Goal: Task Accomplishment & Management: Use online tool/utility

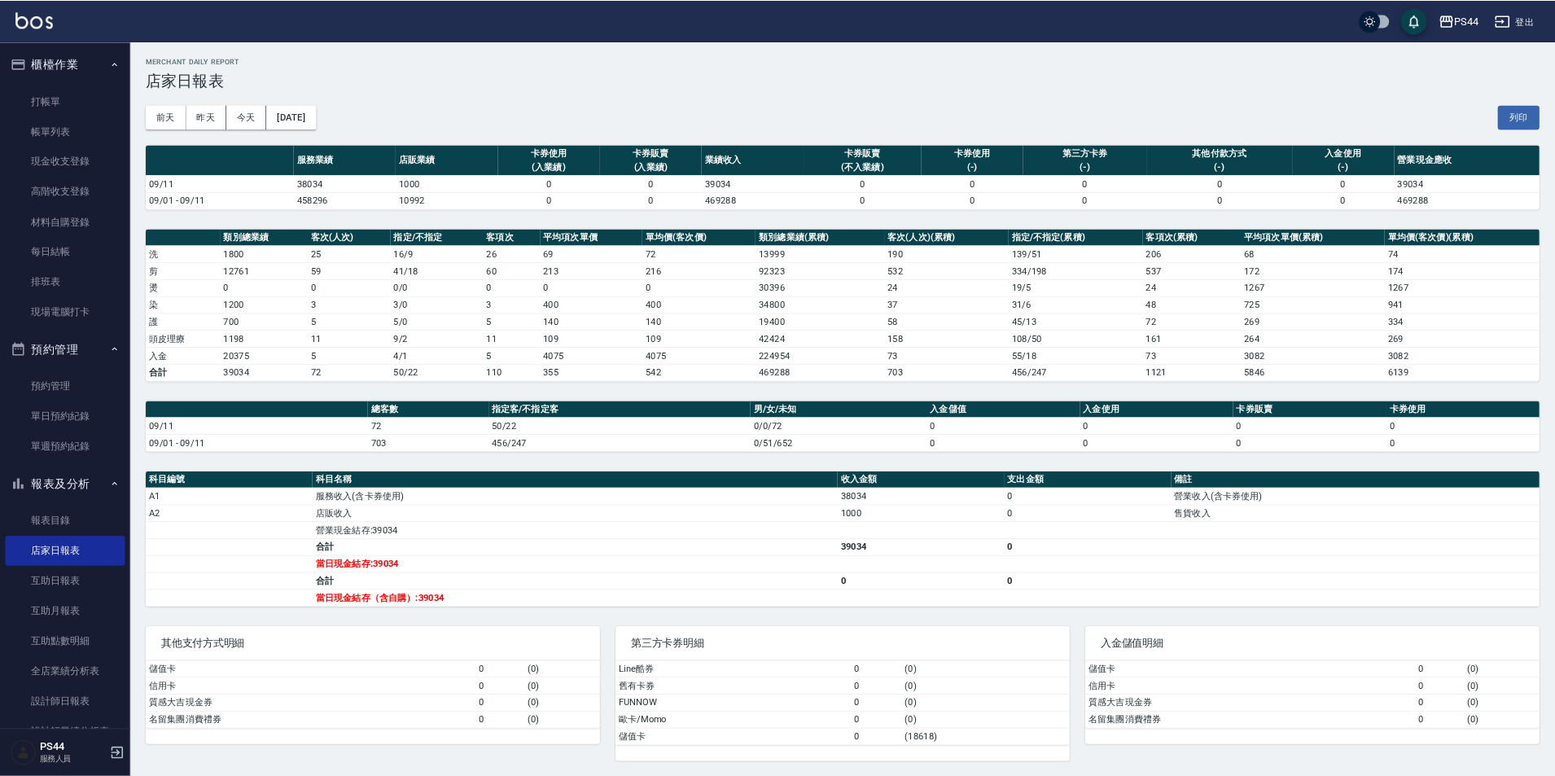
scroll to position [81, 0]
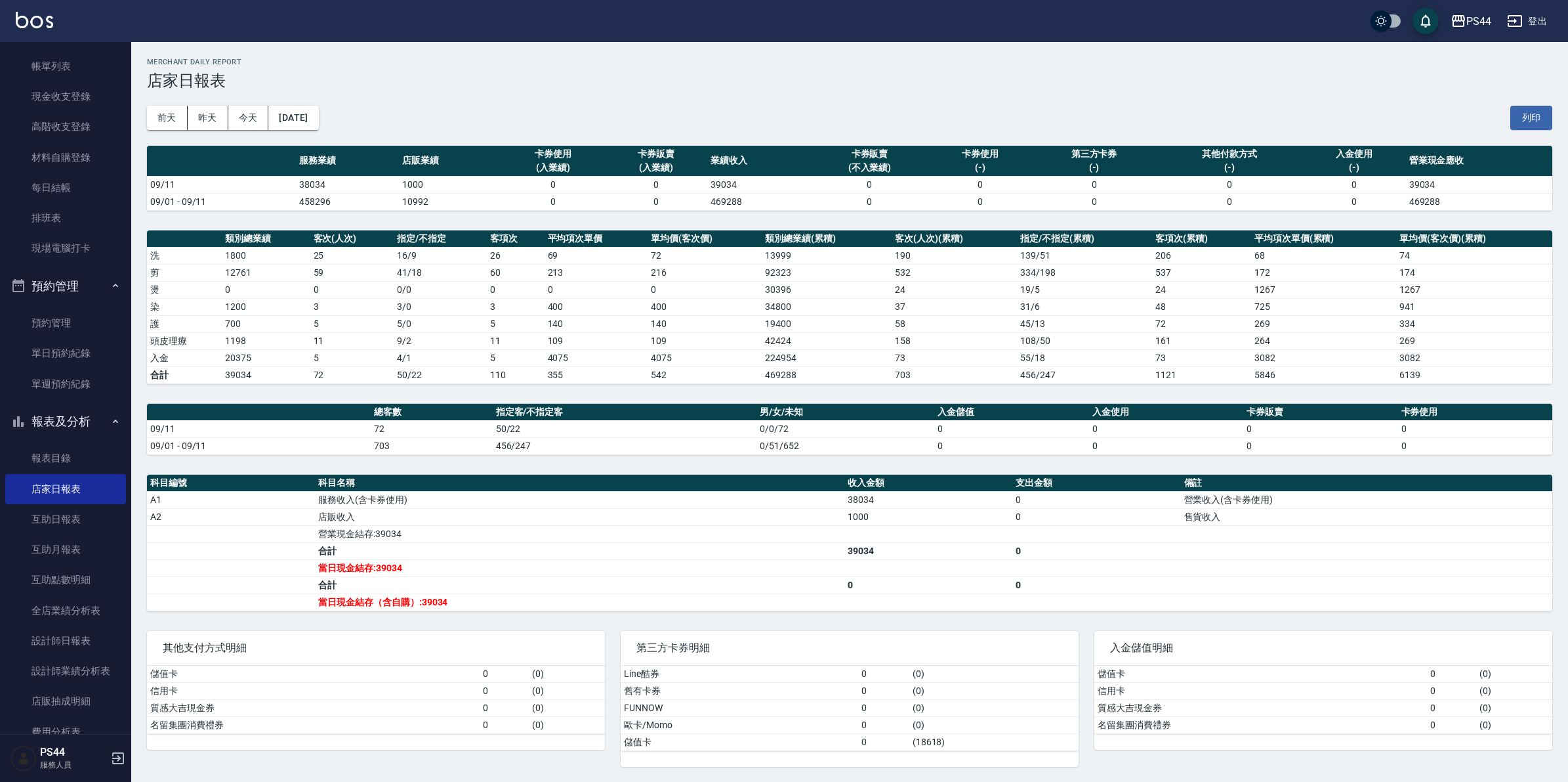
click at [33, 12] on img at bounding box center [35, 20] width 37 height 16
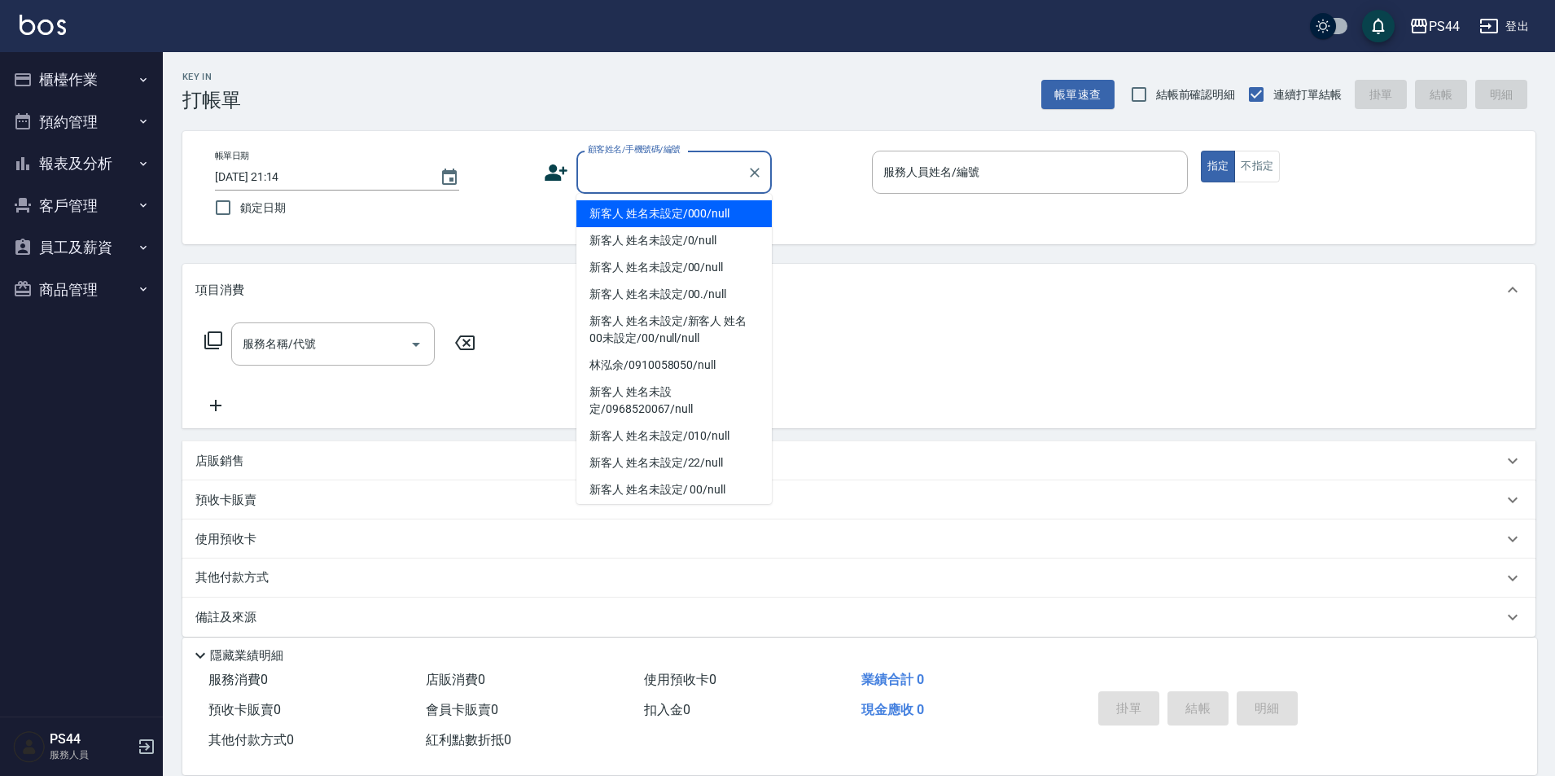
drag, startPoint x: 1435, startPoint y: 9, endPoint x: 676, endPoint y: 166, distance: 775.7
click at [676, 166] on input "顧客姓名/手機號碼/編號" at bounding box center [662, 172] width 156 height 28
type input "新客人 姓名未設定/000/null"
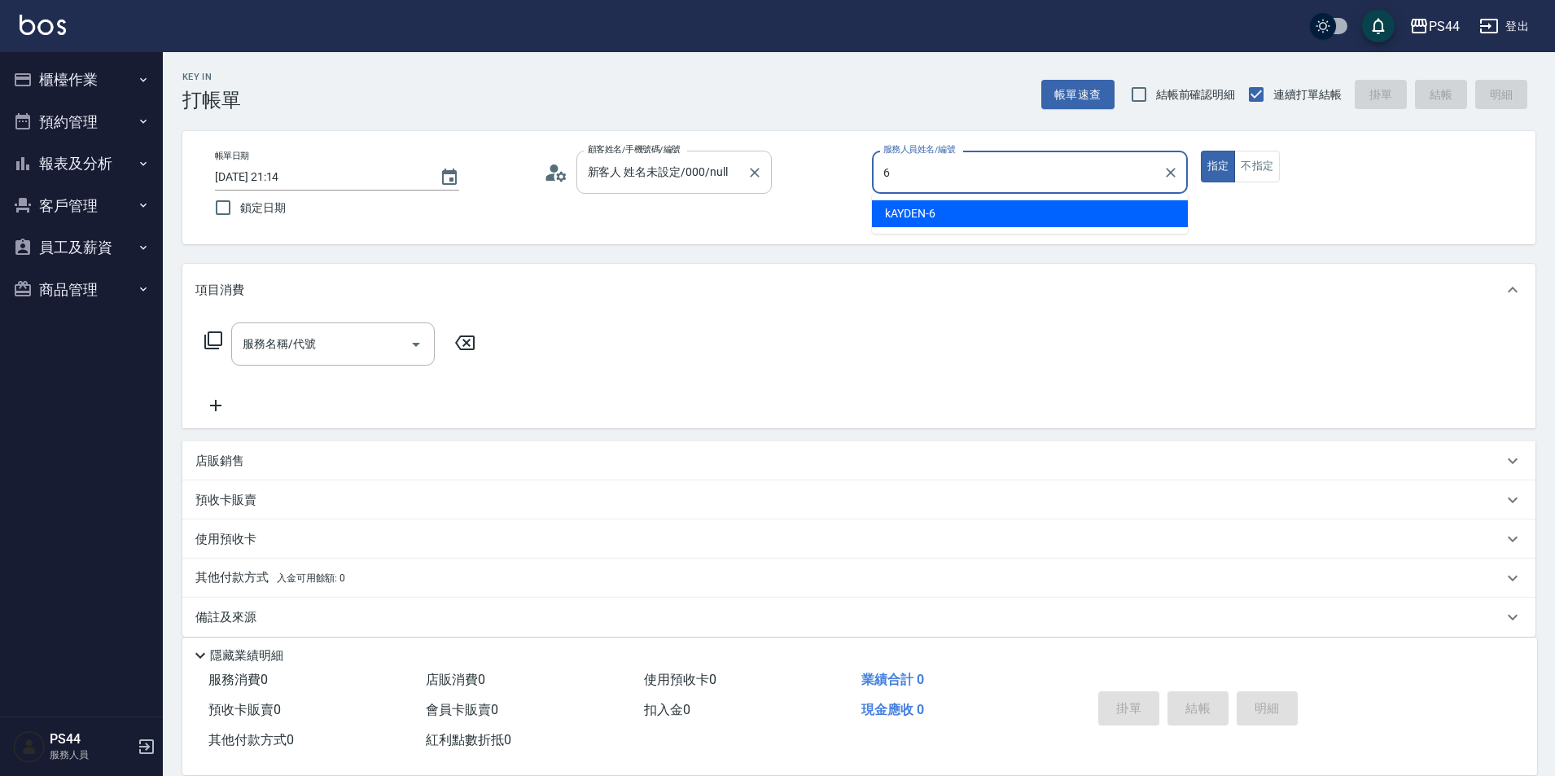
type input "kAYDEN-6"
type button "true"
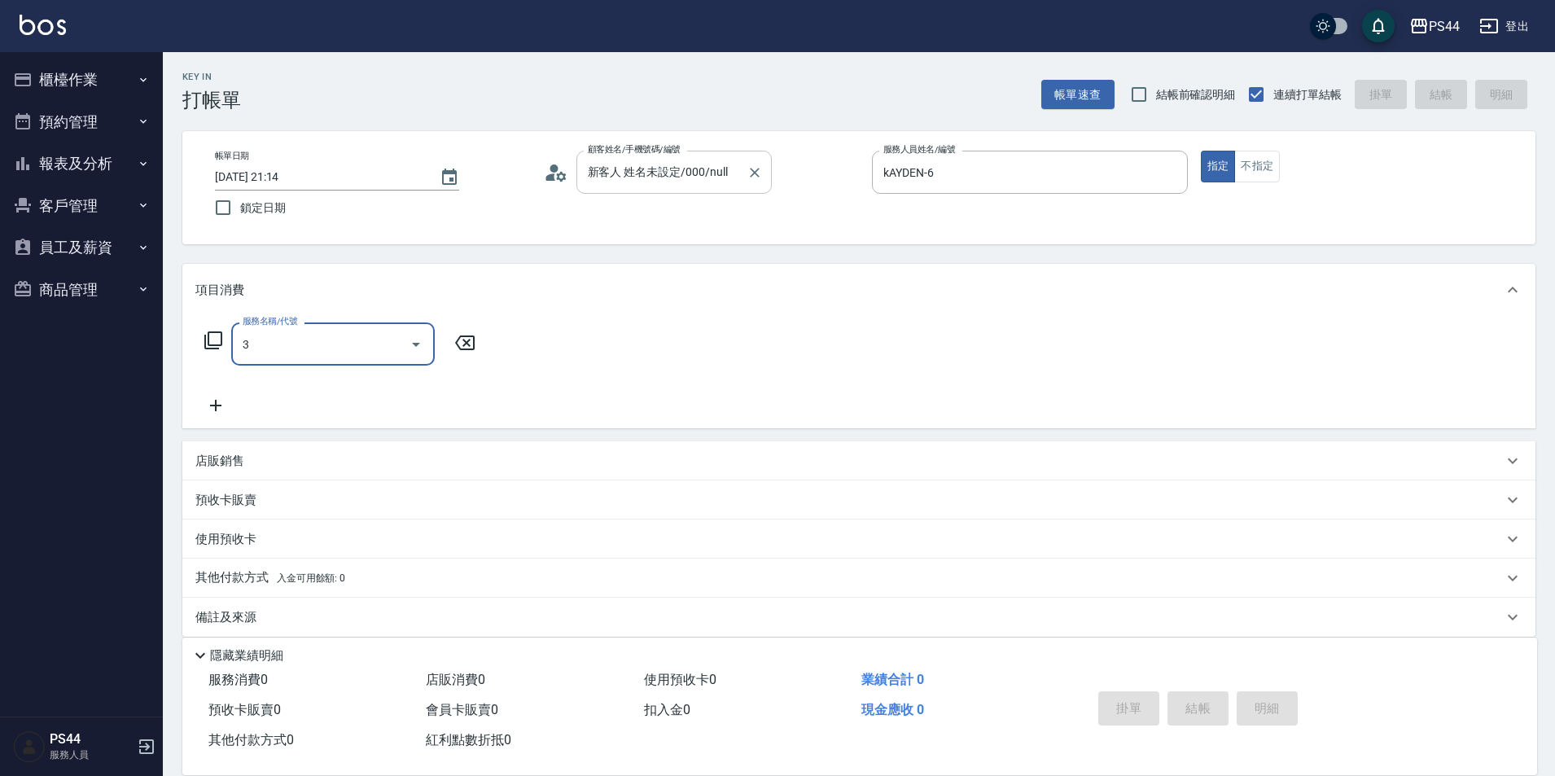
type input "30"
type input "新客人 姓名未設定/00/null"
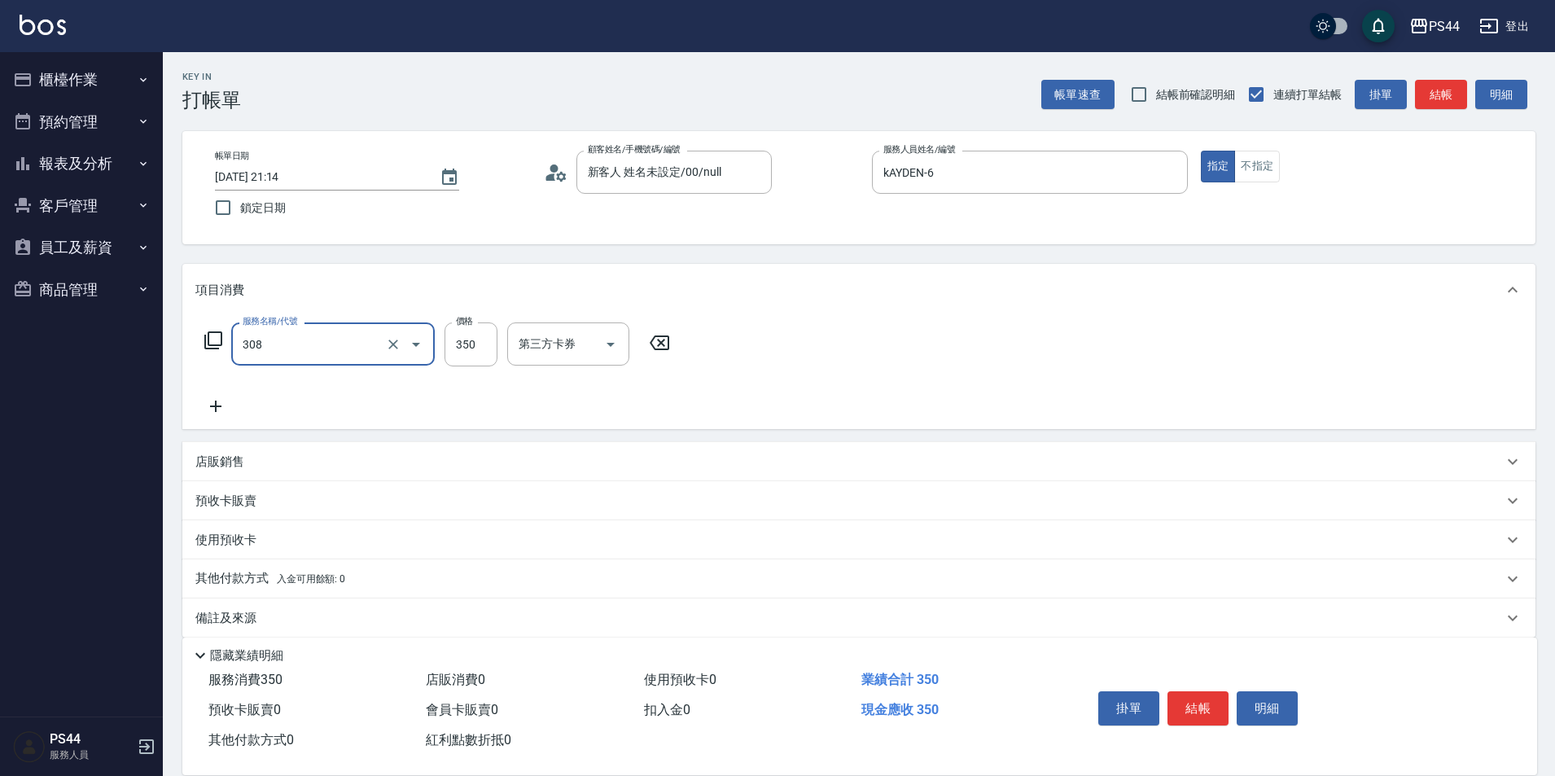
type input "洗+剪(308)"
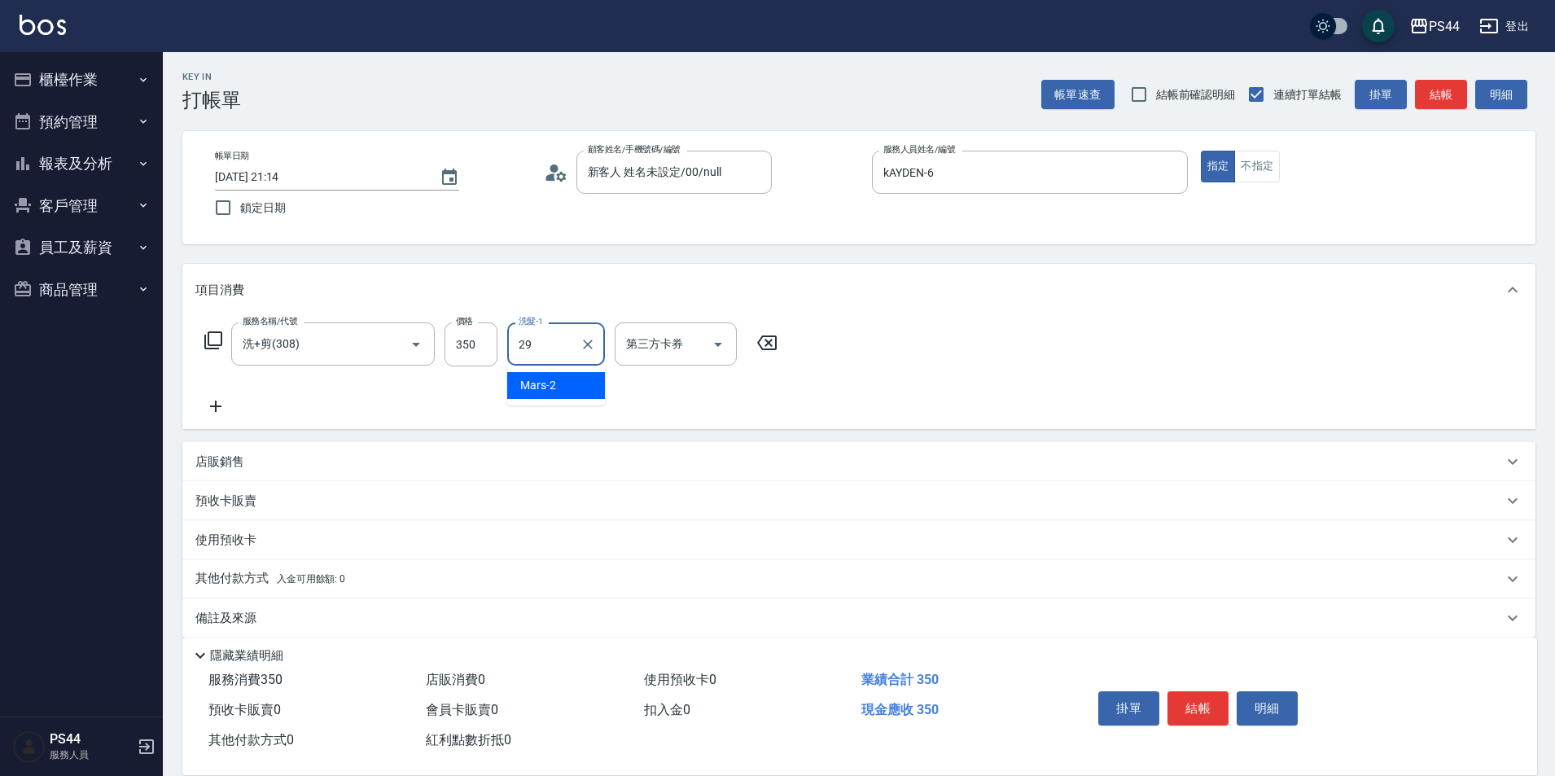
type input "慧星-29"
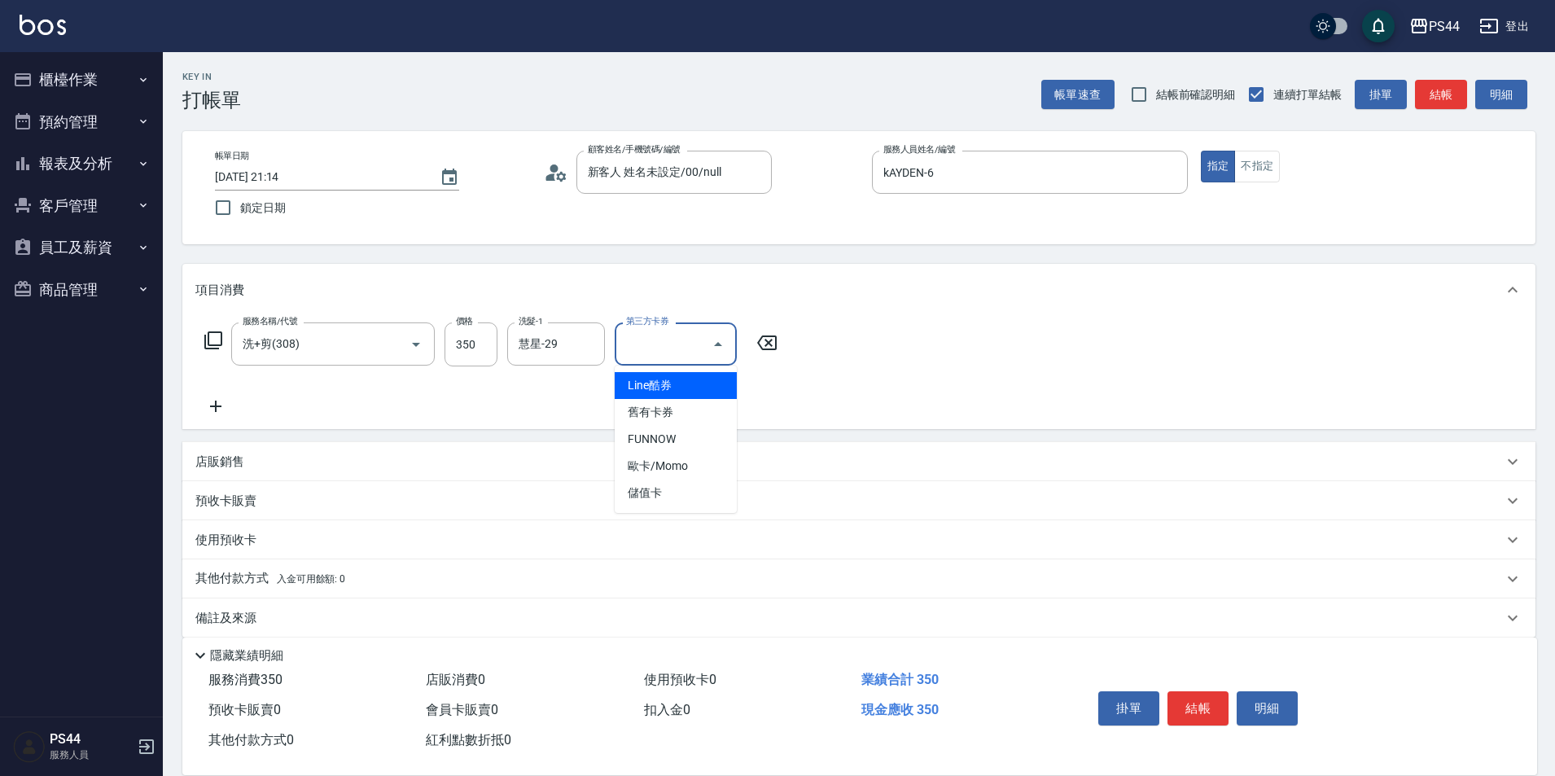
type input "儲值卡"
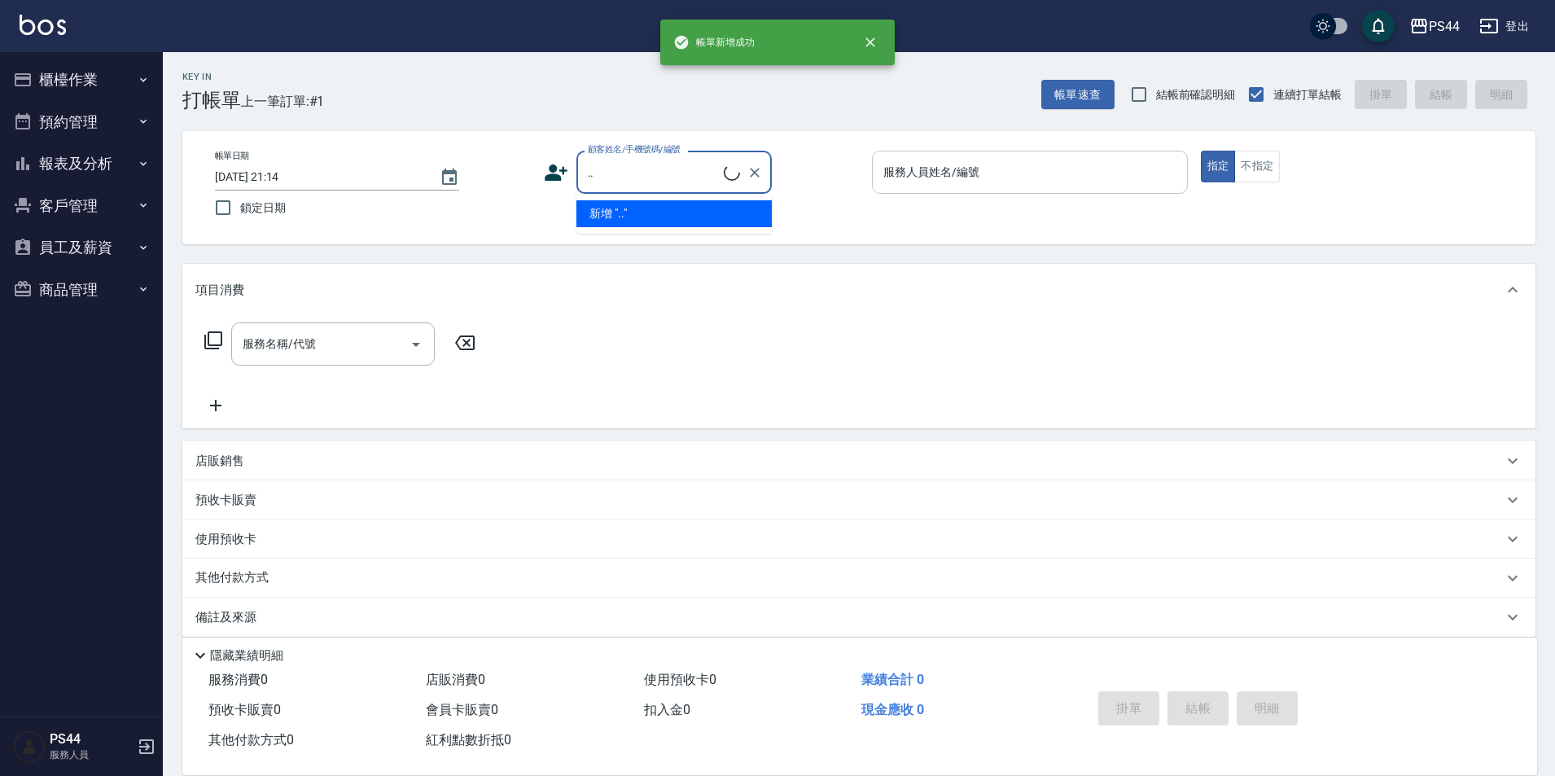
type input "."
type input "00"
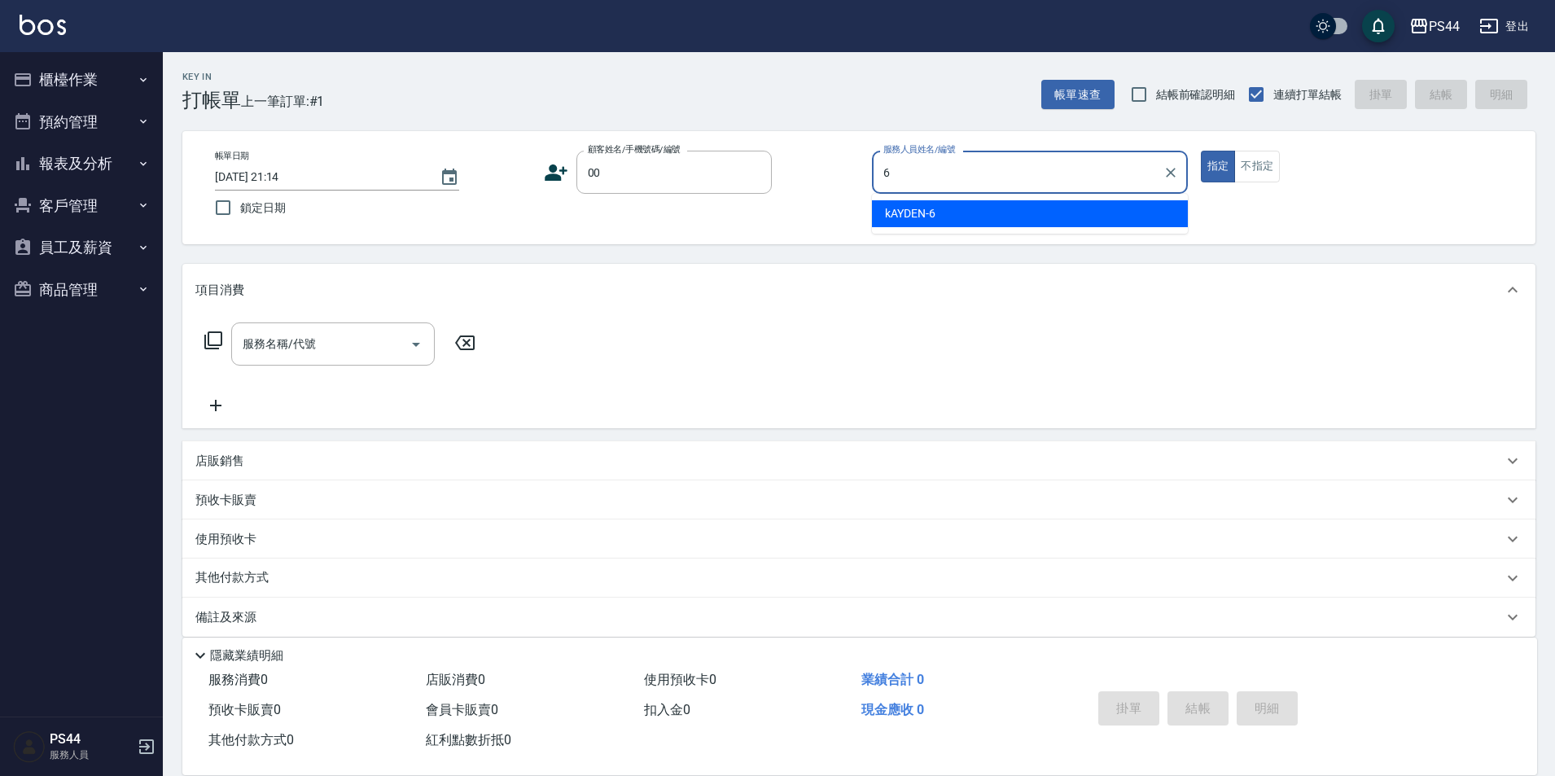
type input "kAYDEN-6"
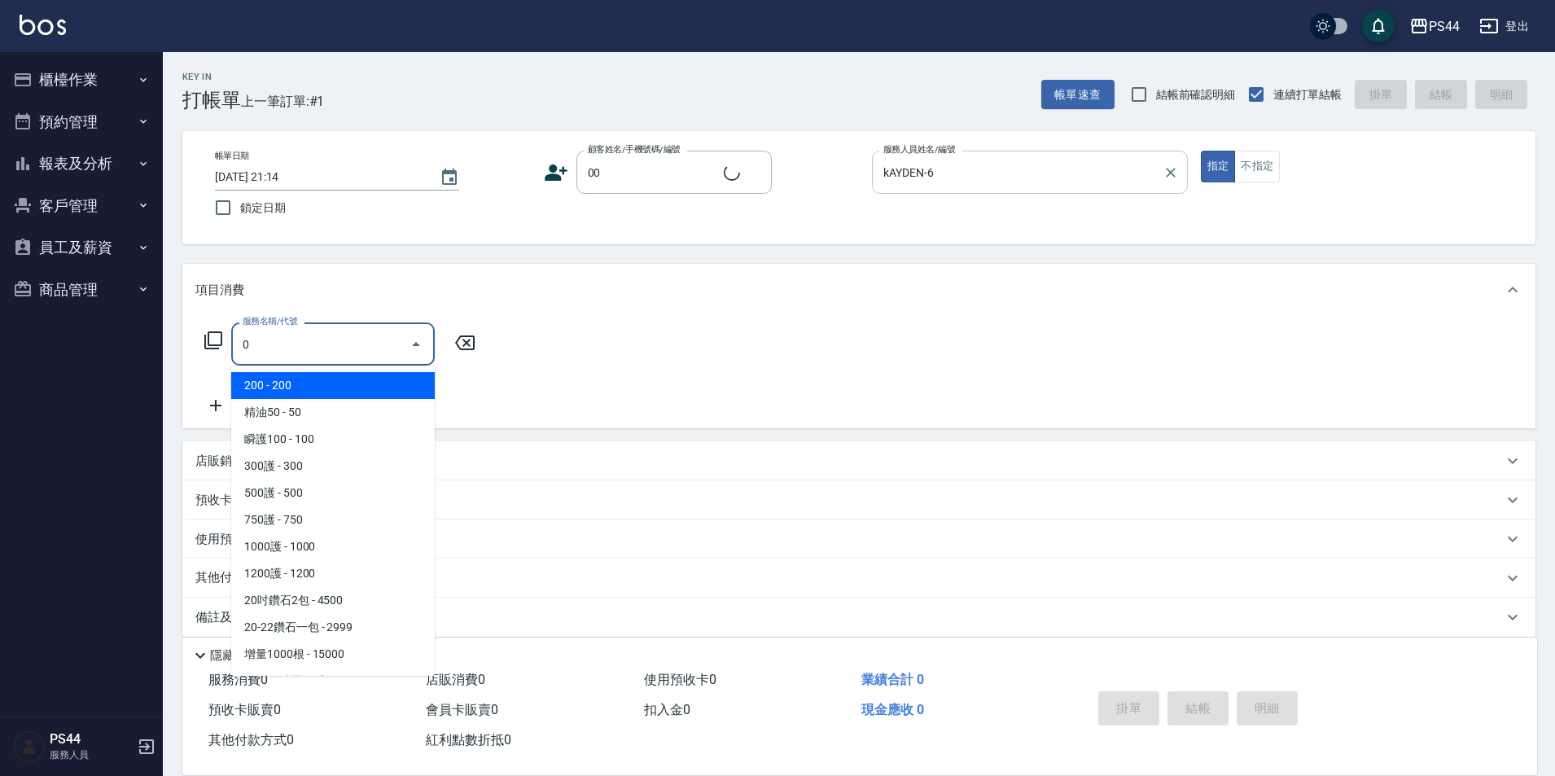
type input "03"
type input "新客人 姓名未設定/00/null"
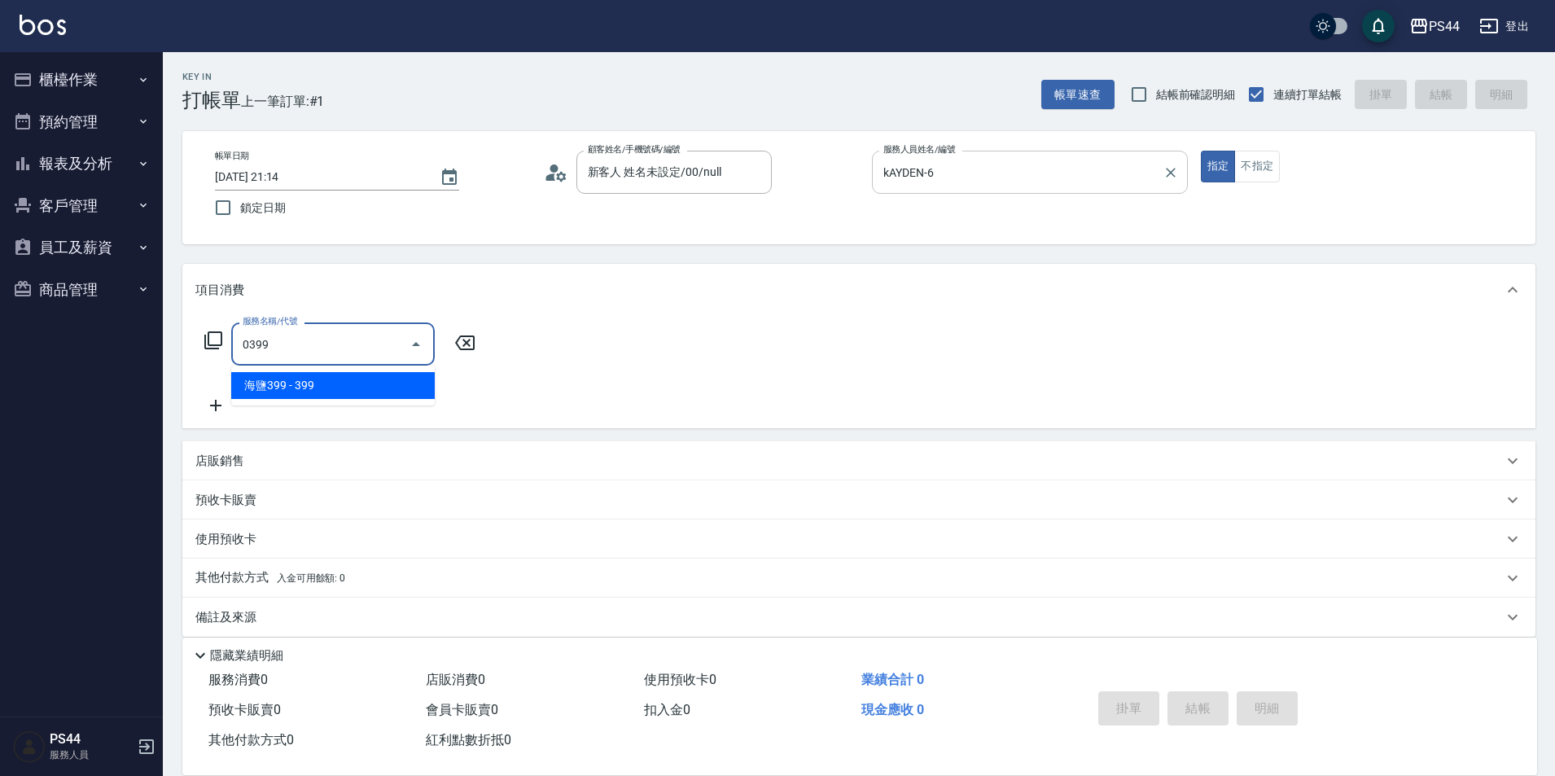
type input "海鹽399(0399)"
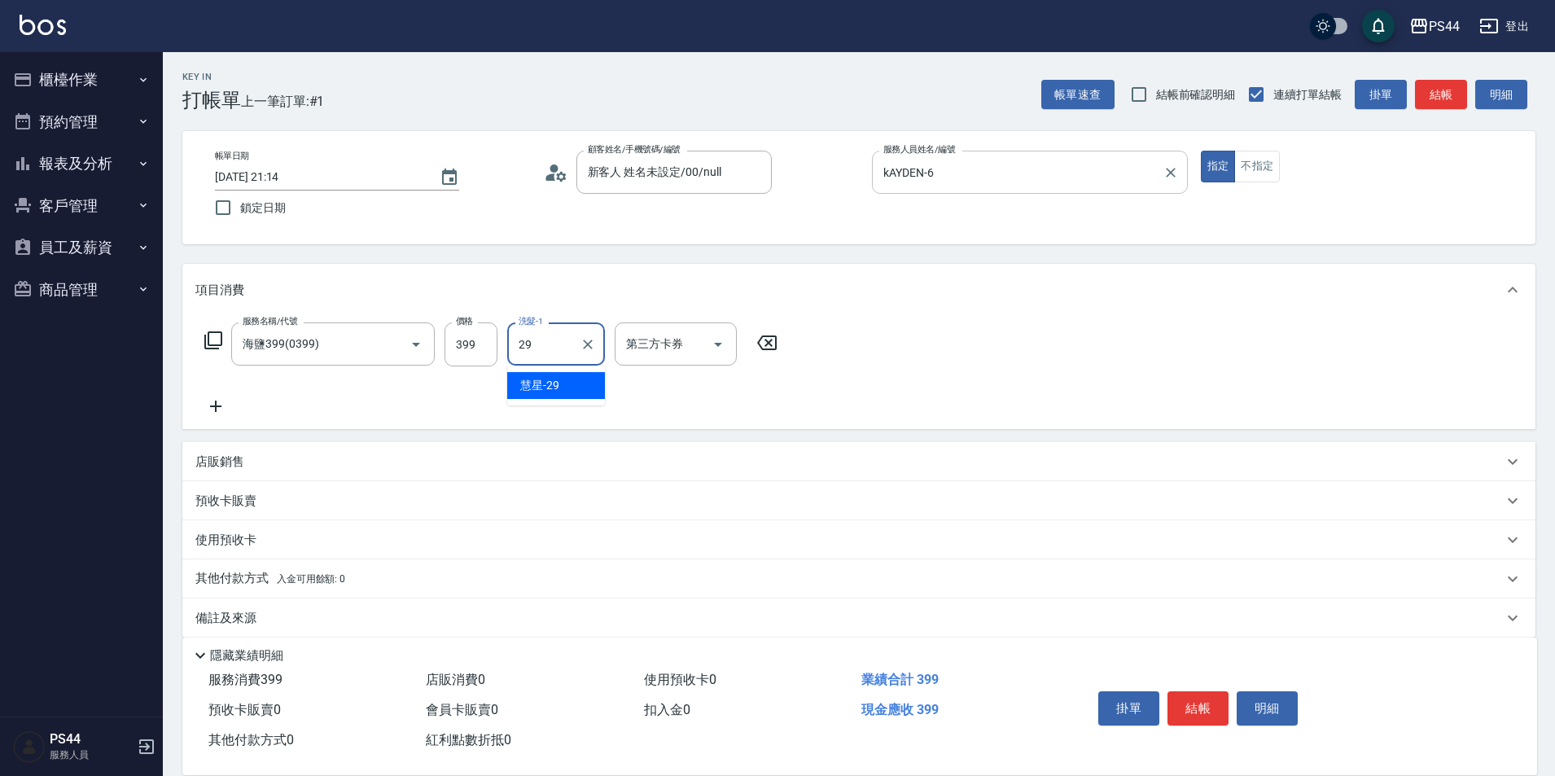
type input "慧星-29"
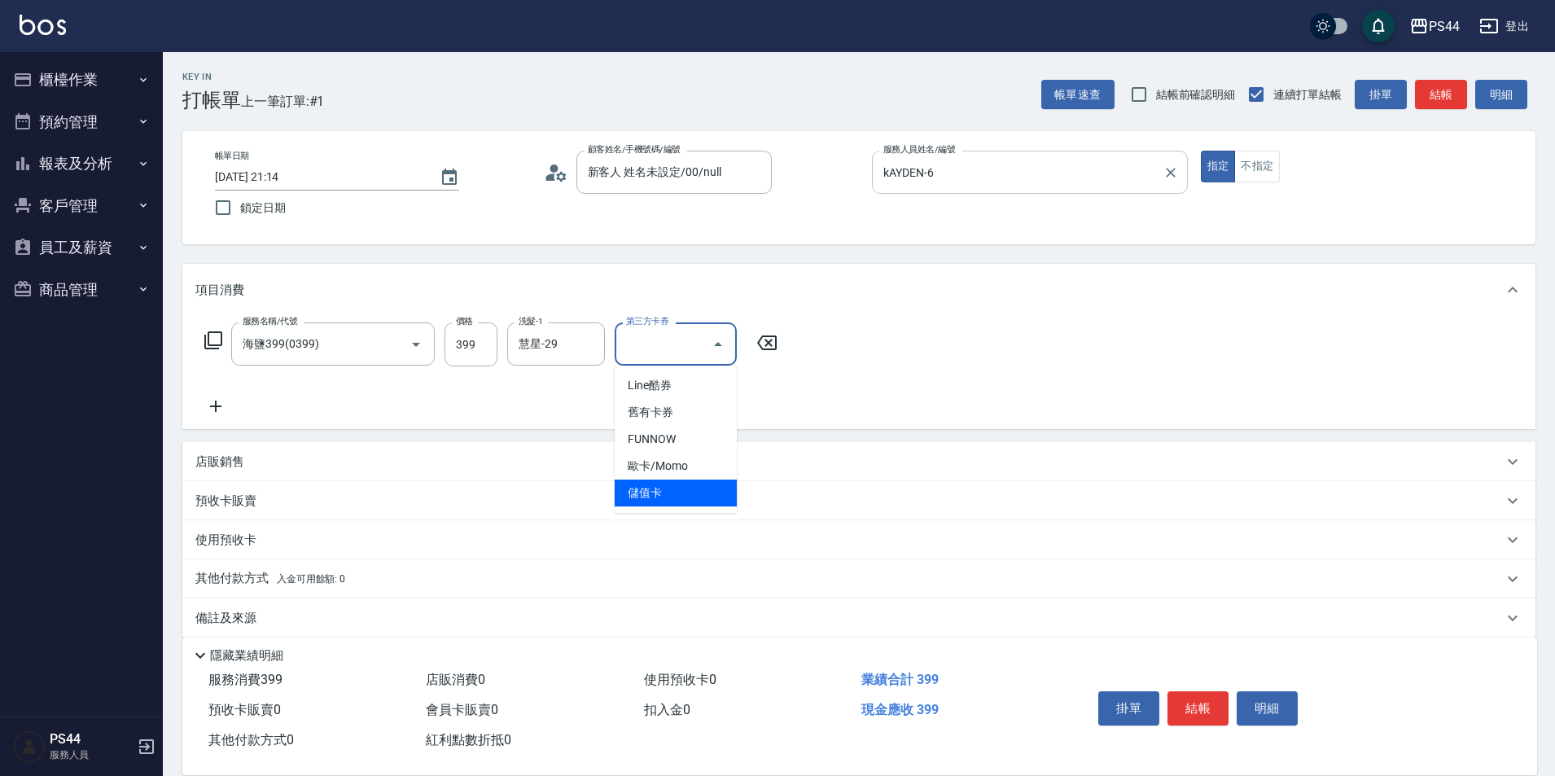
type input "儲值卡"
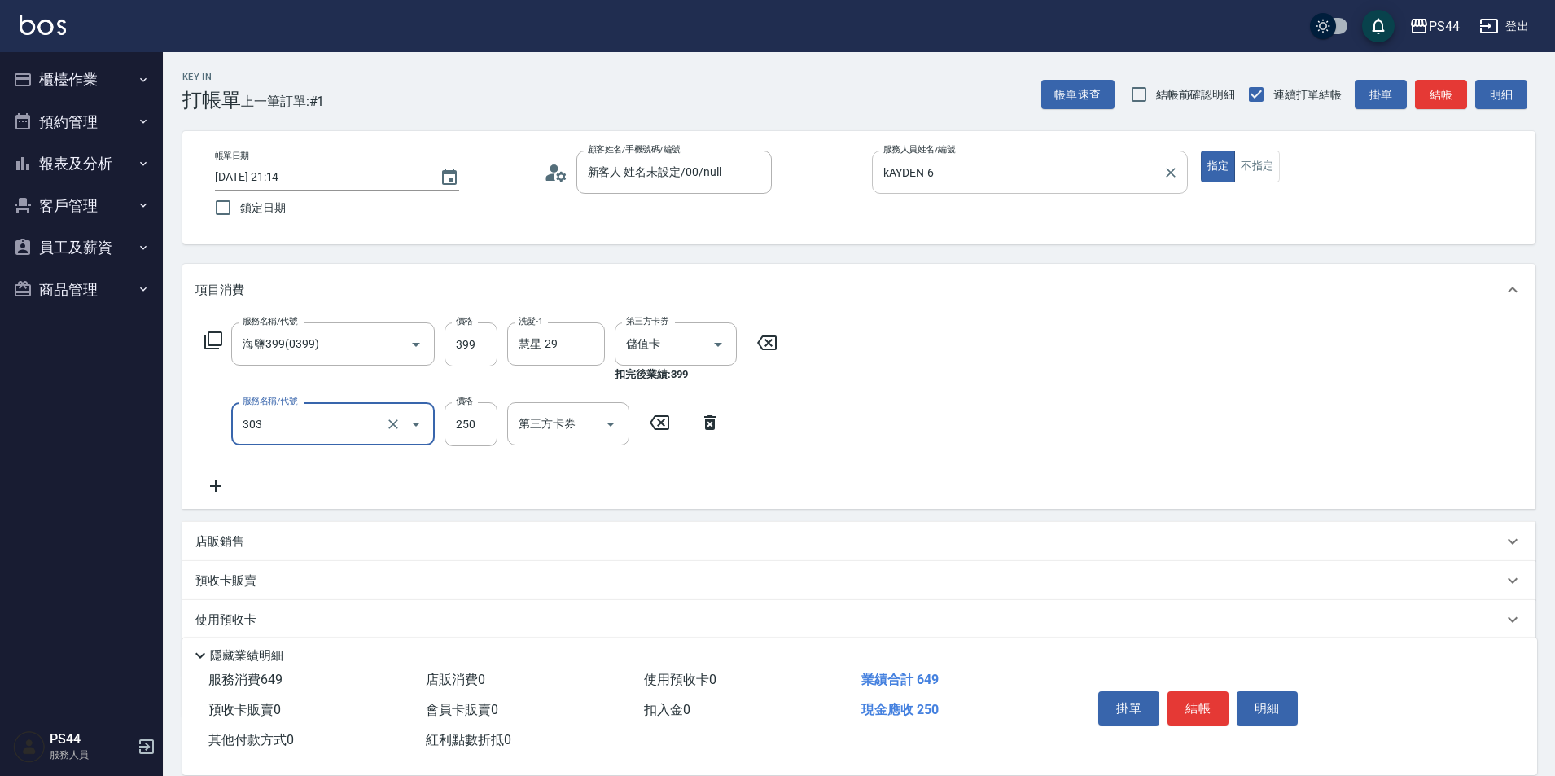
type input "剪髮(303)"
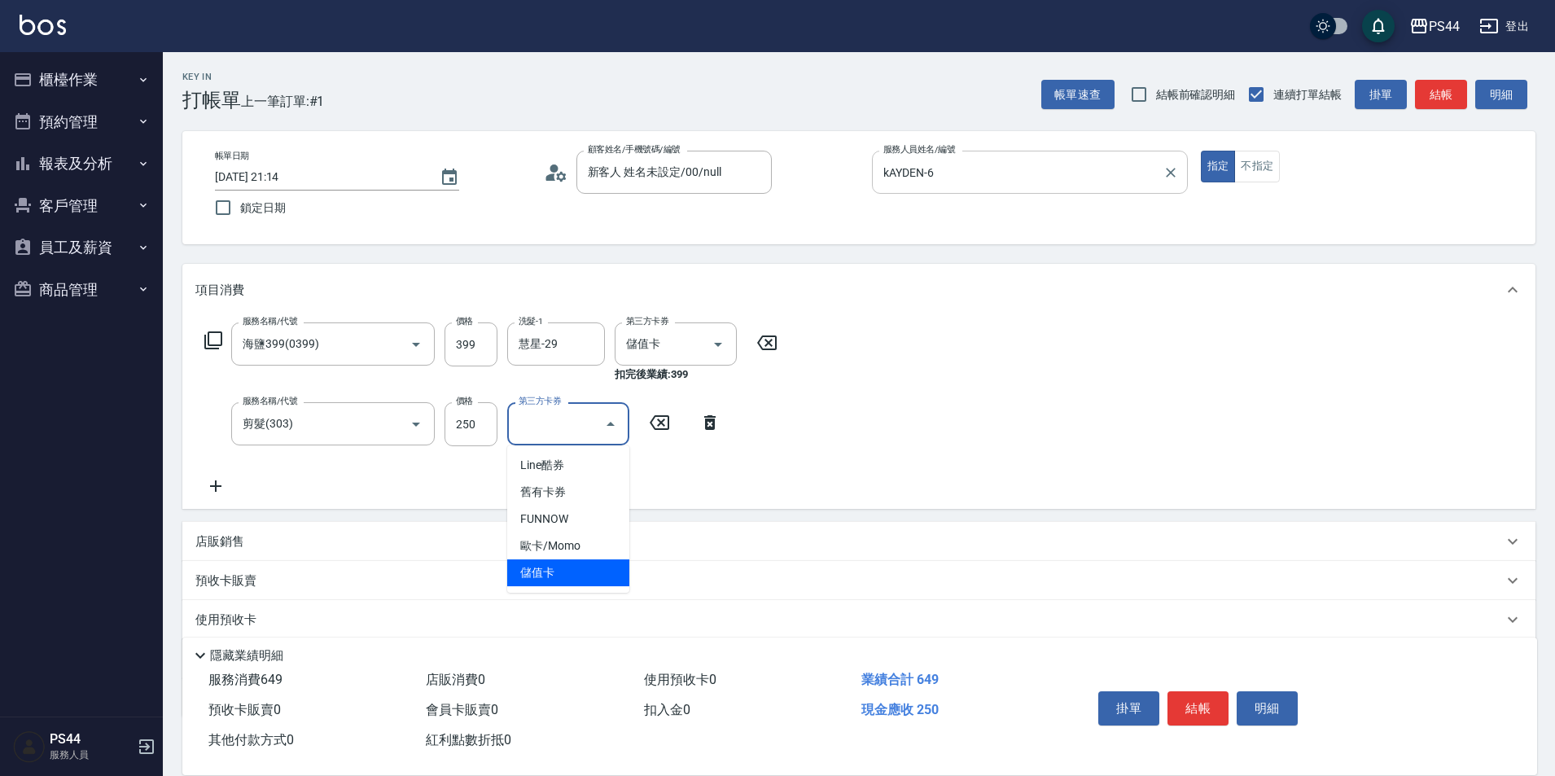
type input "儲值卡"
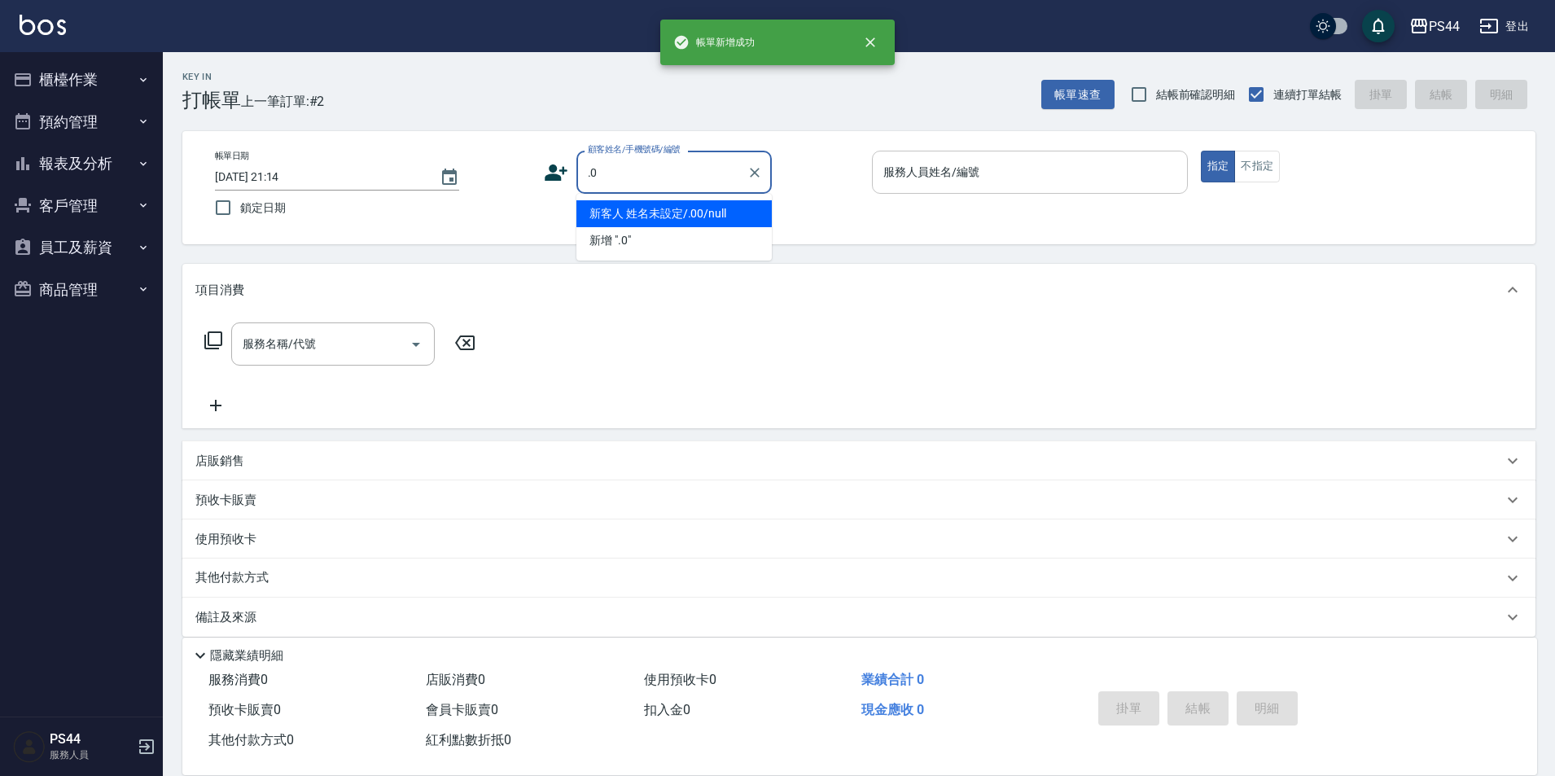
type input "新客人 姓名未設定/.00/null"
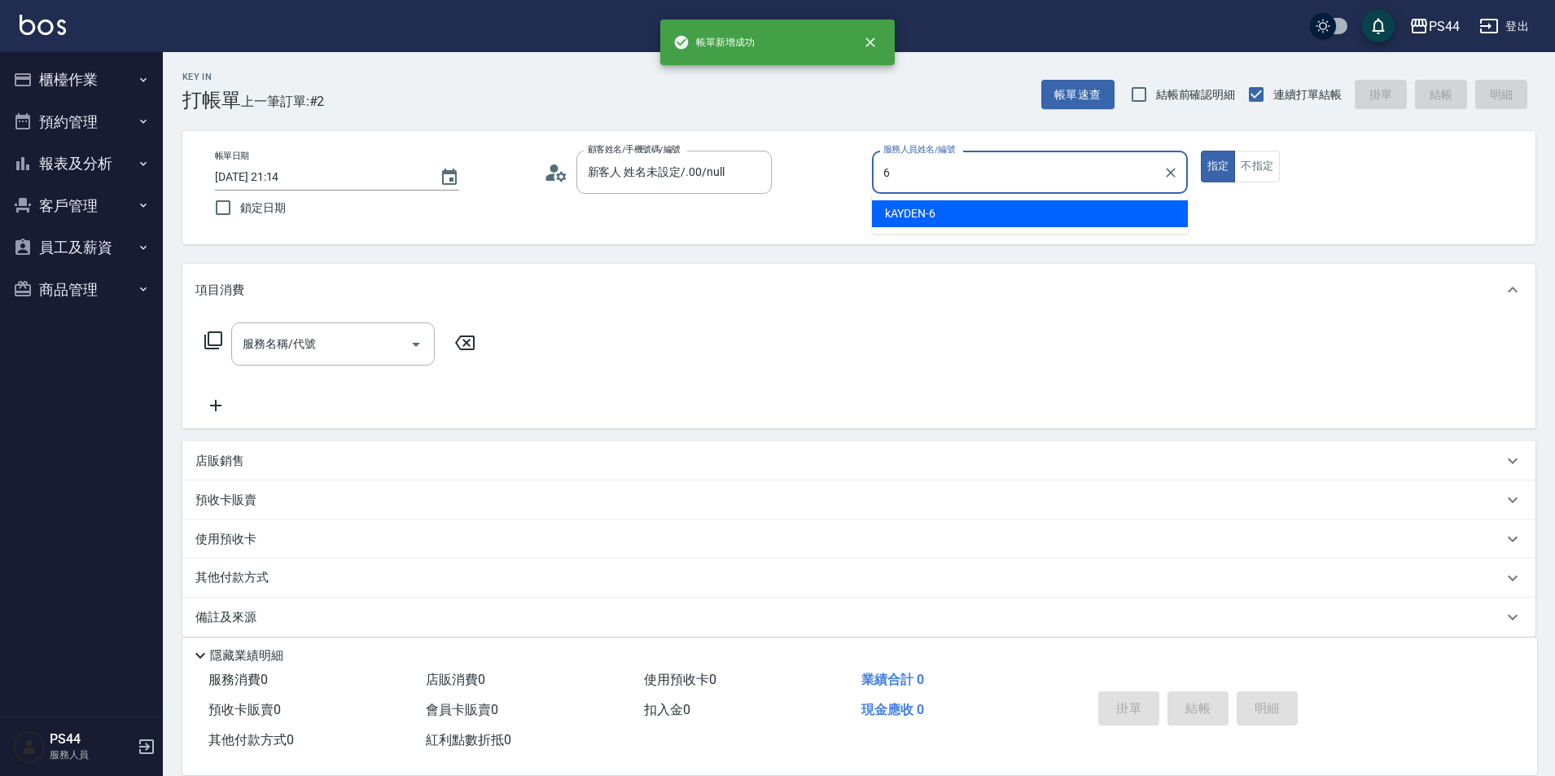
type input "kAYDEN-6"
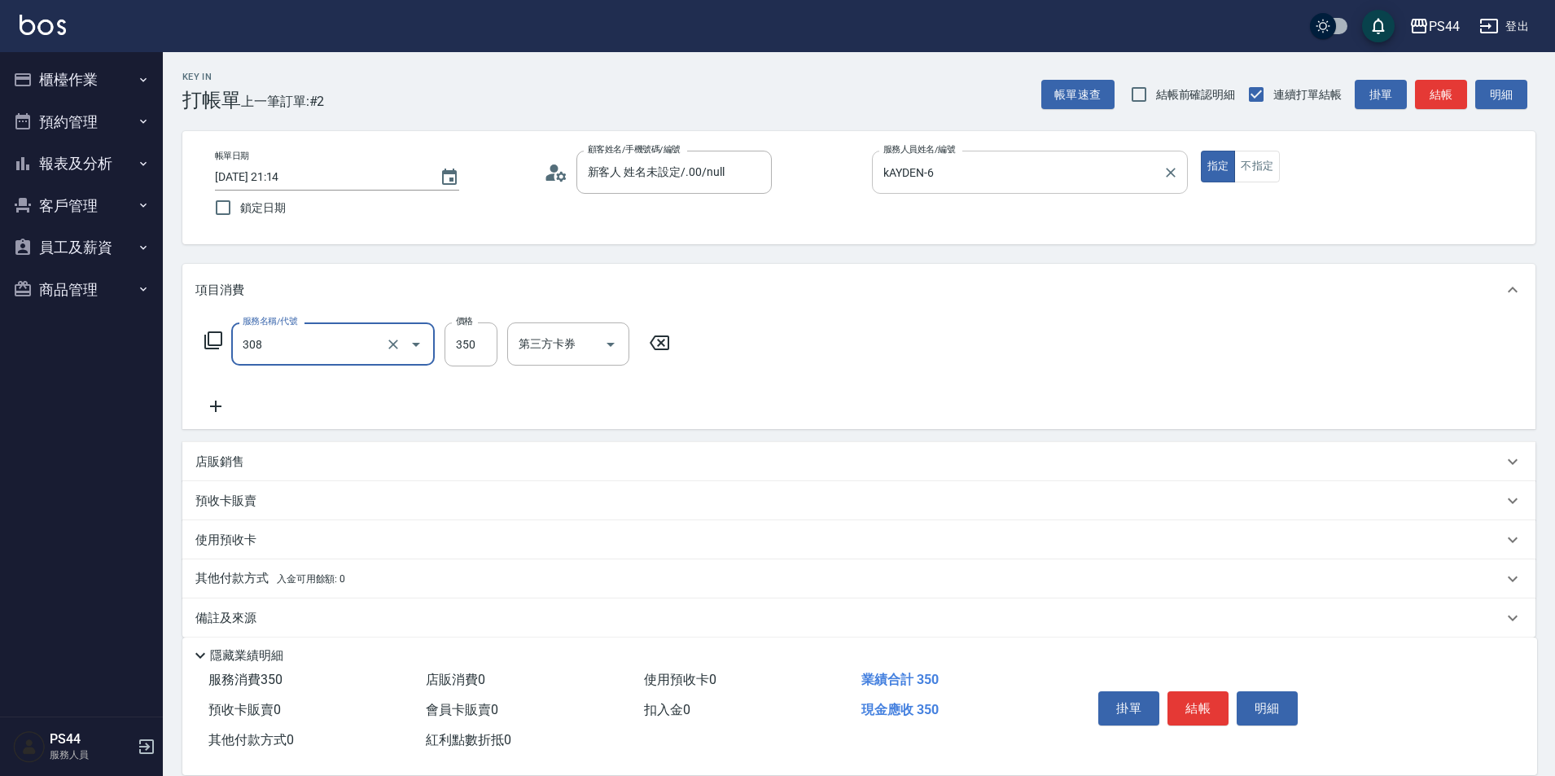
type input "洗+剪(308)"
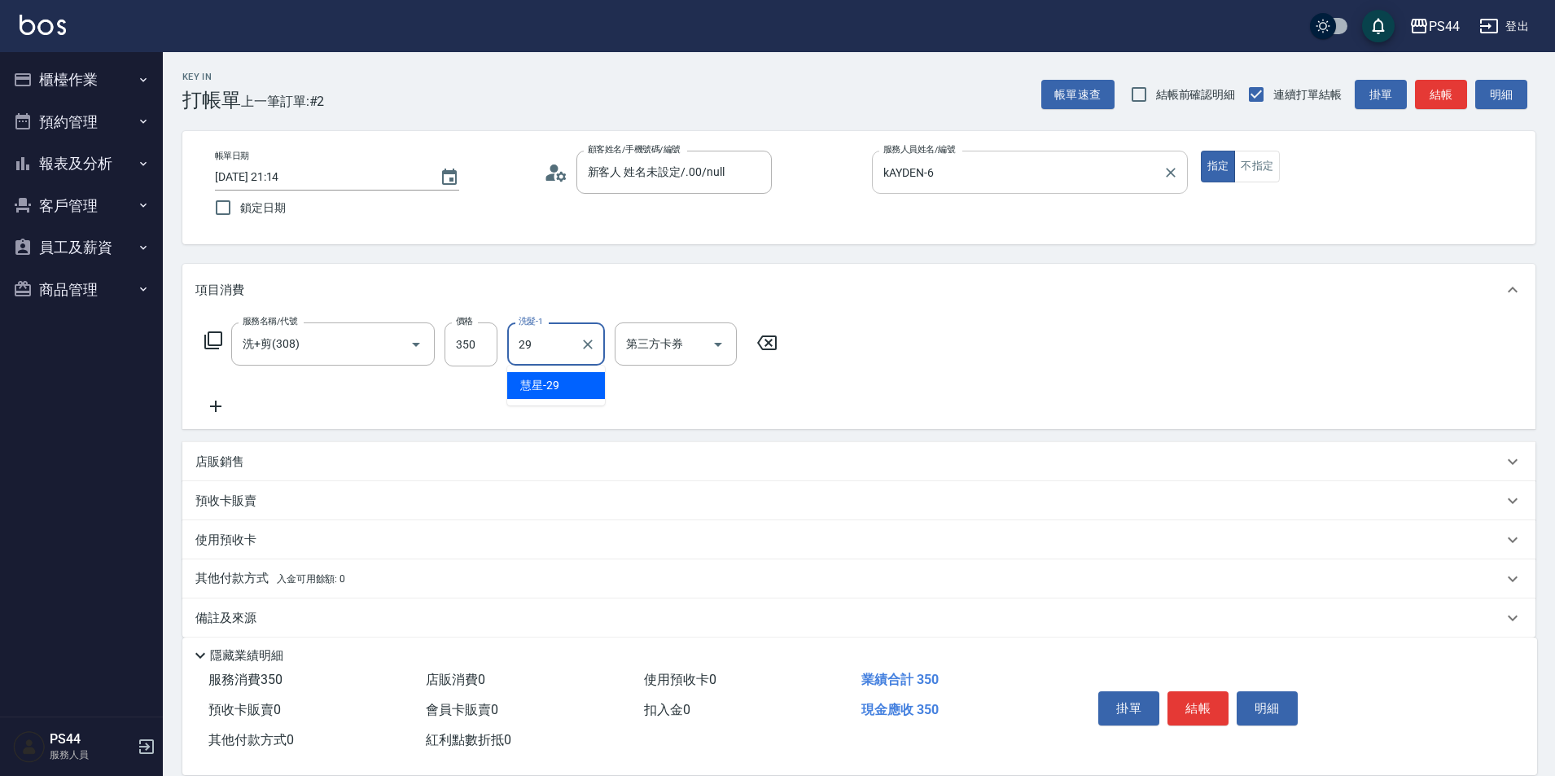
type input "慧星-29"
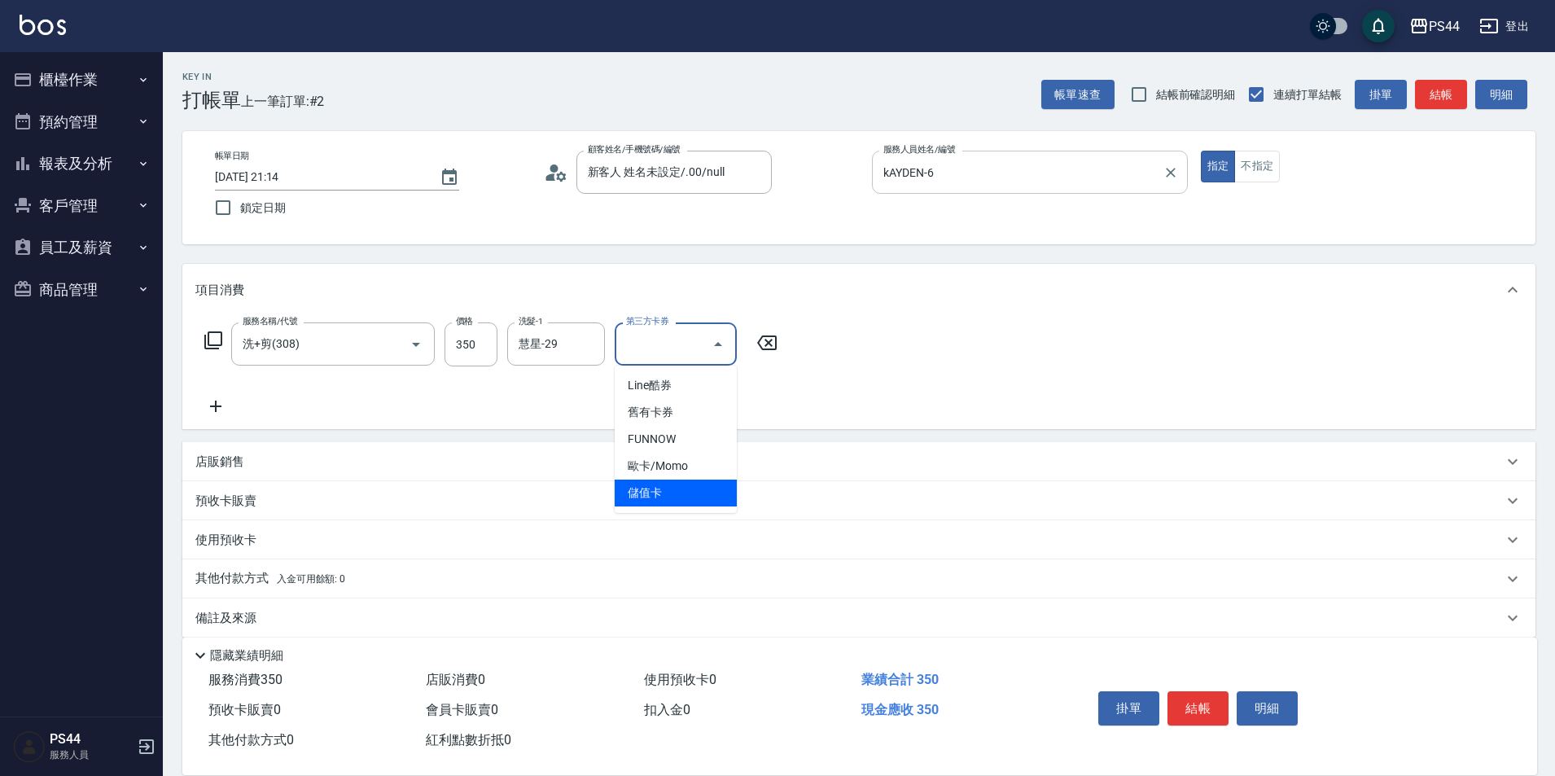
type input "儲值卡"
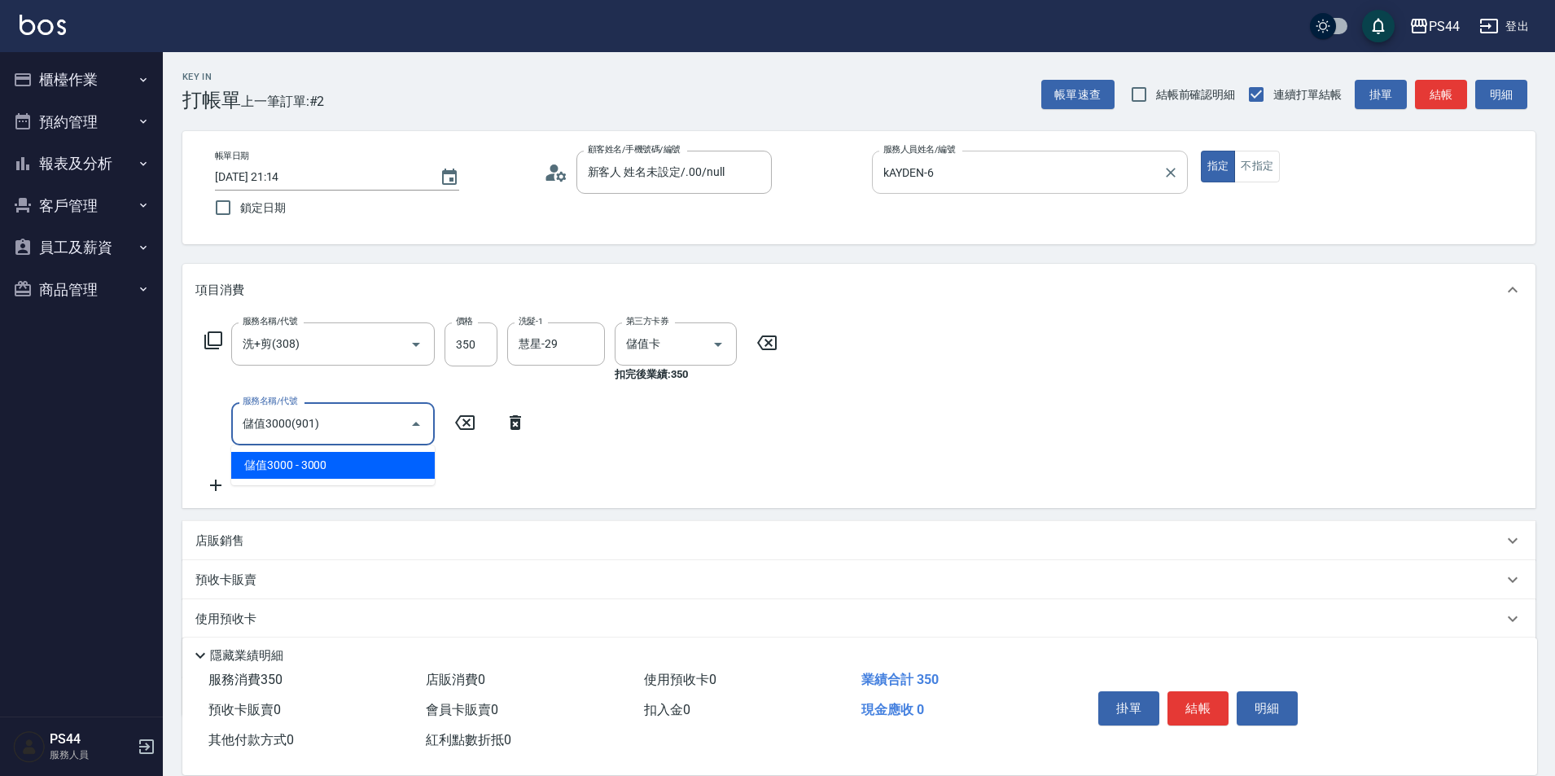
type input "儲值3000(901)"
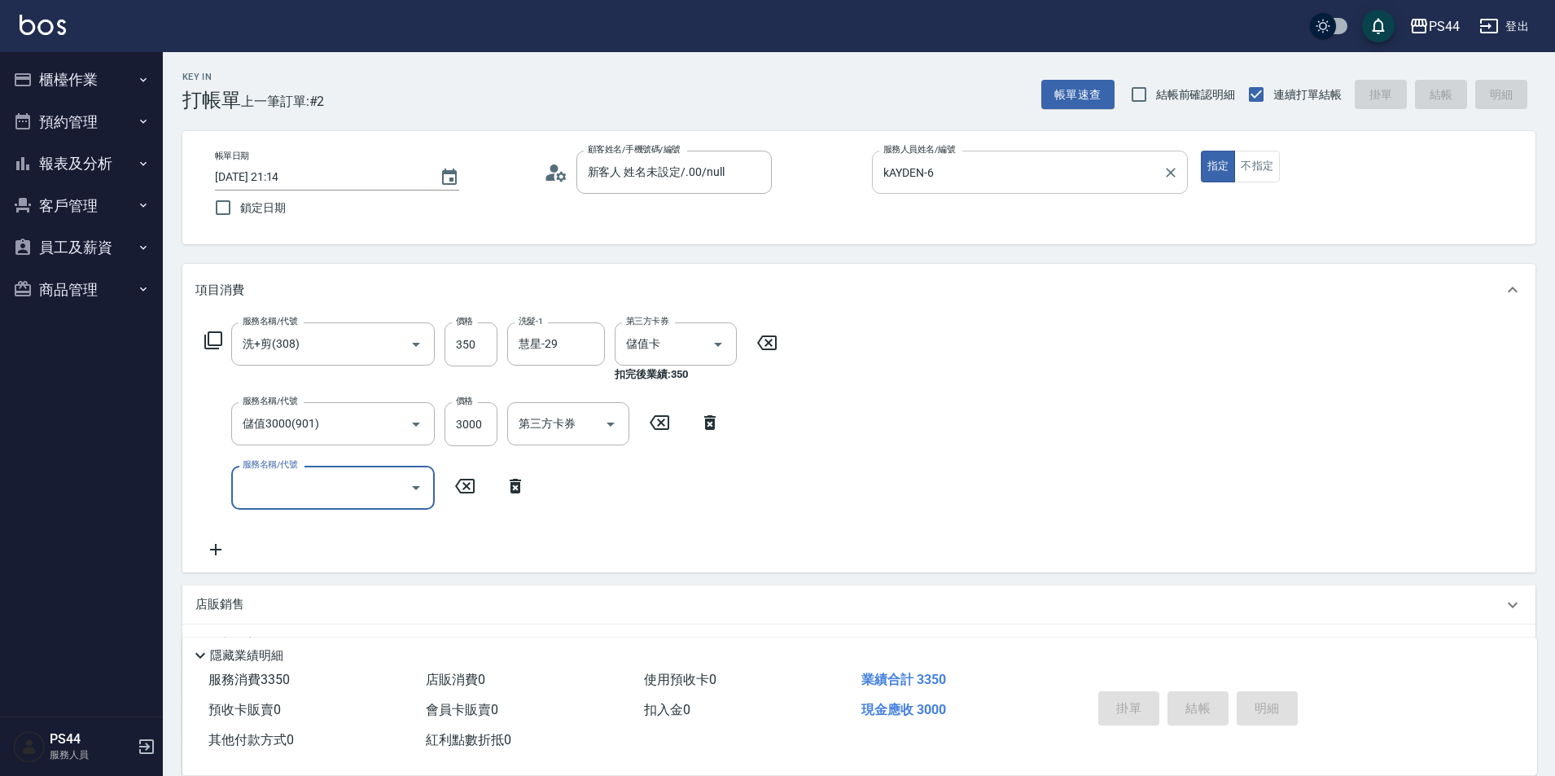
type input "[DATE] 21:15"
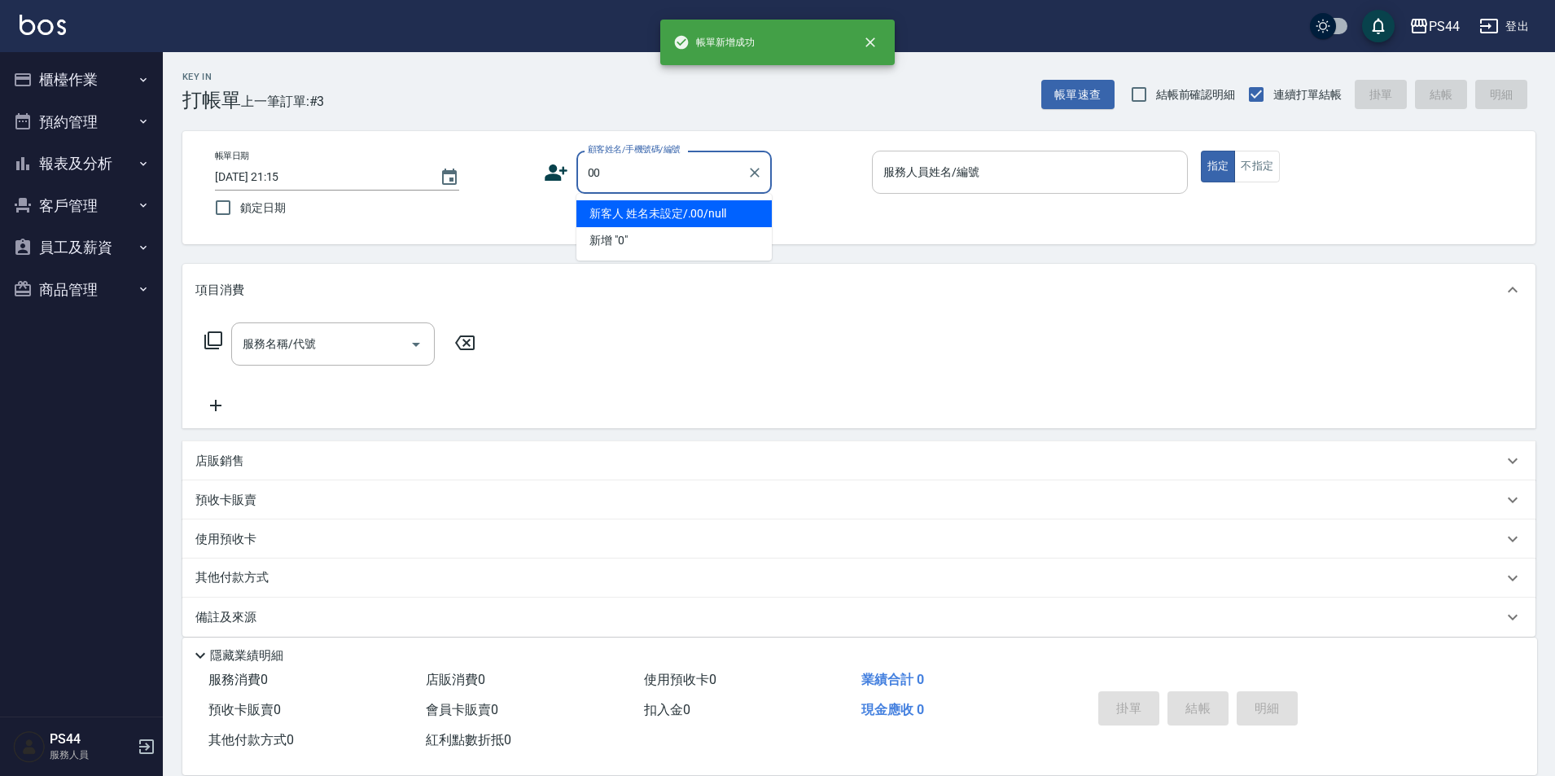
type input "新客人 姓名未設定/.00/null"
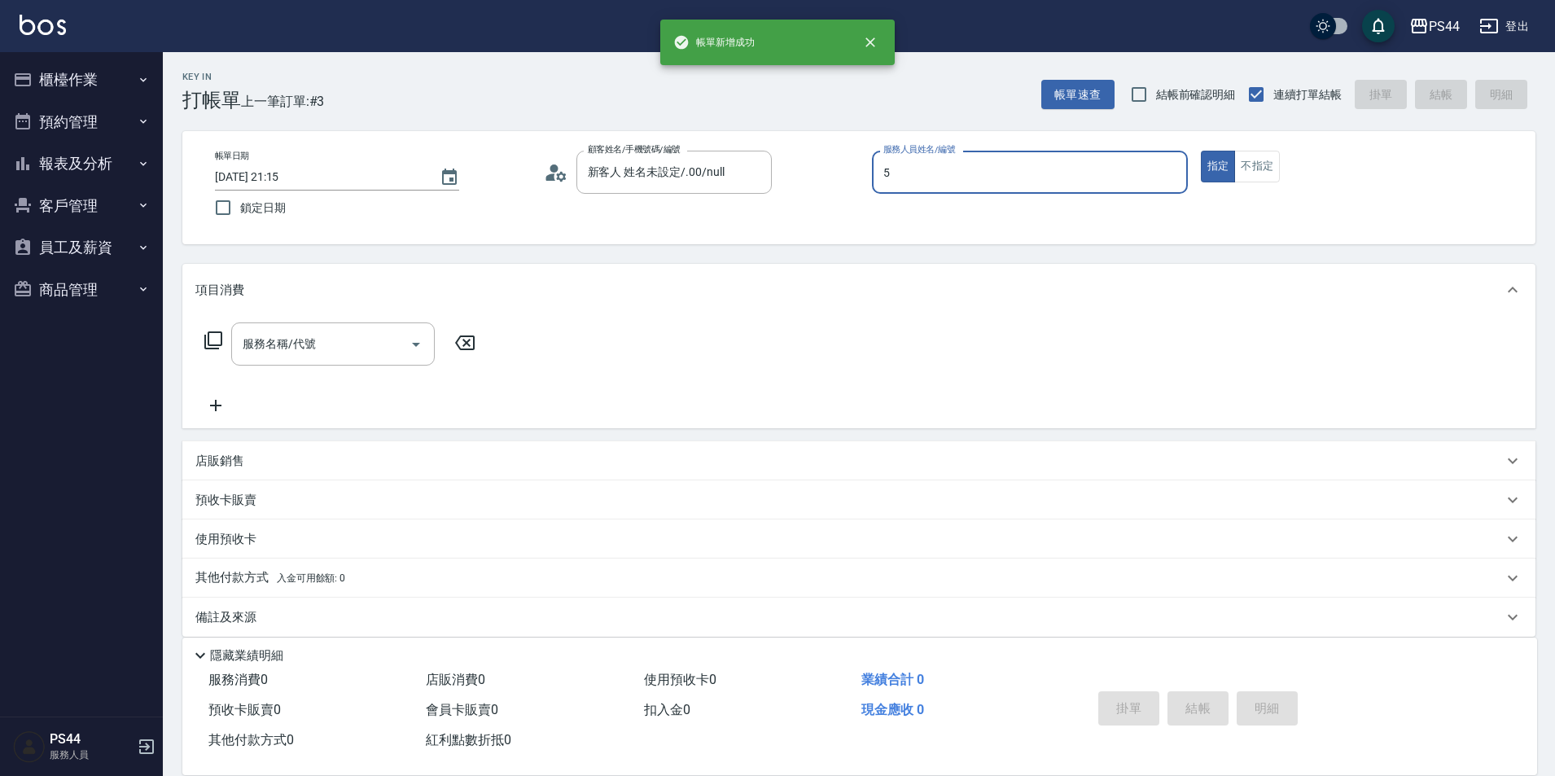
type input "[PERSON_NAME]-5"
type input "0"
type input "新客人 姓名未設定/00/null"
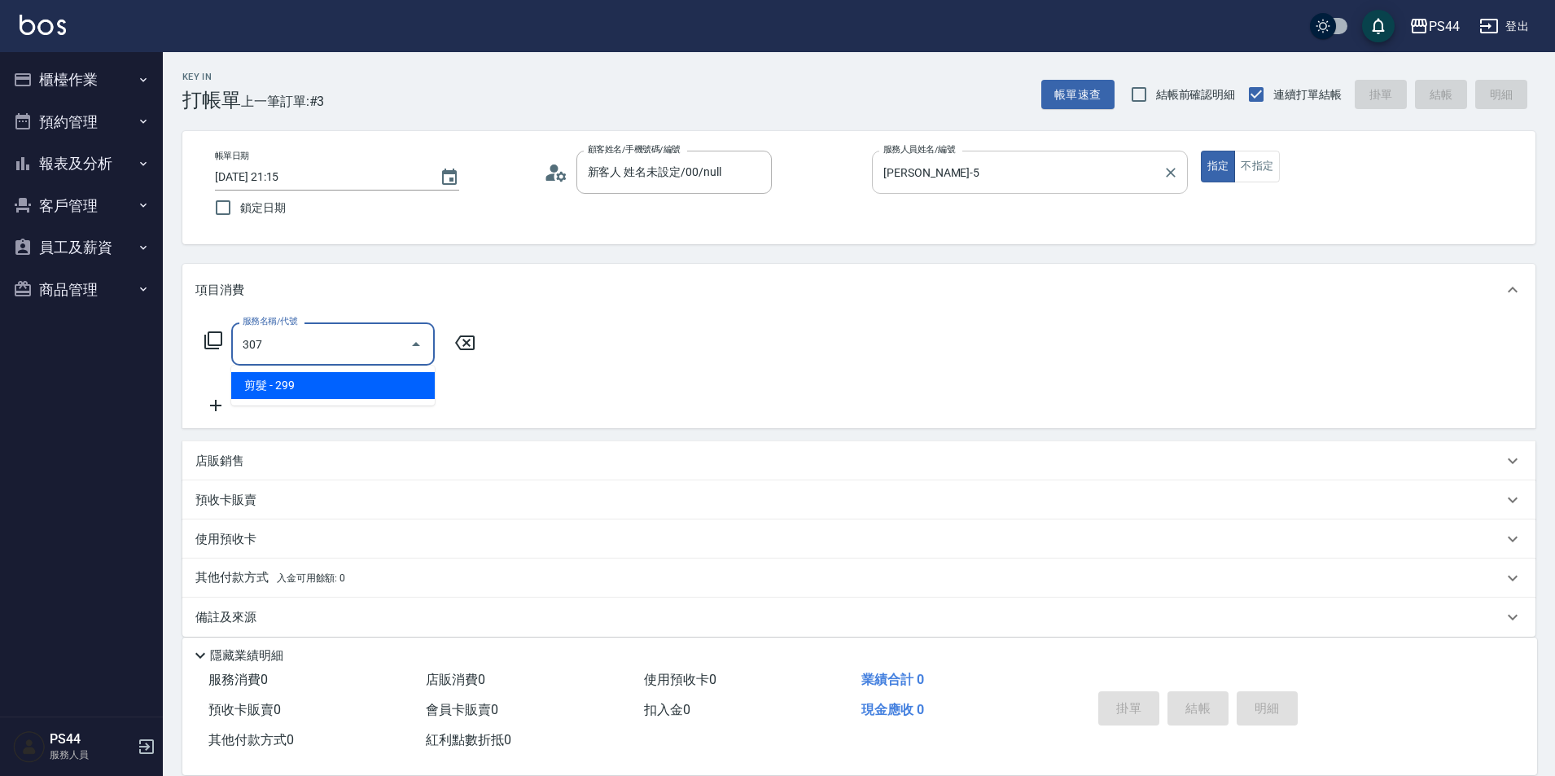
type input "剪髮(307)"
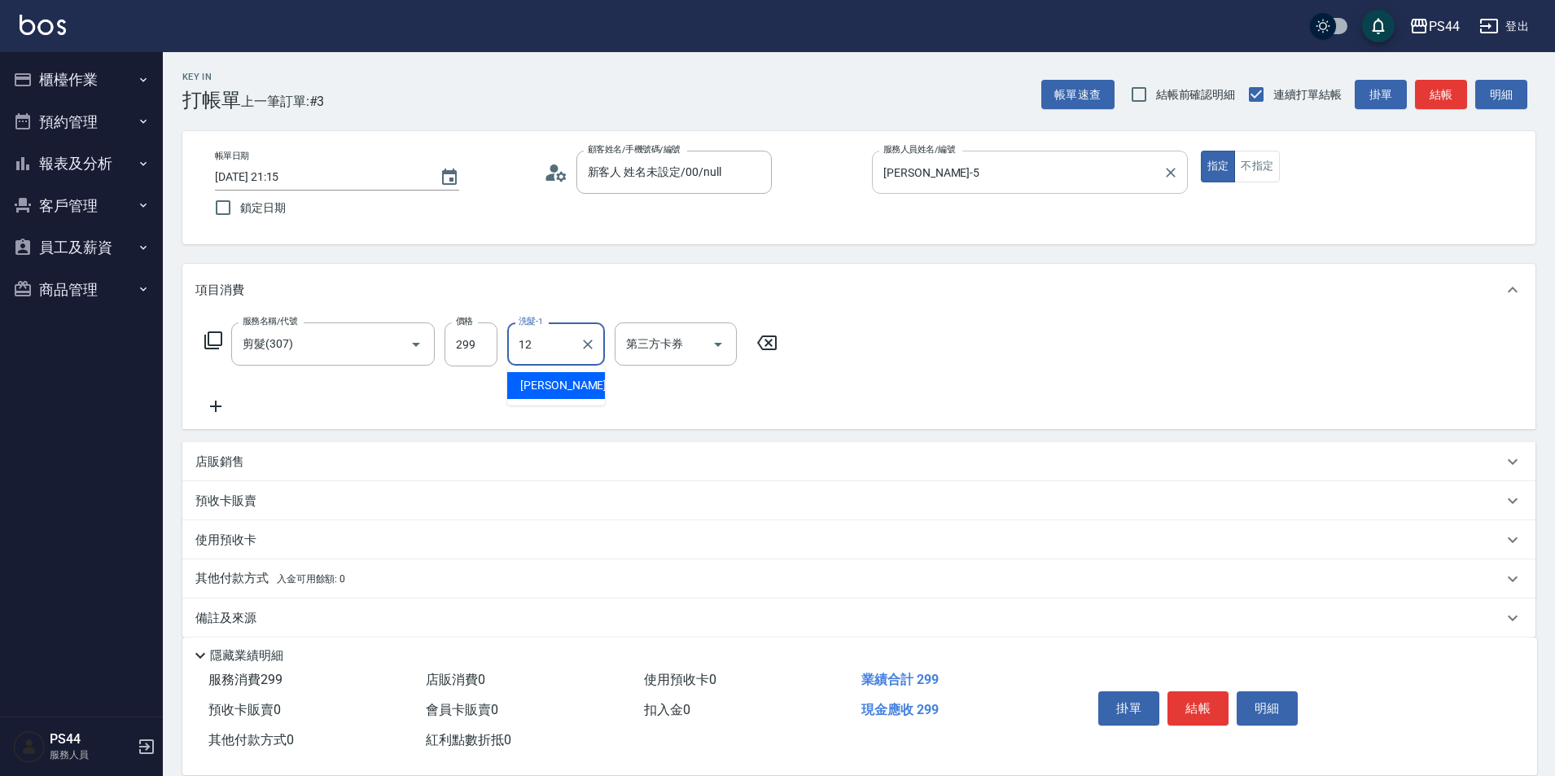
type input "[PERSON_NAME]-12"
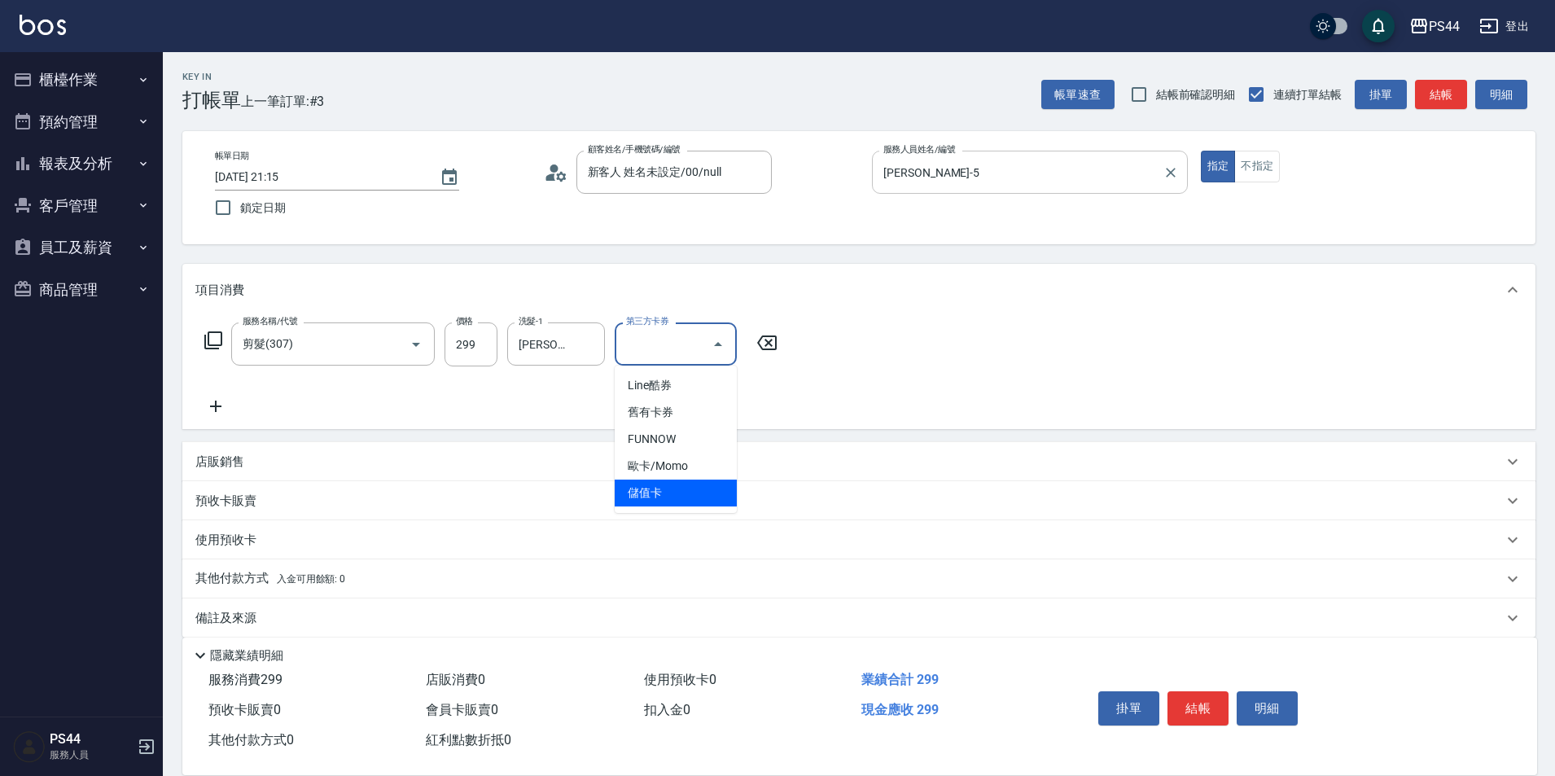
type input "儲值卡"
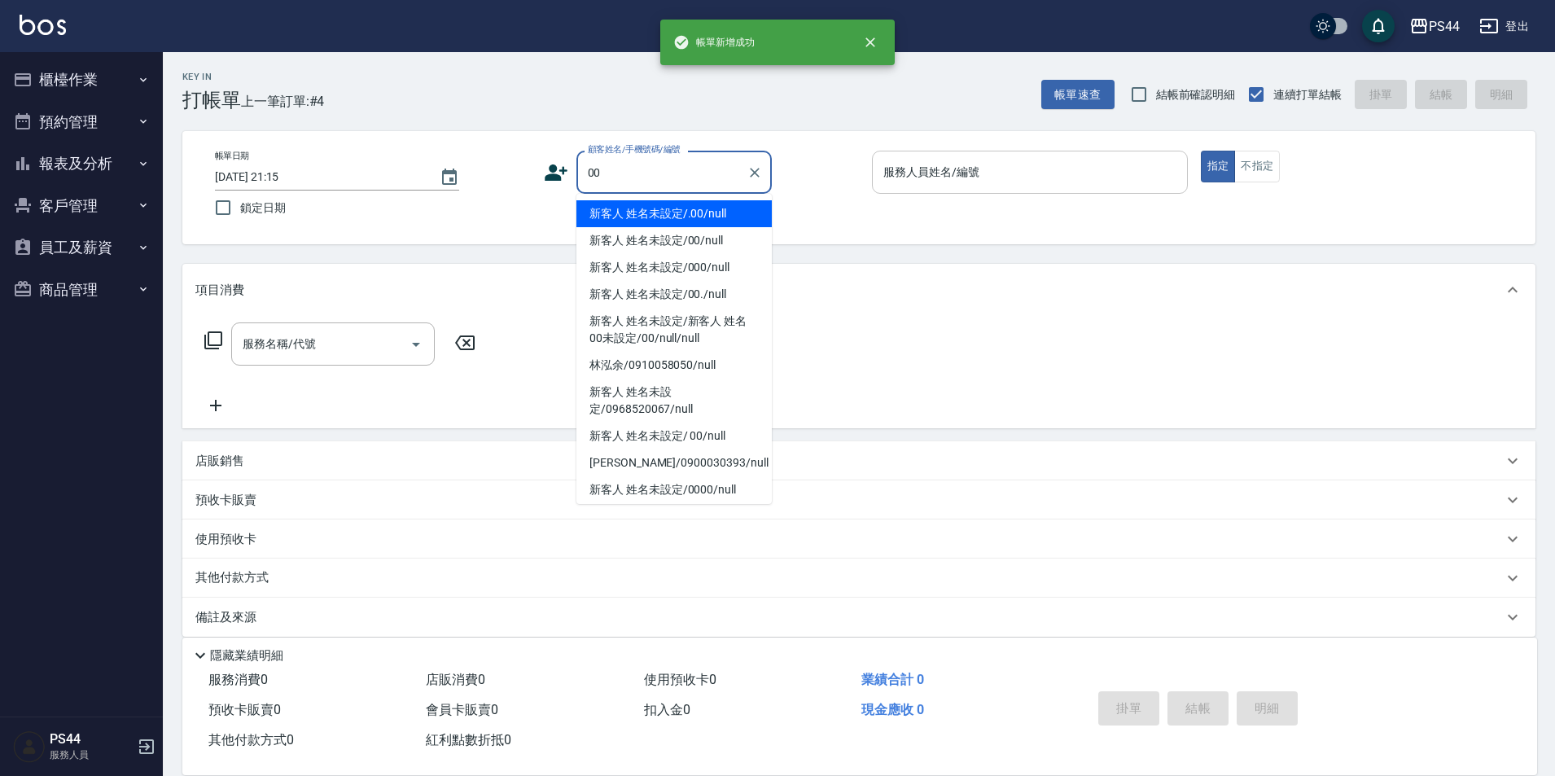
type input "新客人 姓名未設定/.00/null"
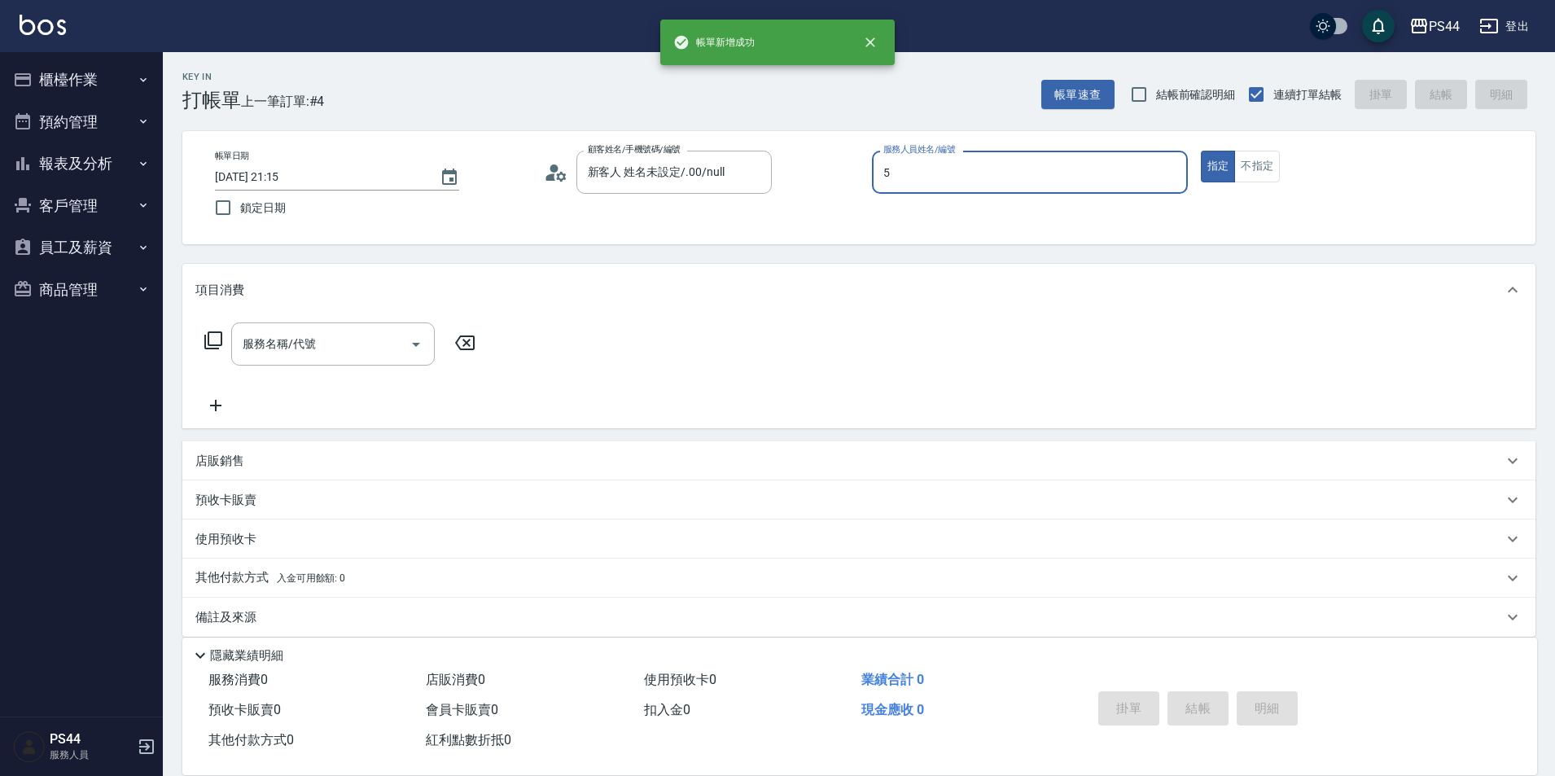
type input "[PERSON_NAME]-5"
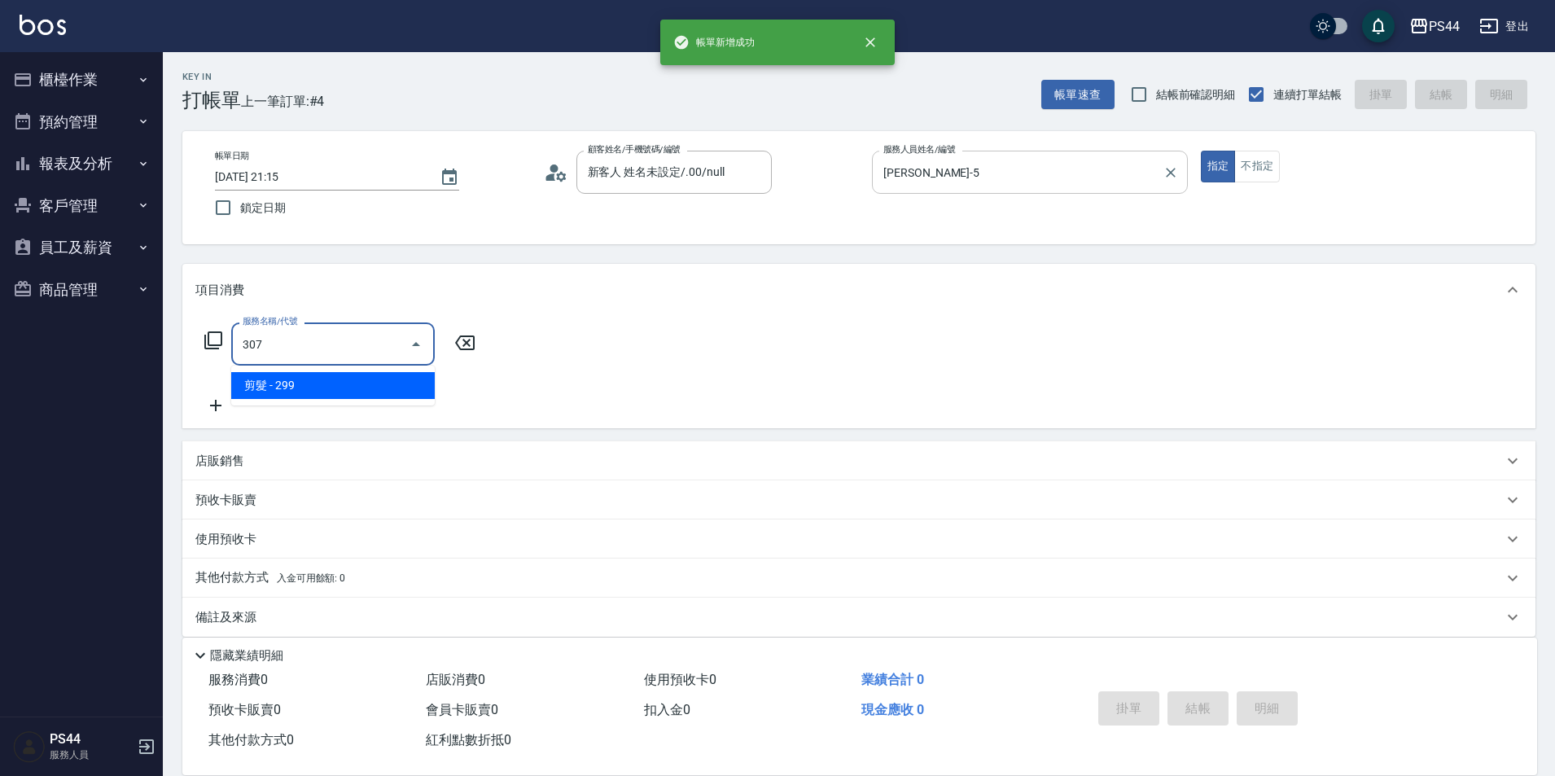
type input "剪髮(307)"
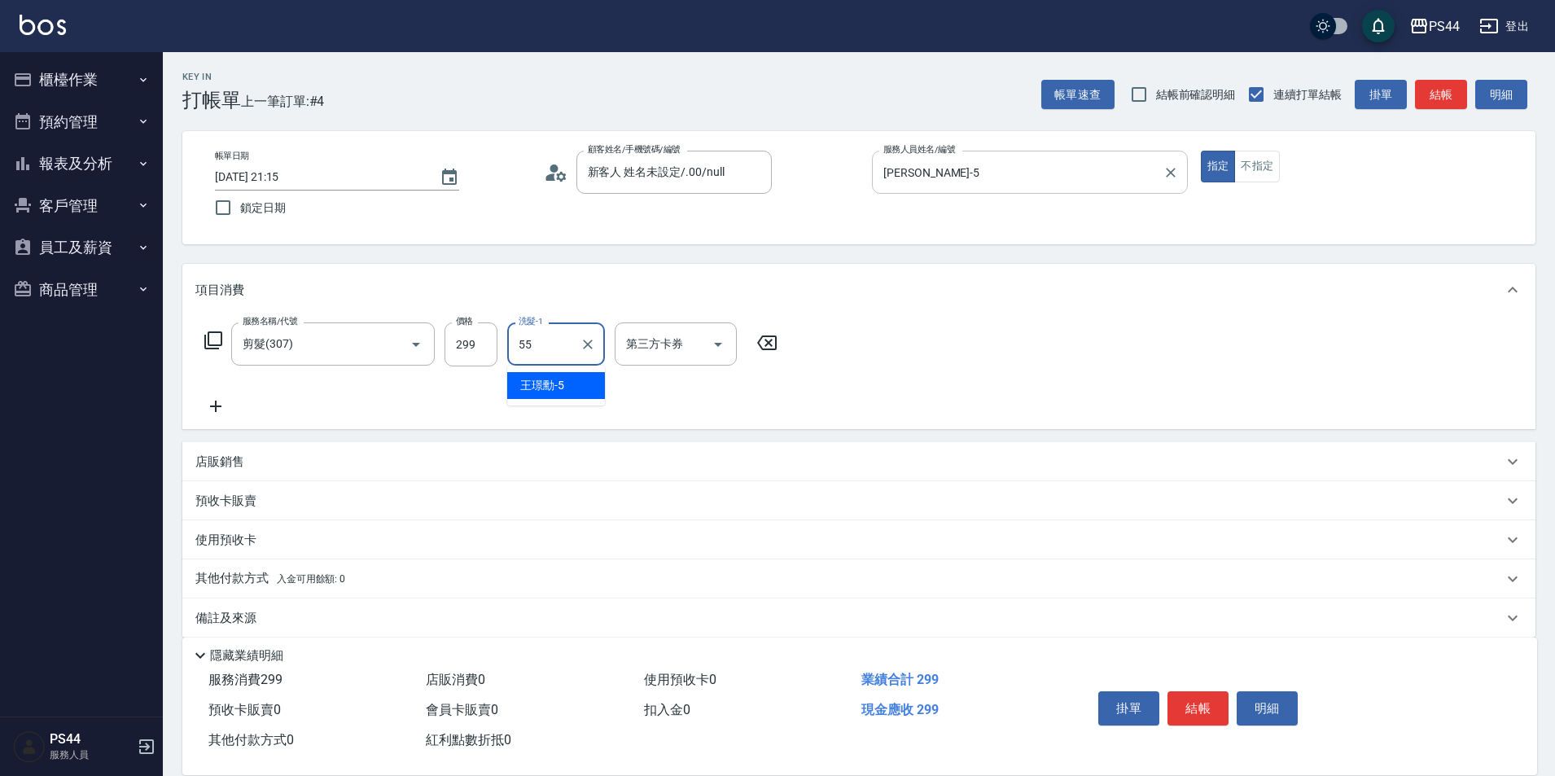
type input "[PERSON_NAME]-55"
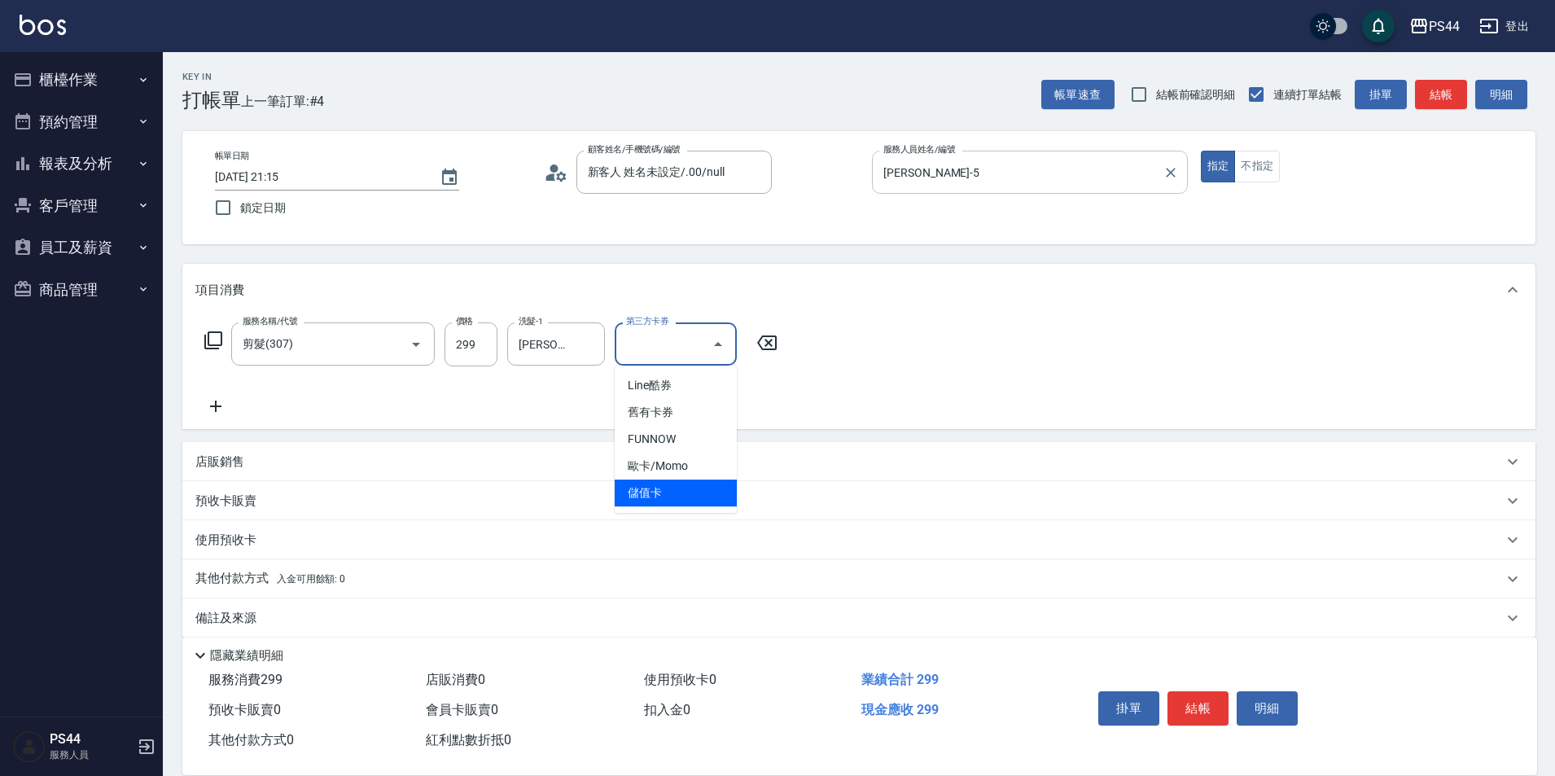
type input "儲值卡"
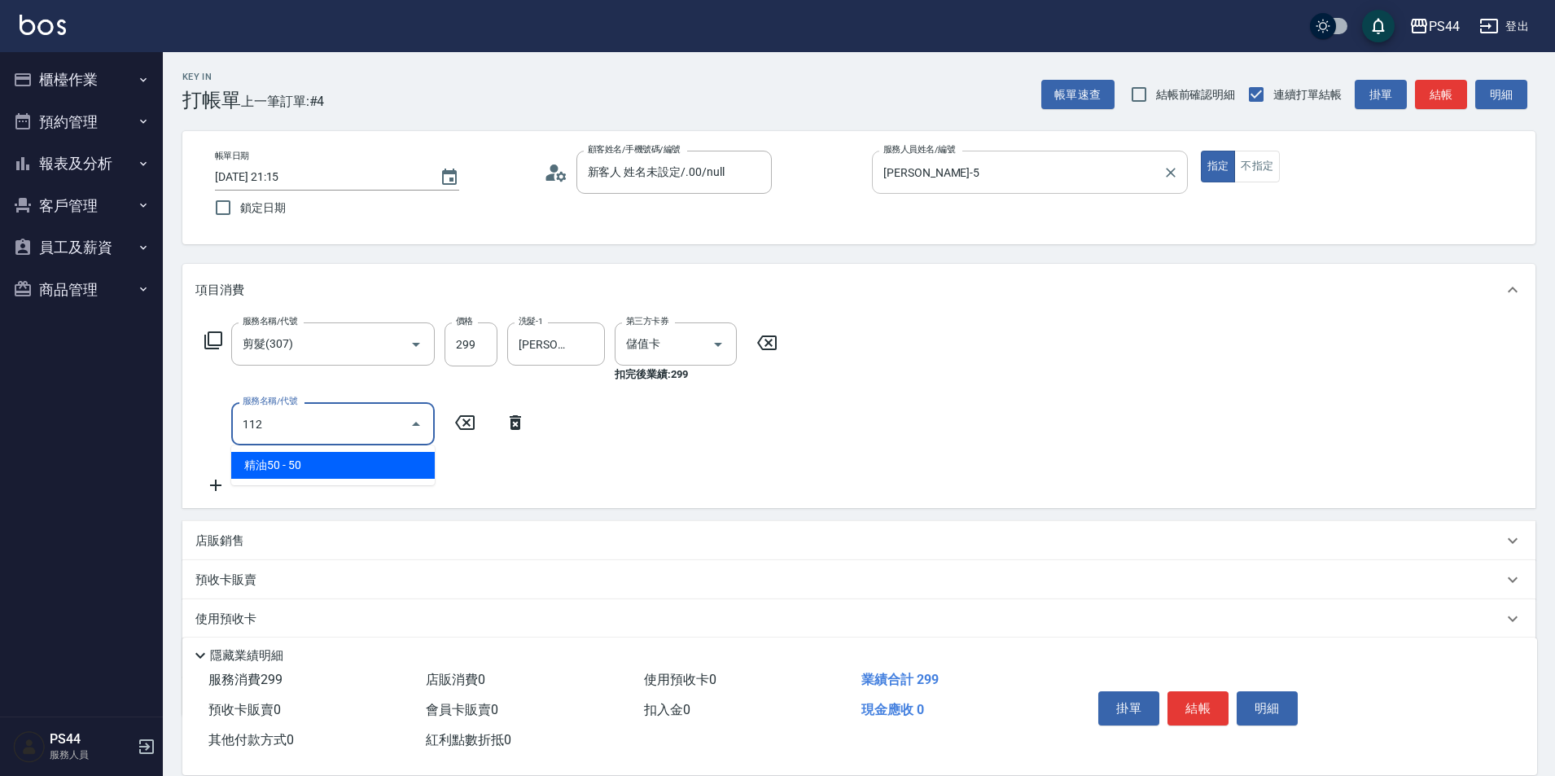
type input "精油50(112)"
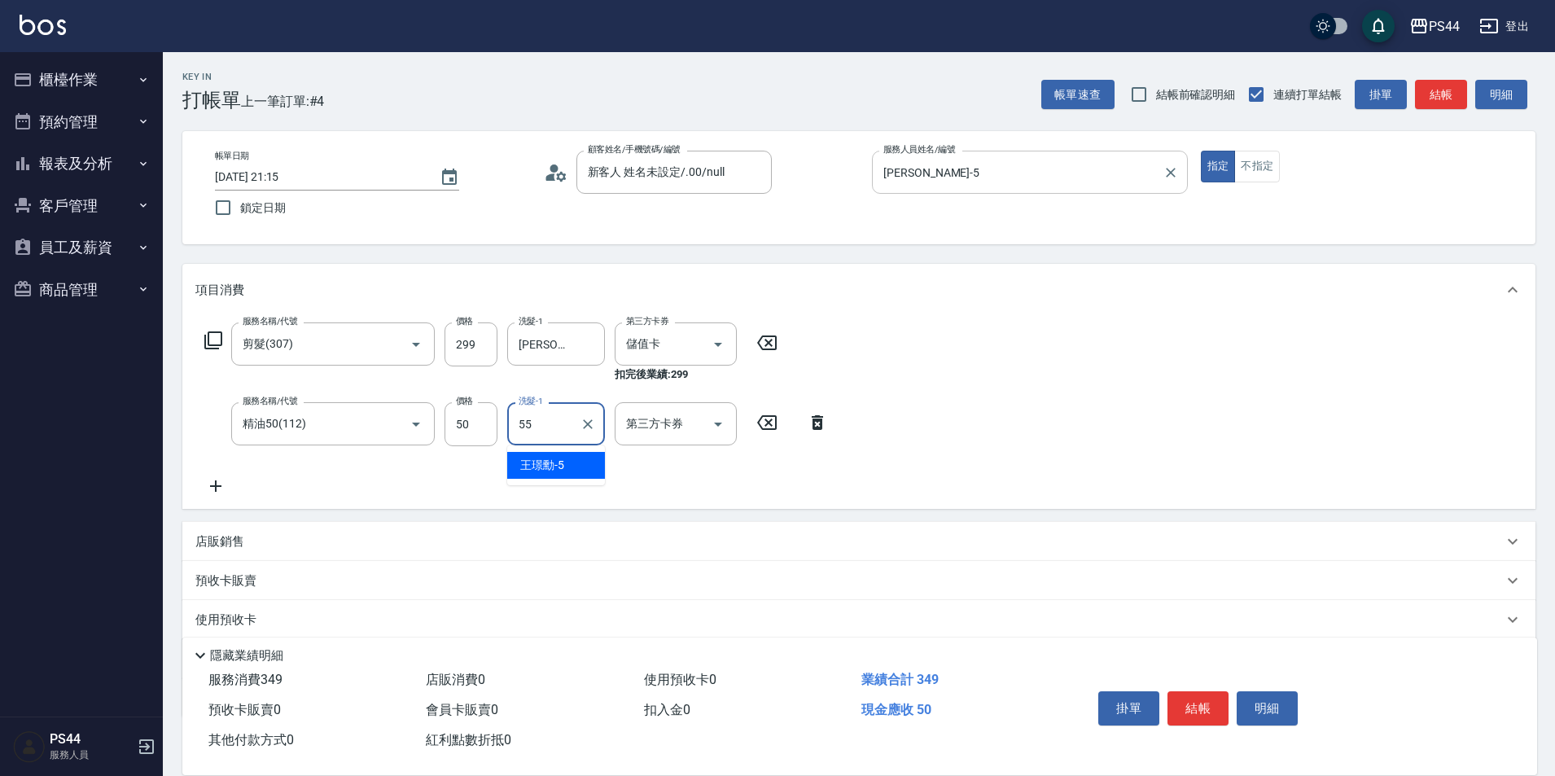
type input "[PERSON_NAME]-55"
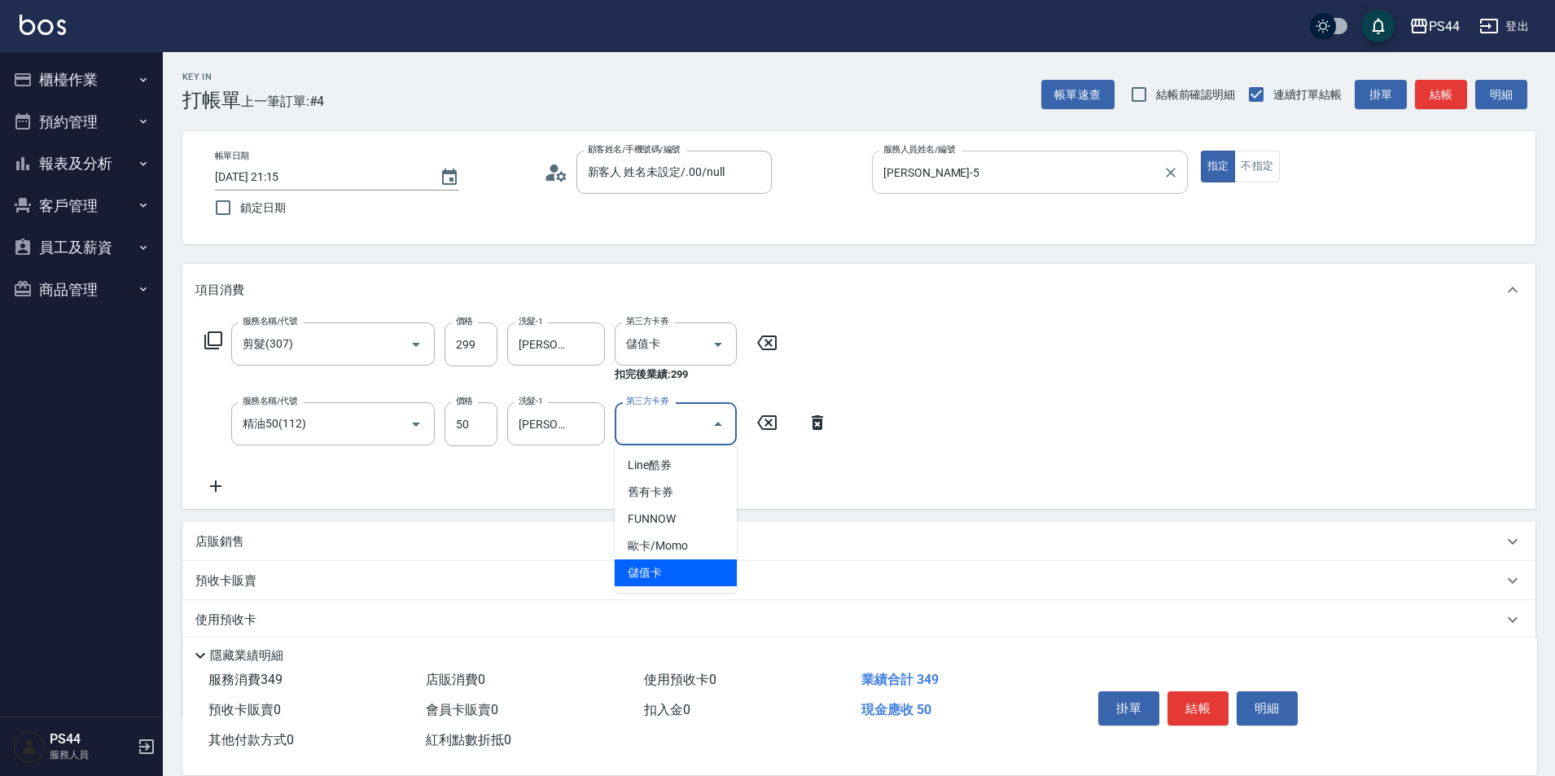
type input "儲值卡"
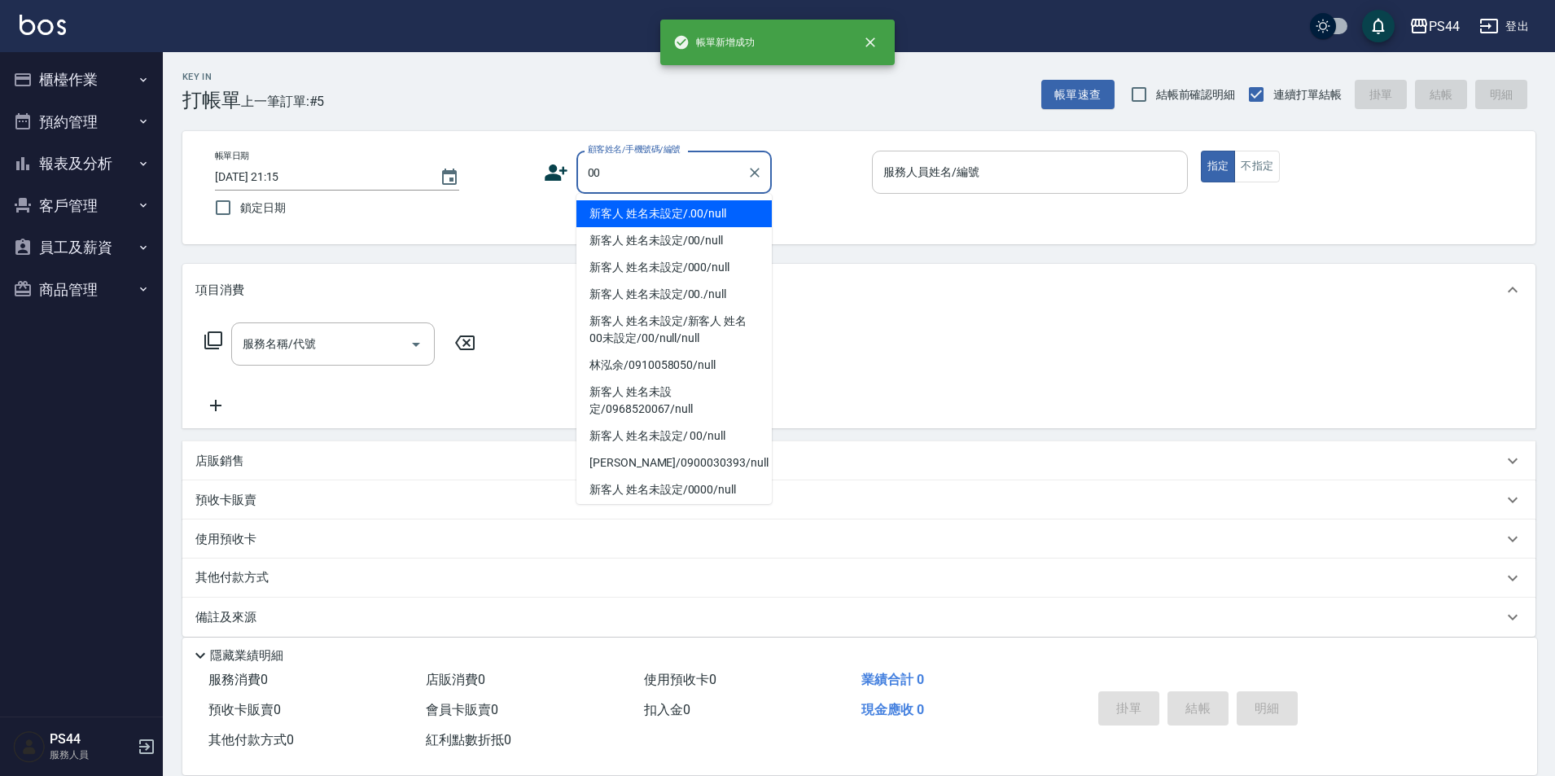
type input "新客人 姓名未設定/.00/null"
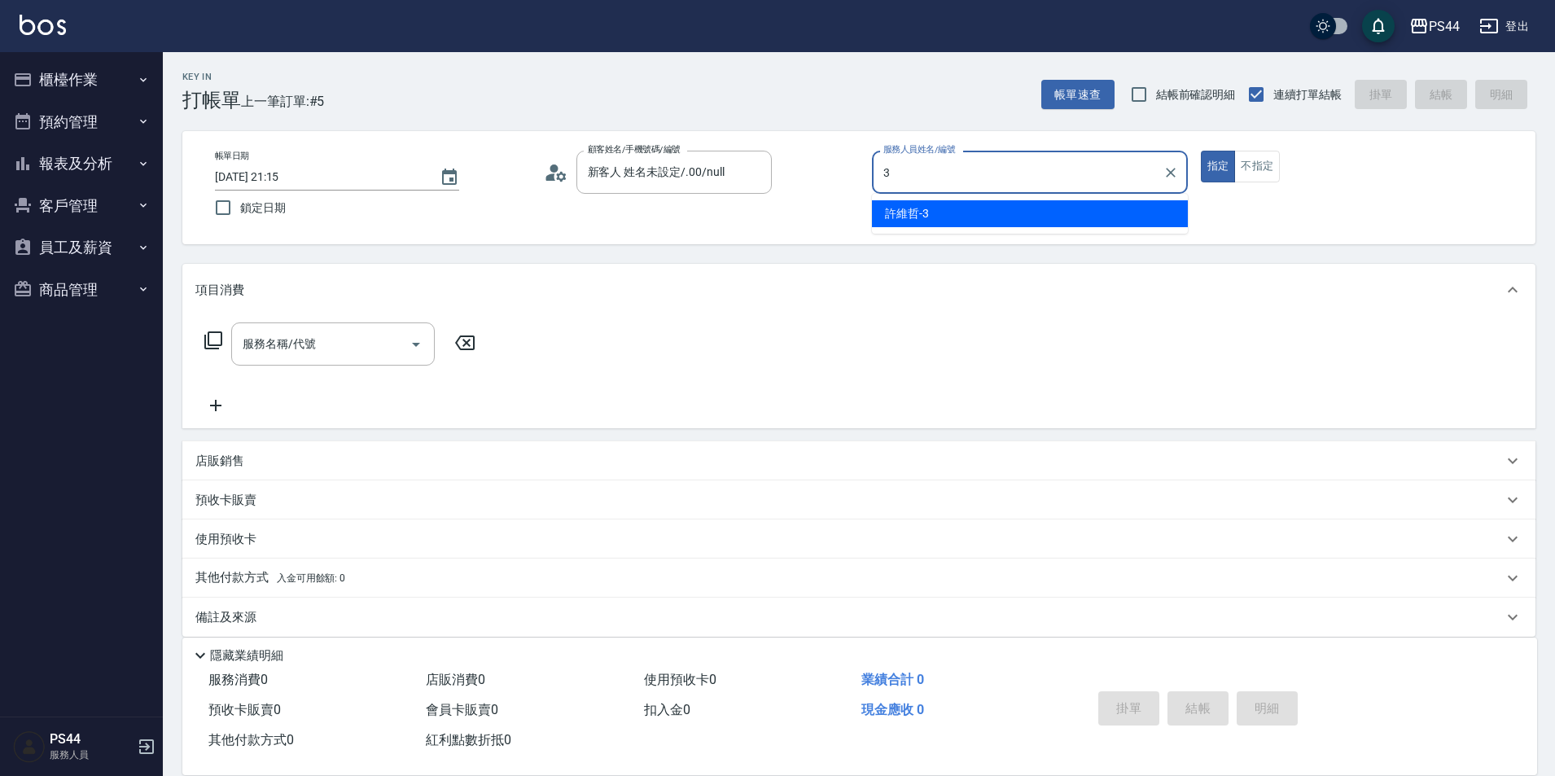
type input "[PERSON_NAME]-3"
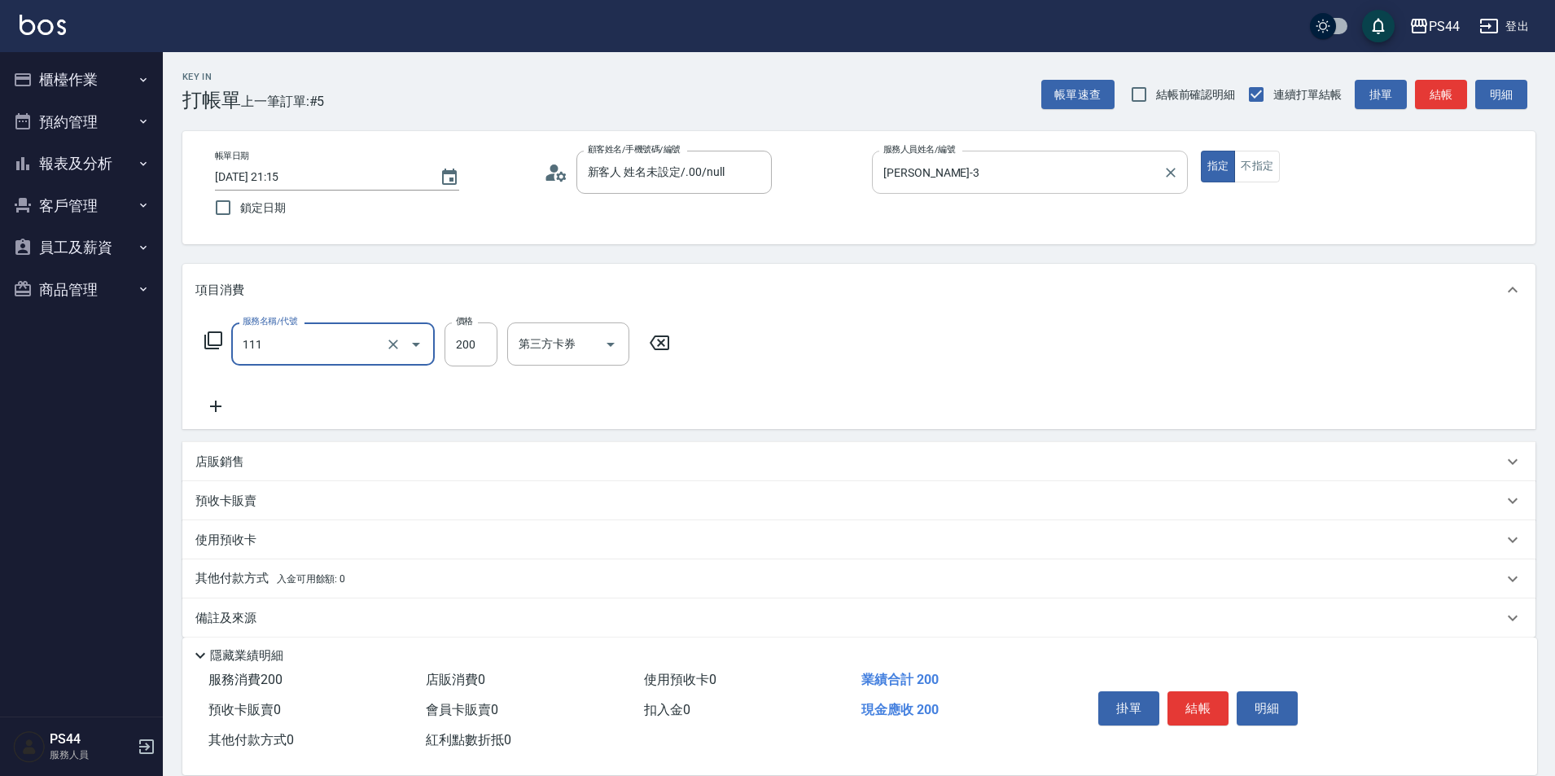
type input "200(111)"
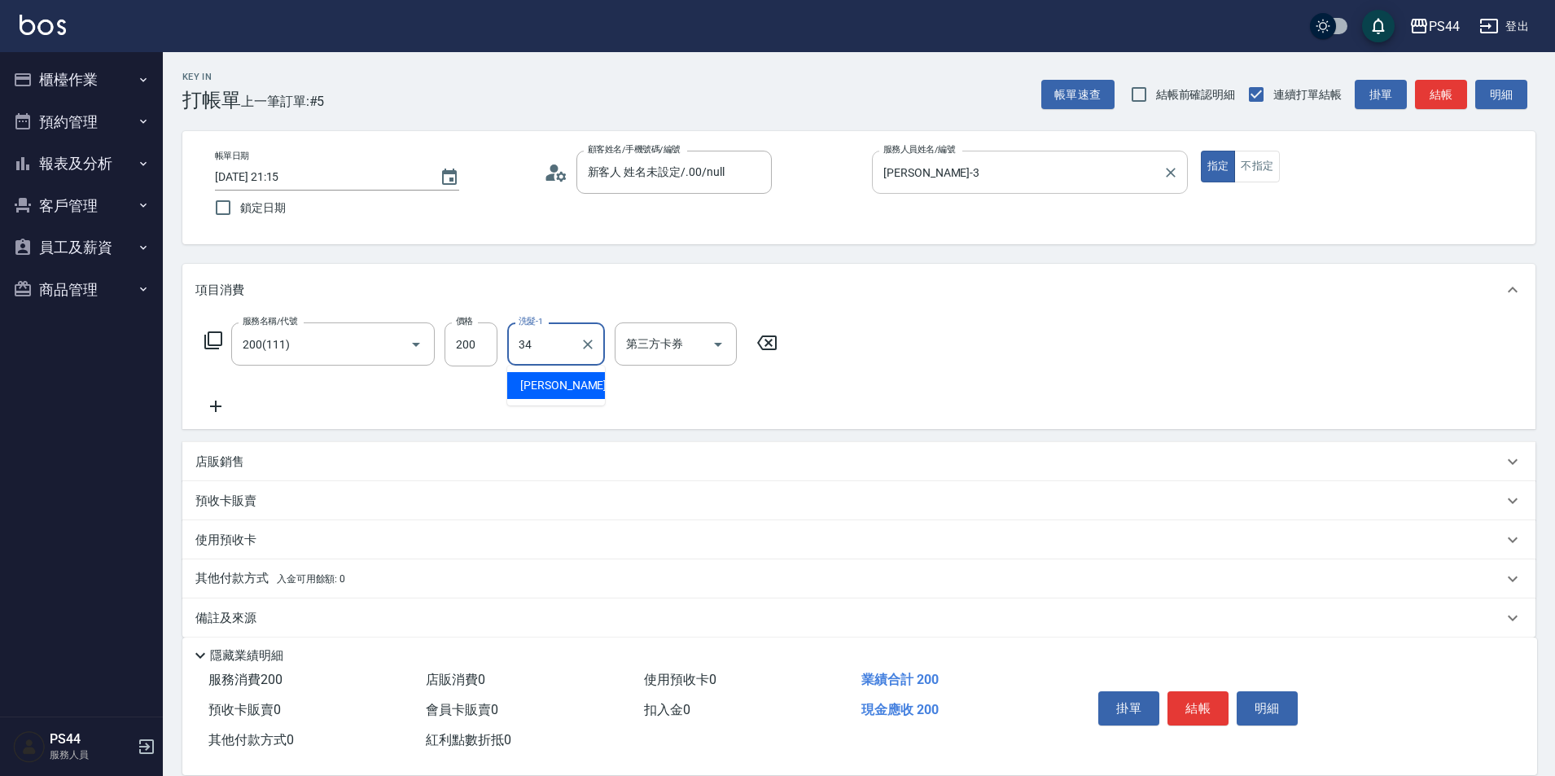
type input "[PERSON_NAME]-34"
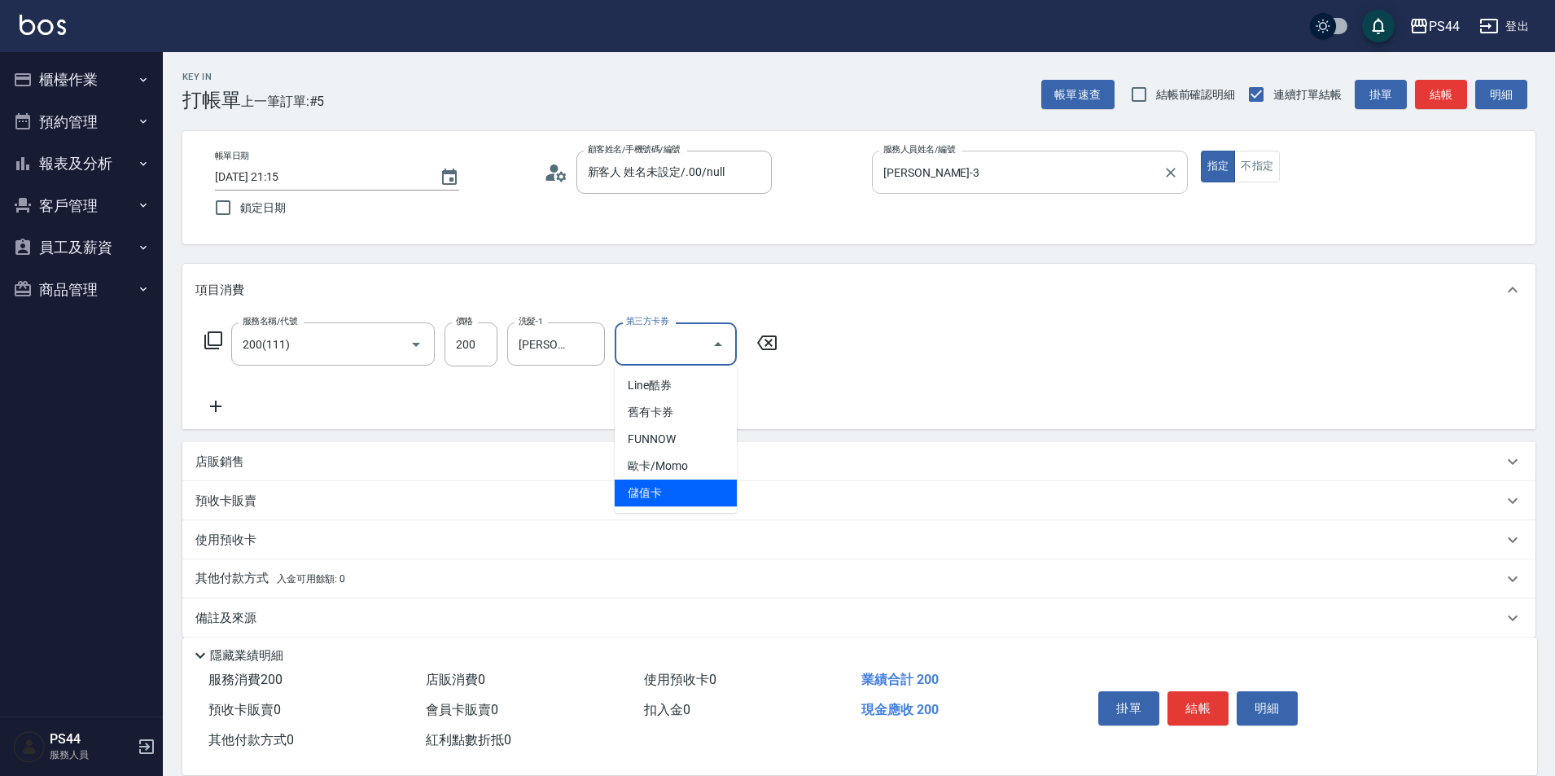
type input "儲值卡"
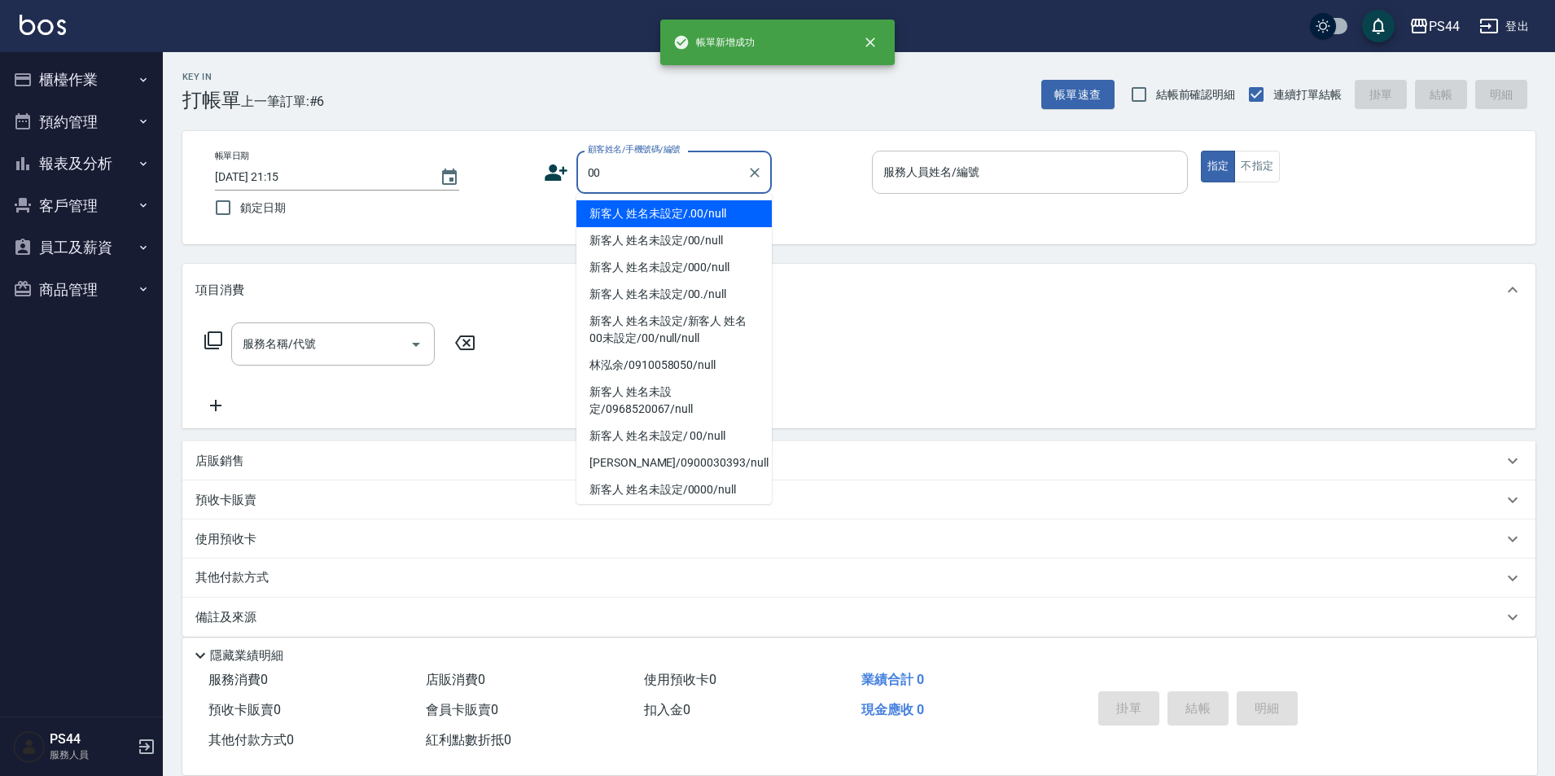
type input "新客人 姓名未設定/.00/null"
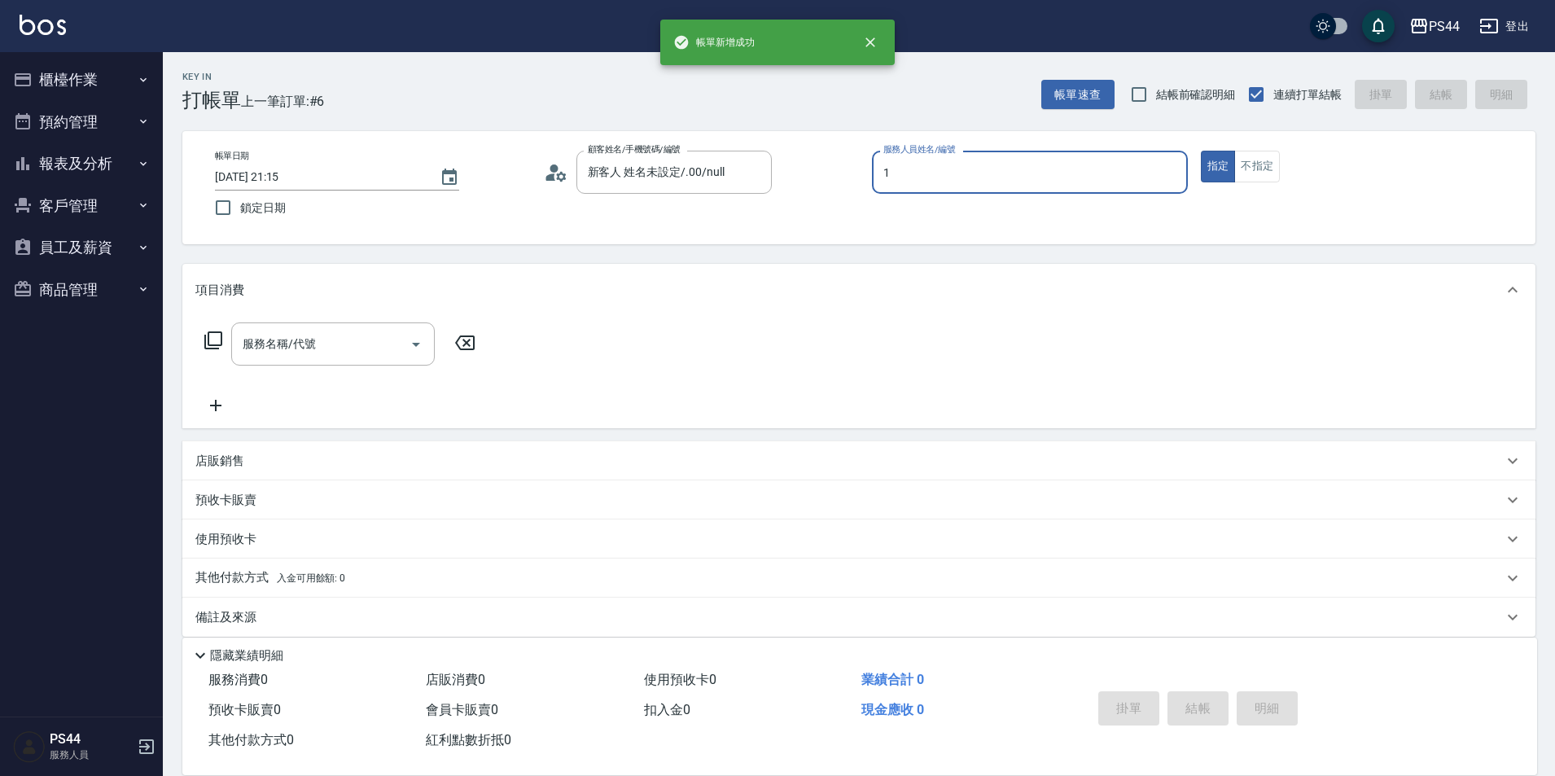
type input "[PERSON_NAME]-1"
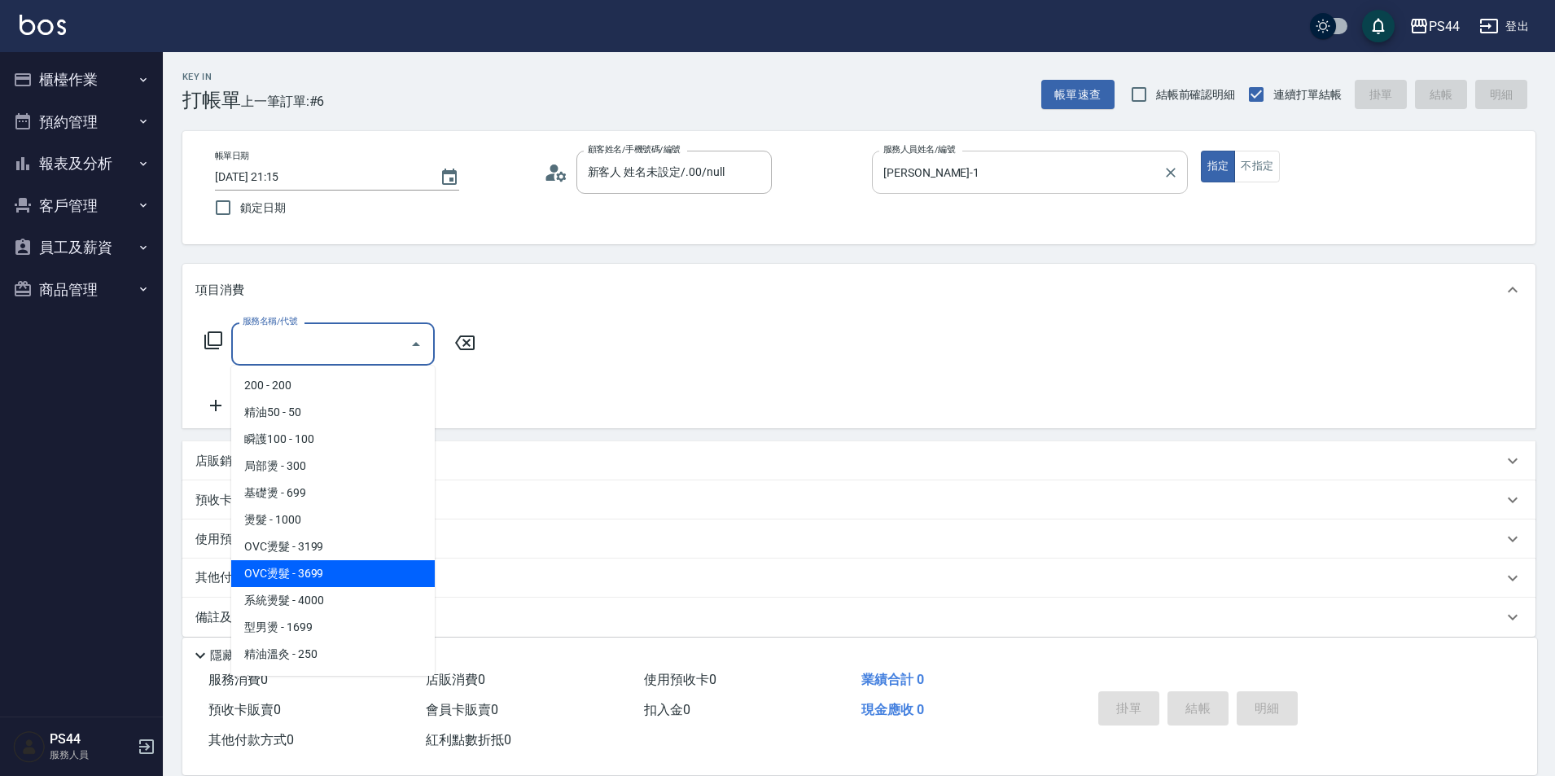
type input "OVC燙髮(204)"
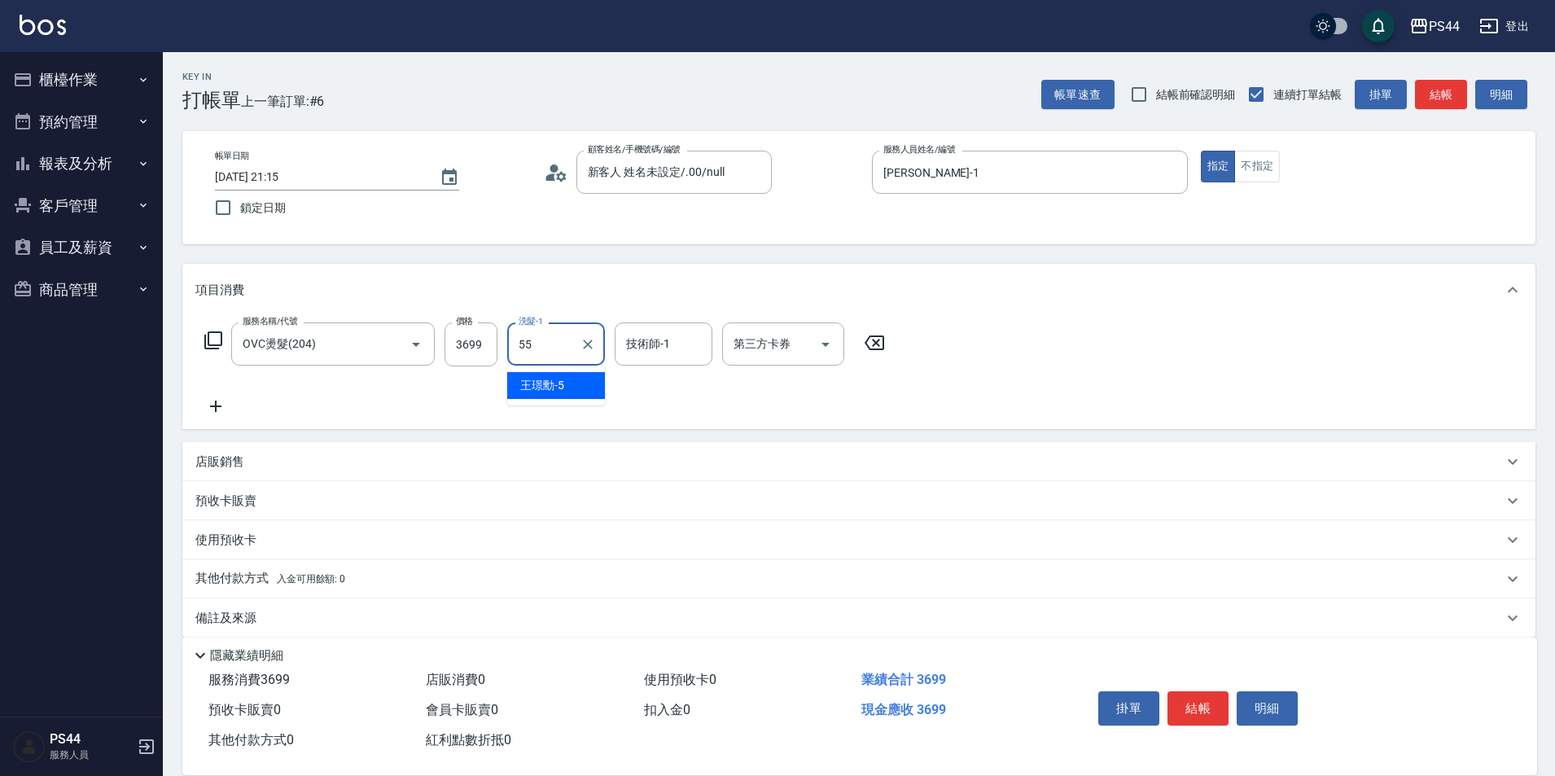
type input "[PERSON_NAME]-55"
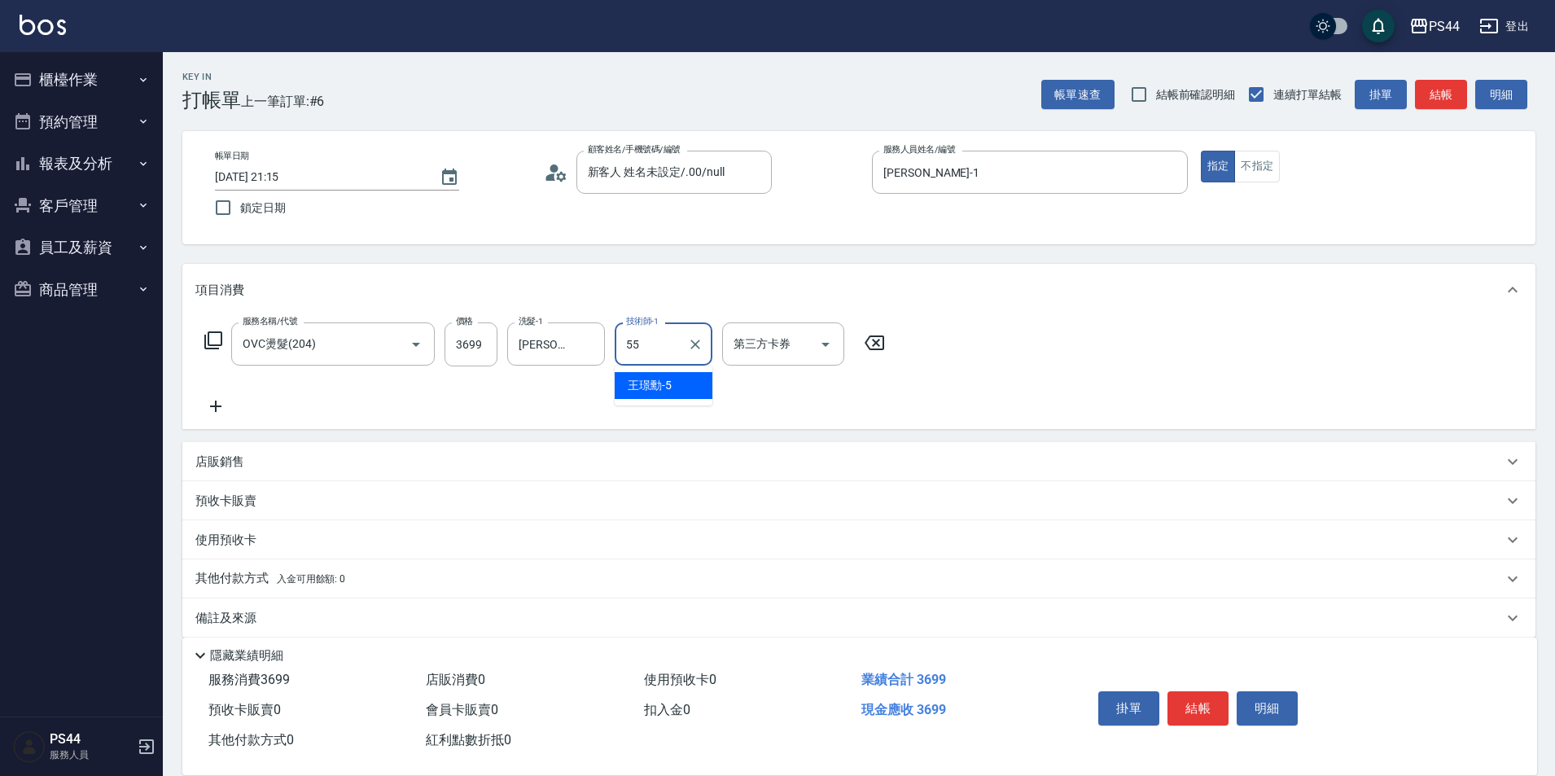
type input "[PERSON_NAME]-55"
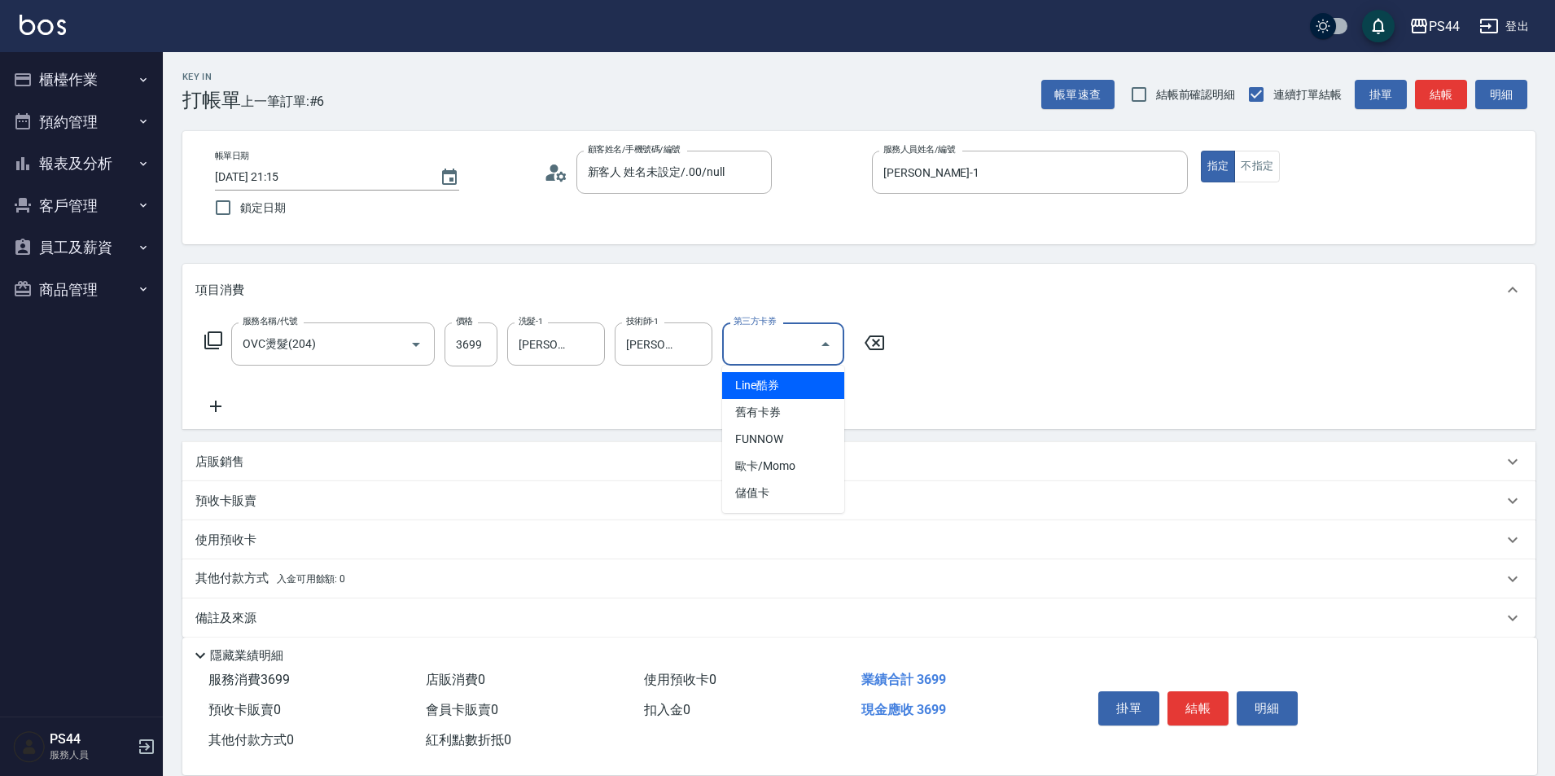
type input "儲值卡"
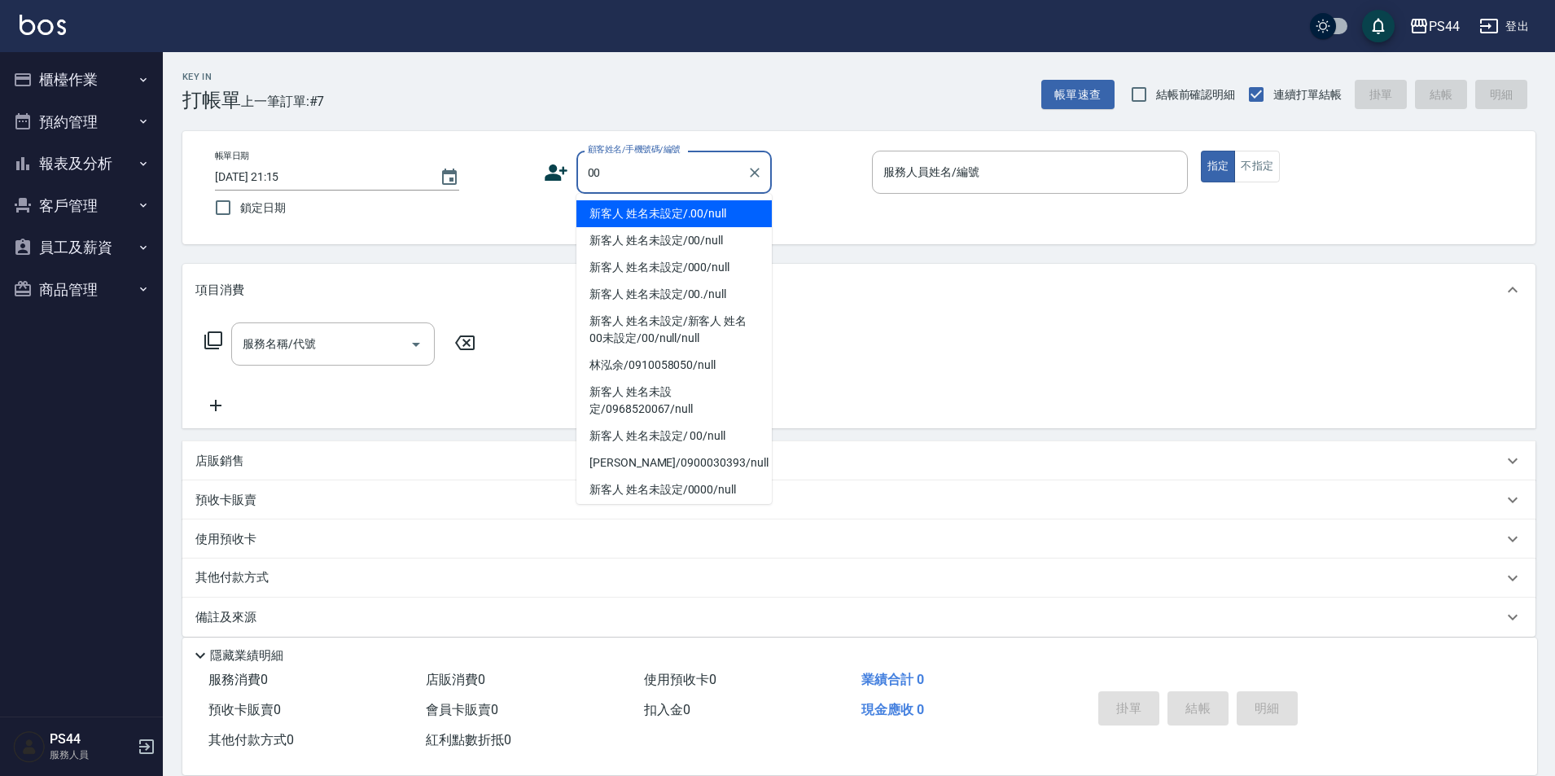
type input "新客人 姓名未設定/.00/null"
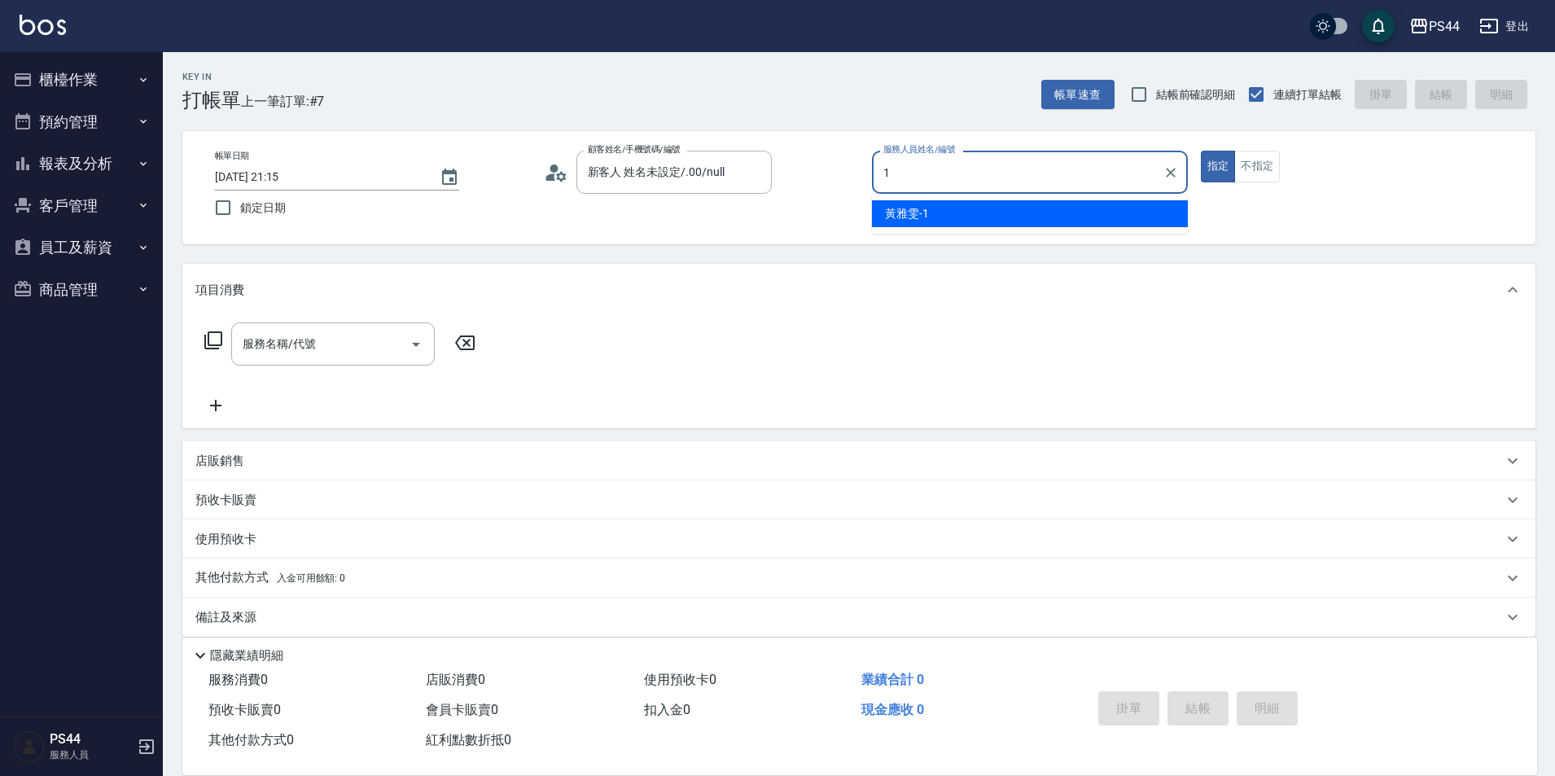
type input "[PERSON_NAME]-1"
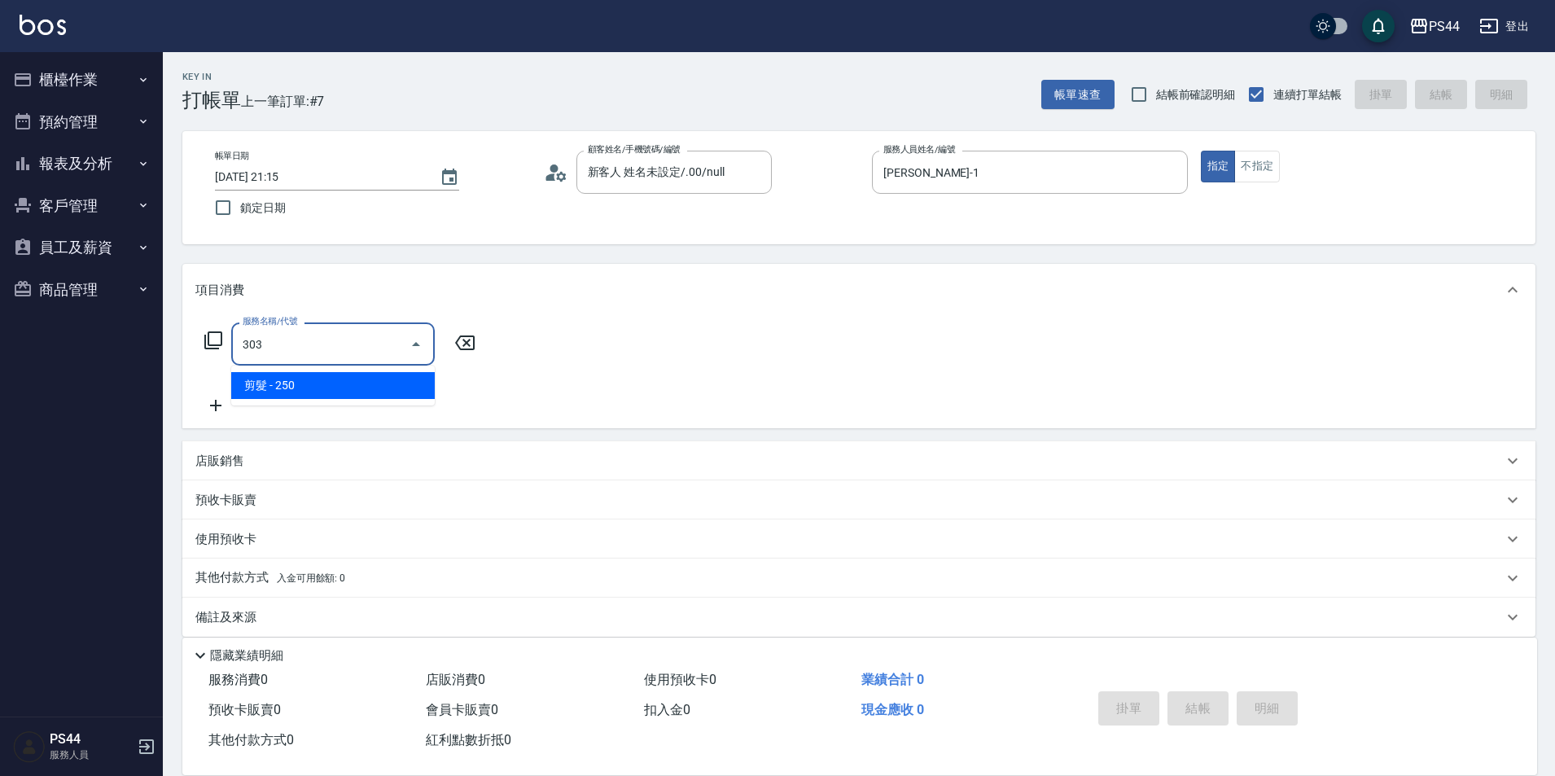
type input "剪髮(303)"
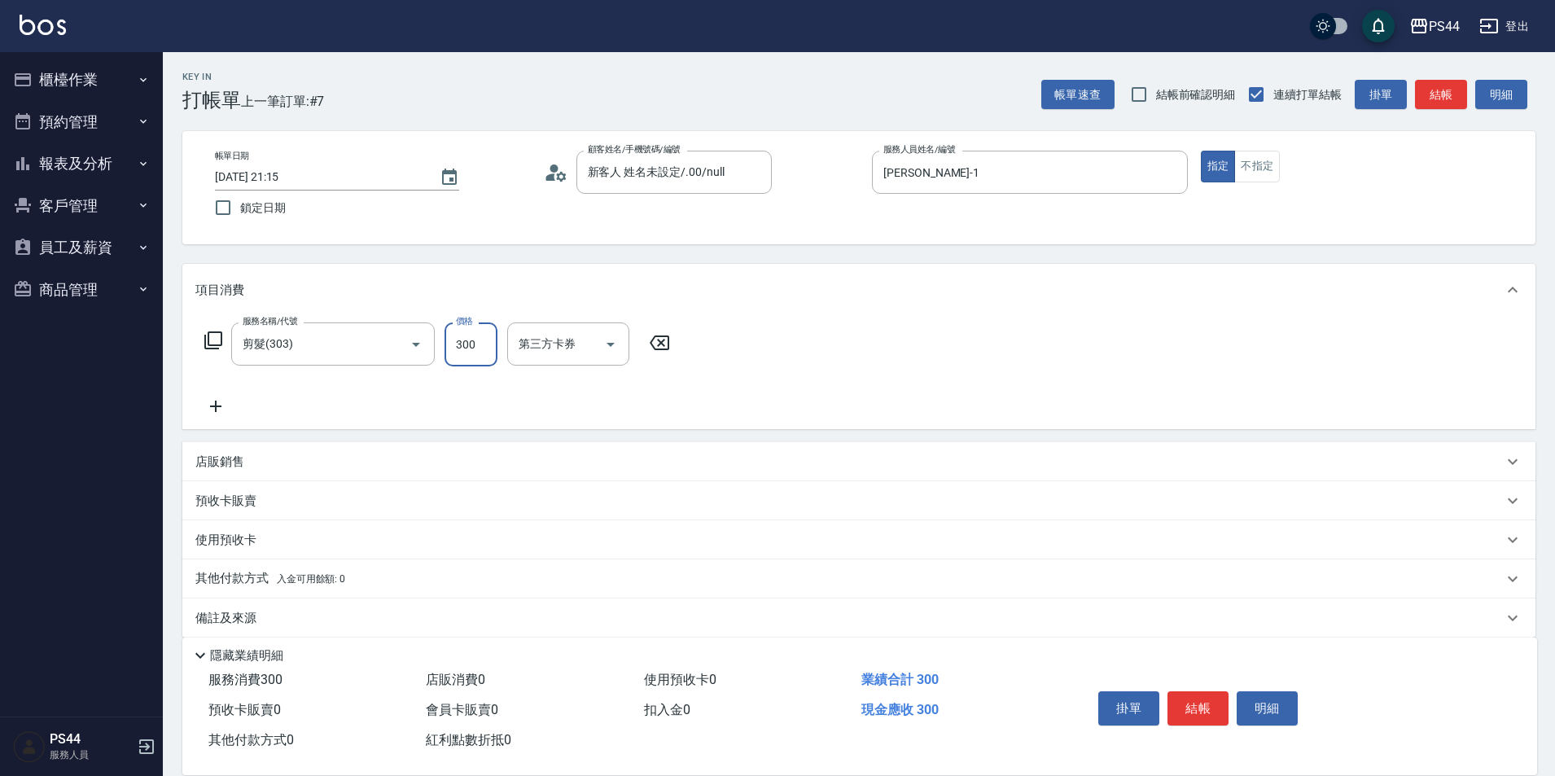
type input "300"
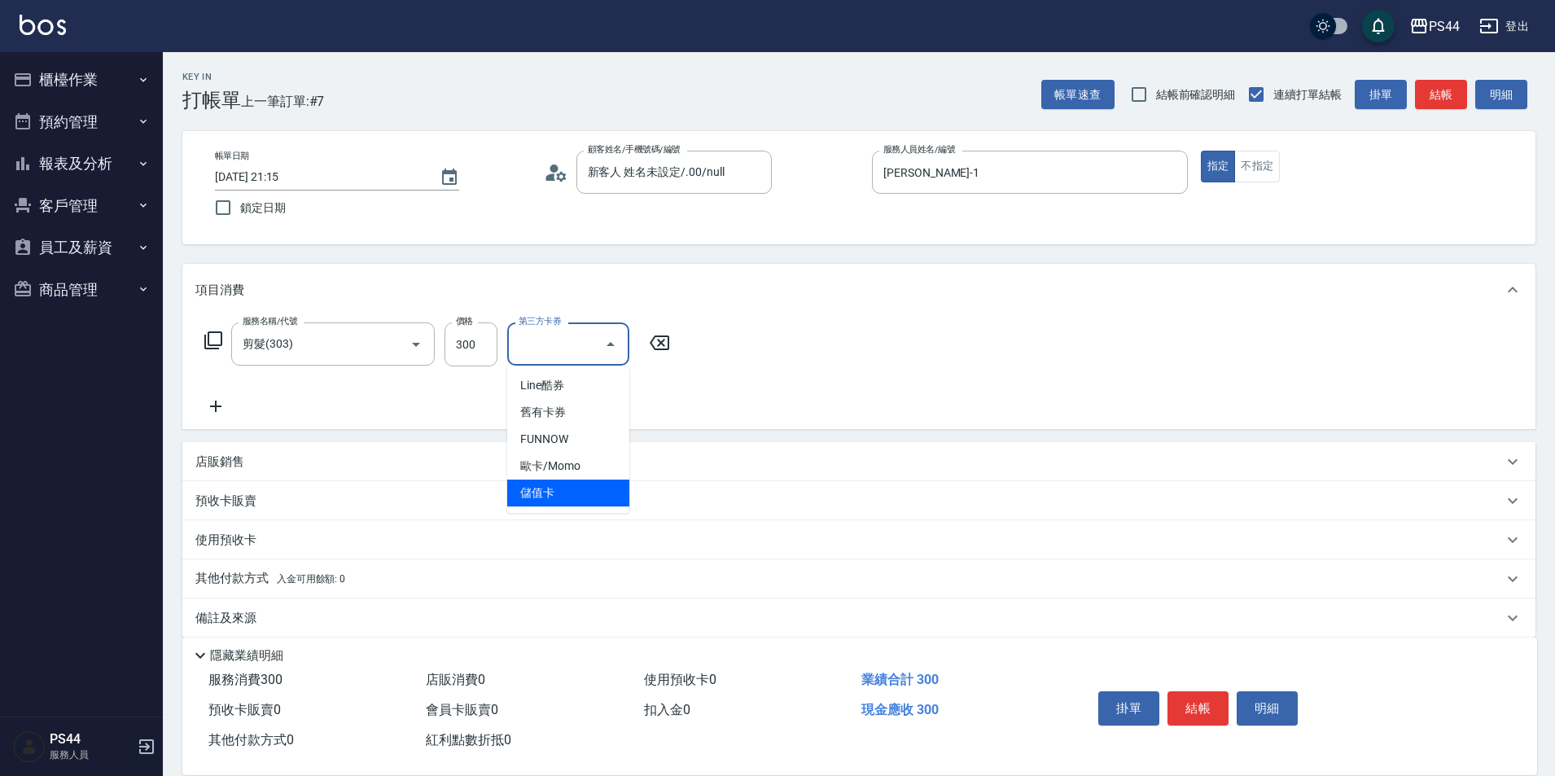
type input "儲值卡"
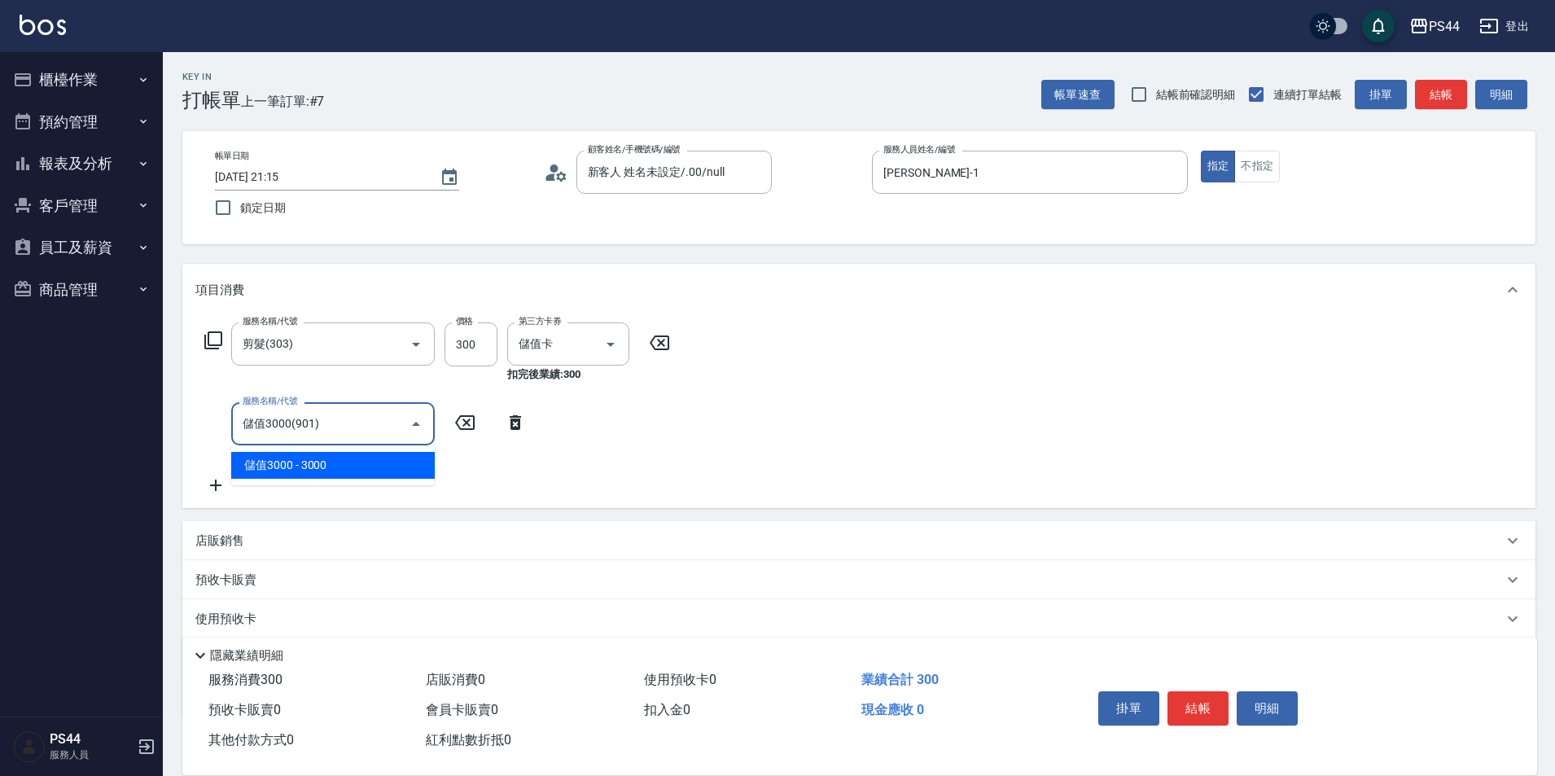
type input "儲值3000(901)"
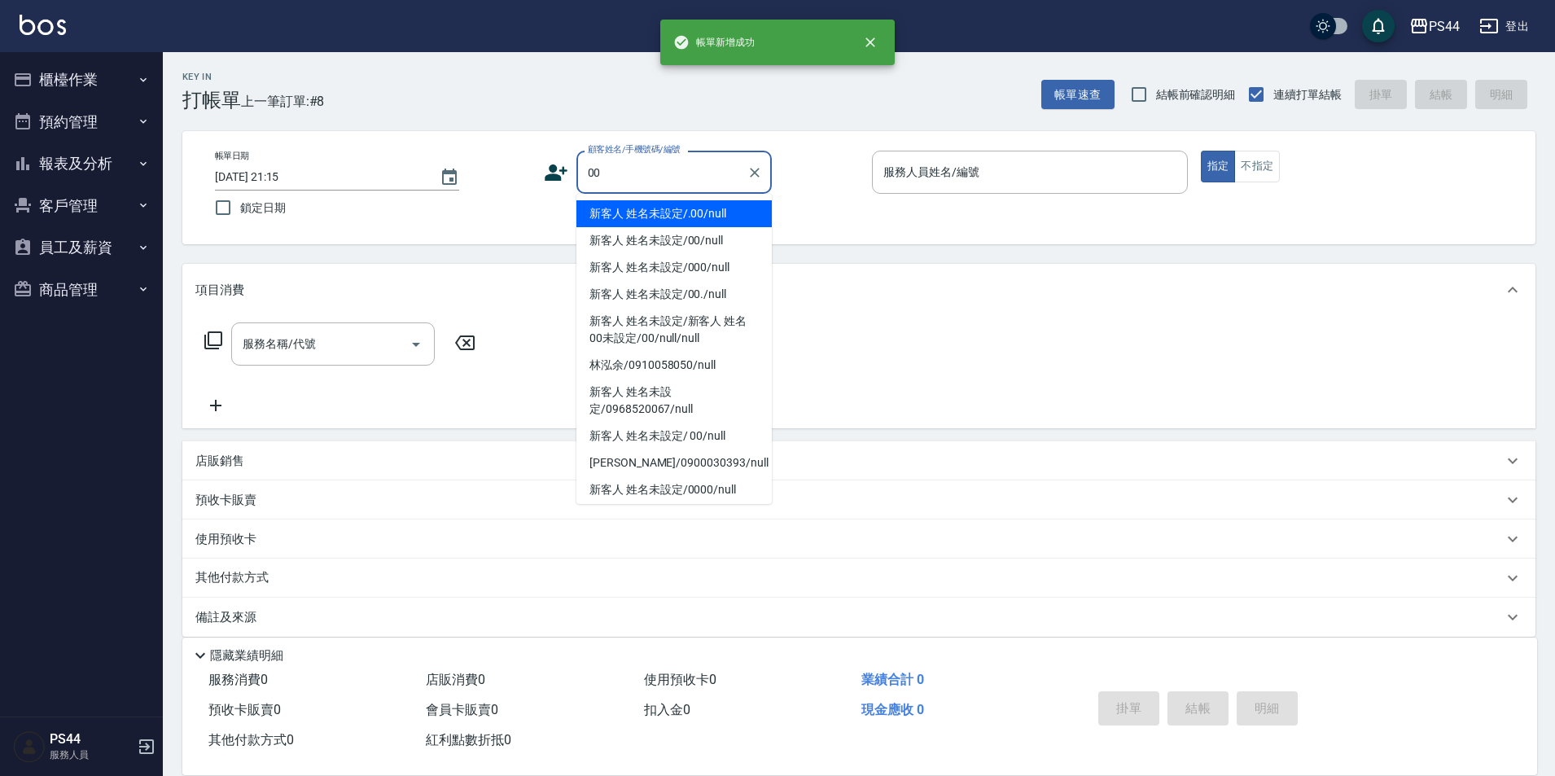
type input "新客人 姓名未設定/.00/null"
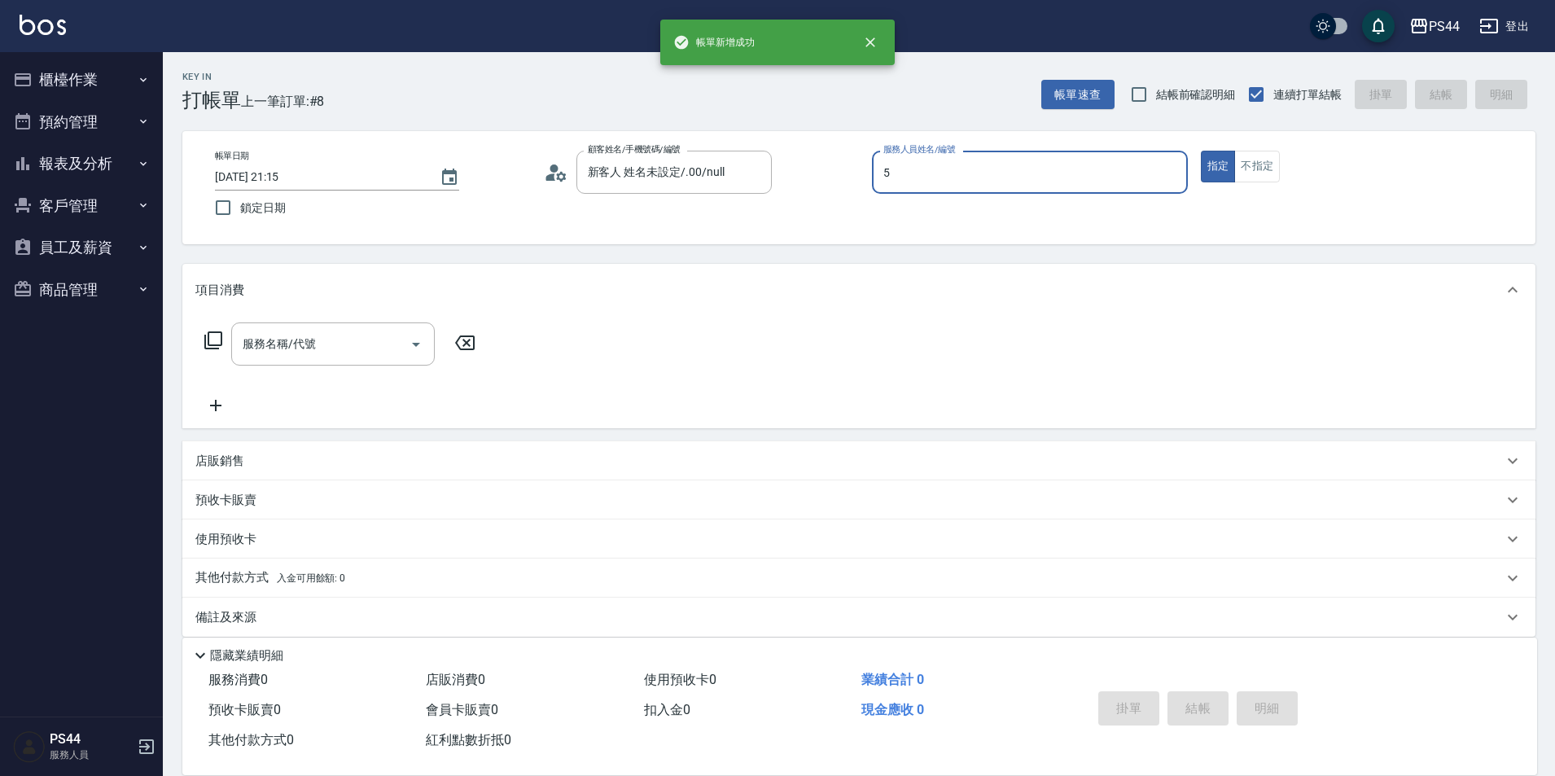
type input "[PERSON_NAME]-5"
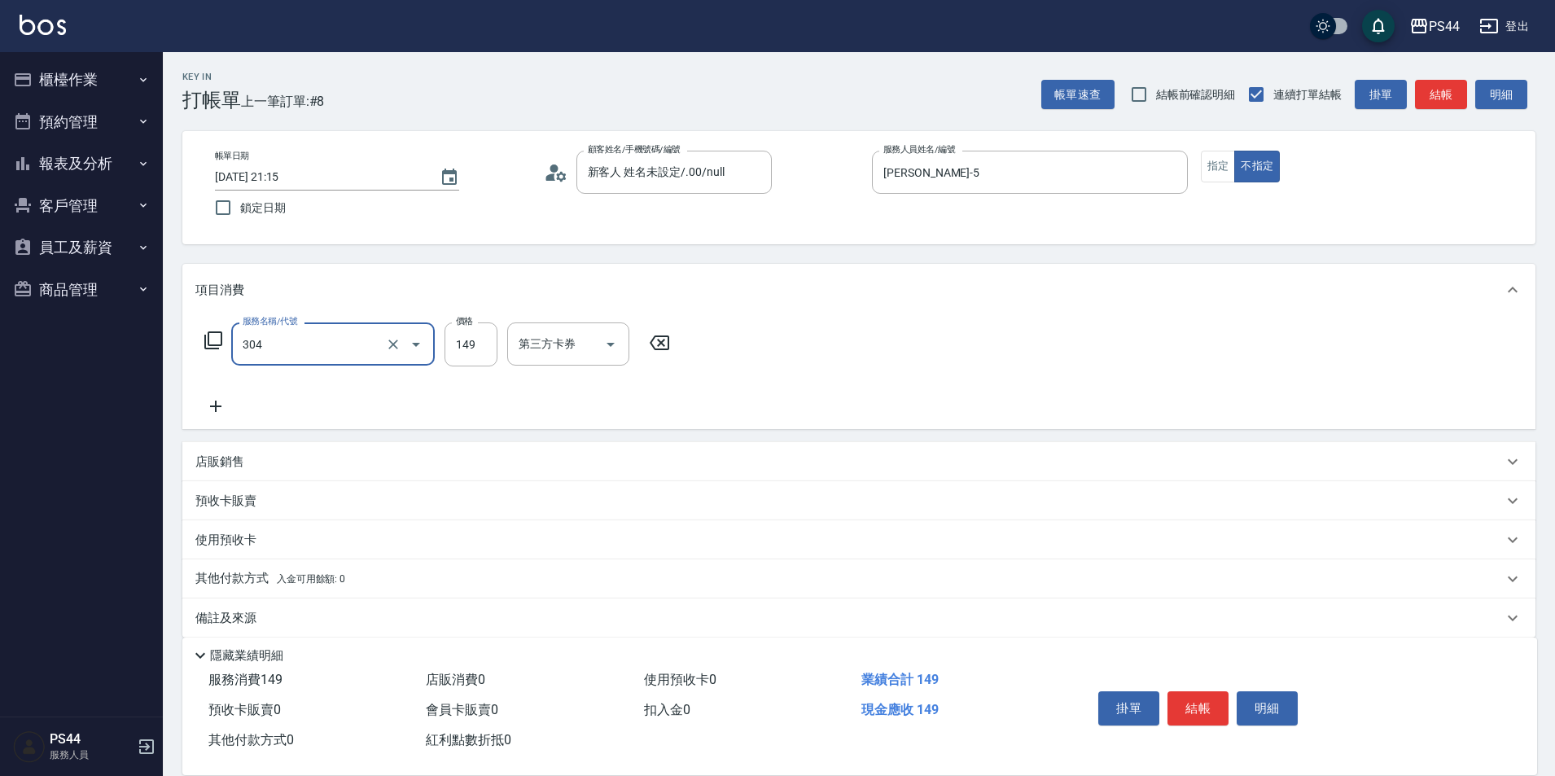
type input "剪髮(304)"
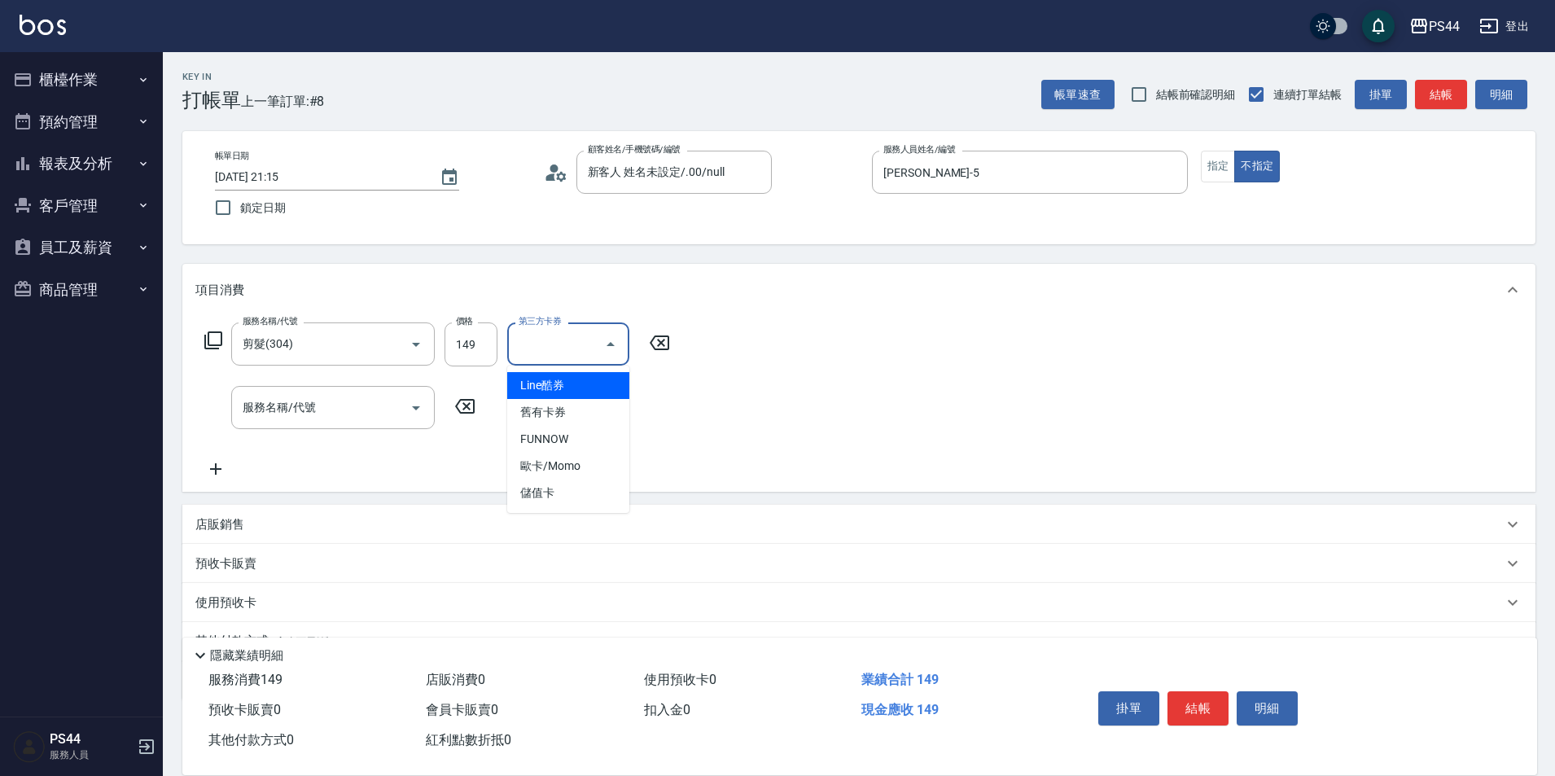
click at [542, 333] on div "第三方卡券 第三方卡券" at bounding box center [568, 343] width 122 height 43
type input "儲值卡"
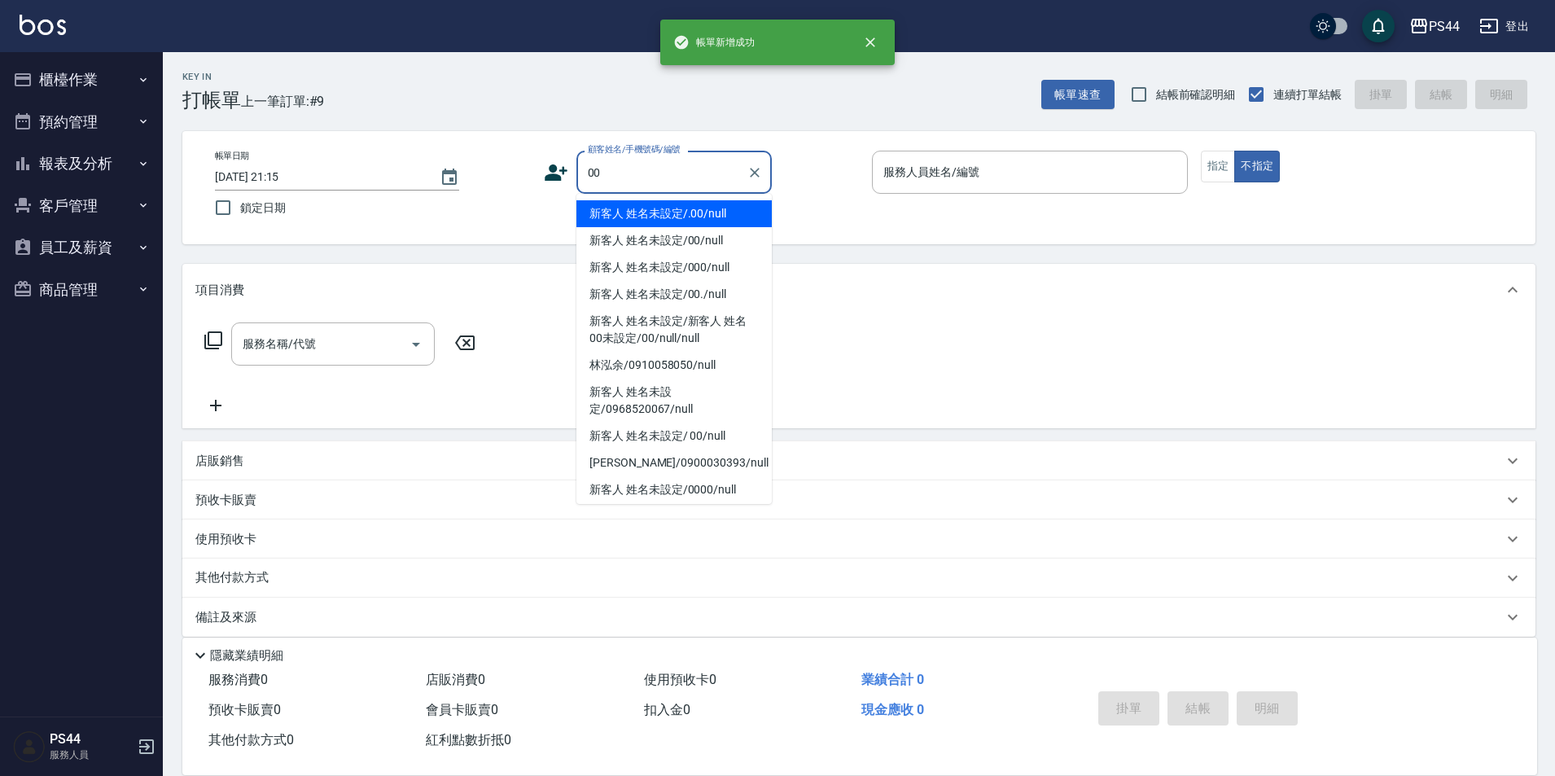
type input "新客人 姓名未設定/.00/null"
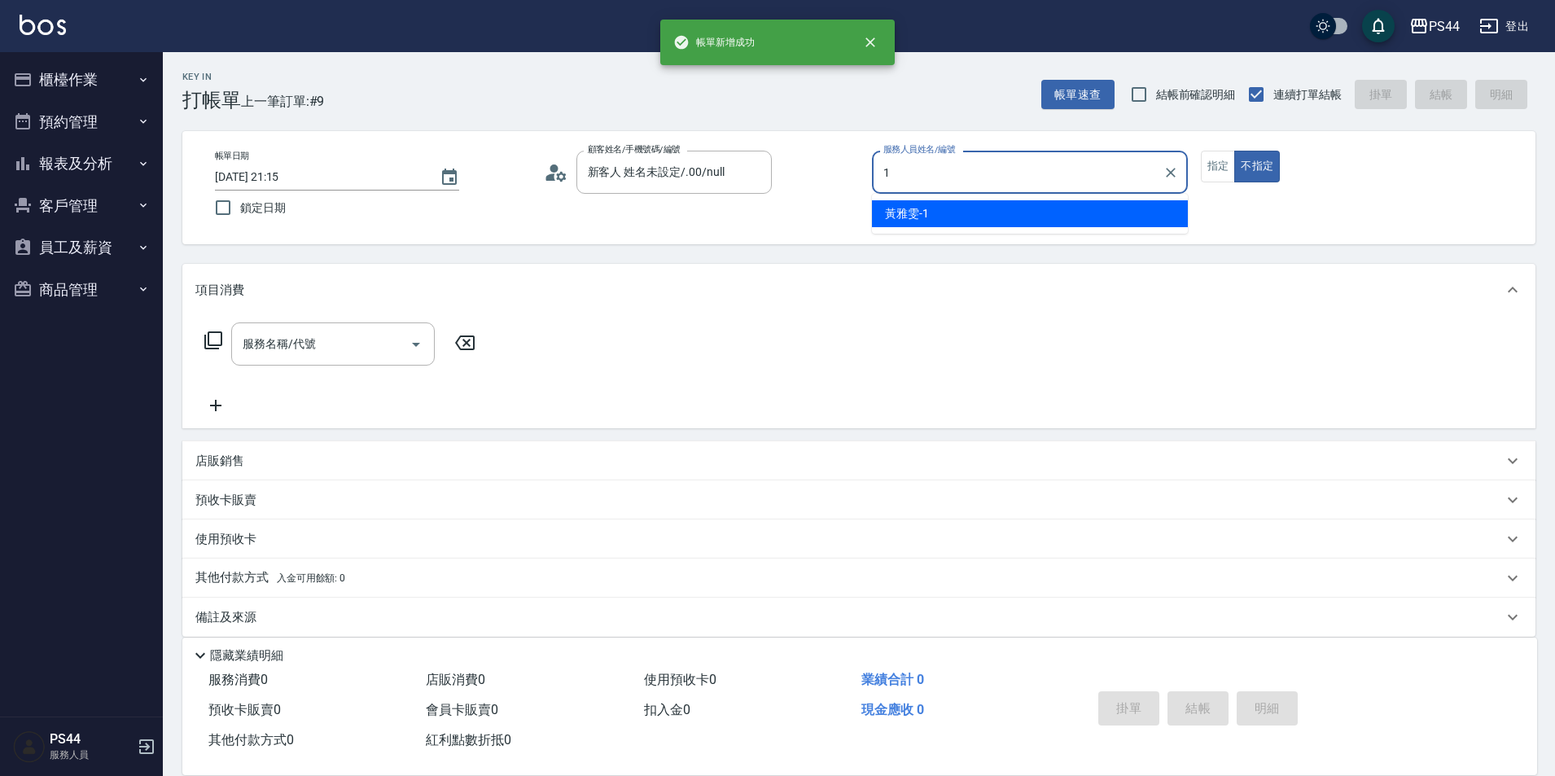
type input "[PERSON_NAME]-1"
type button "false"
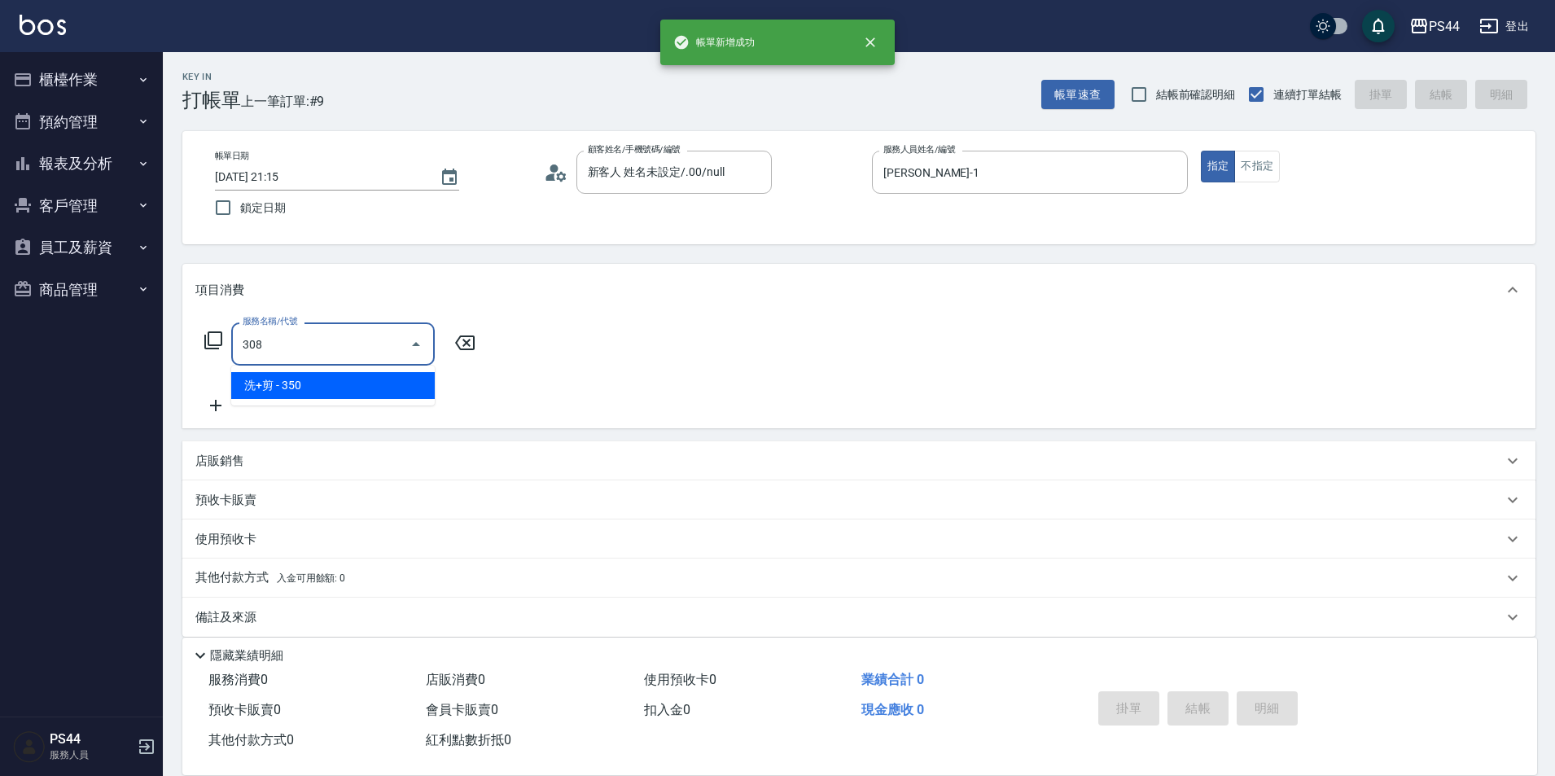
type input "洗+剪(308)"
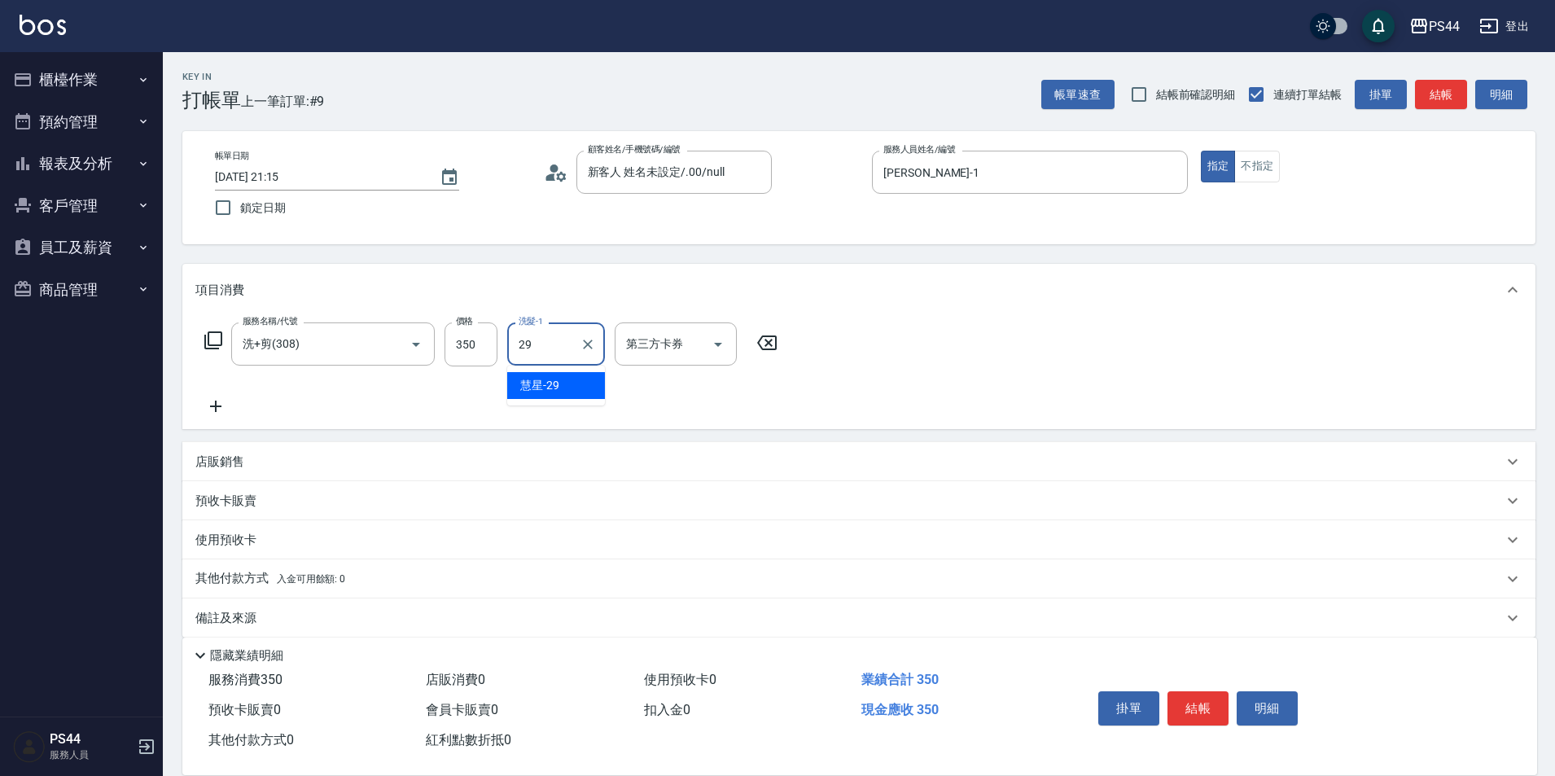
type input "慧星-29"
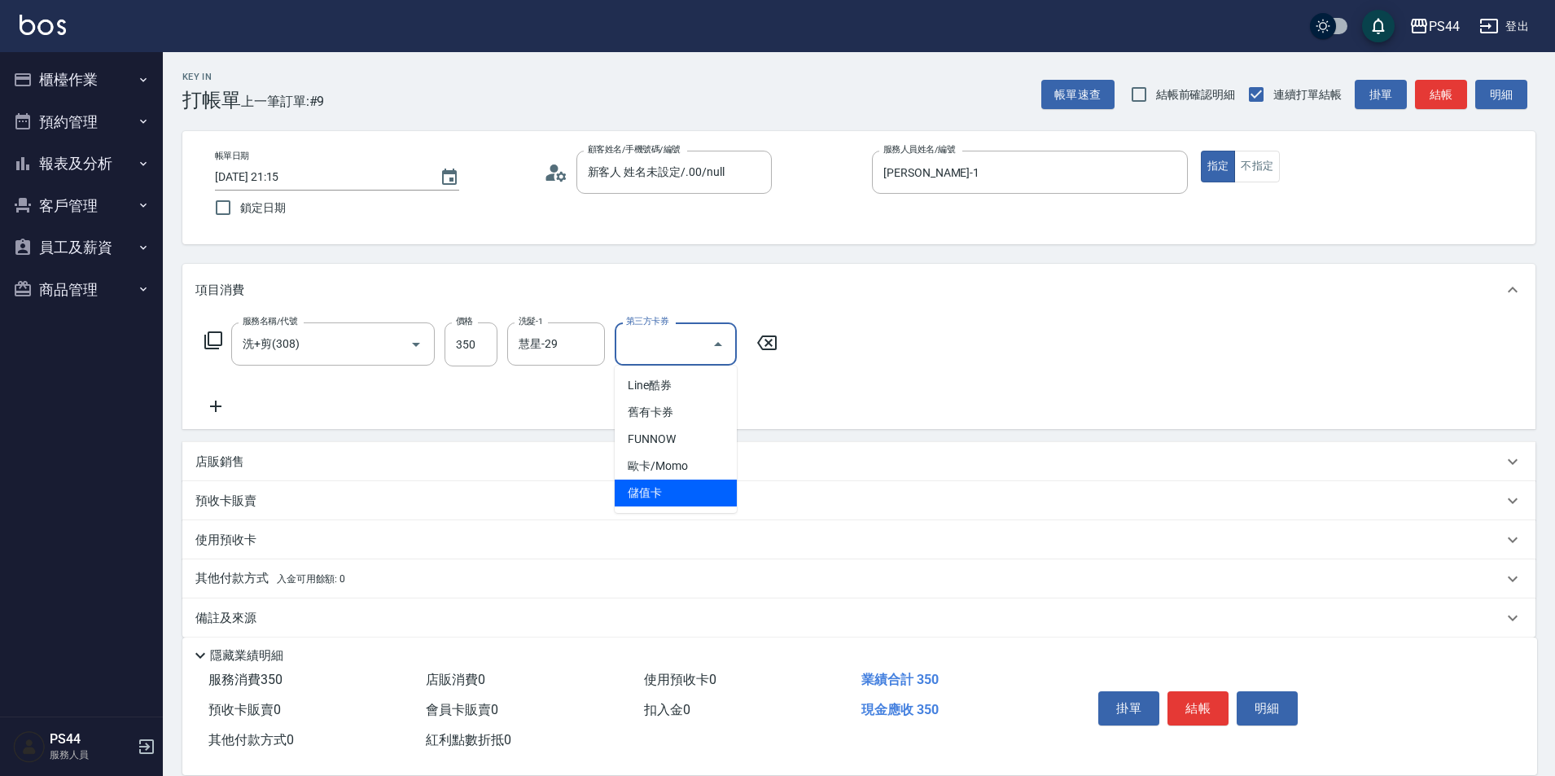
type input "儲值卡"
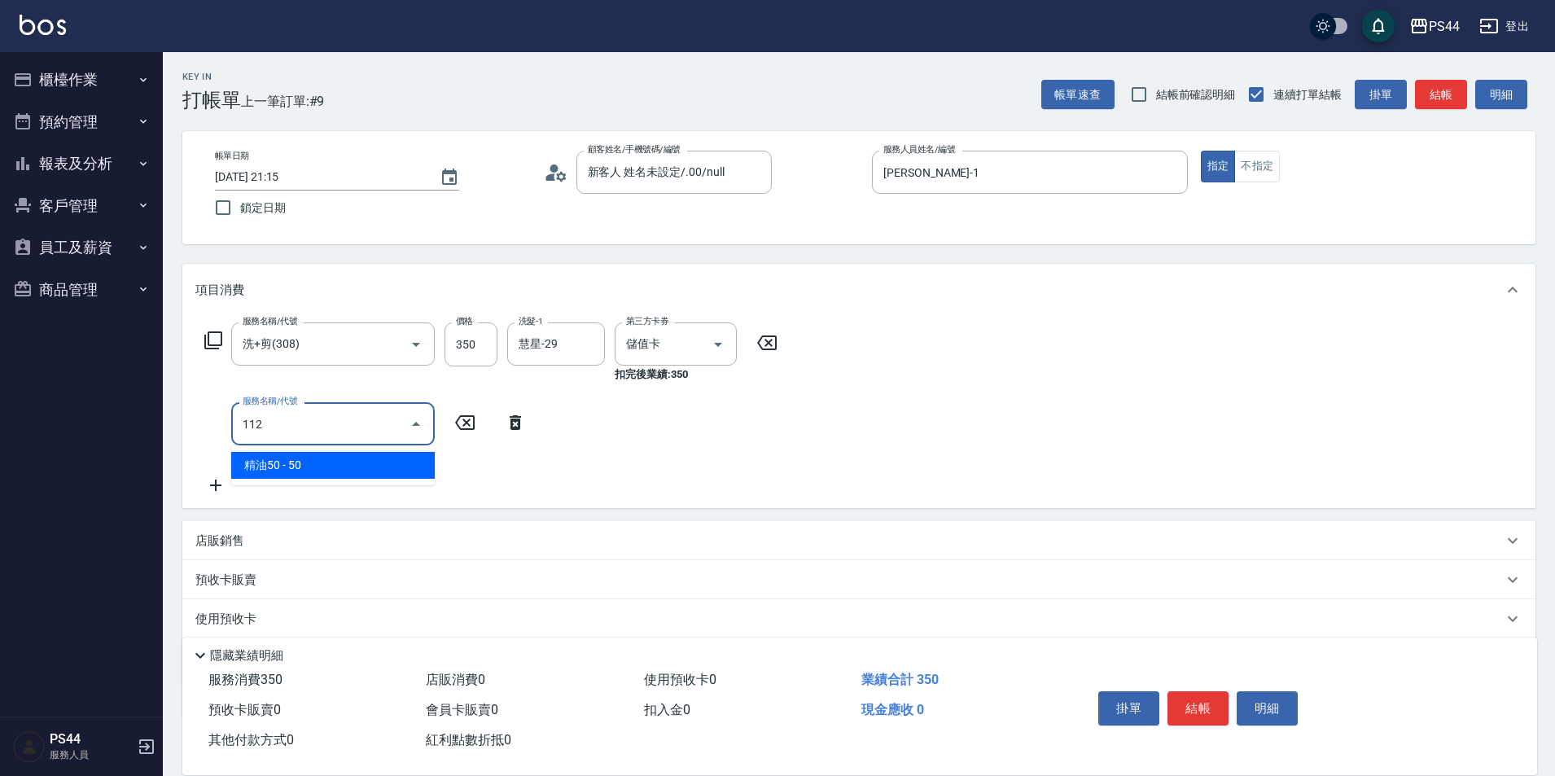
type input "精油50(112)"
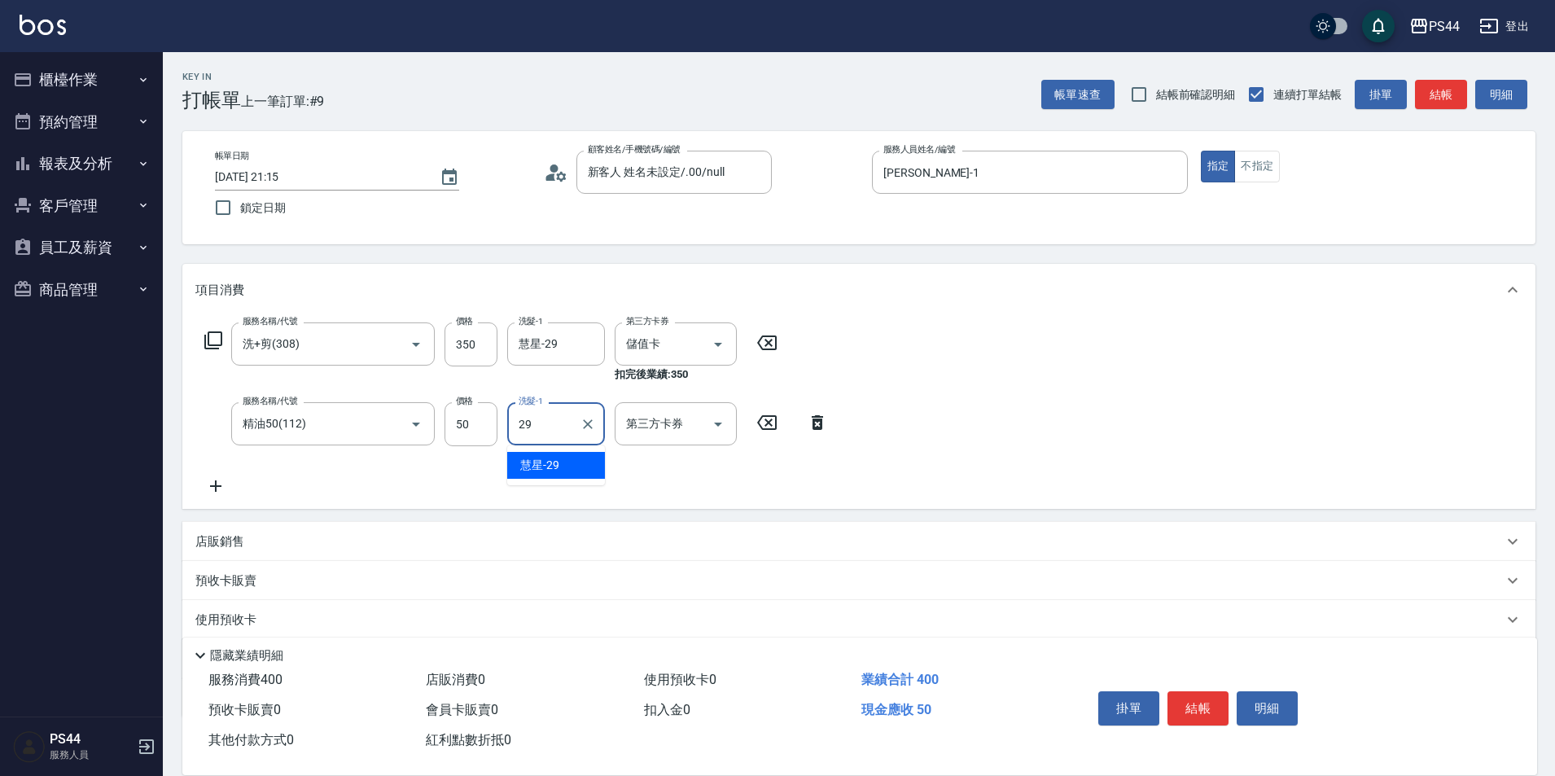
type input "慧星-29"
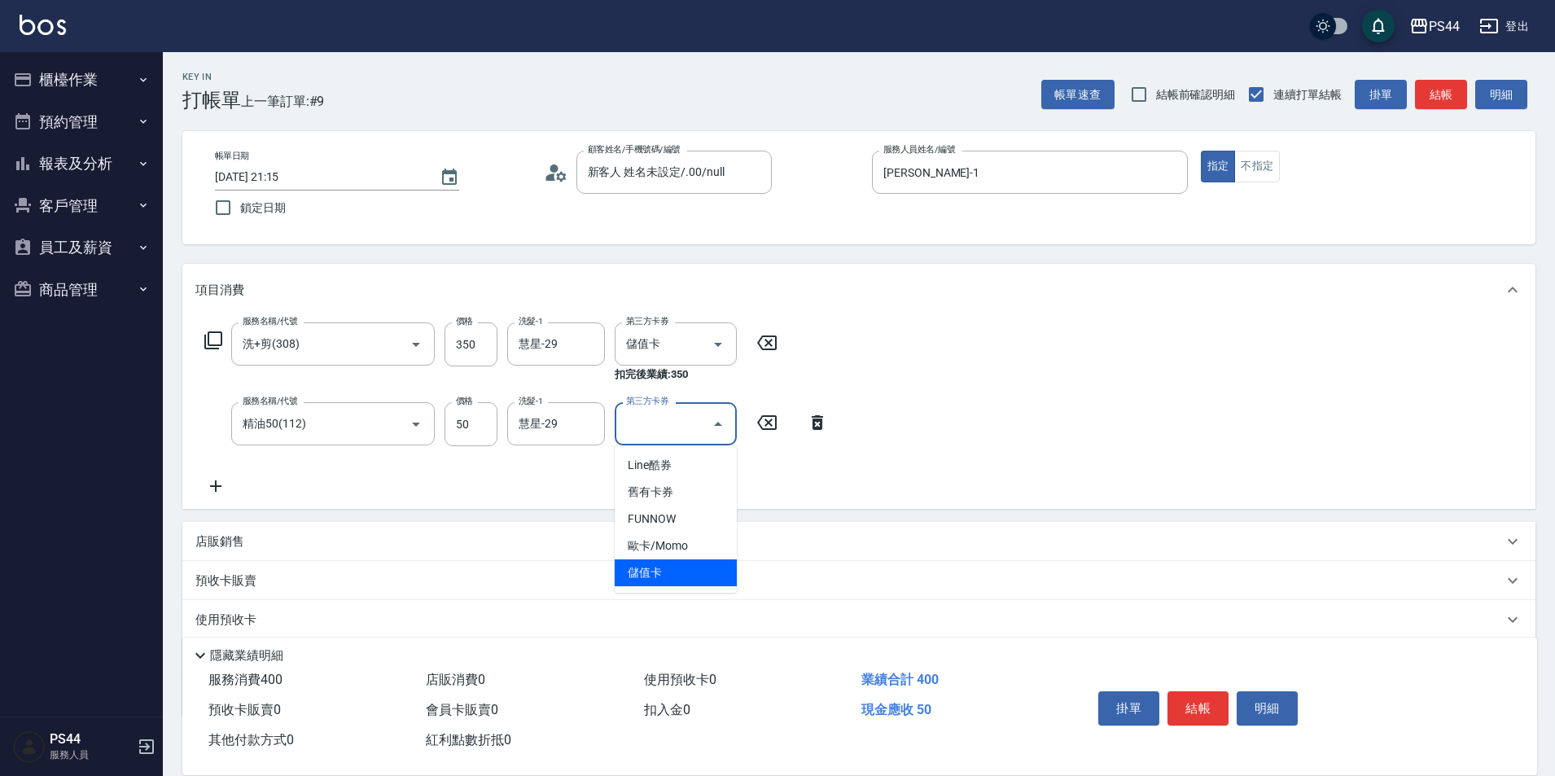
type input "儲值卡"
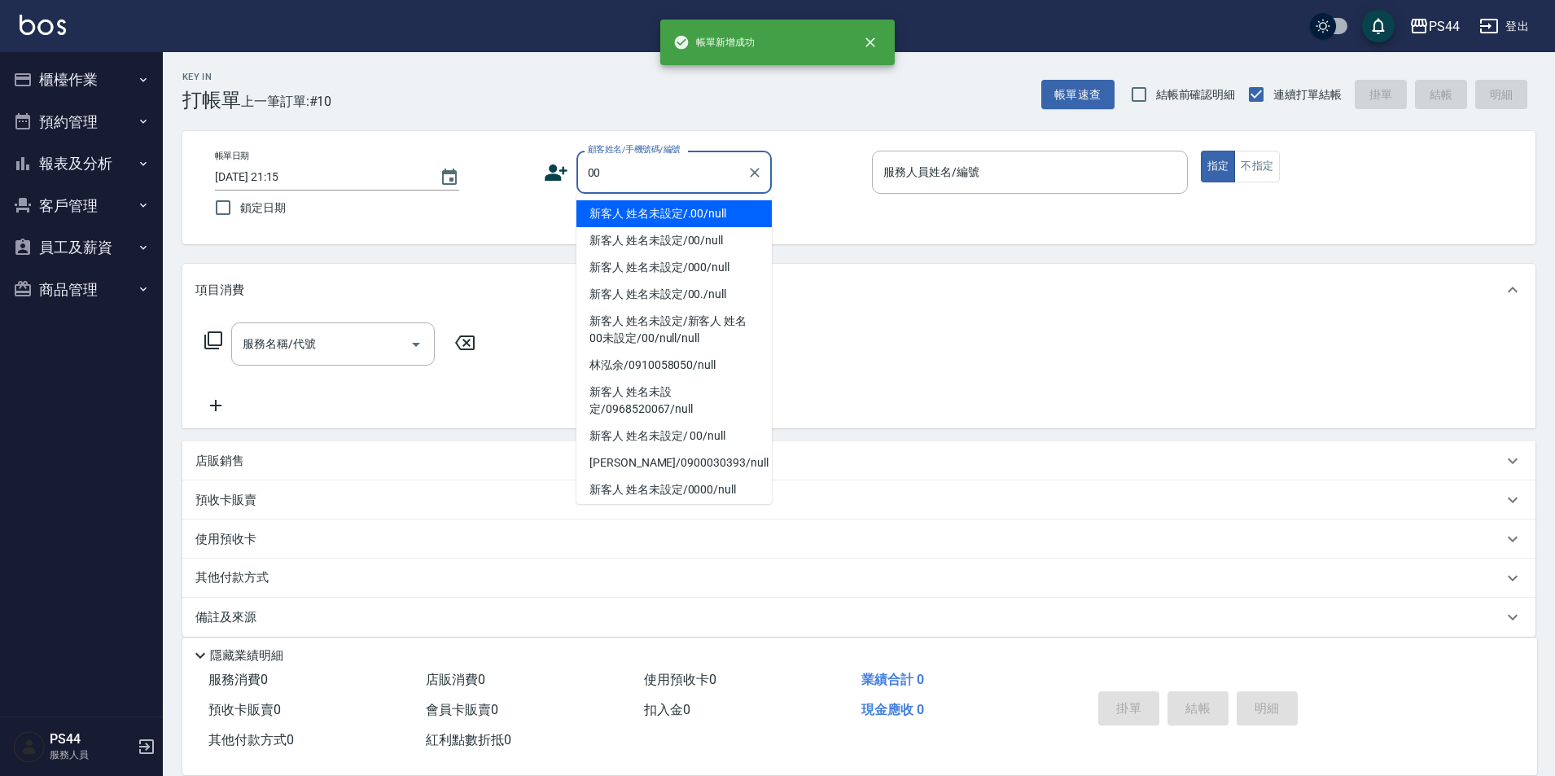
type input "新客人 姓名未設定/.00/null"
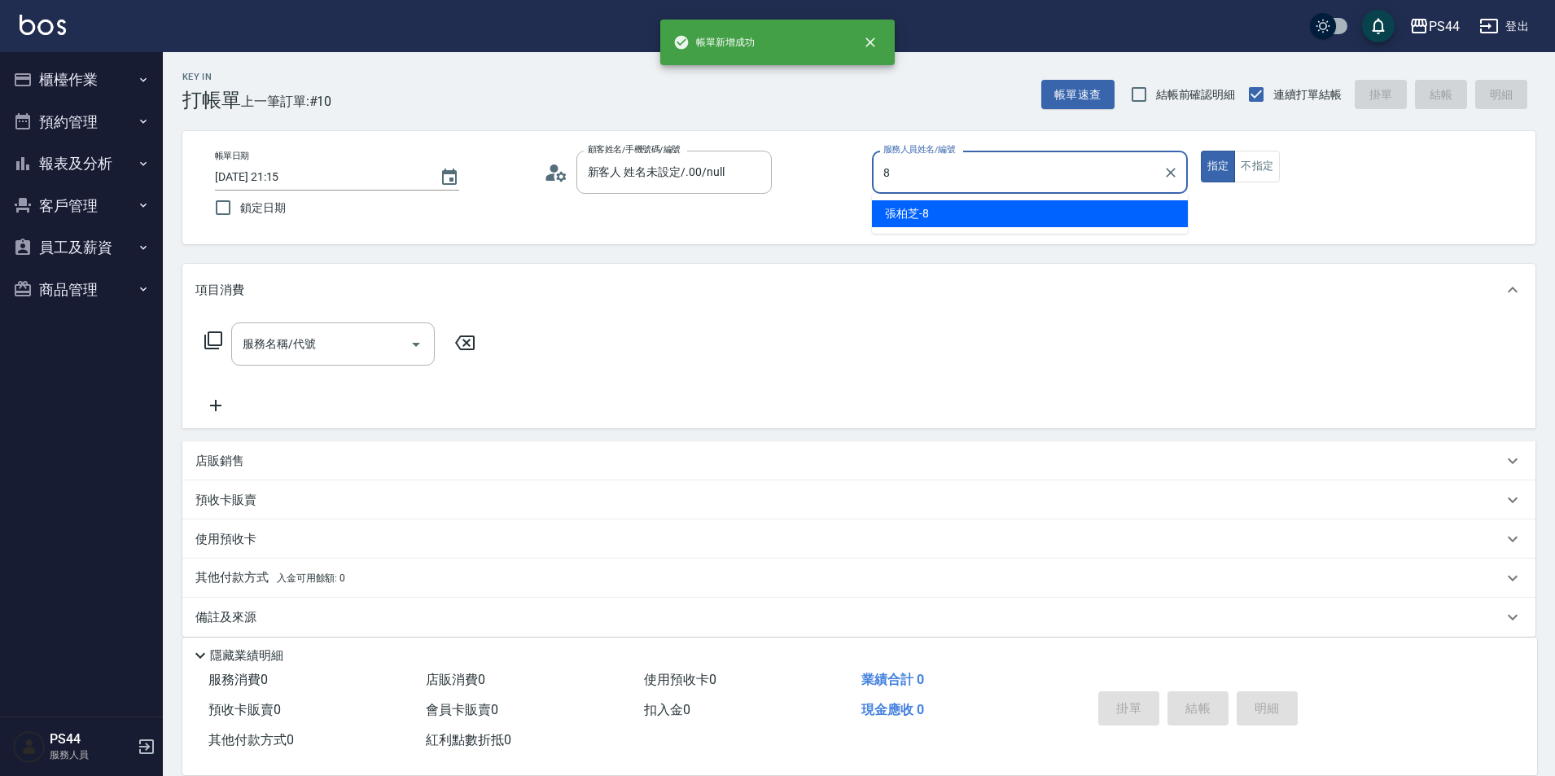
type input "[PERSON_NAME]-8"
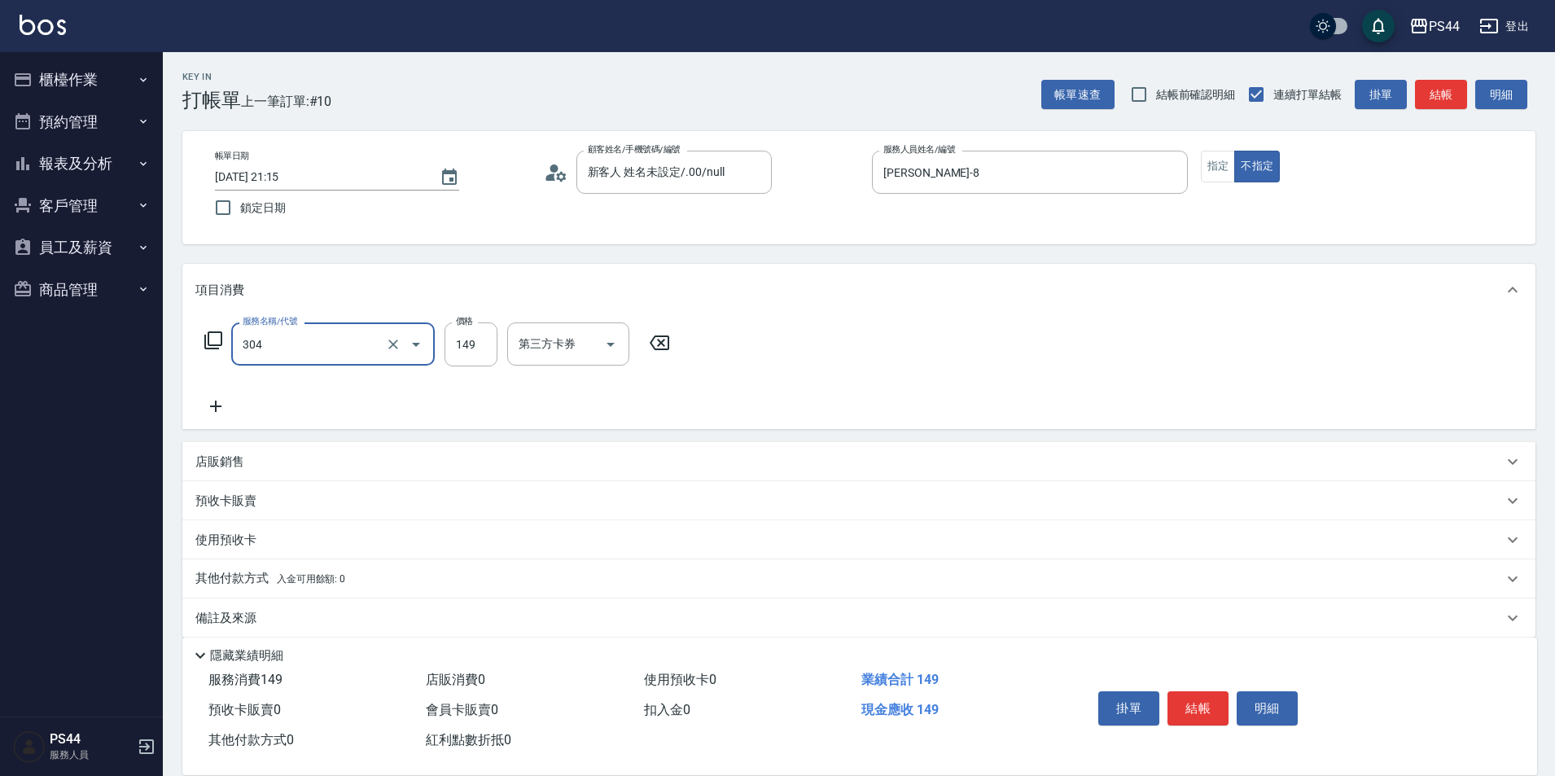
type input "剪髮(304)"
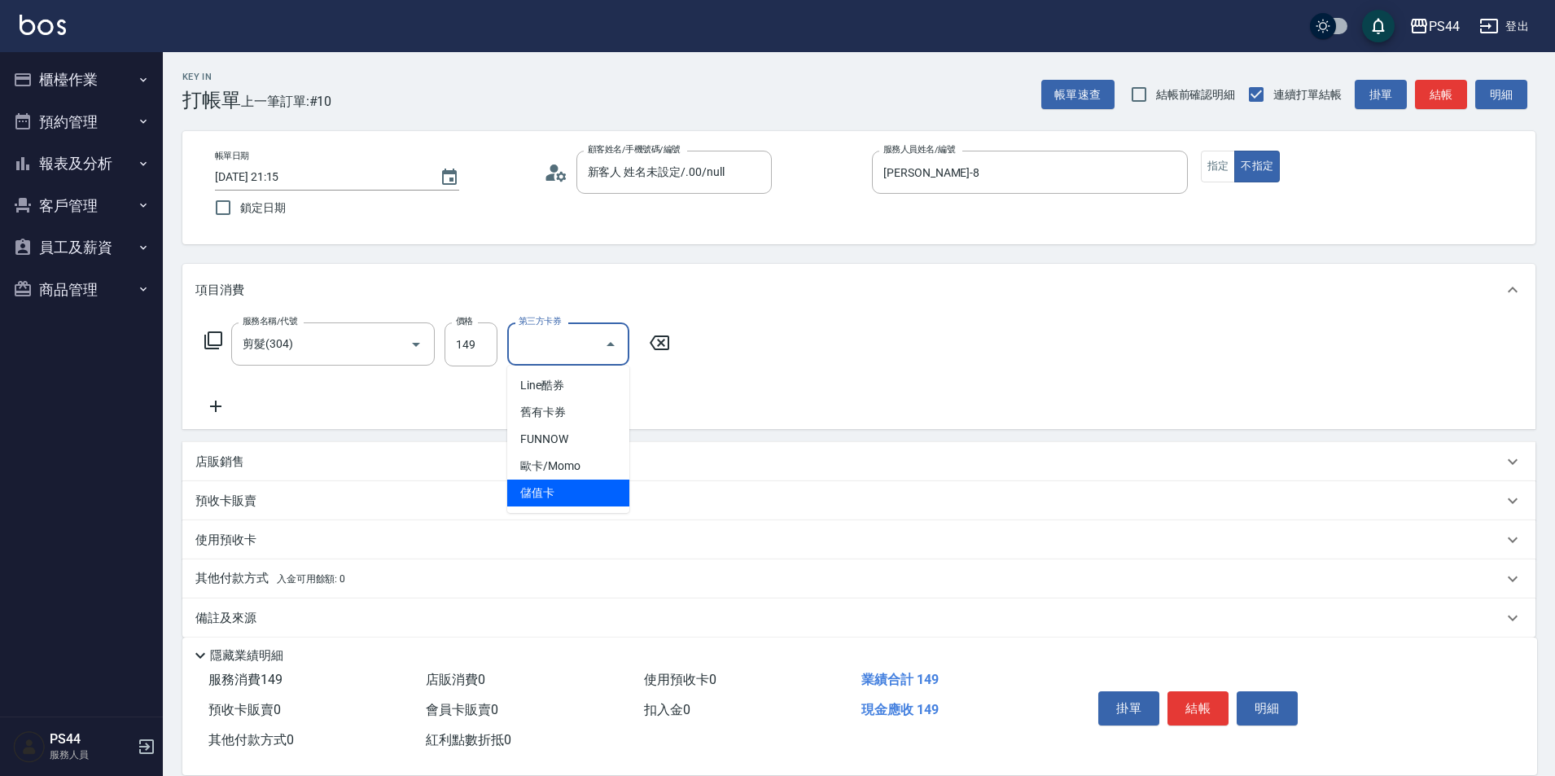
type input "儲值卡"
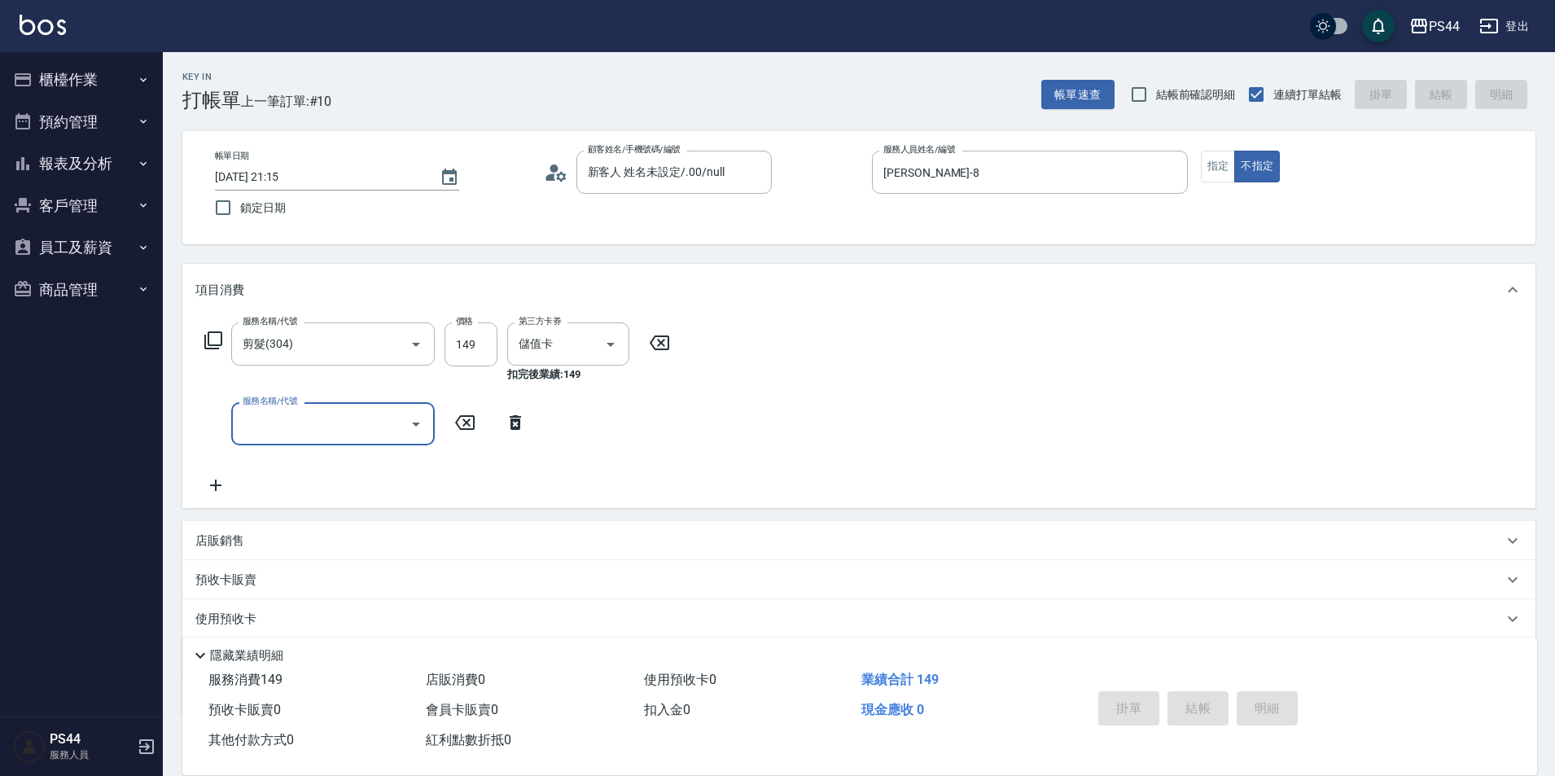
type input "[DATE] 21:16"
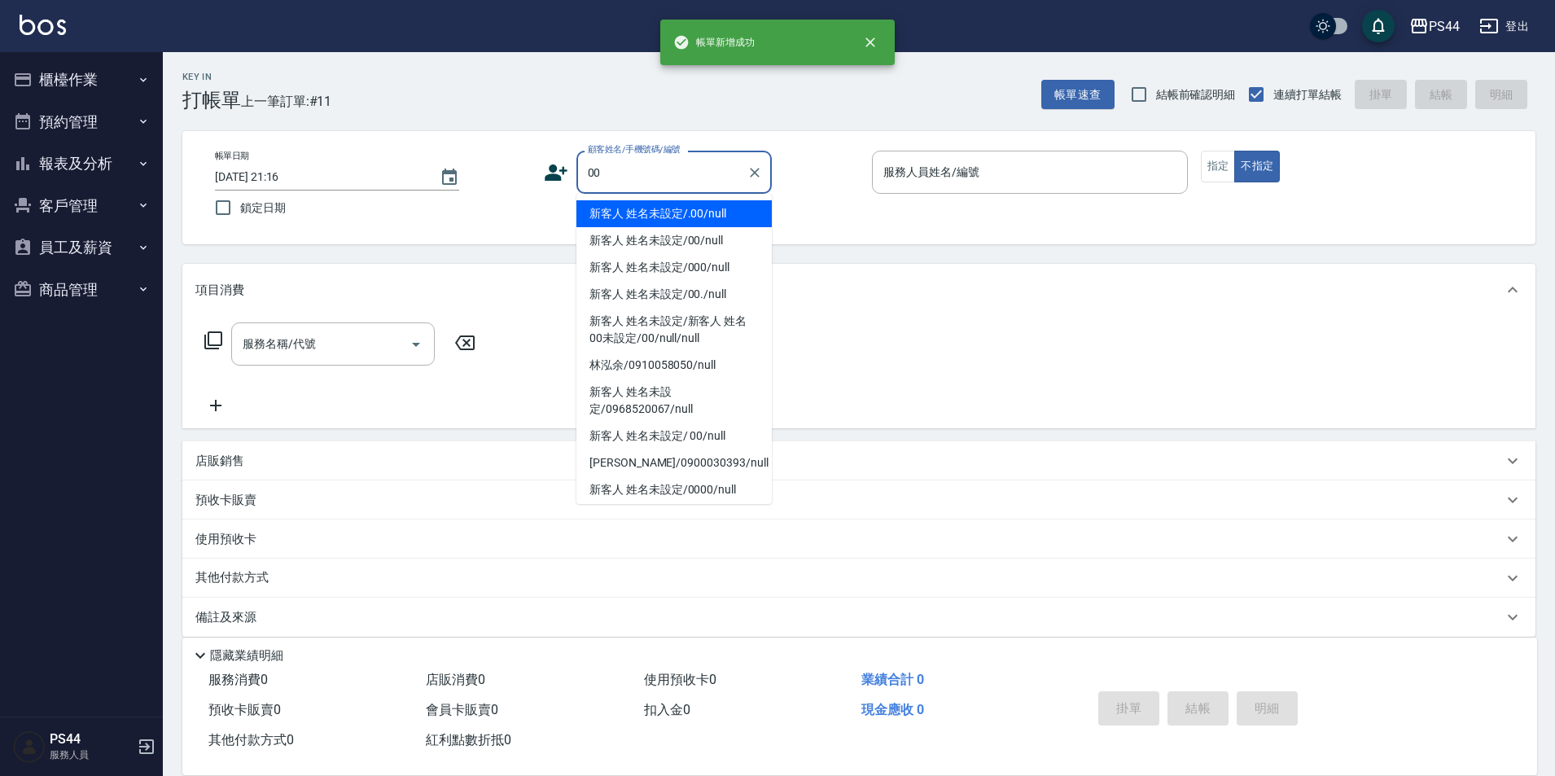
type input "新客人 姓名未設定/.00/null"
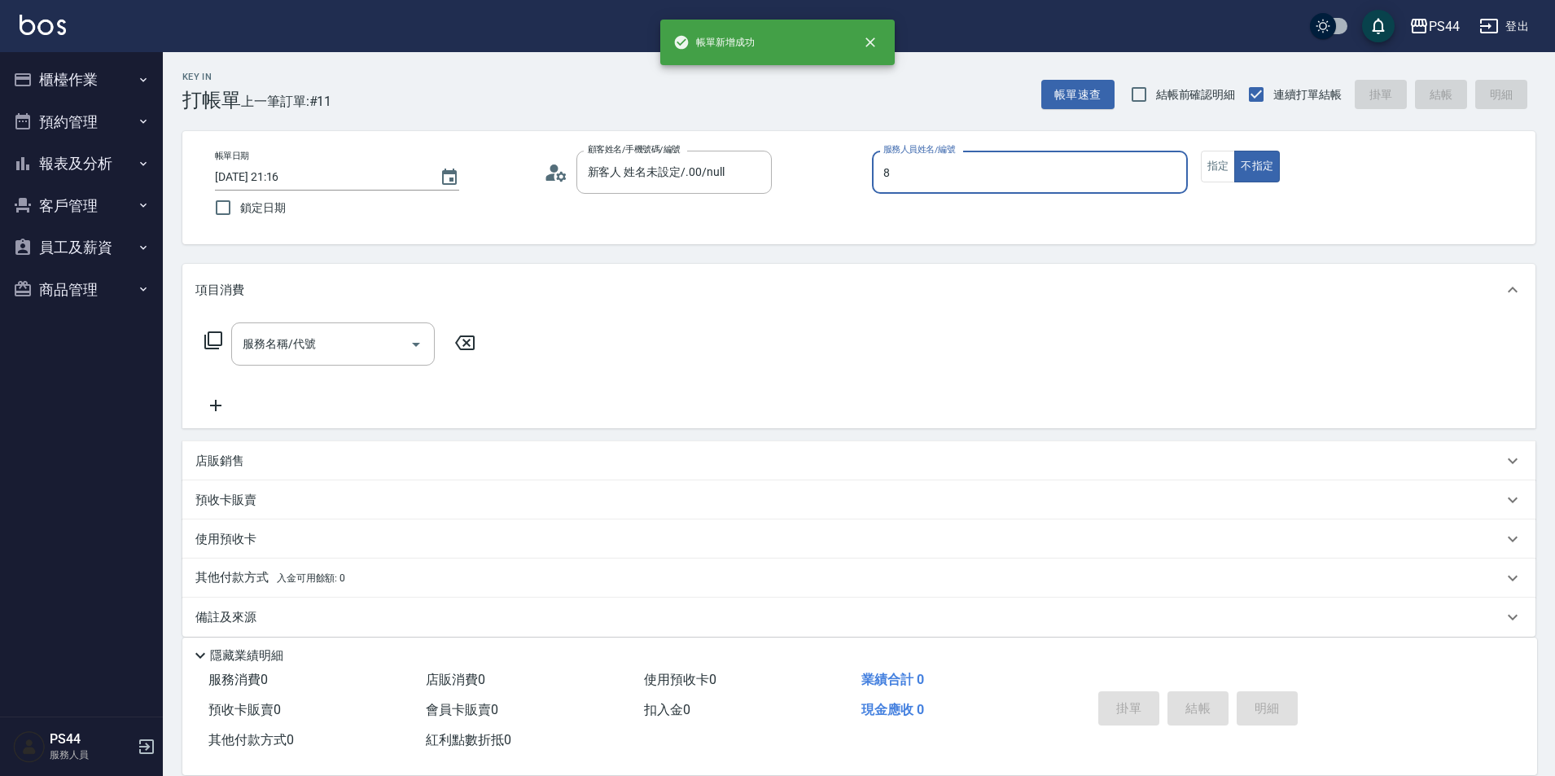
type input "[PERSON_NAME]-8"
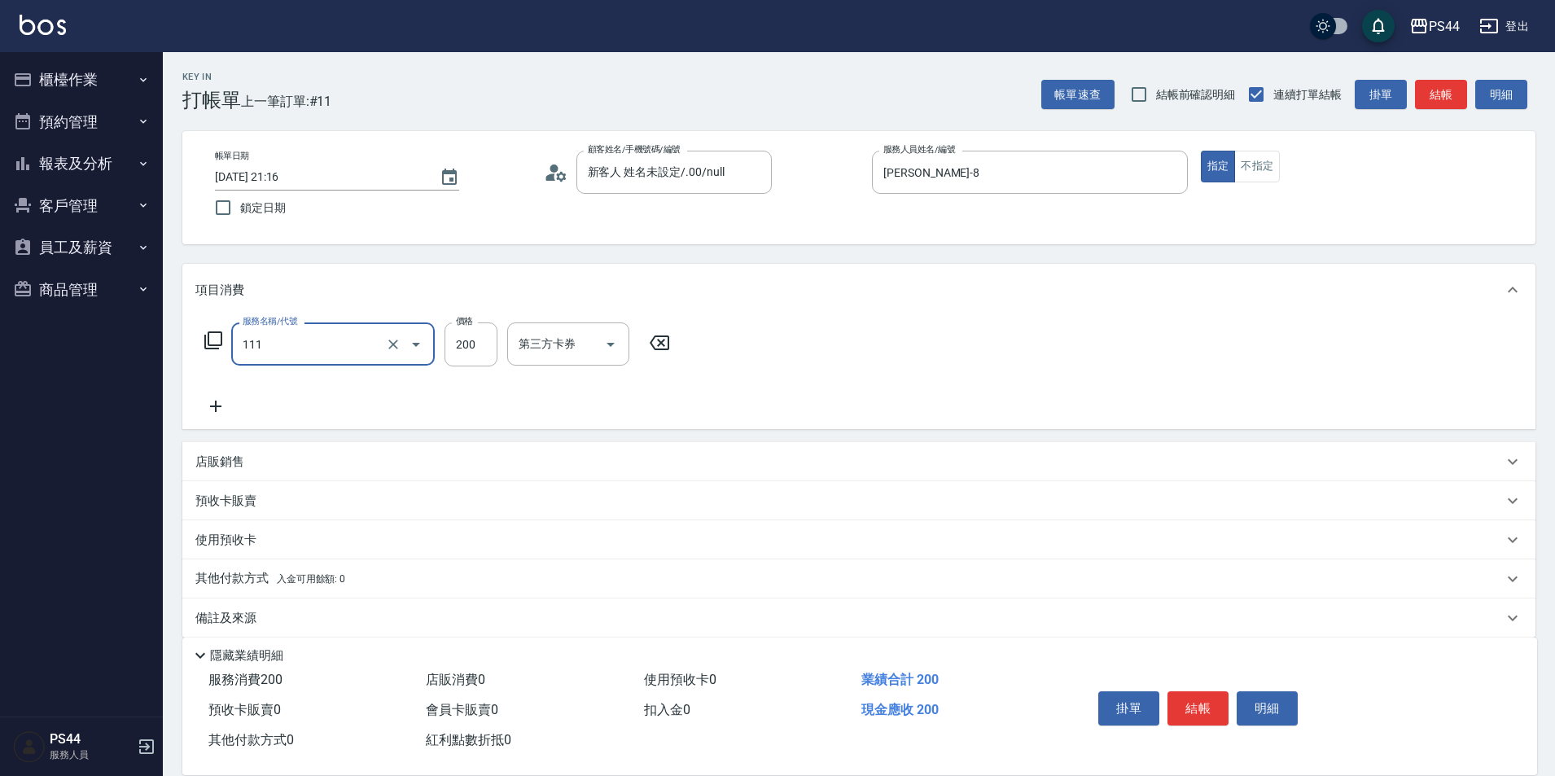
type input "200(111)"
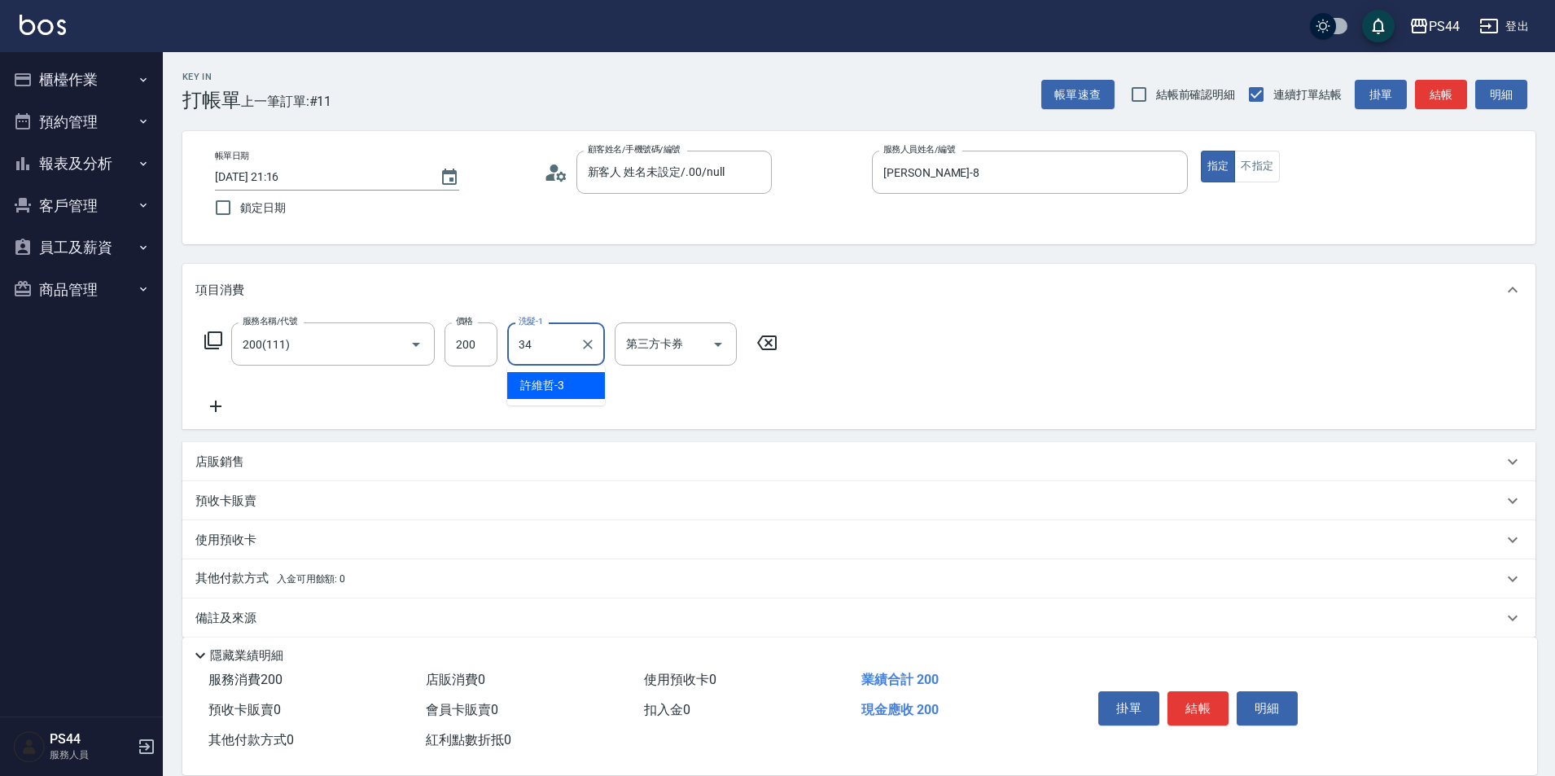
type input "[PERSON_NAME]-34"
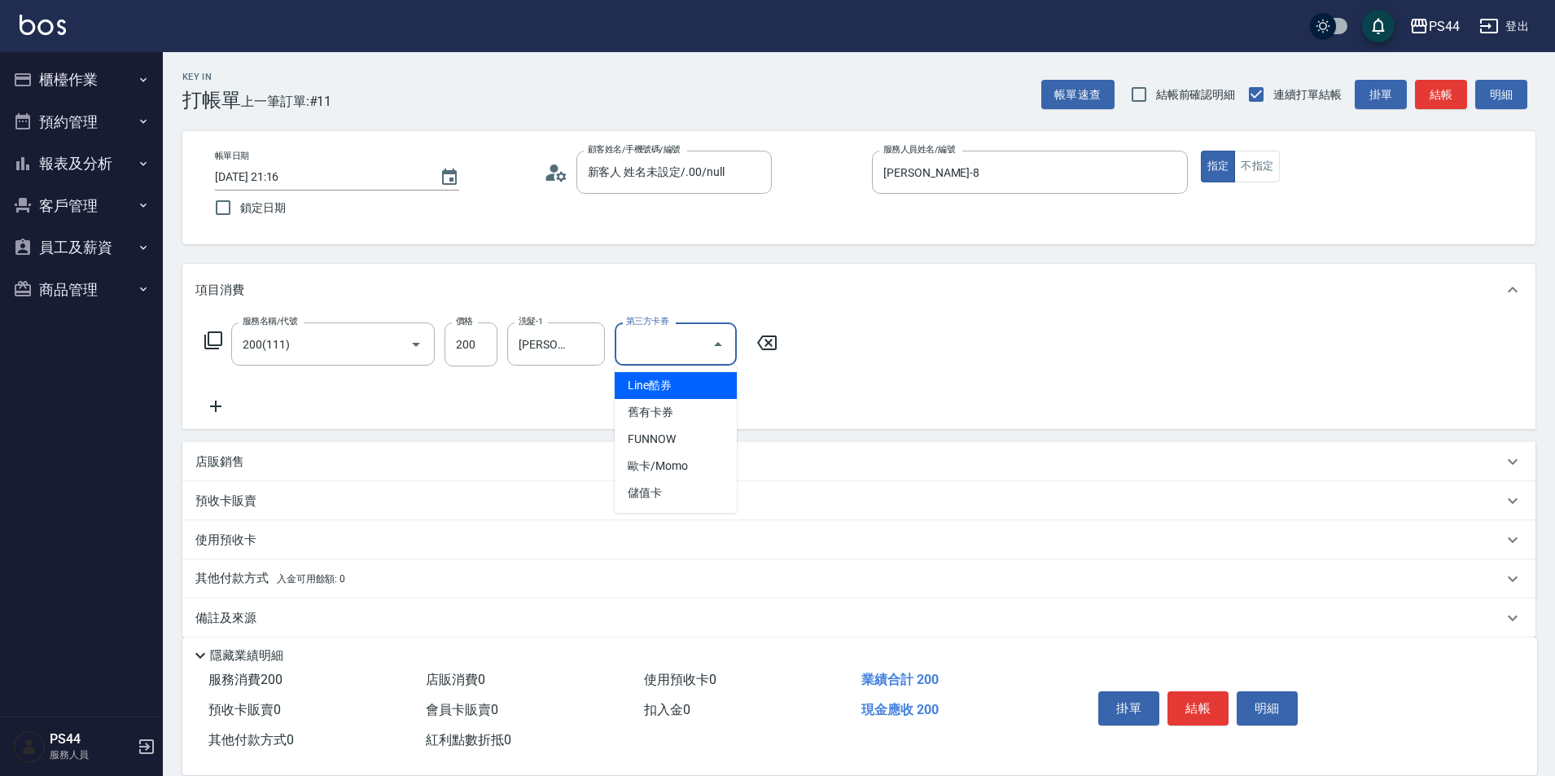
type input "儲值卡"
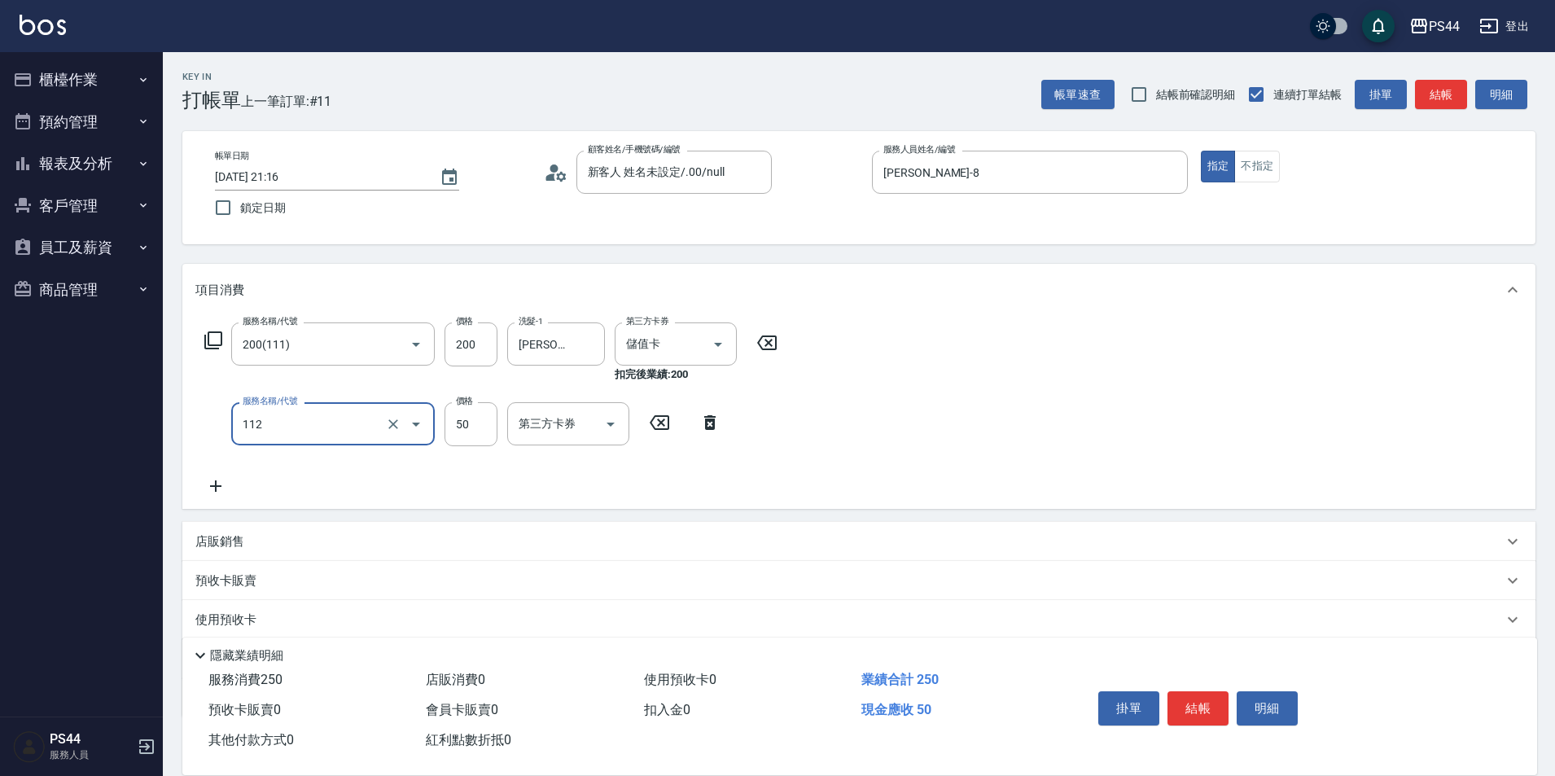
type input "精油50(112)"
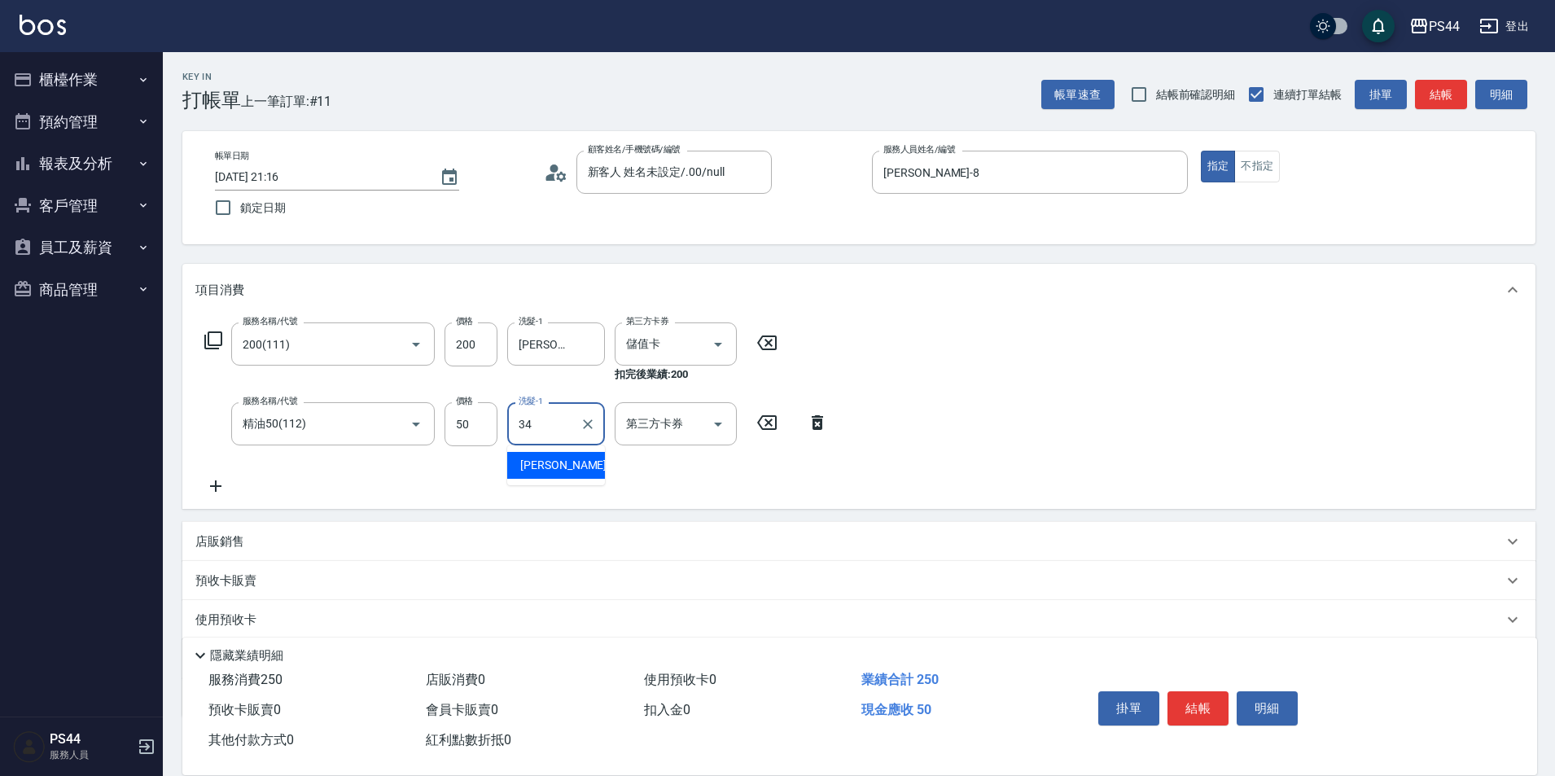
type input "[PERSON_NAME]-34"
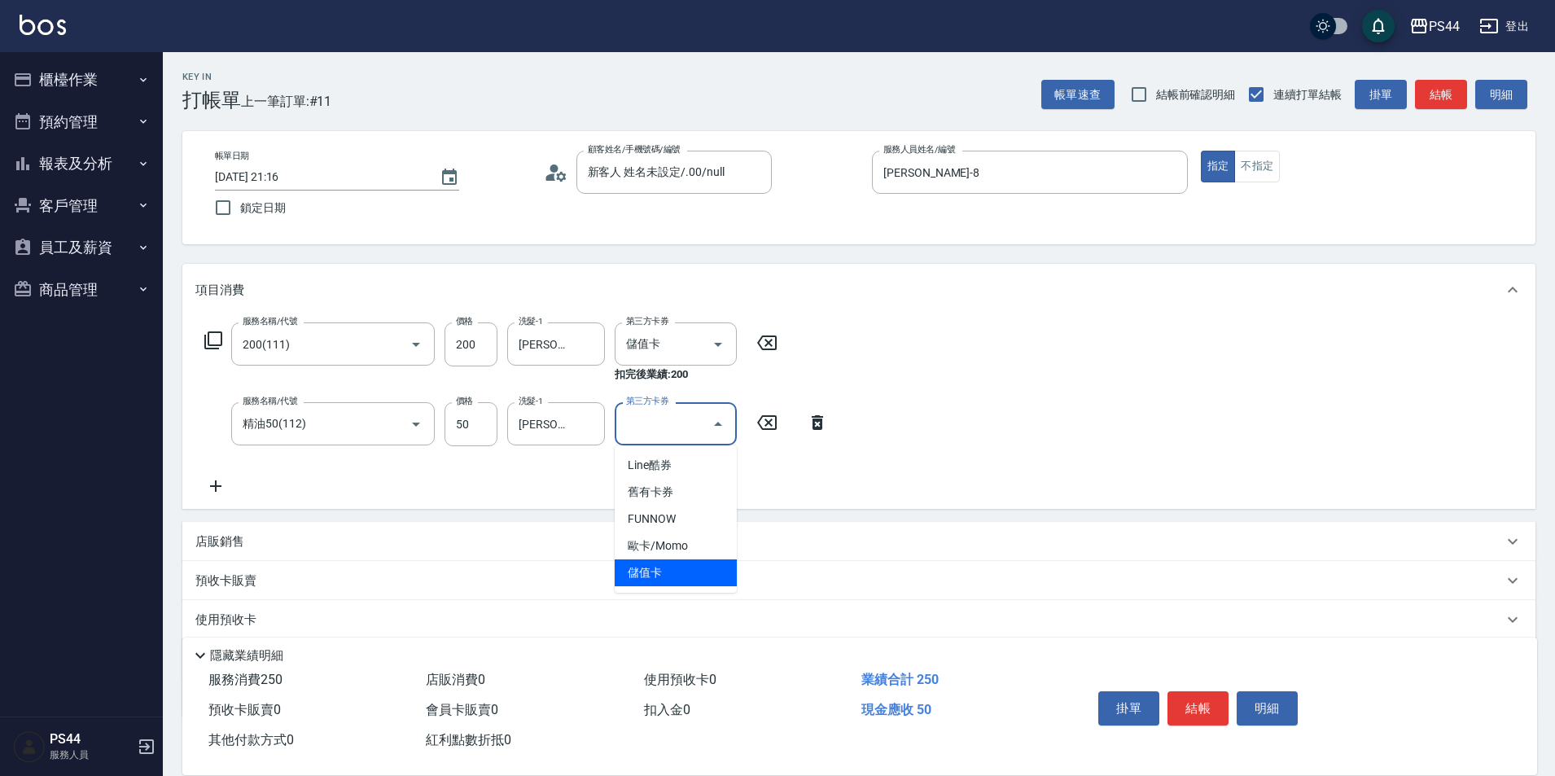
type input "儲值卡"
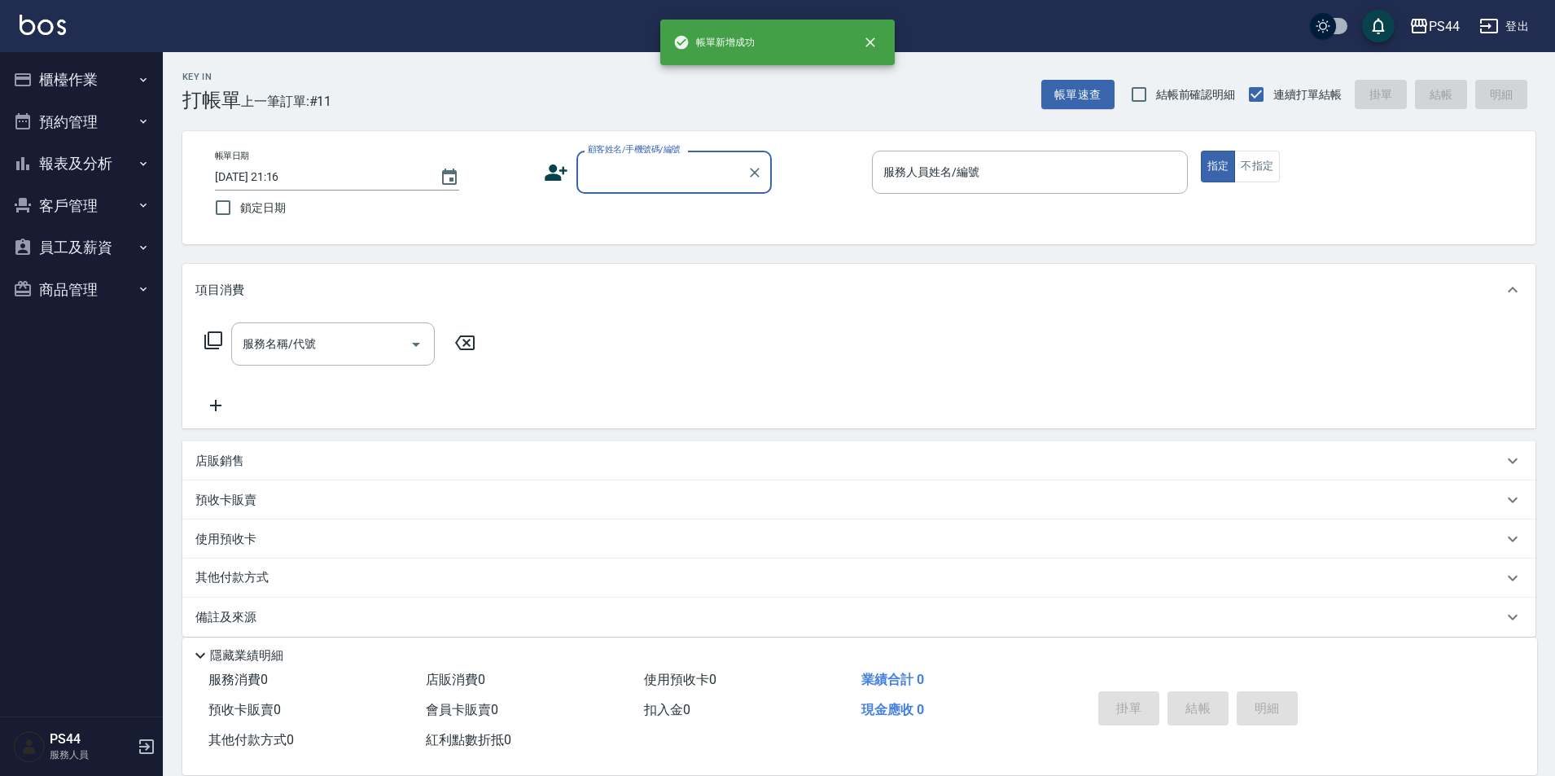
click at [88, 80] on button "櫃檯作業" at bounding box center [82, 80] width 150 height 42
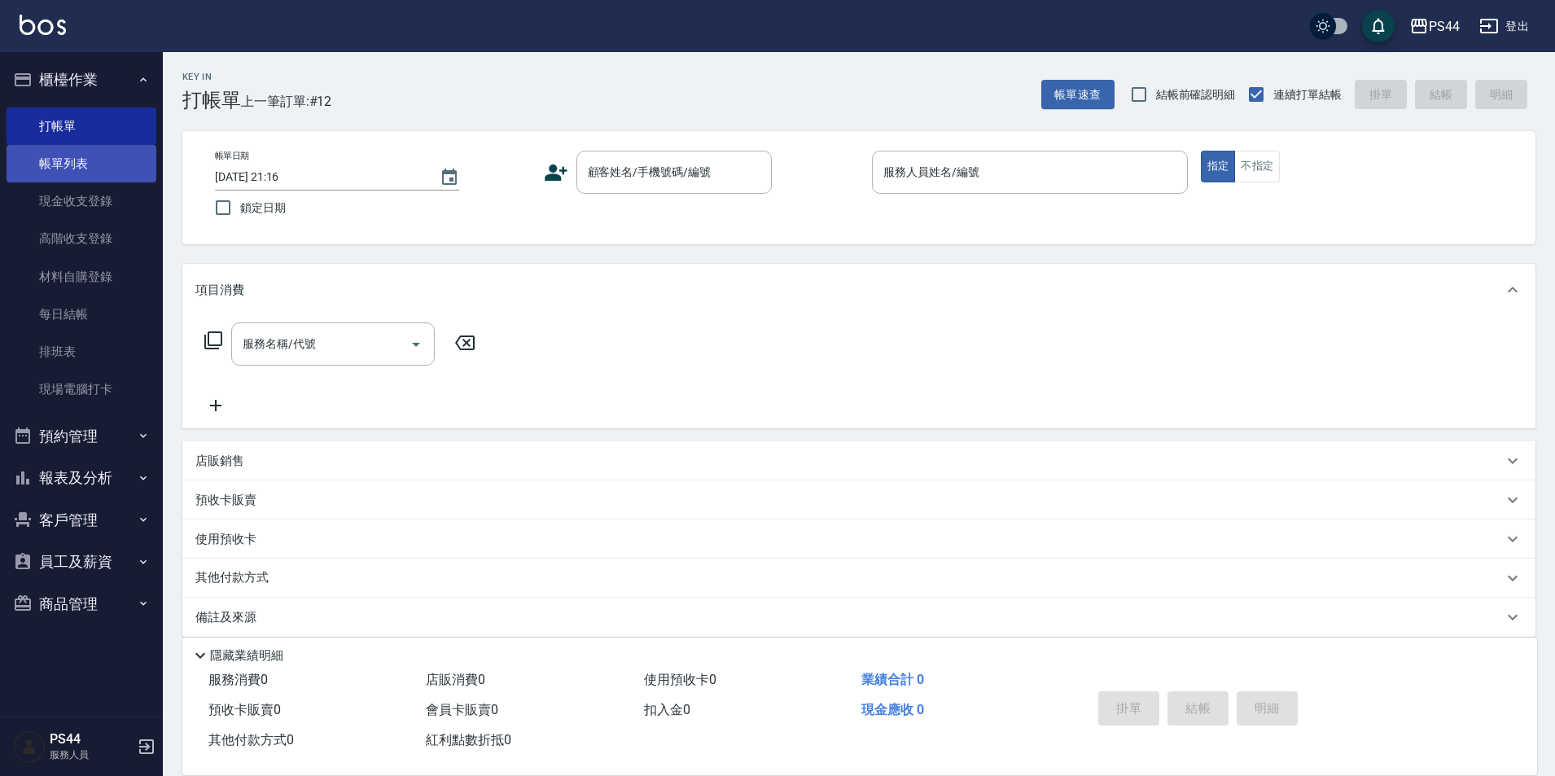
click at [100, 169] on link "帳單列表" at bounding box center [82, 163] width 150 height 37
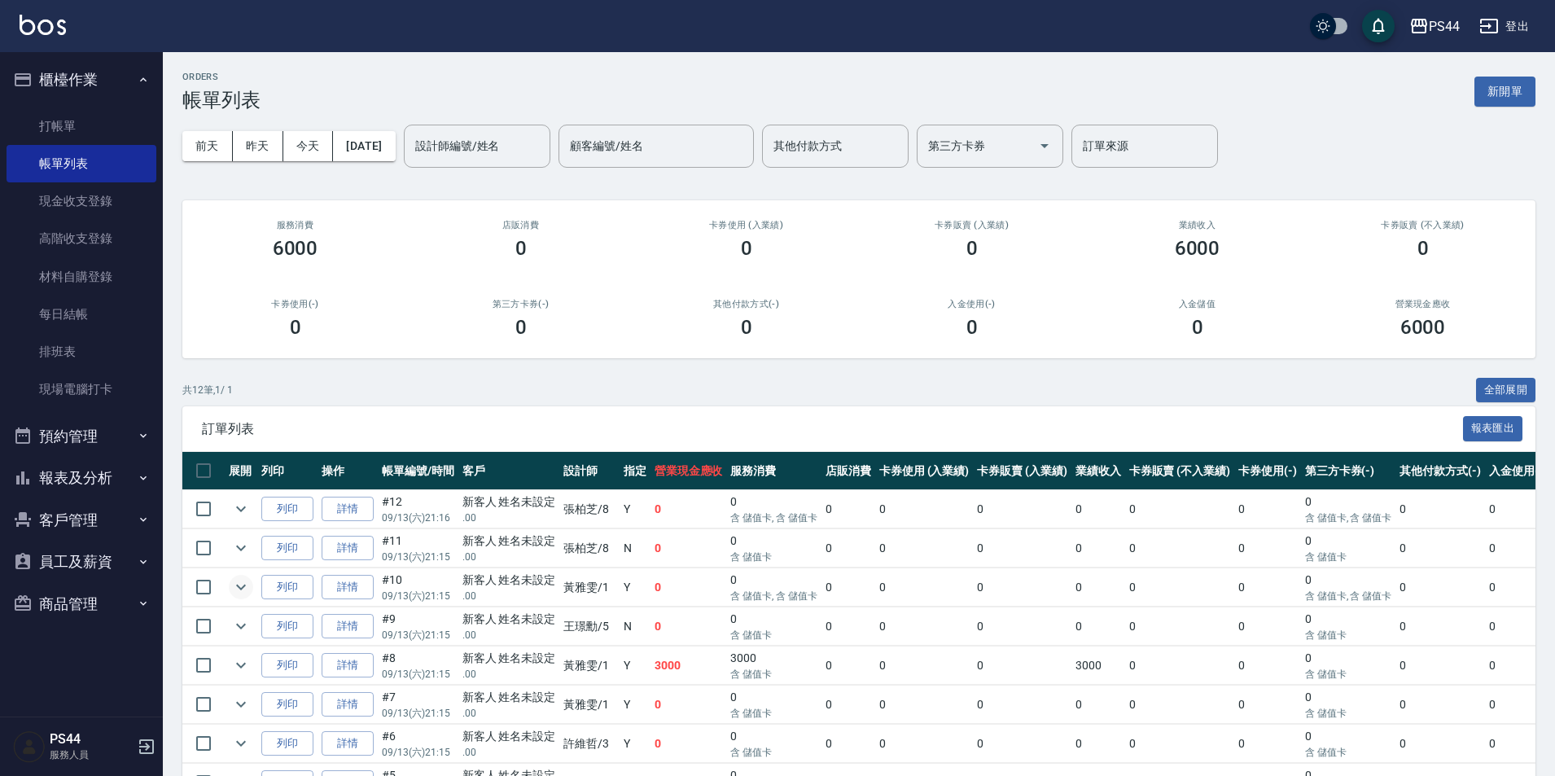
click at [224, 590] on td at bounding box center [203, 587] width 42 height 38
click at [234, 590] on icon "expand row" at bounding box center [241, 587] width 20 height 20
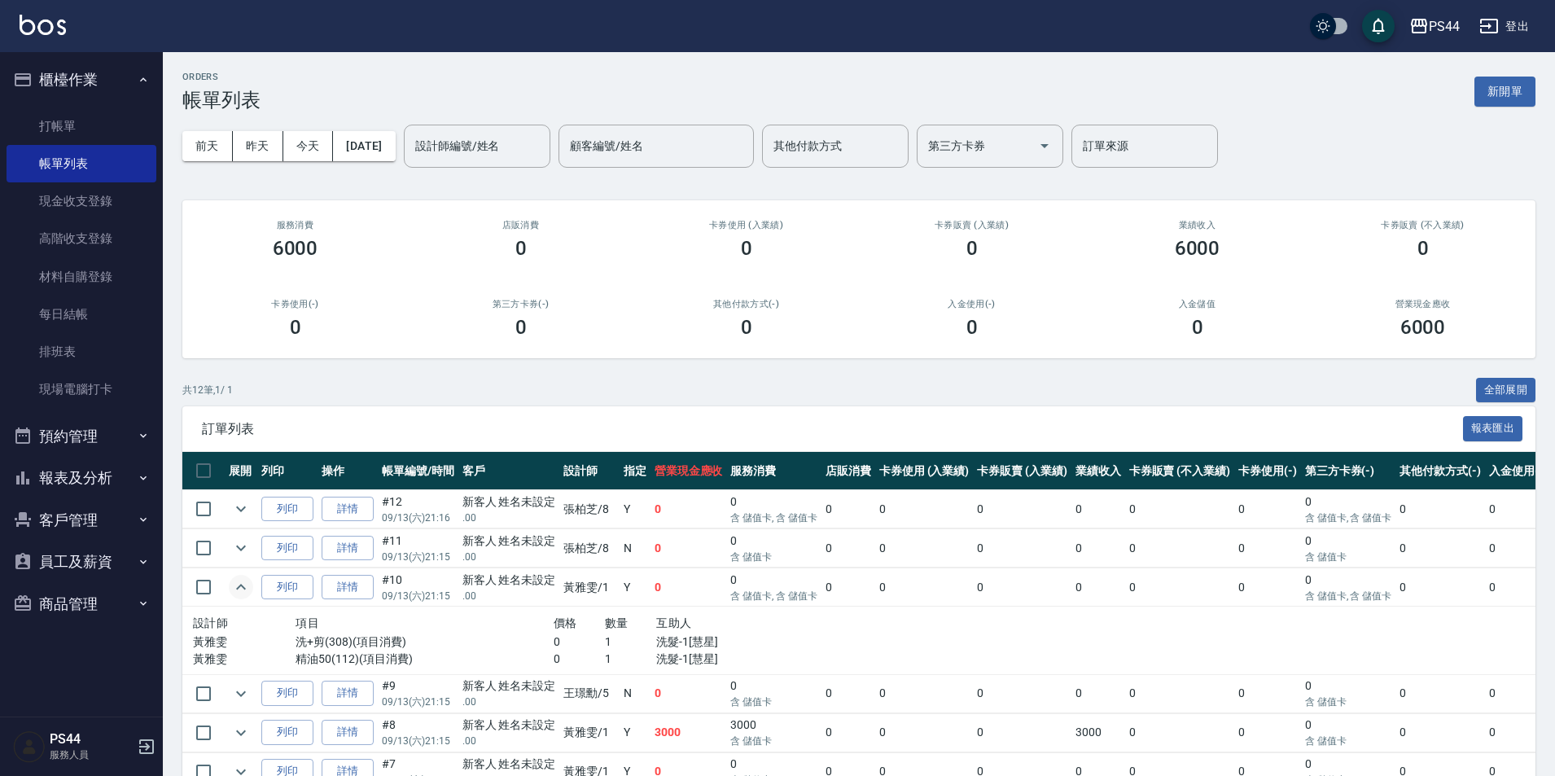
scroll to position [81, 0]
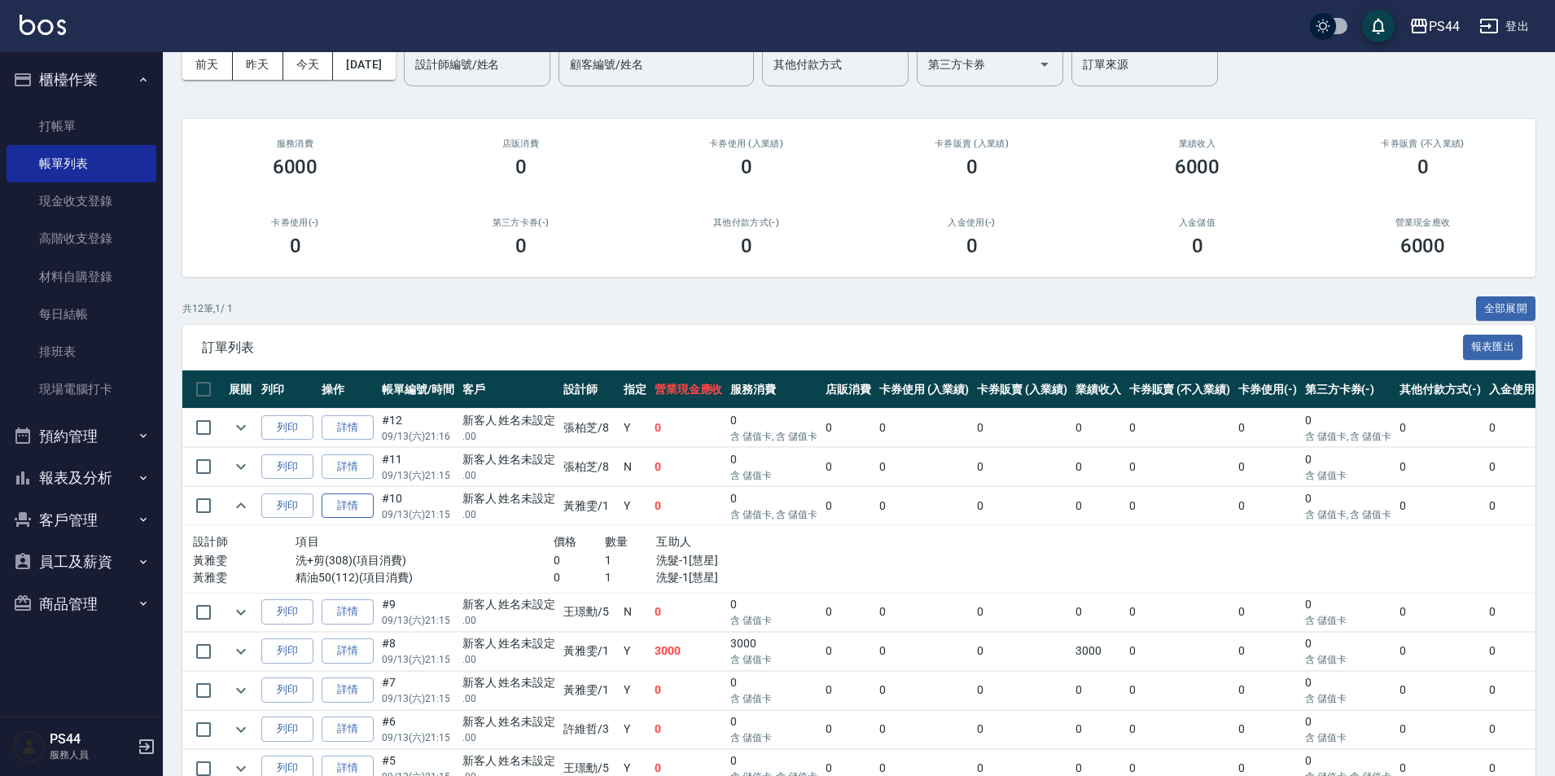
click at [355, 507] on link "詳情" at bounding box center [348, 505] width 52 height 25
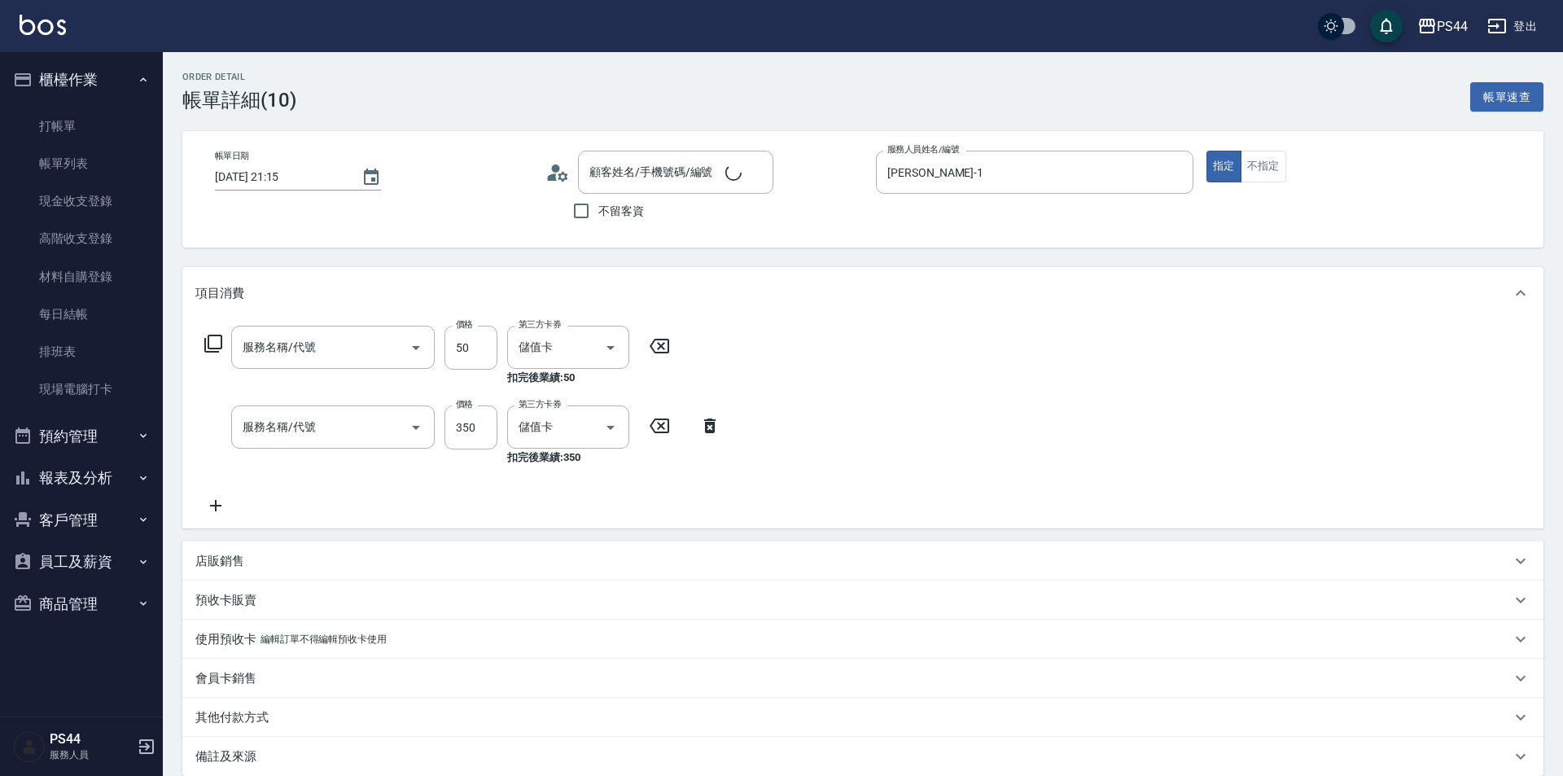
type input "[DATE] 21:15"
type input "[PERSON_NAME]-1"
type input "精油50(112)"
type input "洗+剪(308)"
type input "新客人 姓名未設定/.00/null"
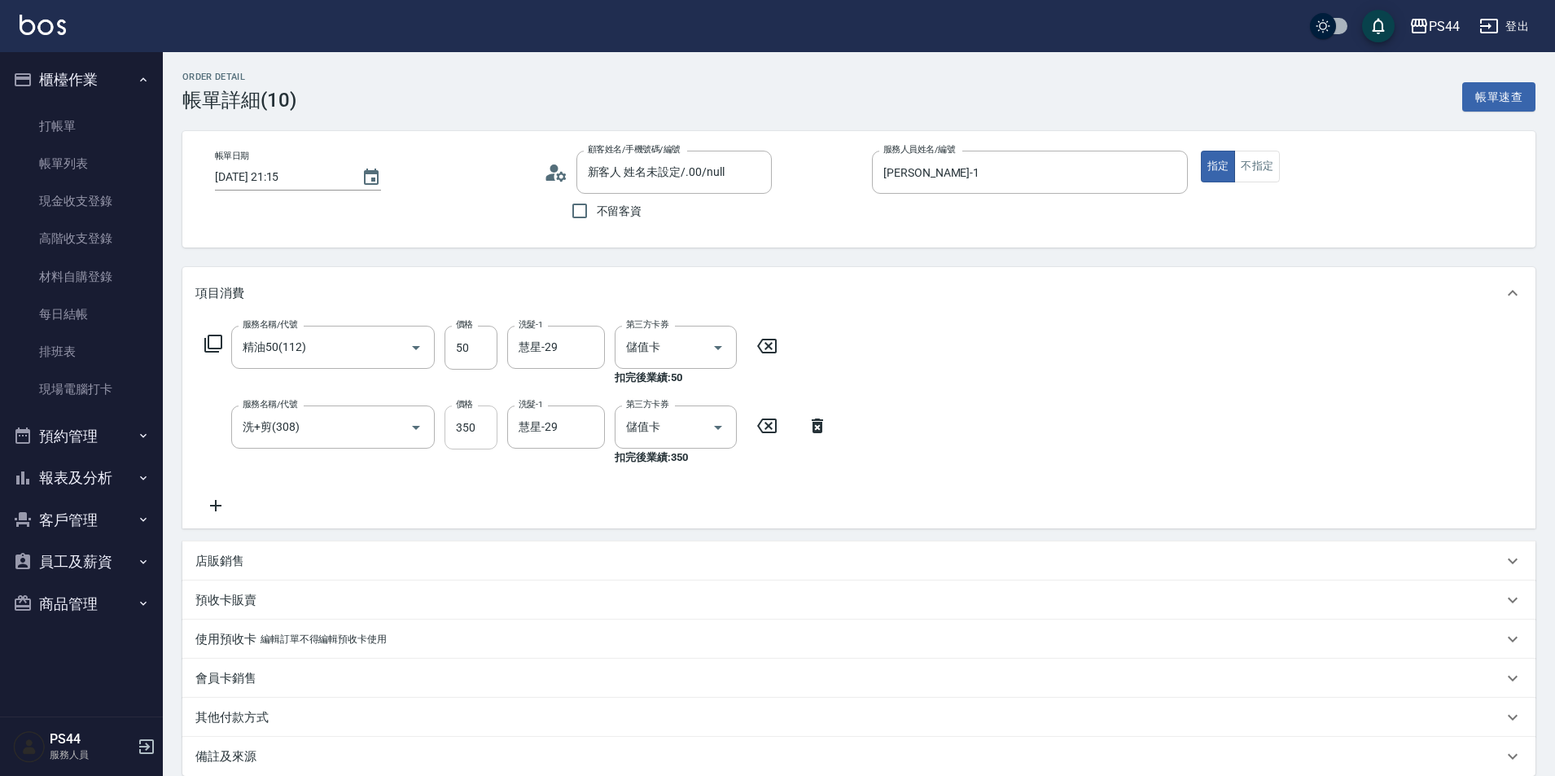
click at [459, 434] on input "350" at bounding box center [471, 427] width 53 height 44
type input "400"
click at [1250, 453] on div "服務名稱/代號 精油50(112) 服務名稱/代號 價格 50 價格 洗髮-1 慧星-29 洗髮-1 第三方卡券 儲值卡 第三方卡券 扣完後業績: 50 服務…" at bounding box center [858, 423] width 1353 height 209
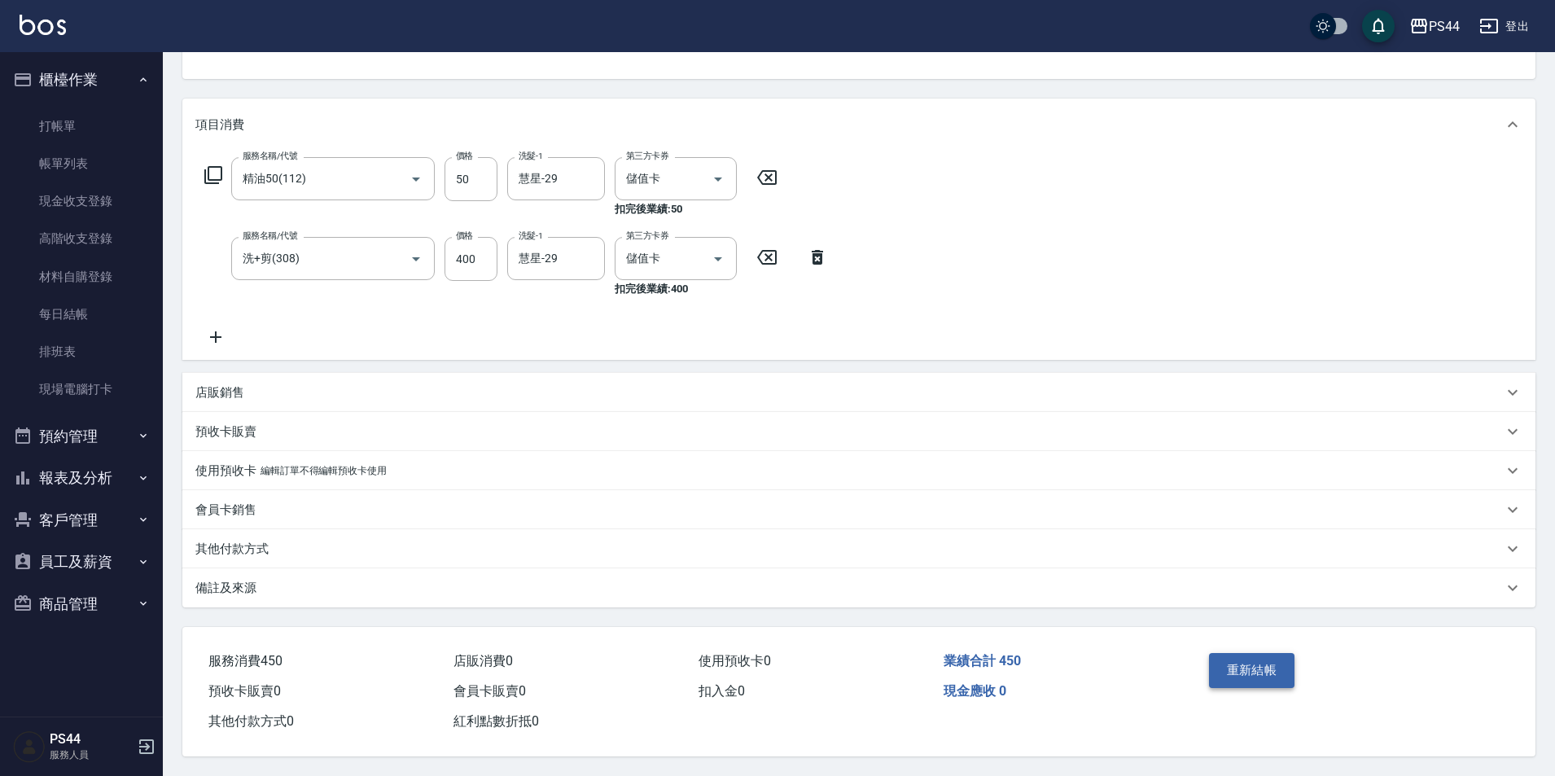
click at [1279, 667] on button "重新結帳" at bounding box center [1252, 670] width 86 height 34
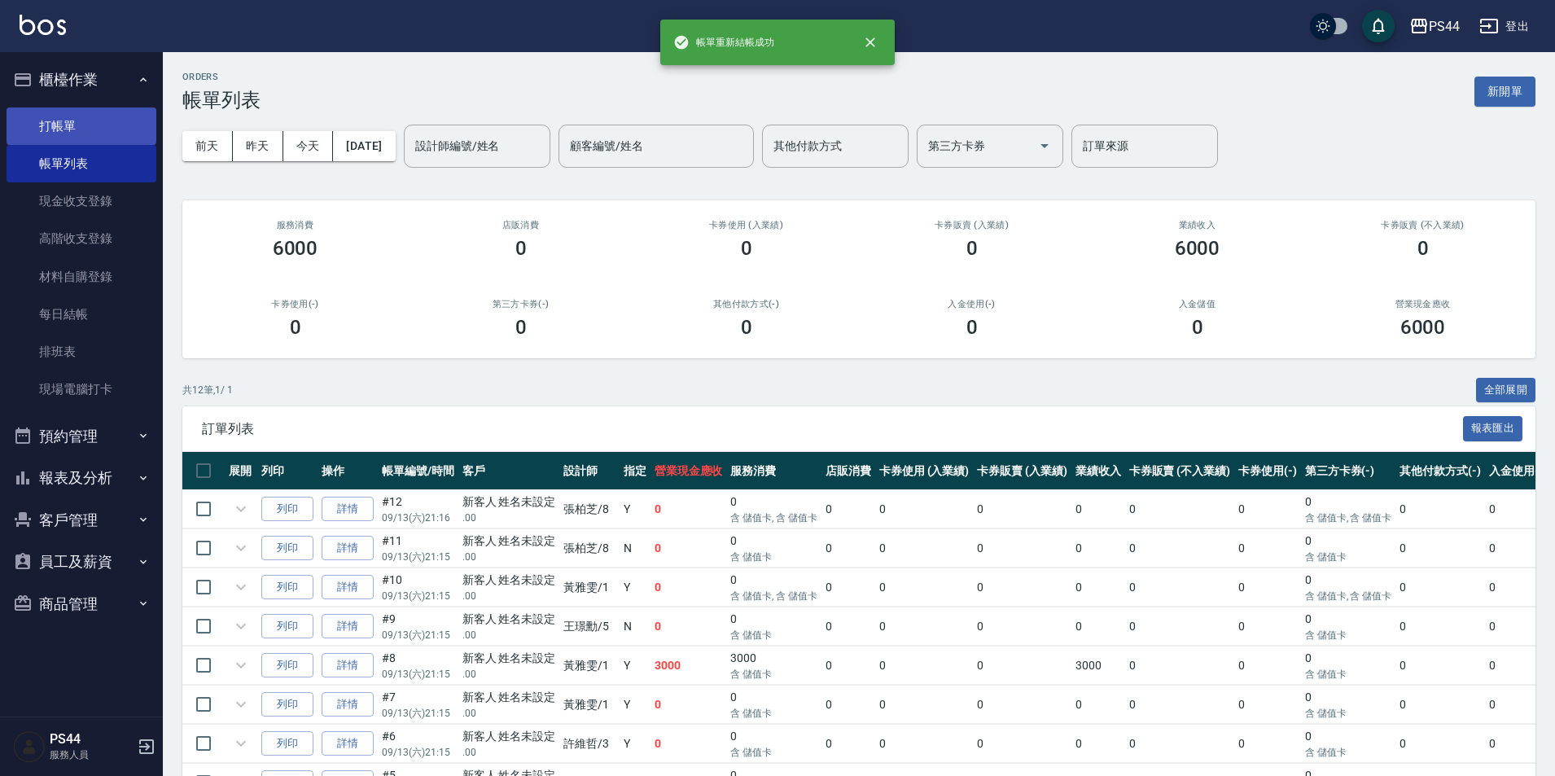
click at [63, 133] on link "打帳單" at bounding box center [82, 125] width 150 height 37
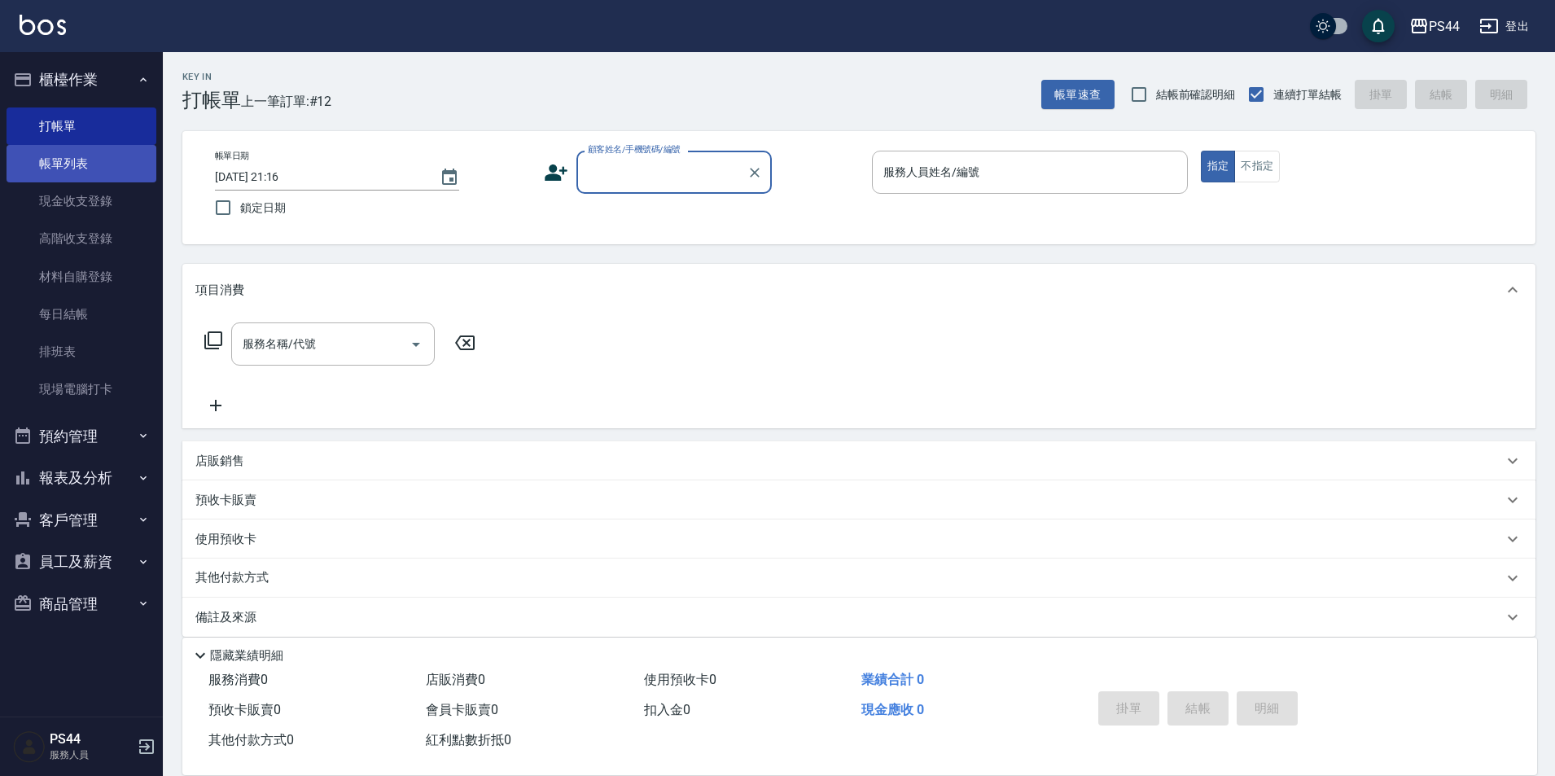
drag, startPoint x: 20, startPoint y: 153, endPoint x: 44, endPoint y: 115, distance: 45.0
click at [20, 154] on link "帳單列表" at bounding box center [82, 163] width 150 height 37
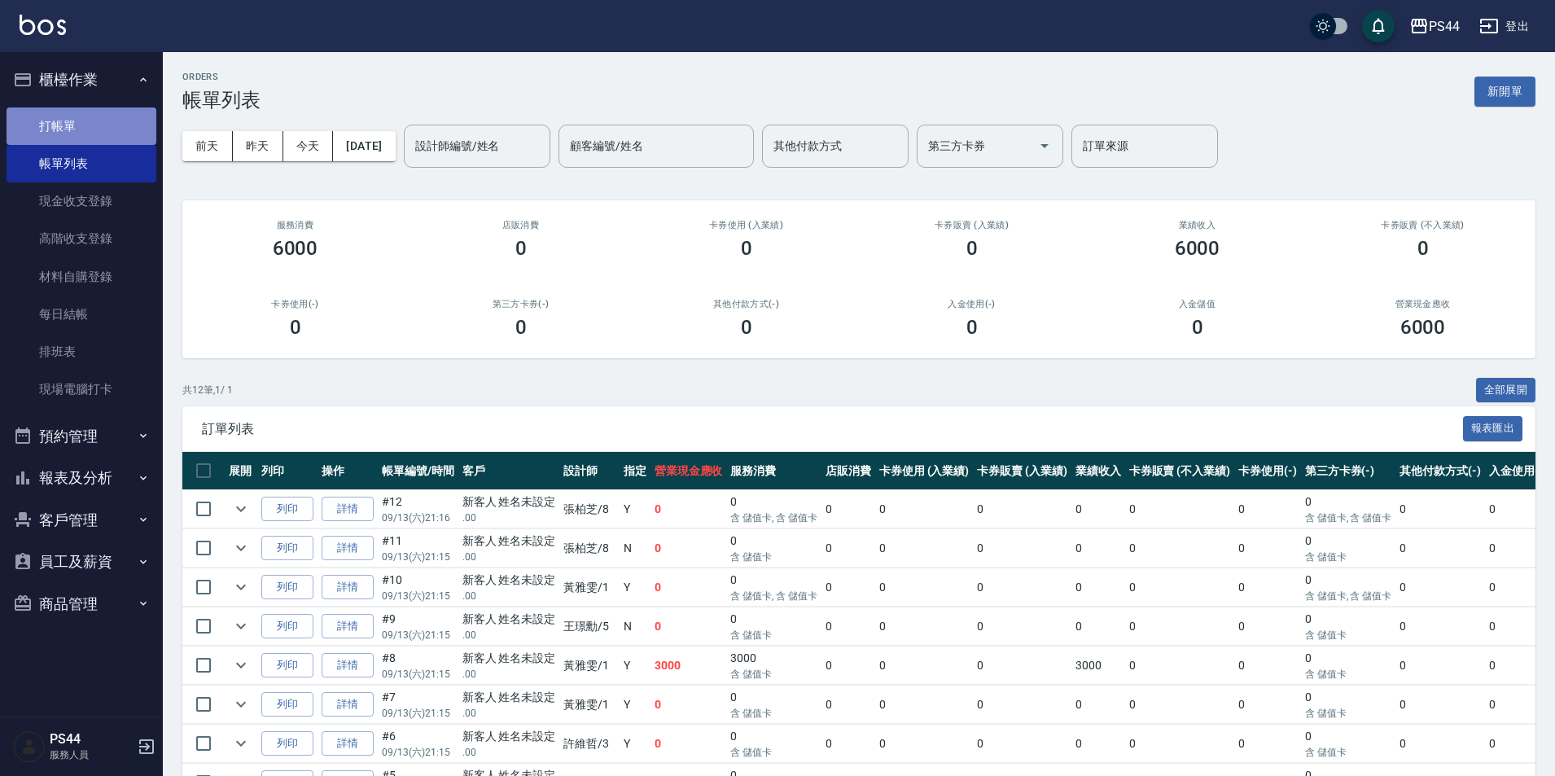
click at [46, 114] on link "打帳單" at bounding box center [82, 125] width 150 height 37
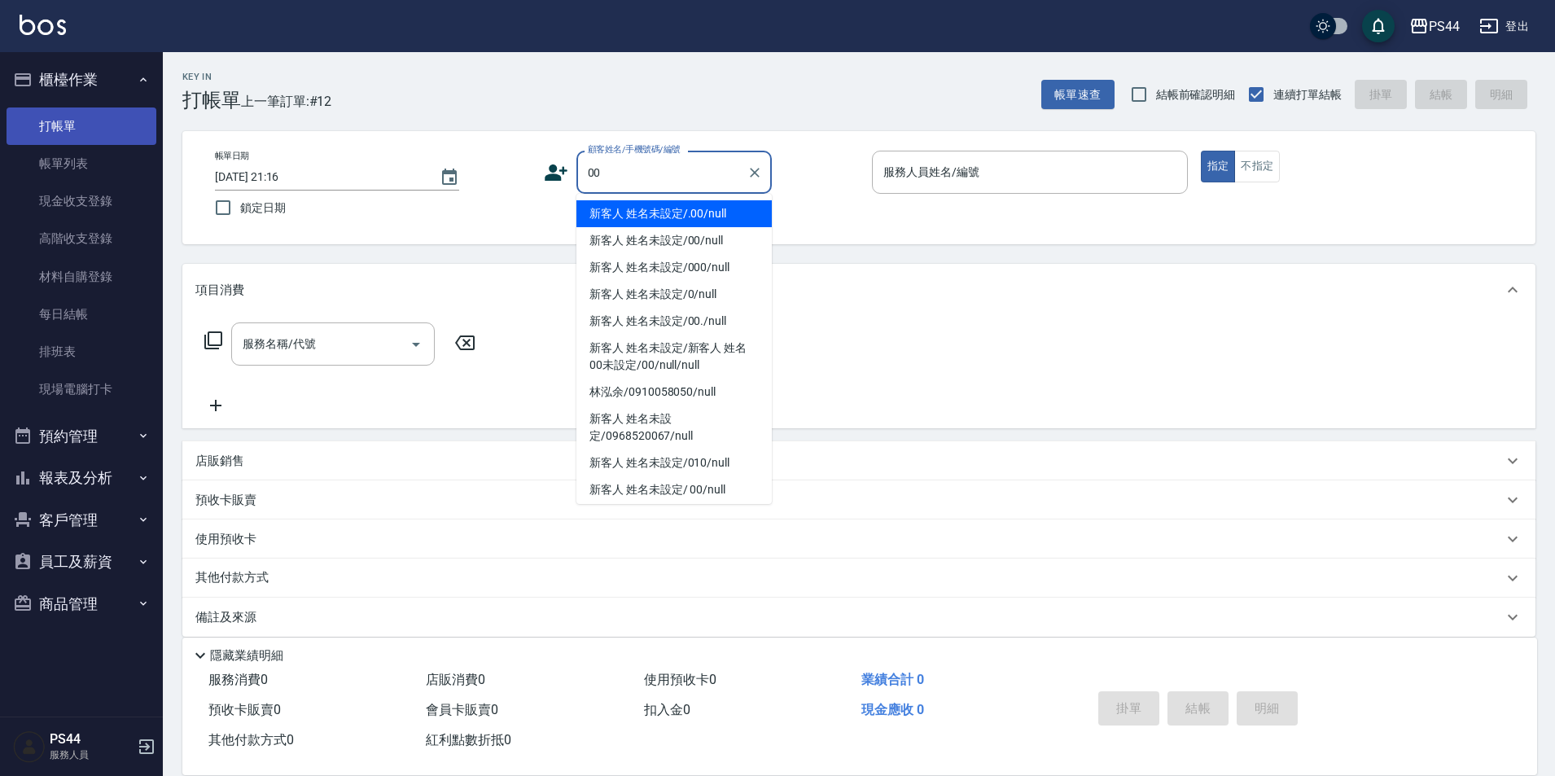
type input "新客人 姓名未設定/.00/null"
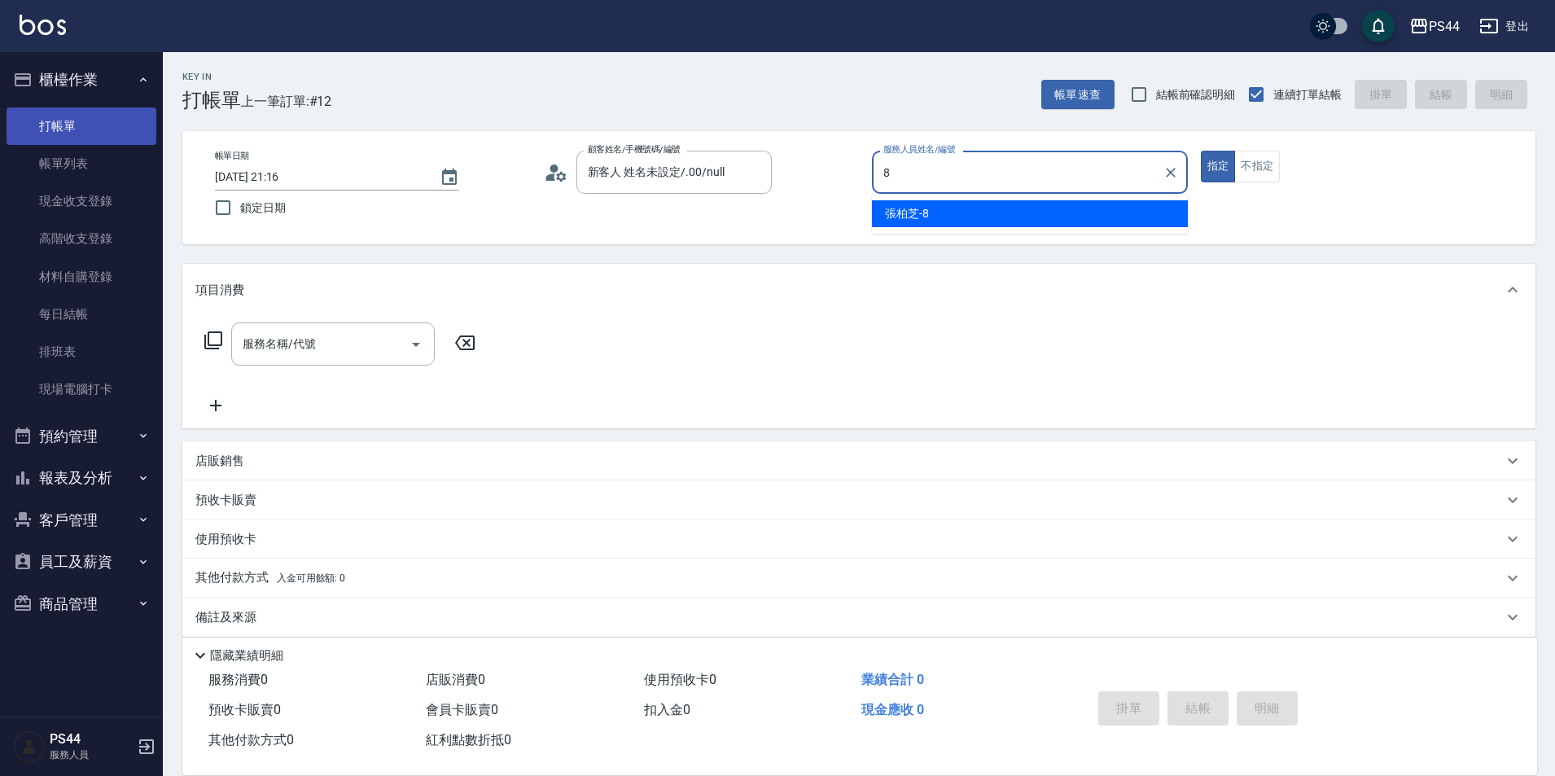
type input "[PERSON_NAME]-8"
type button "true"
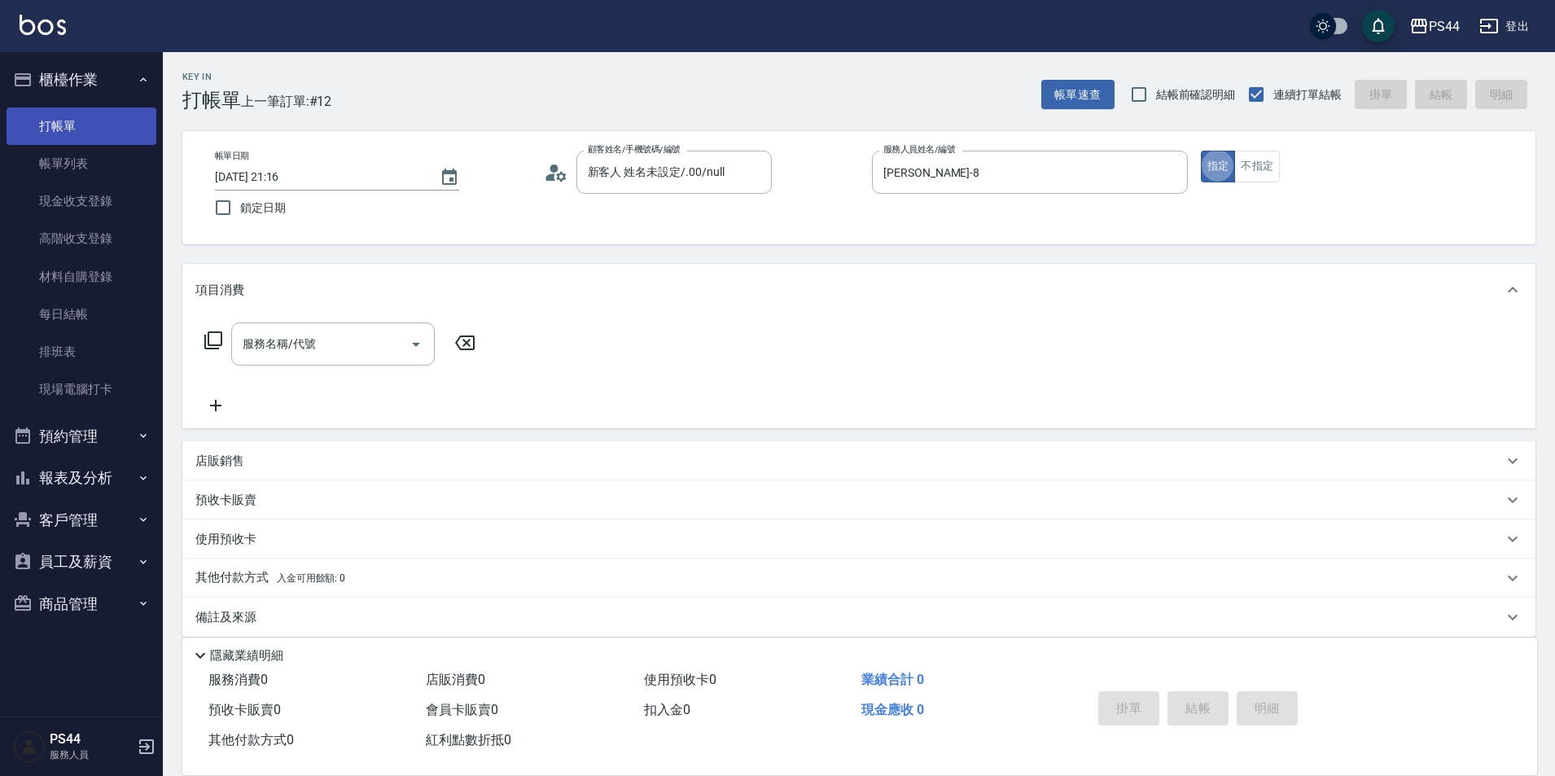
type input "3"
type input "新客人 姓名未設定/00/null"
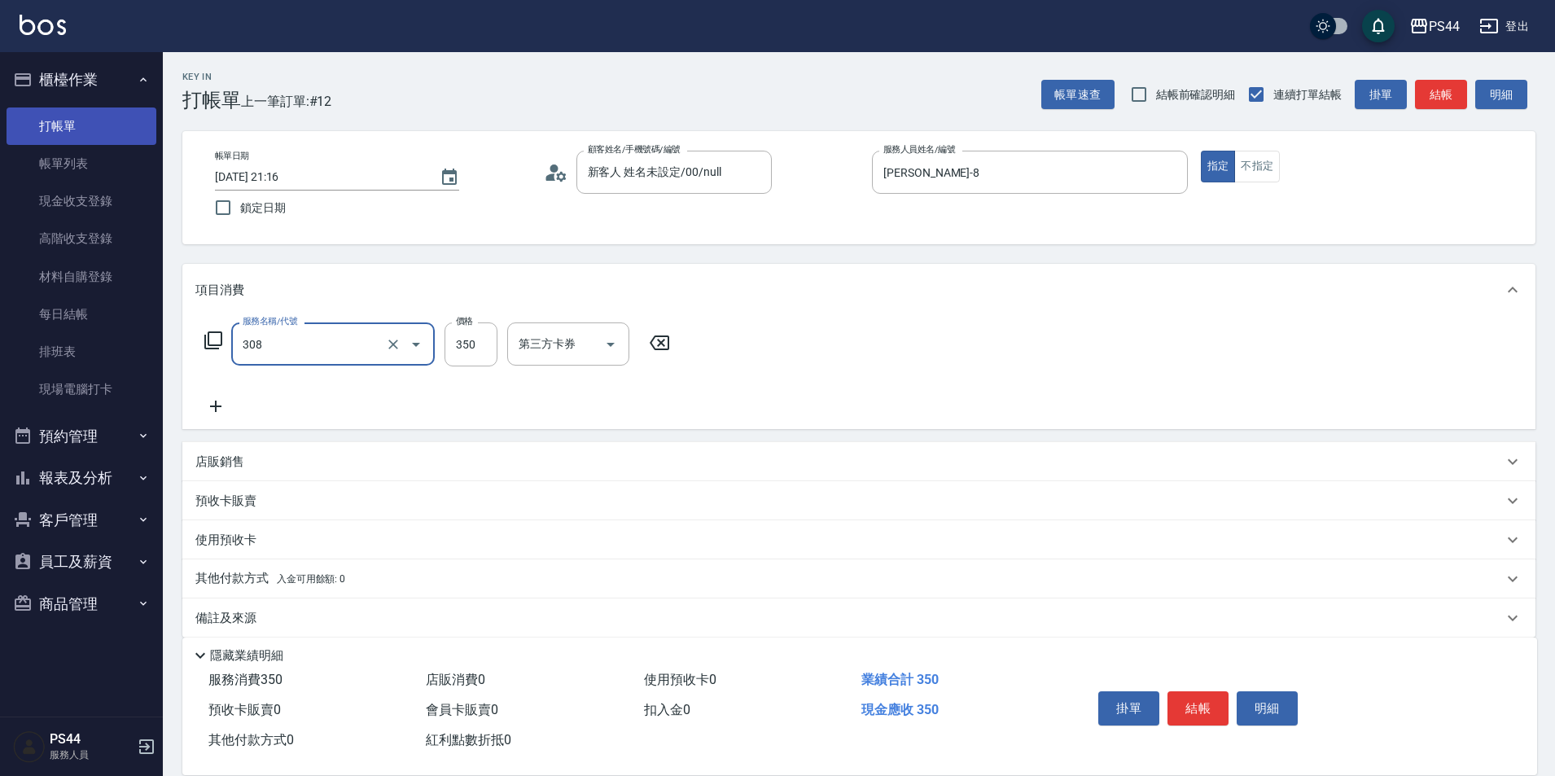
type input "洗+剪(308)"
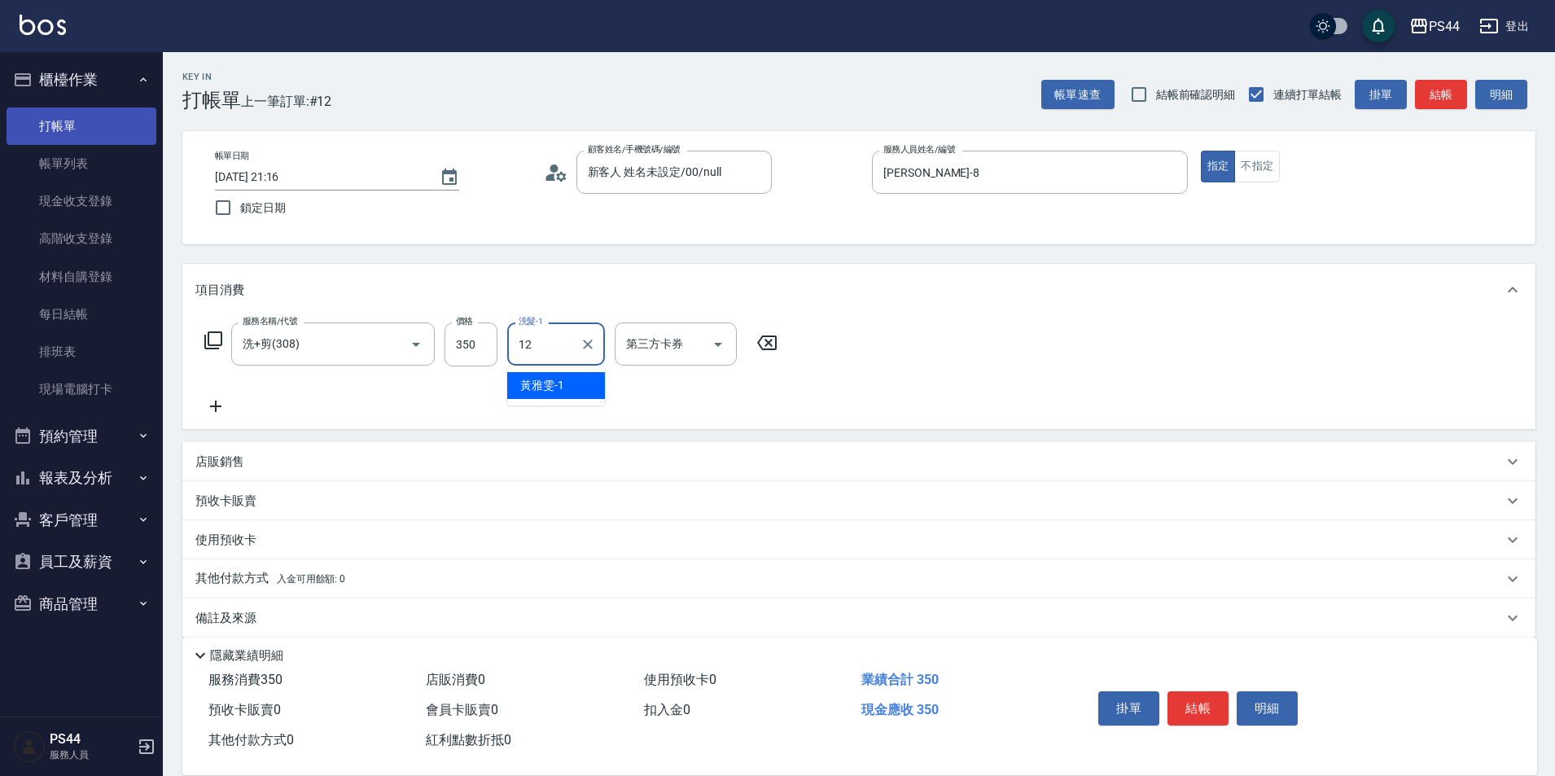
type input "[PERSON_NAME]-12"
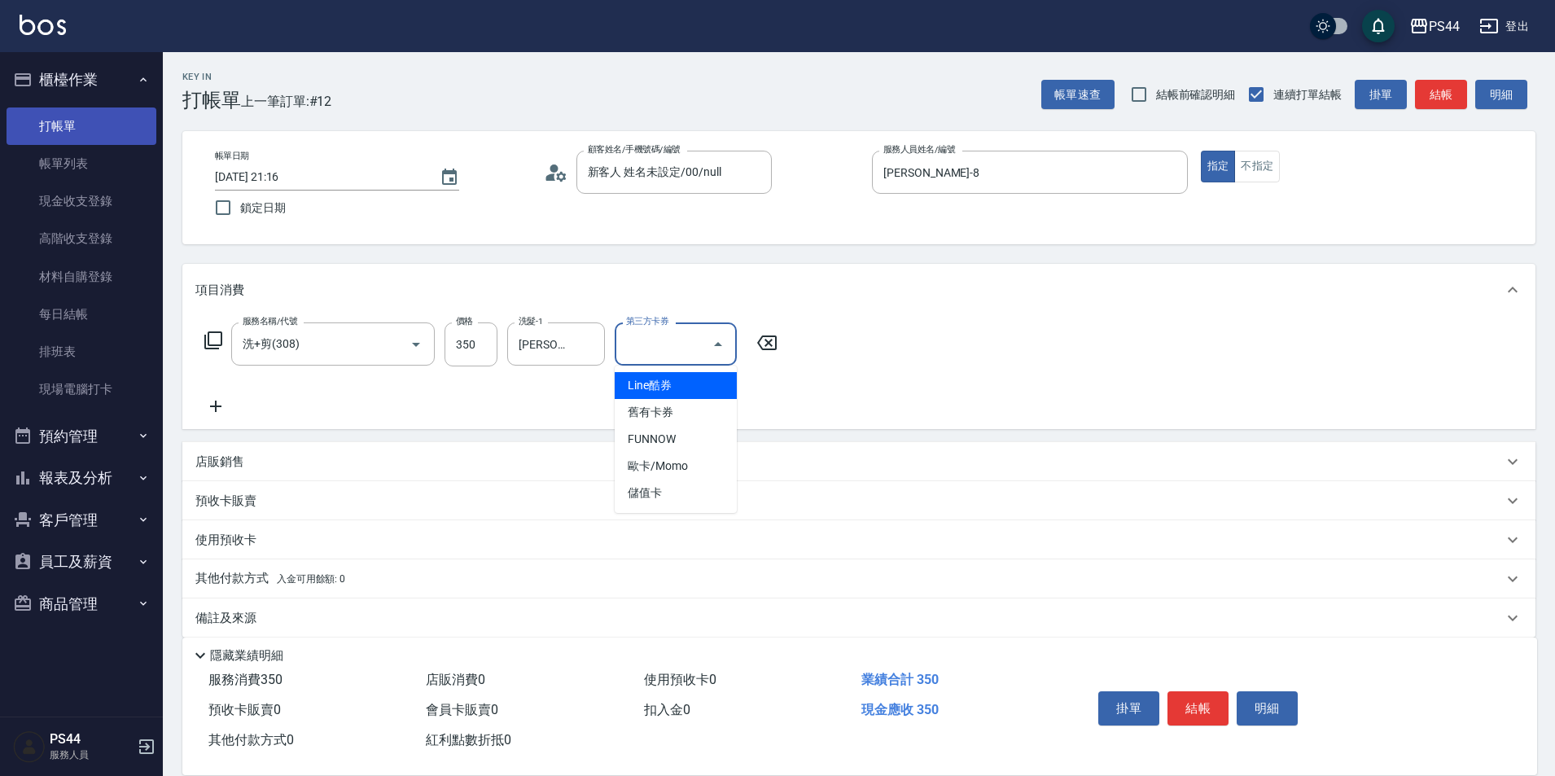
type input "儲值卡"
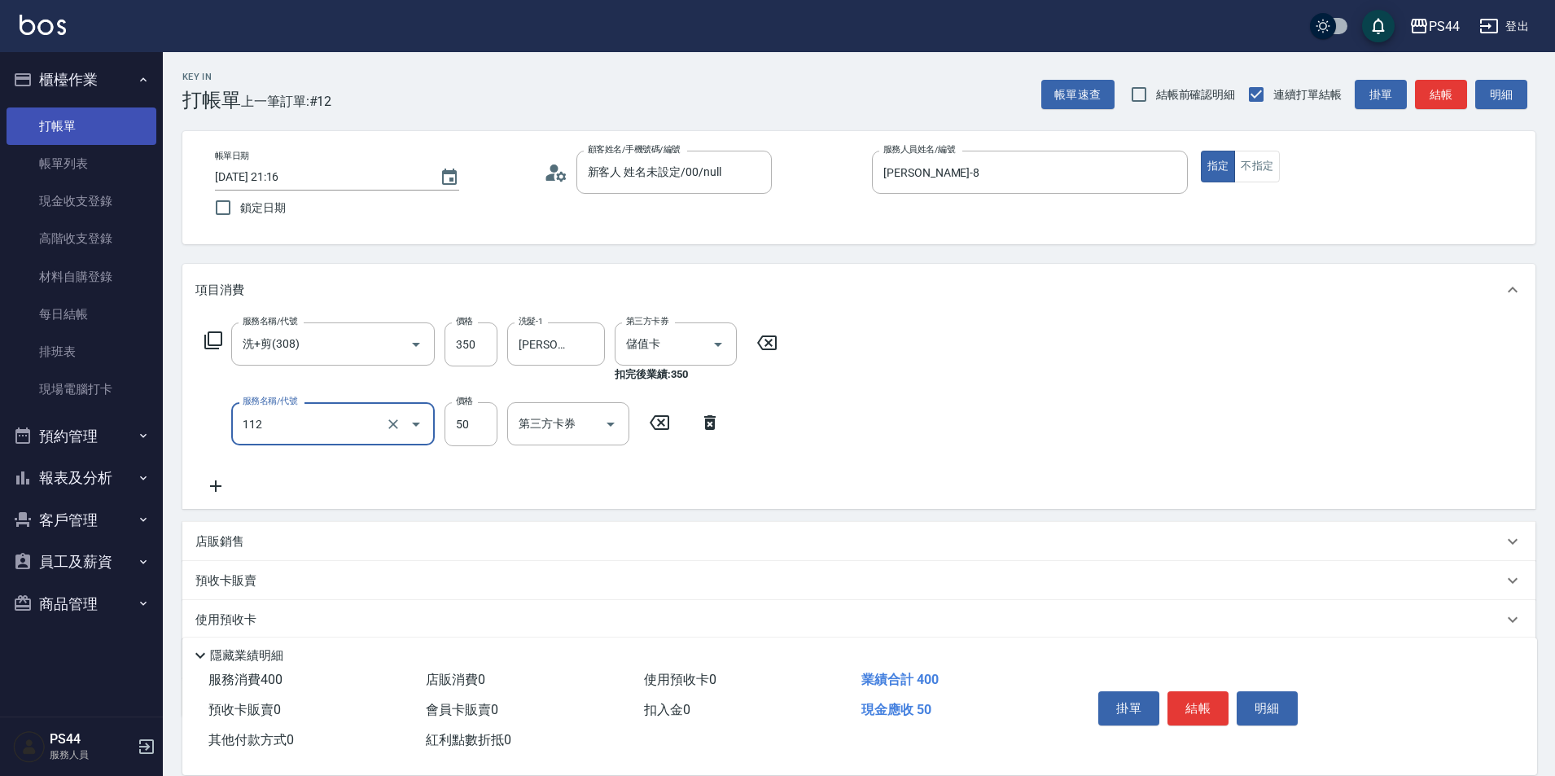
type input "精油50(112)"
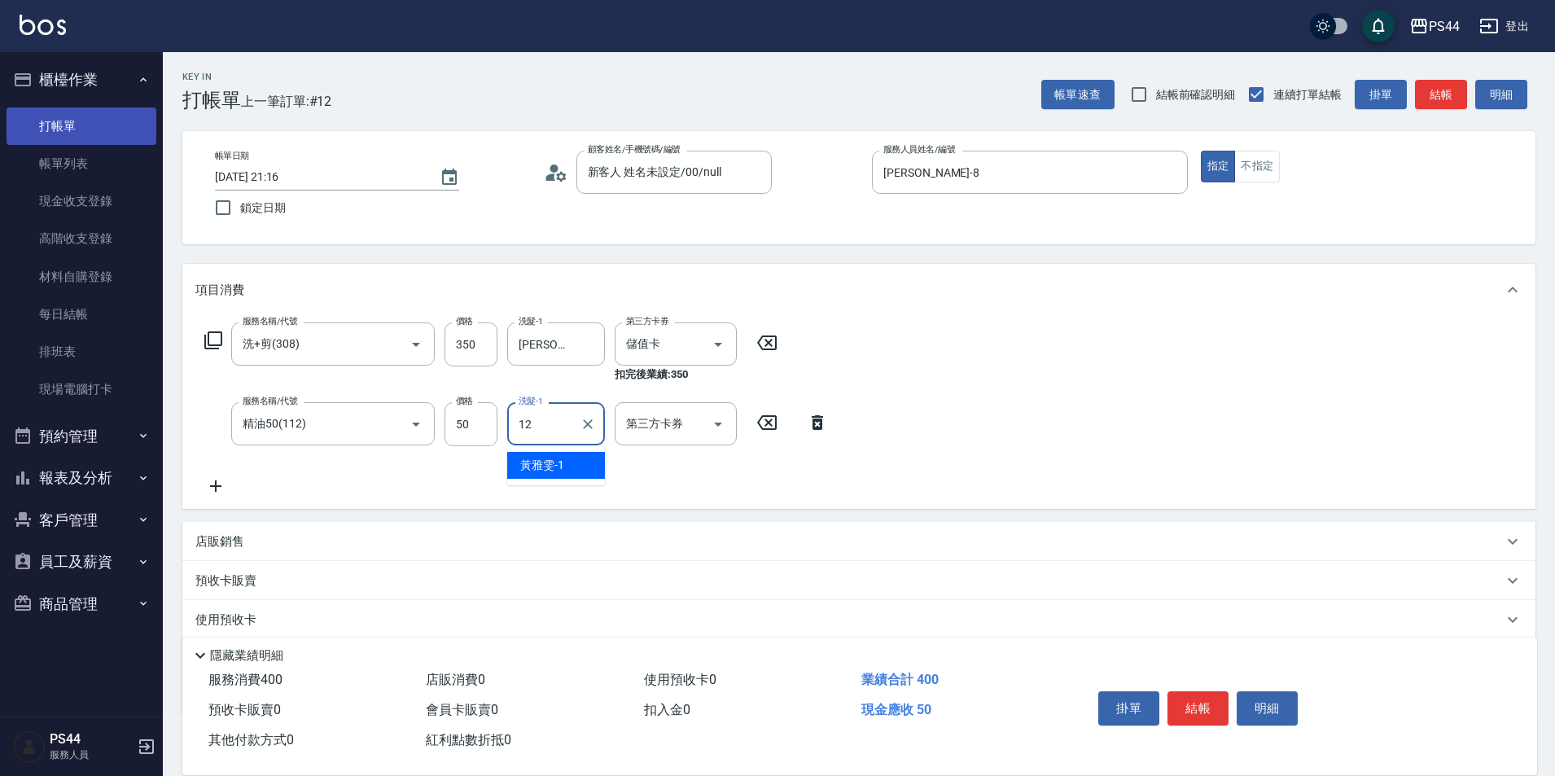
type input "[PERSON_NAME]-12"
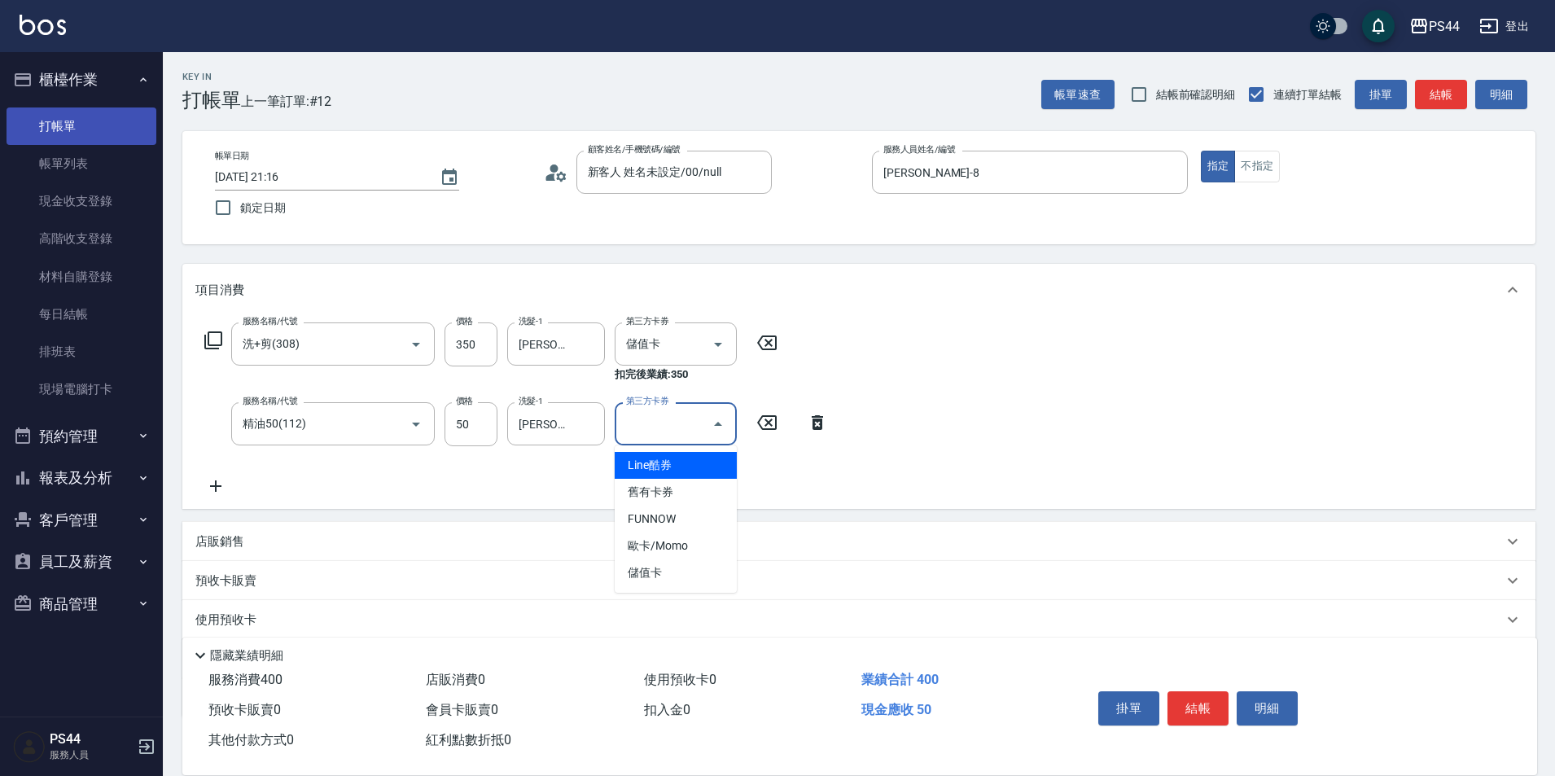
type input "儲值卡"
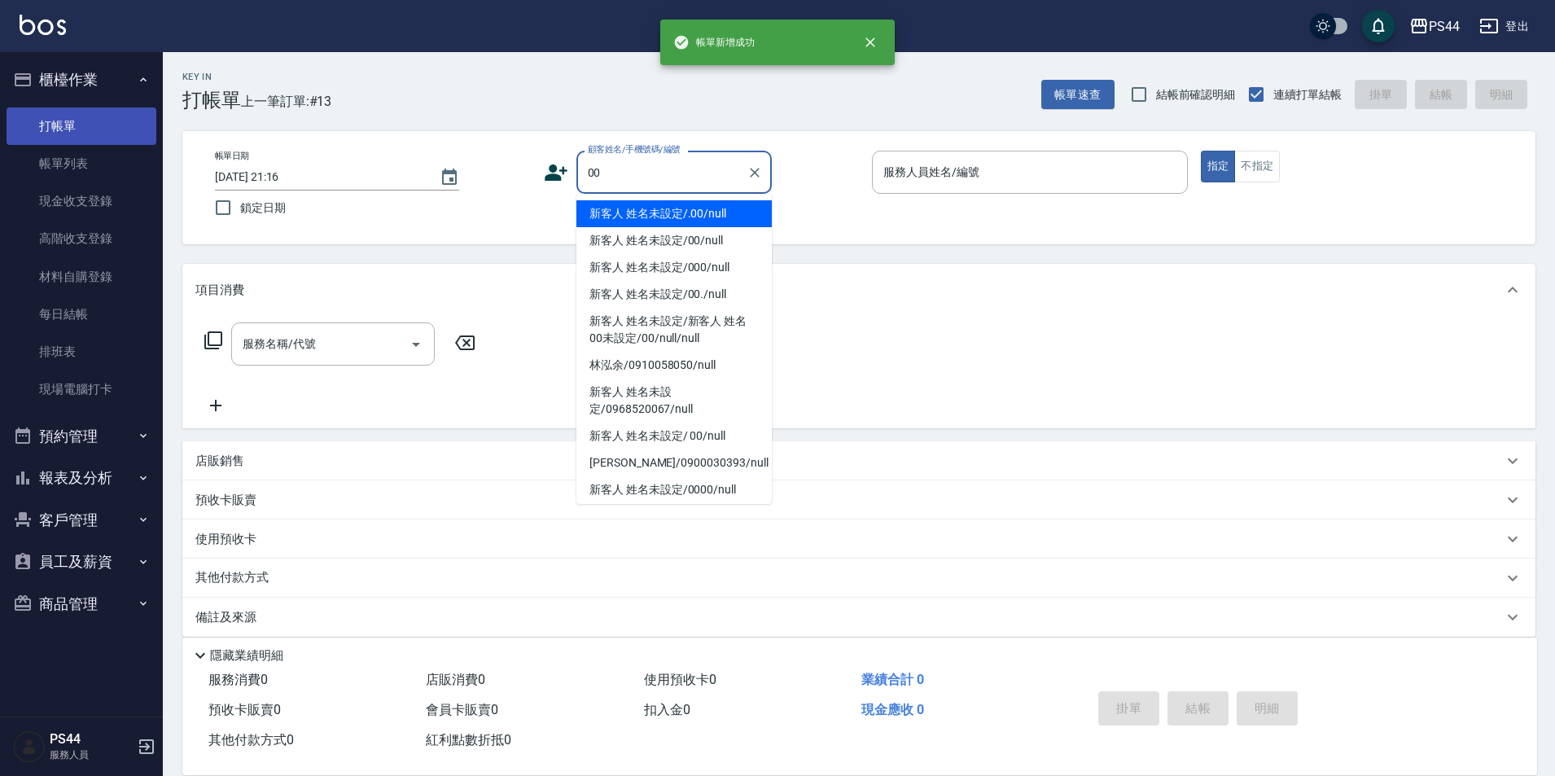
type input "新客人 姓名未設定/.00/null"
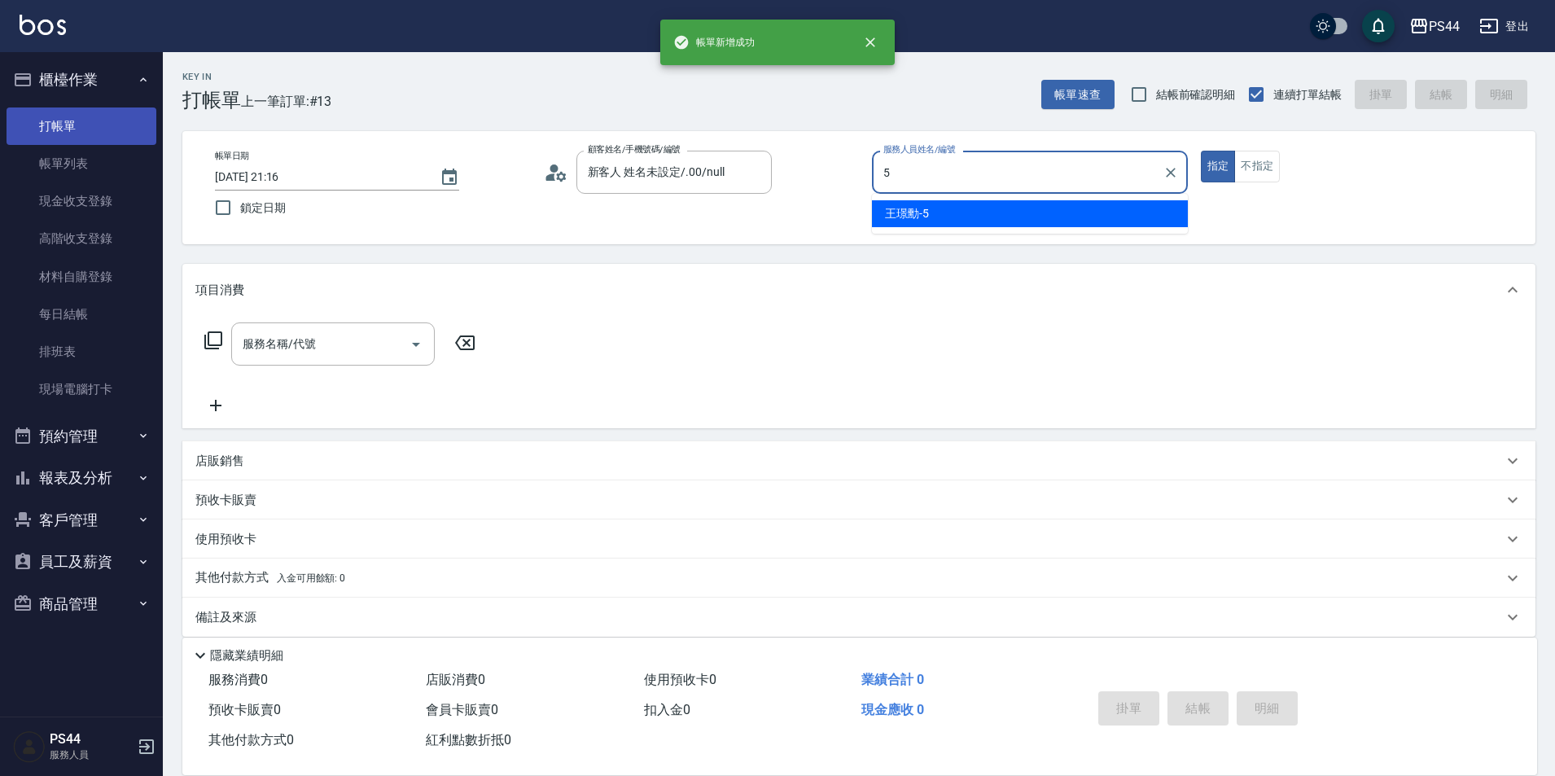
type input "[PERSON_NAME]-5"
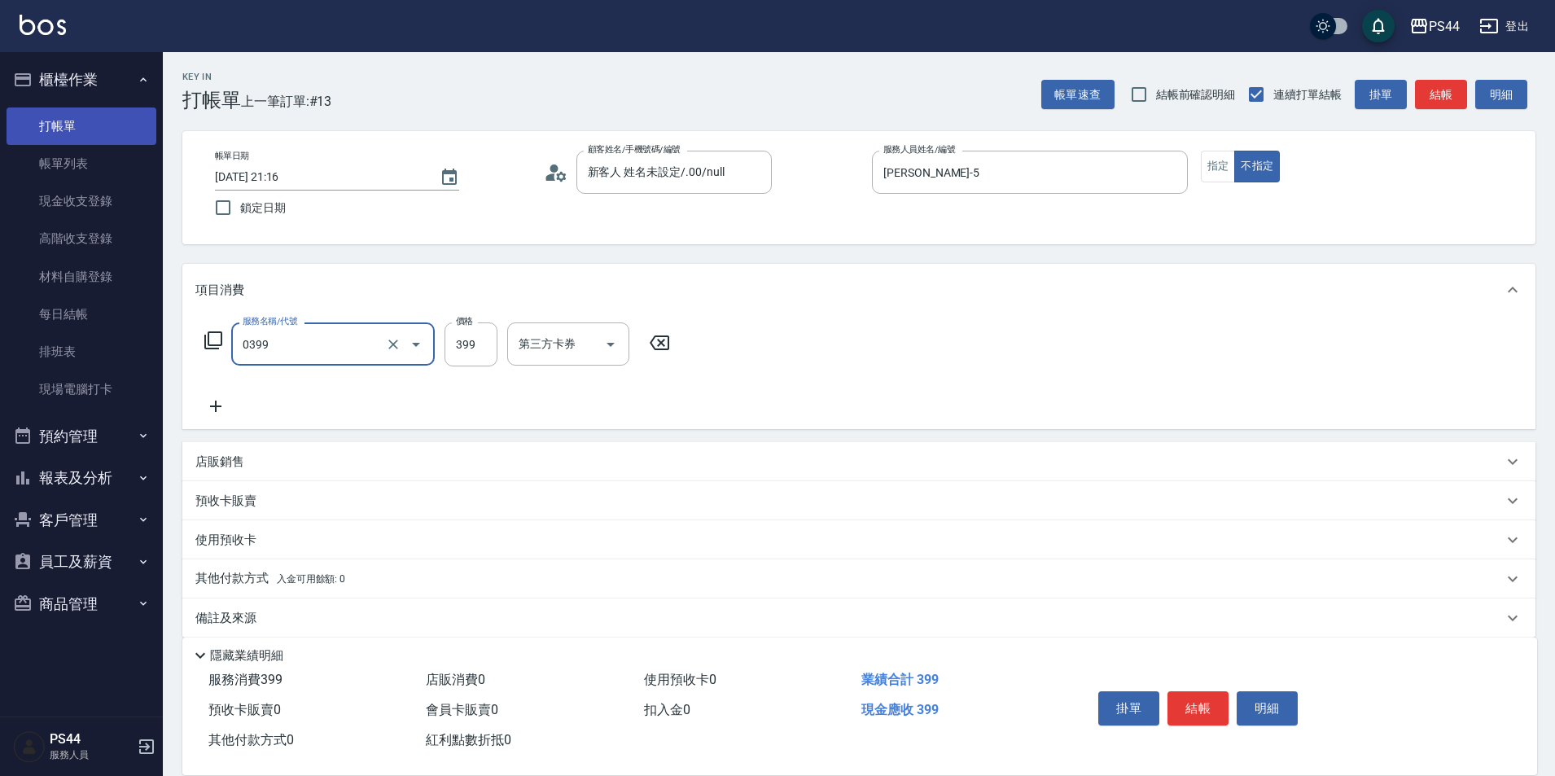
type input "海鹽399(0399)"
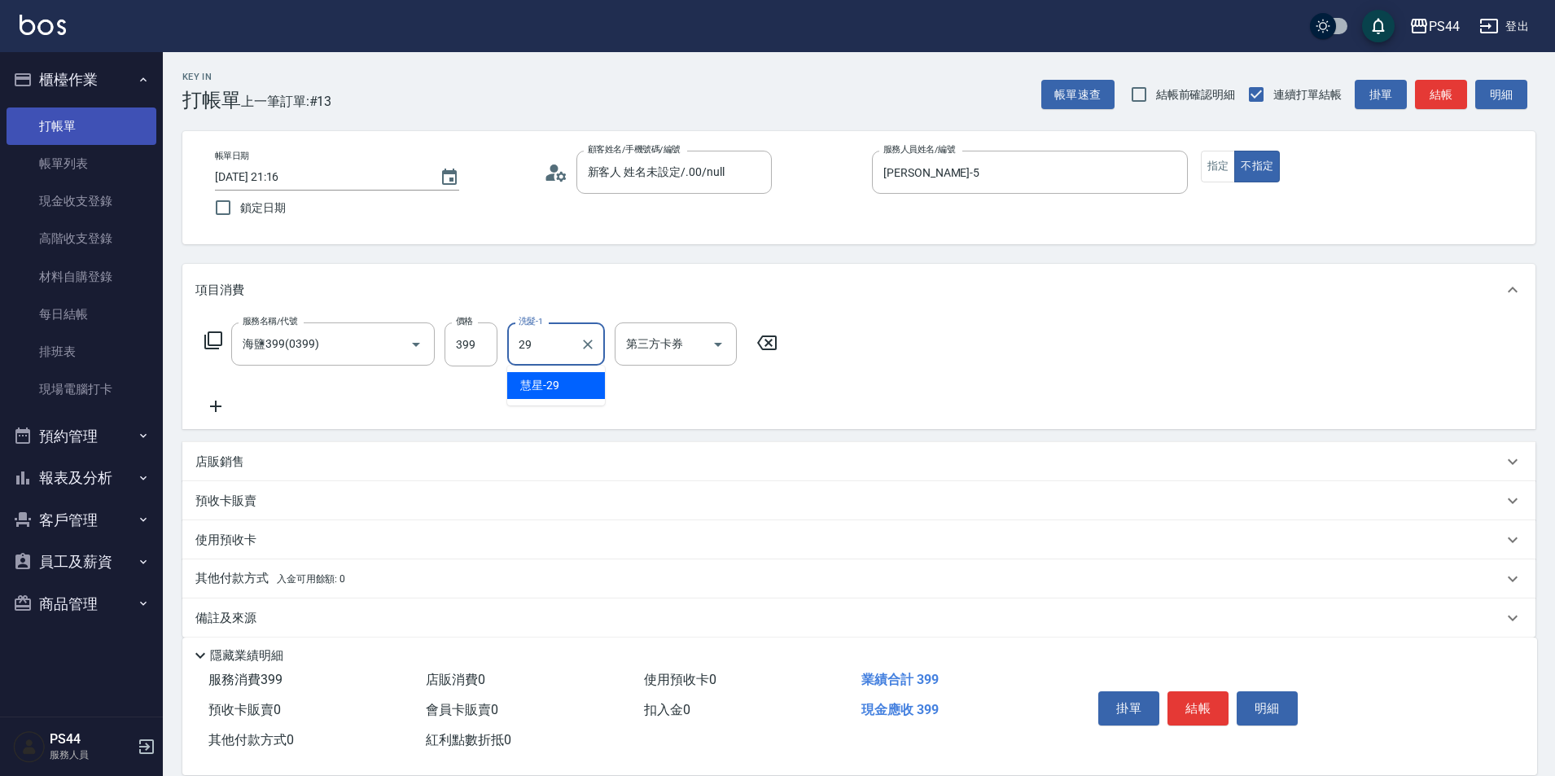
type input "慧星-29"
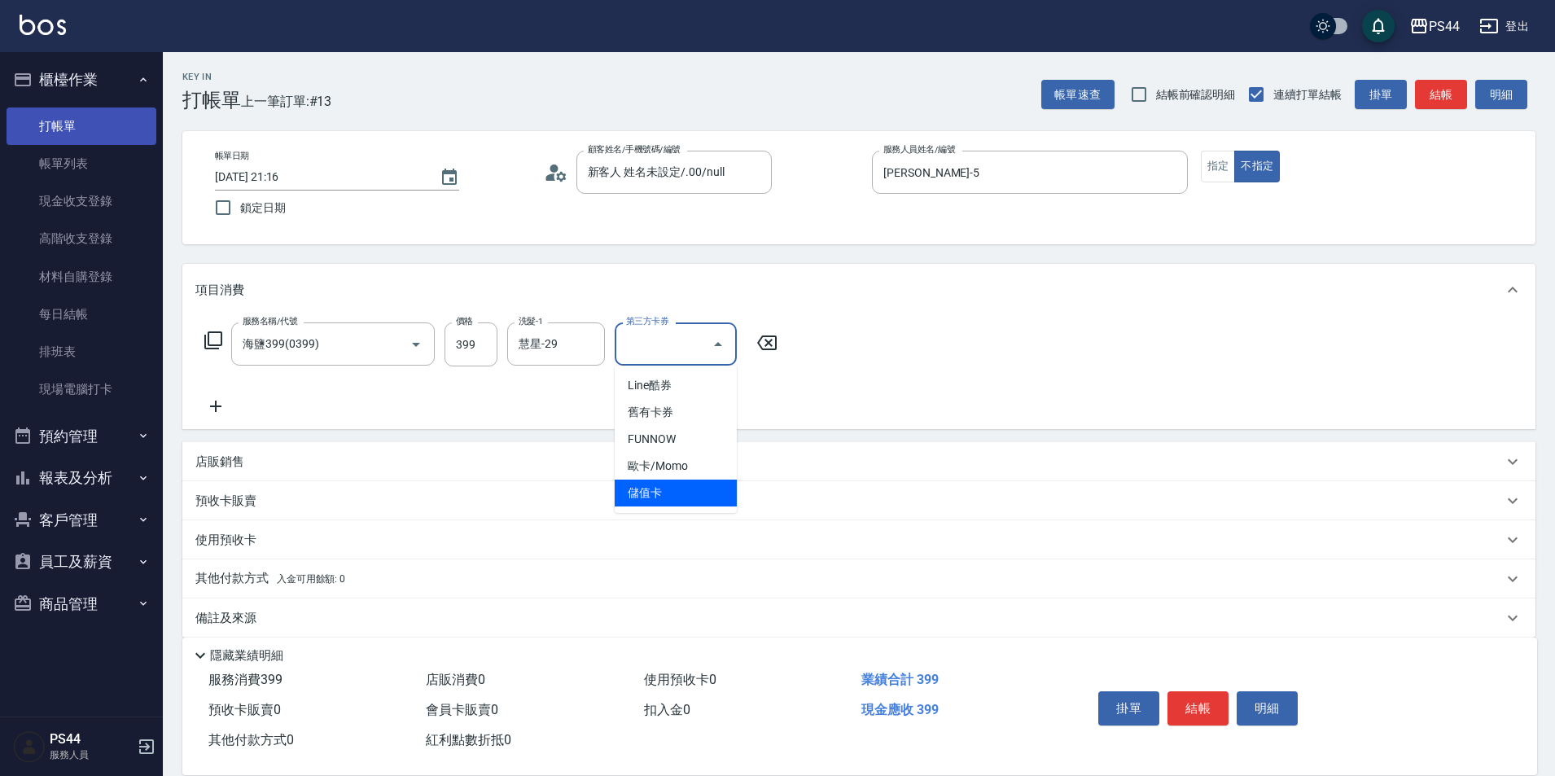
type input "儲值卡"
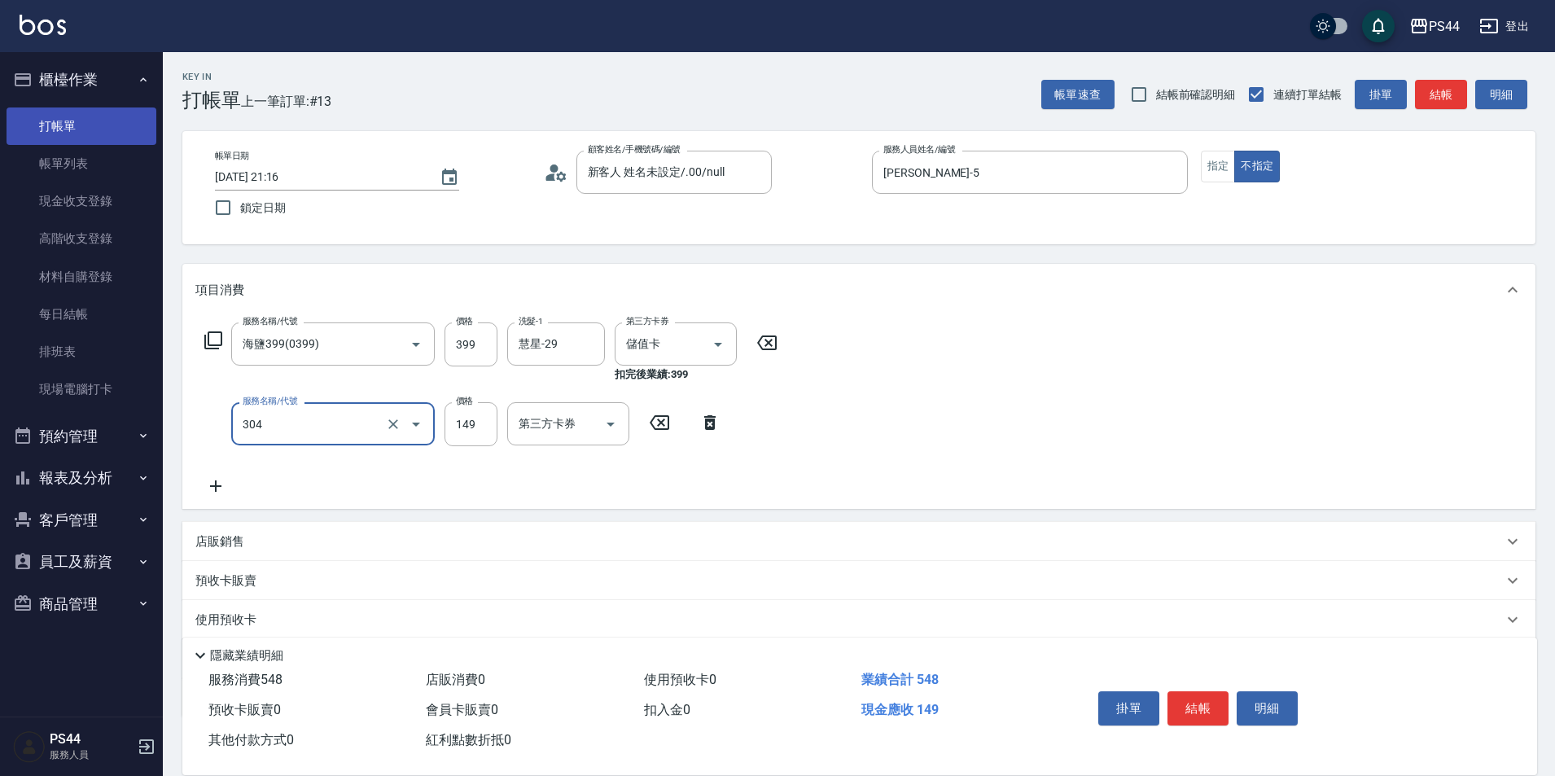
type input "剪髮(304)"
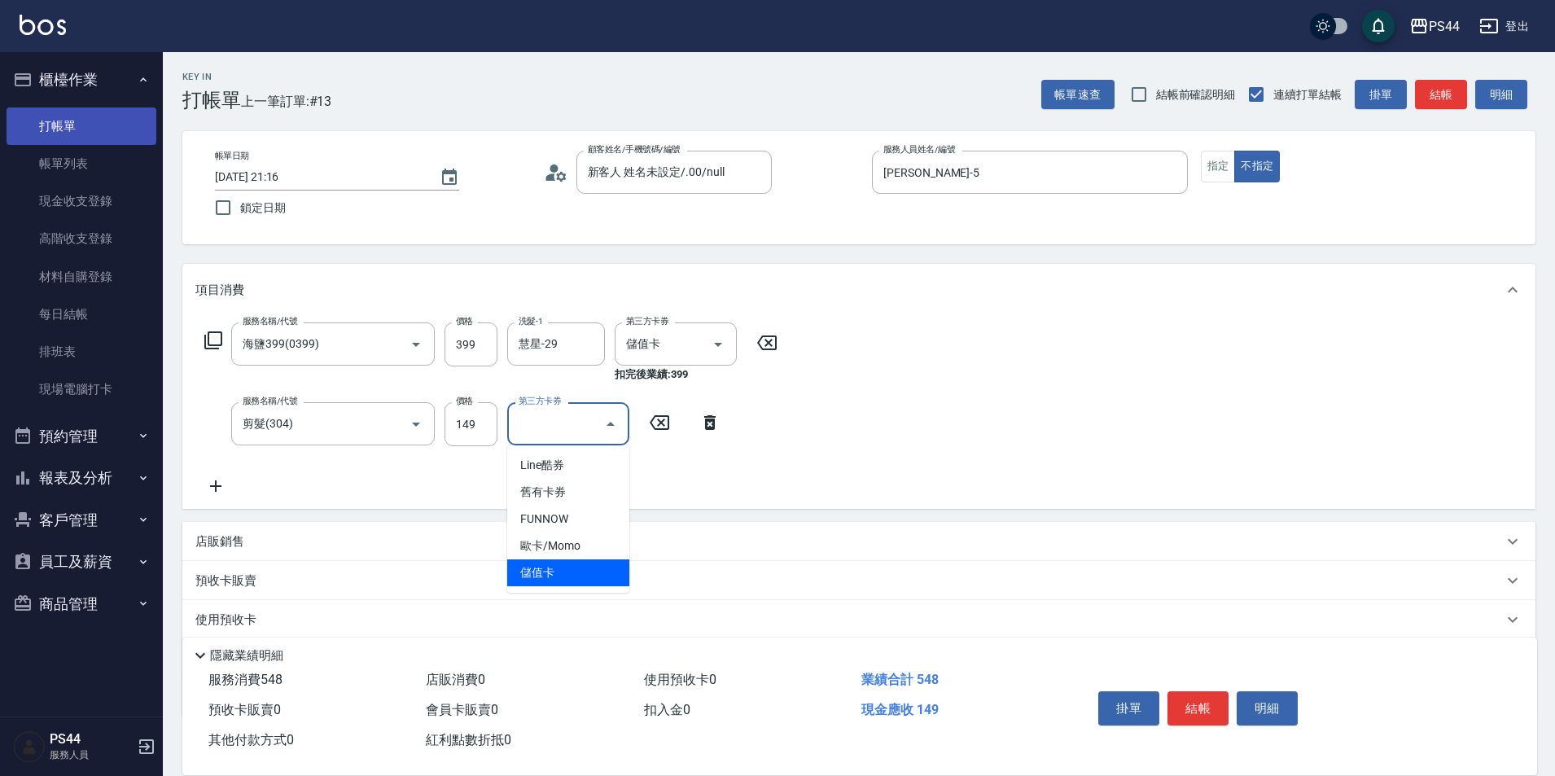
type input "儲值卡"
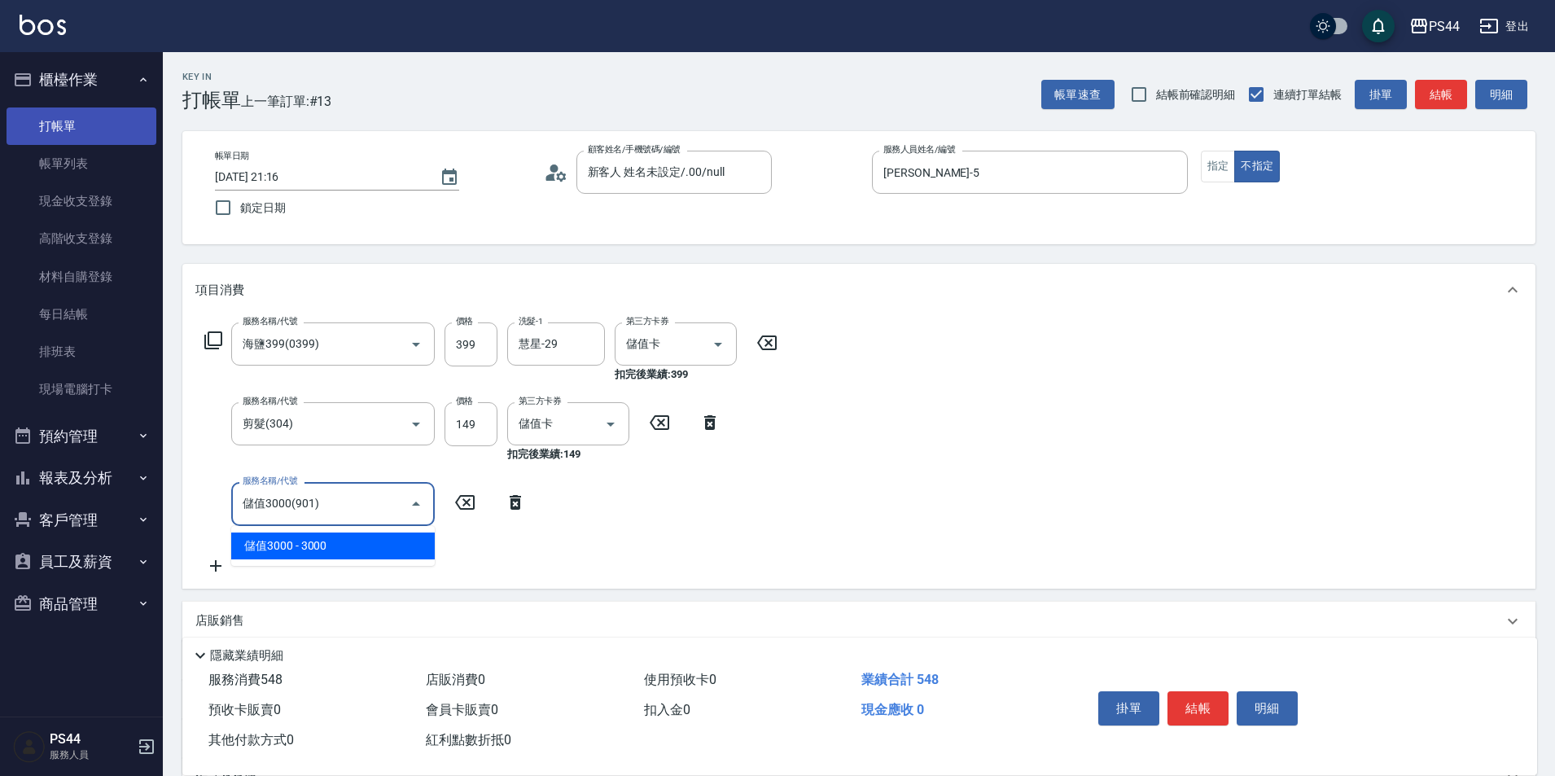
type input "儲值3000(901)"
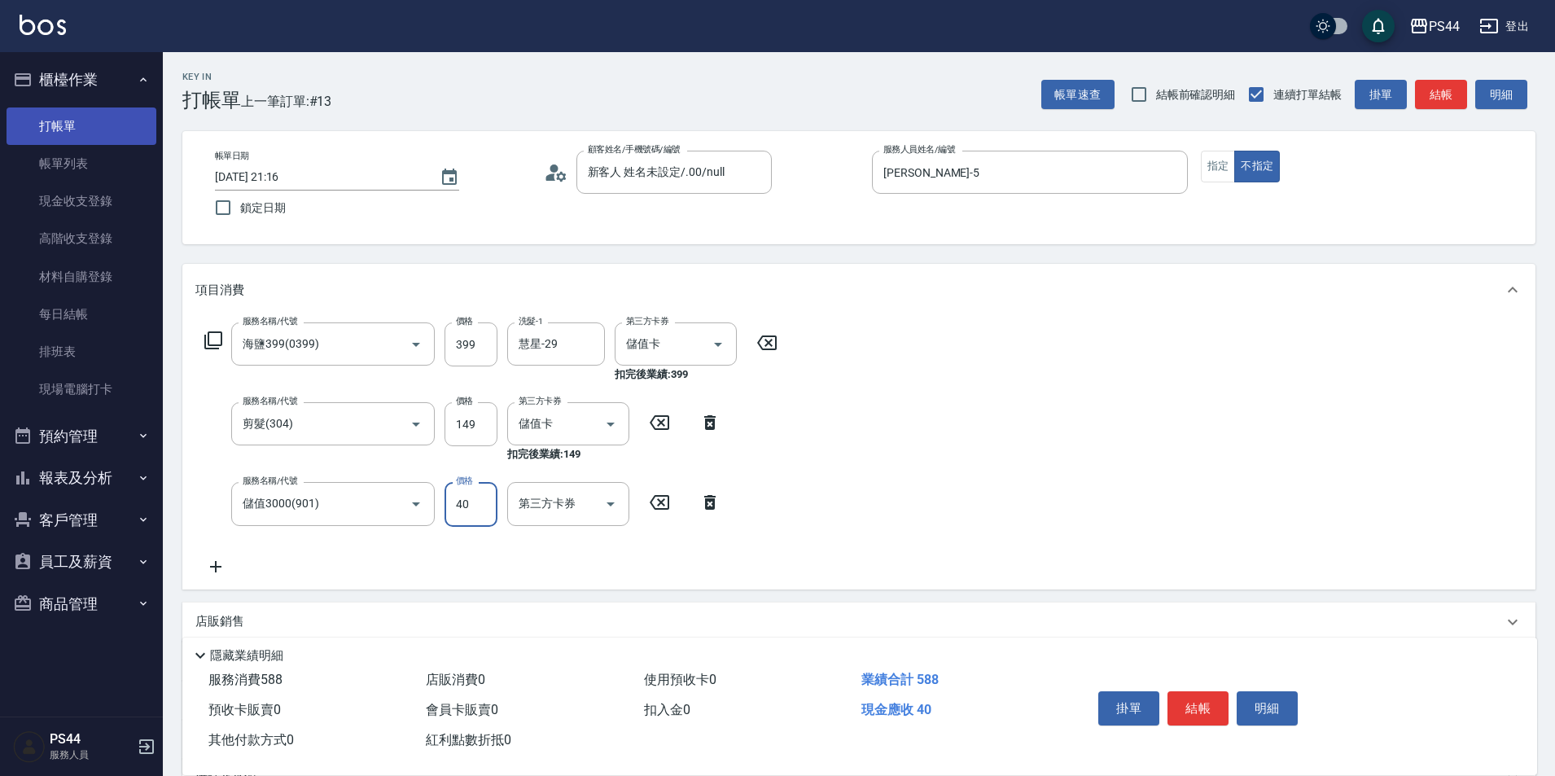
type input "40"
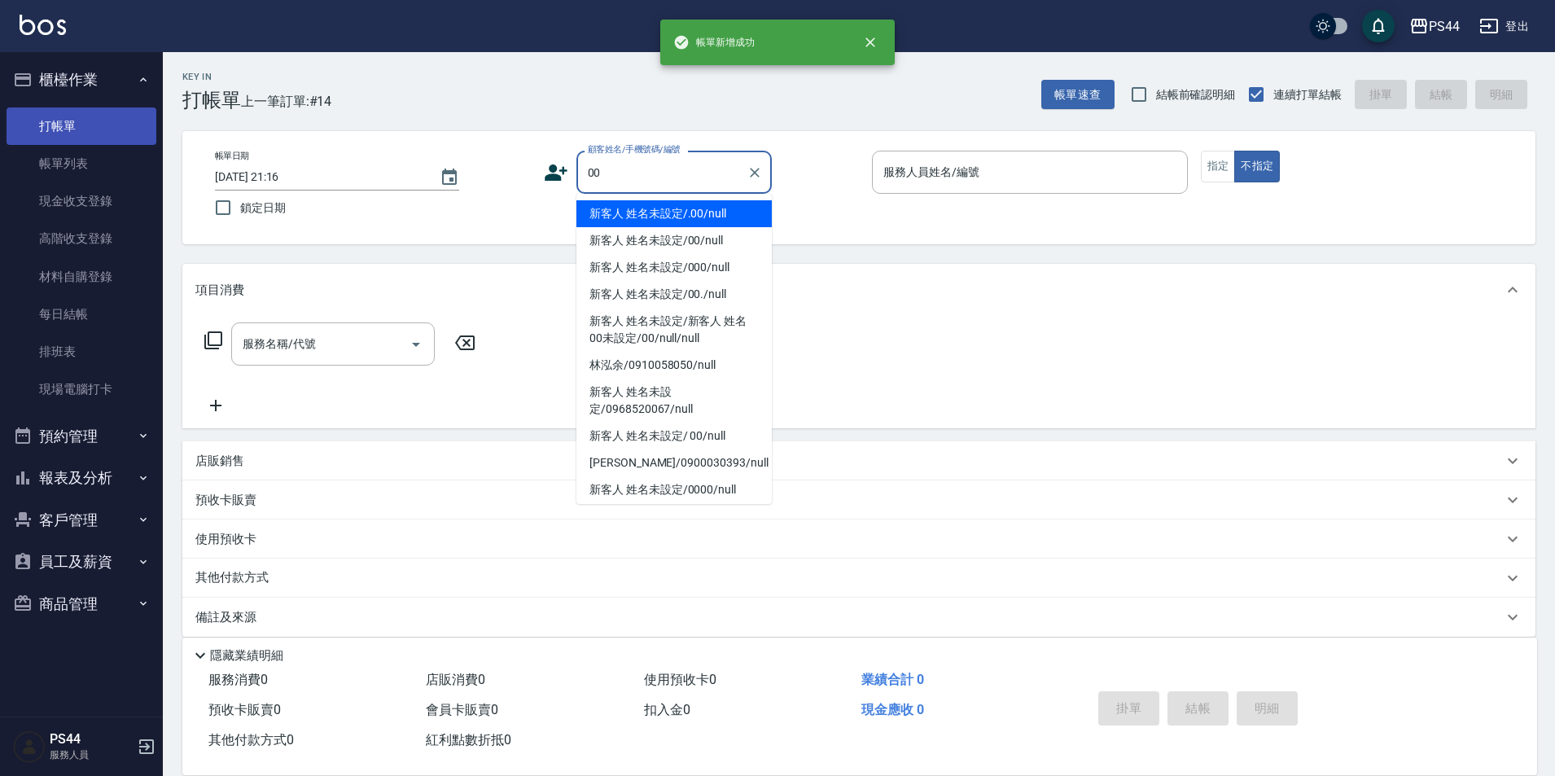
type input "新客人 姓名未設定/.00/null"
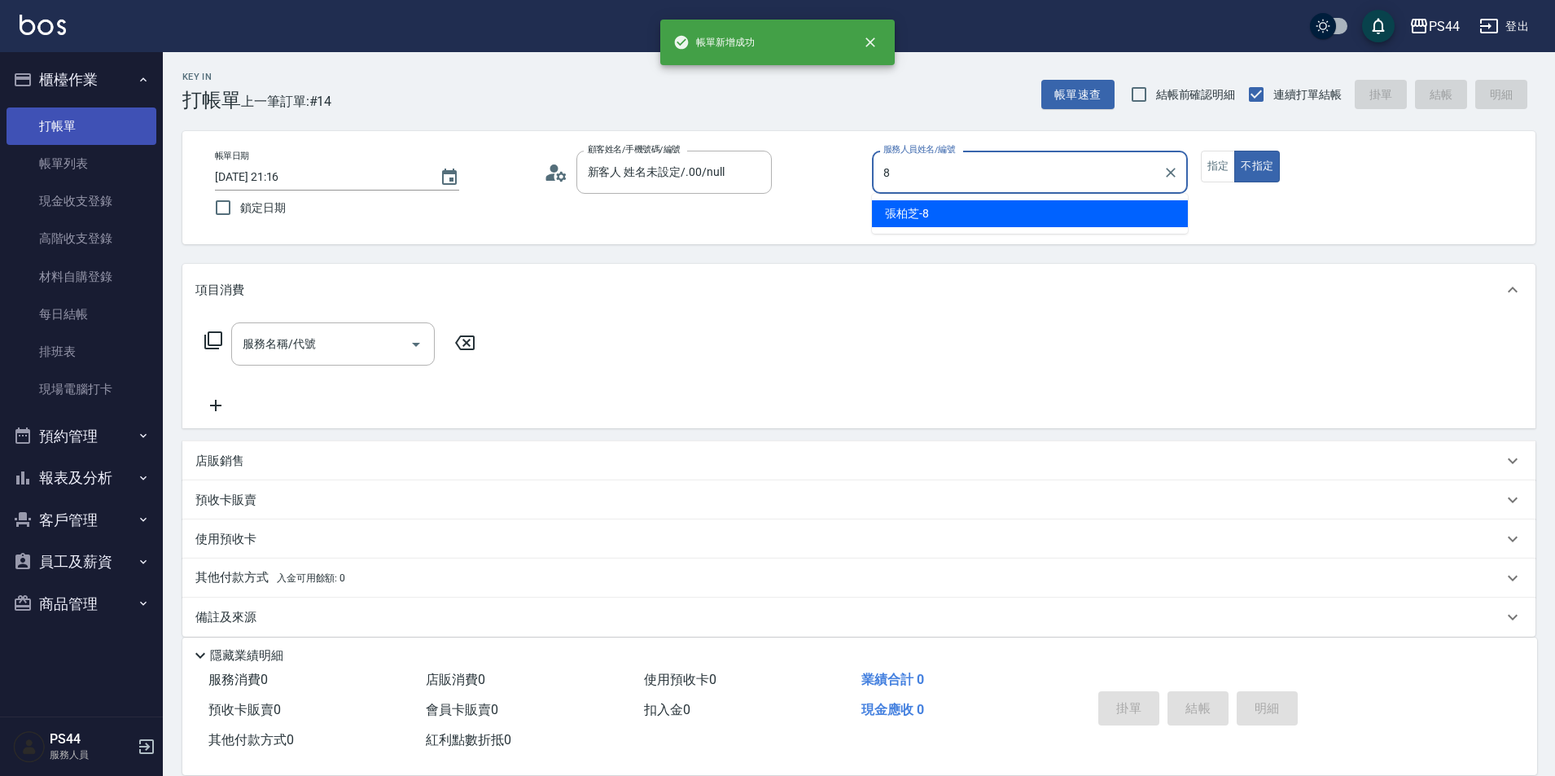
type input "[PERSON_NAME]-8"
type button "false"
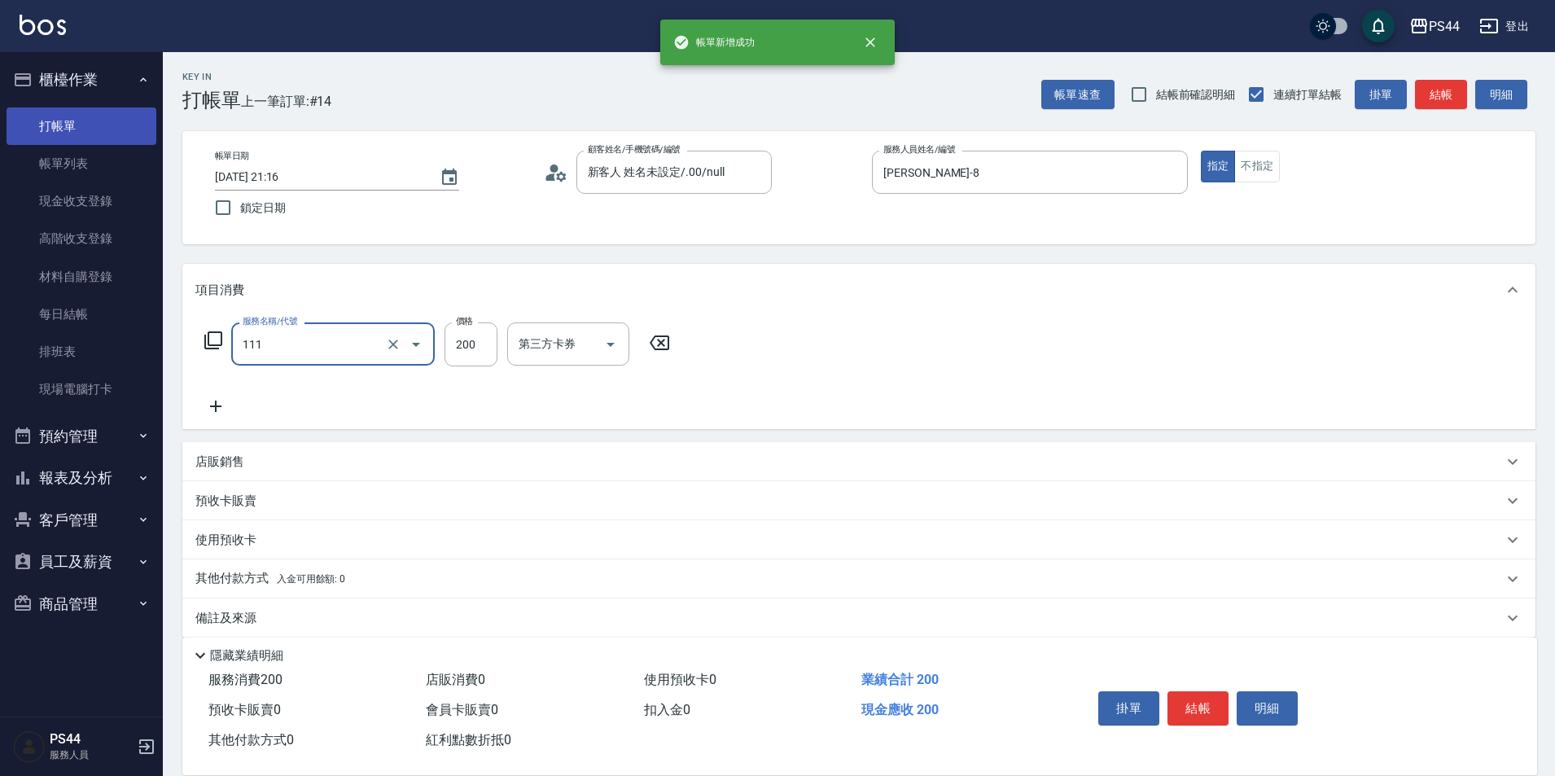
type input "200(111)"
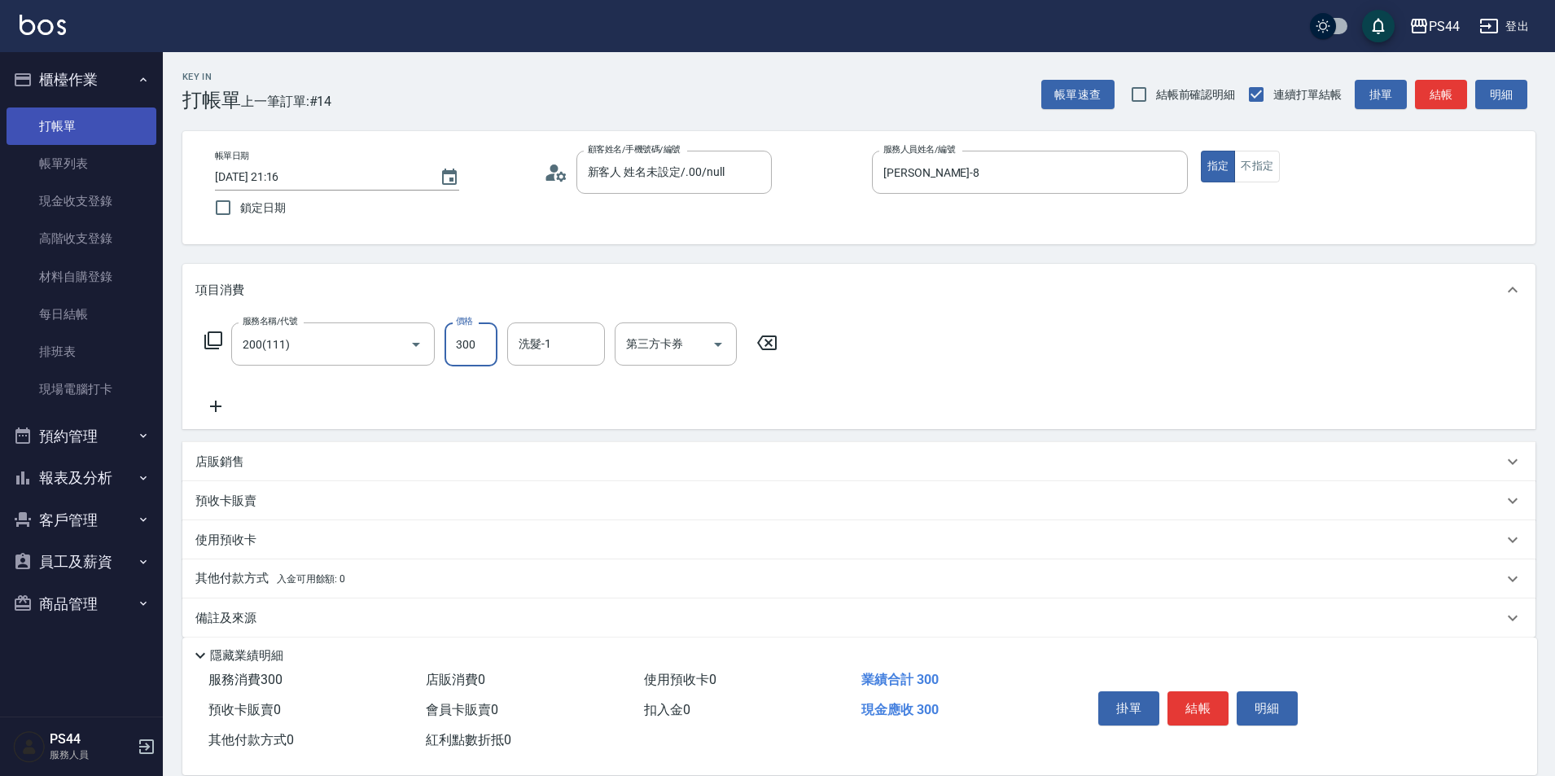
type input "300"
type input "王姵眙-37"
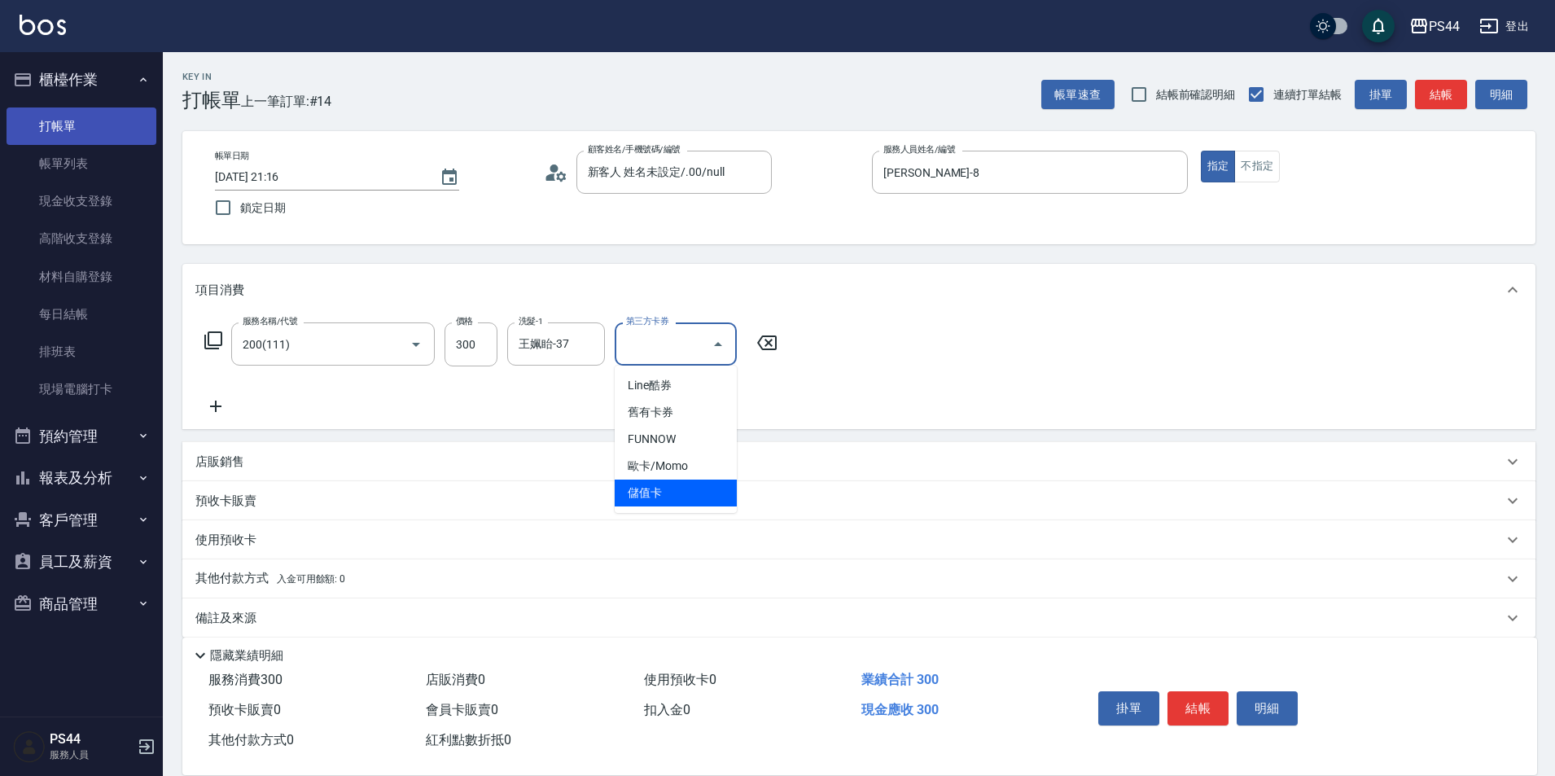
type input "儲值卡"
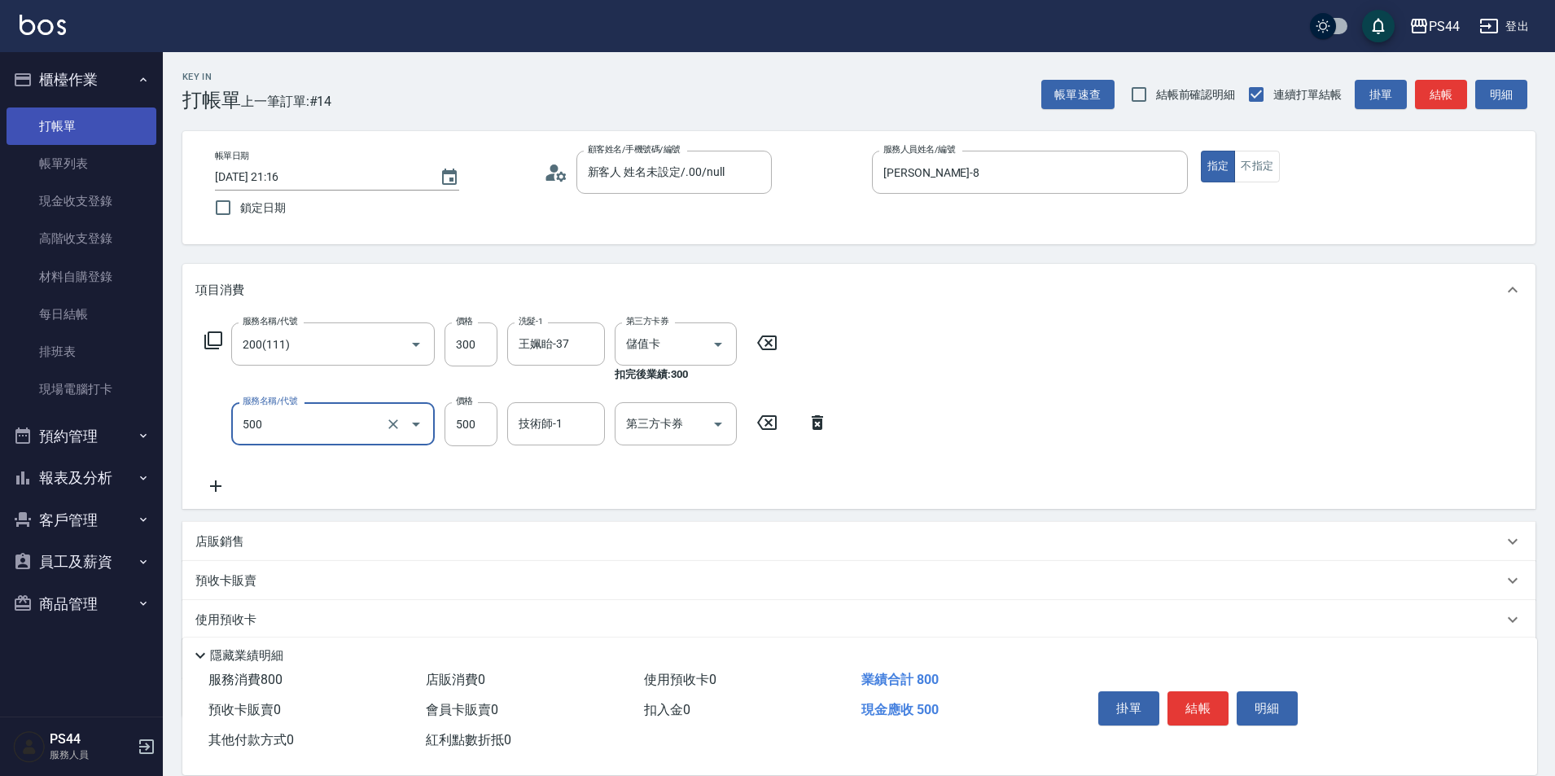
type input "去色(500)"
type input "800"
type input "王姵眙-37"
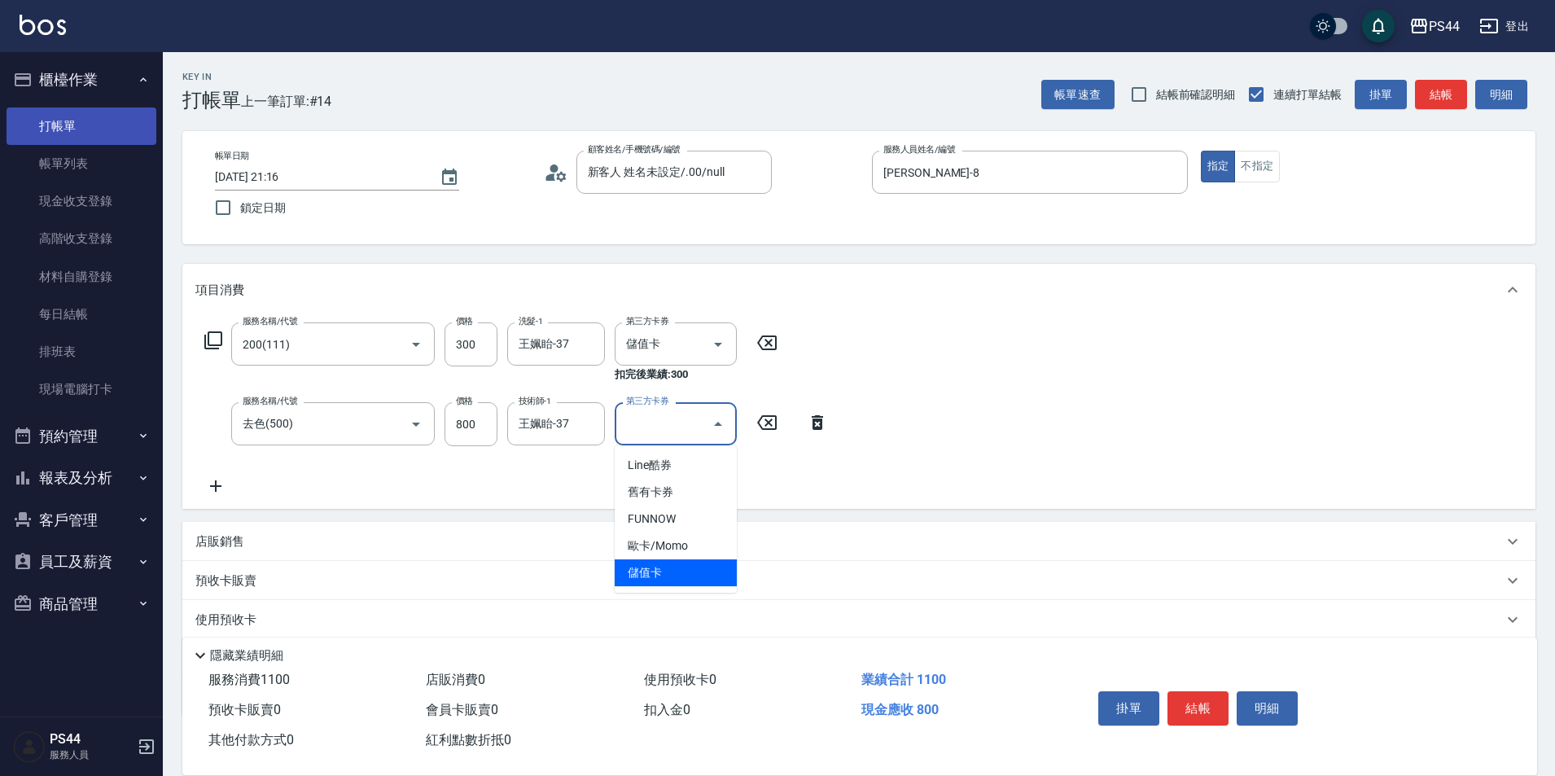
type input "儲值卡"
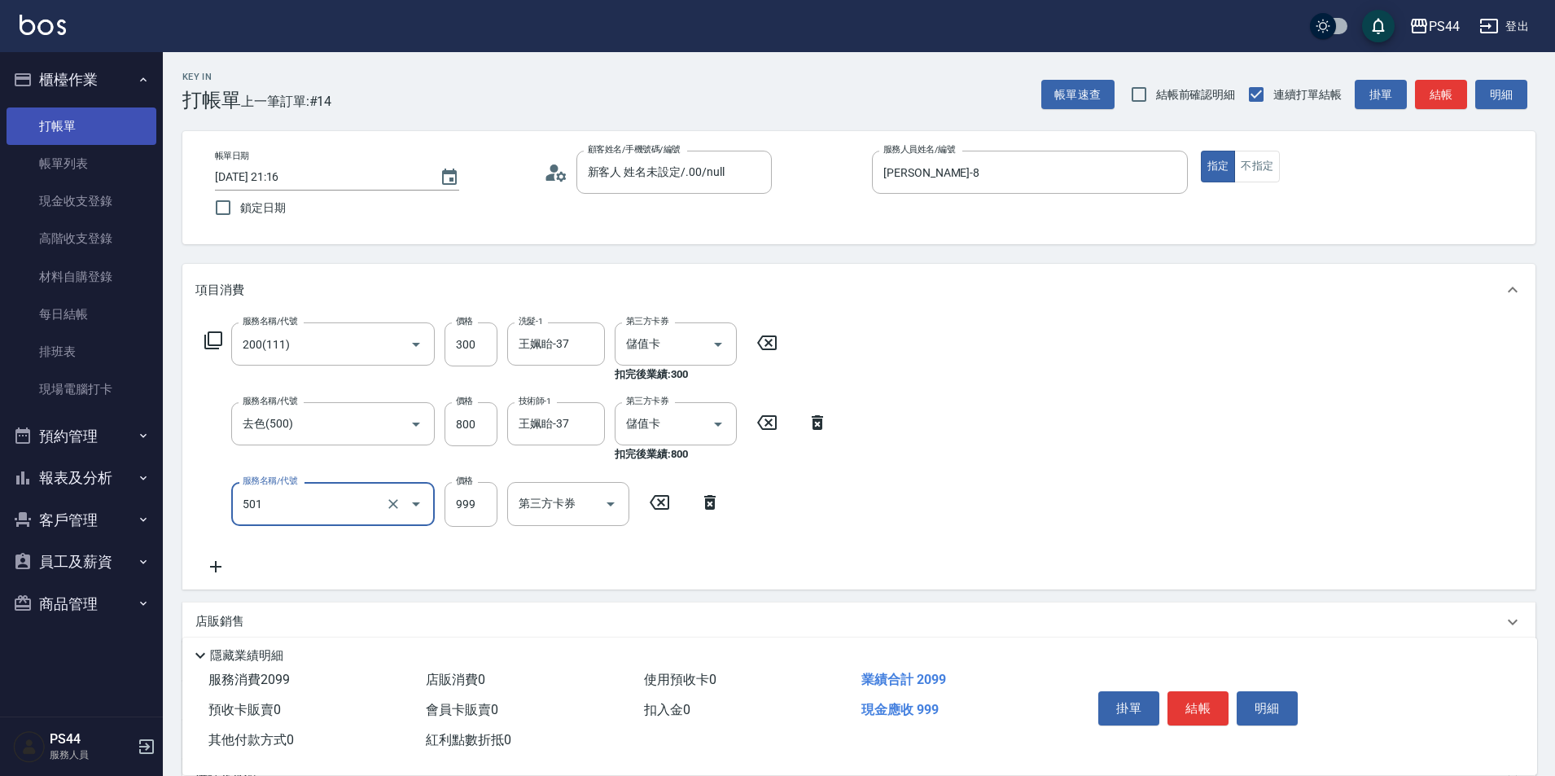
type input "染髮(501)"
type input "1200"
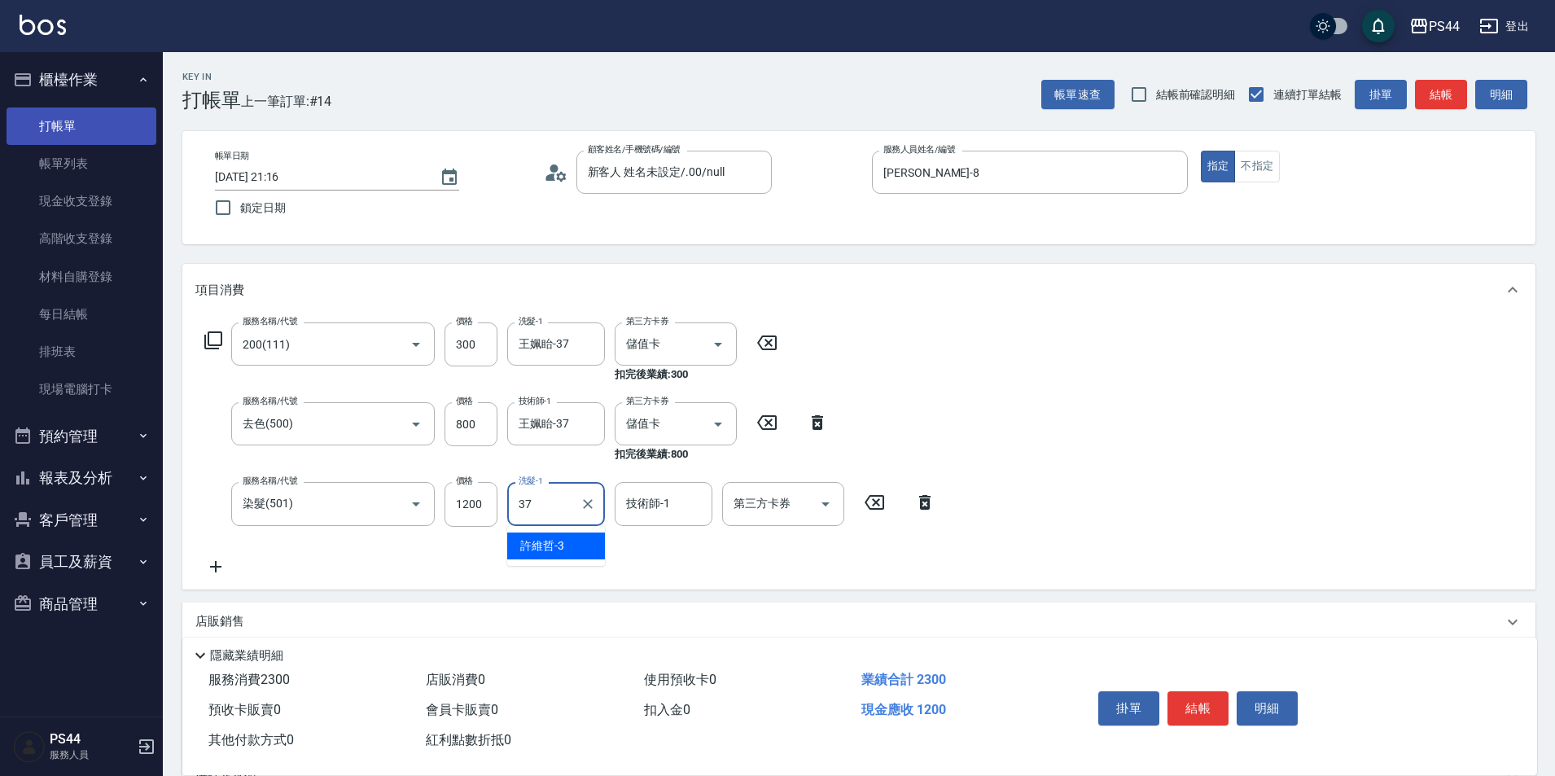
type input "王姵眙-37"
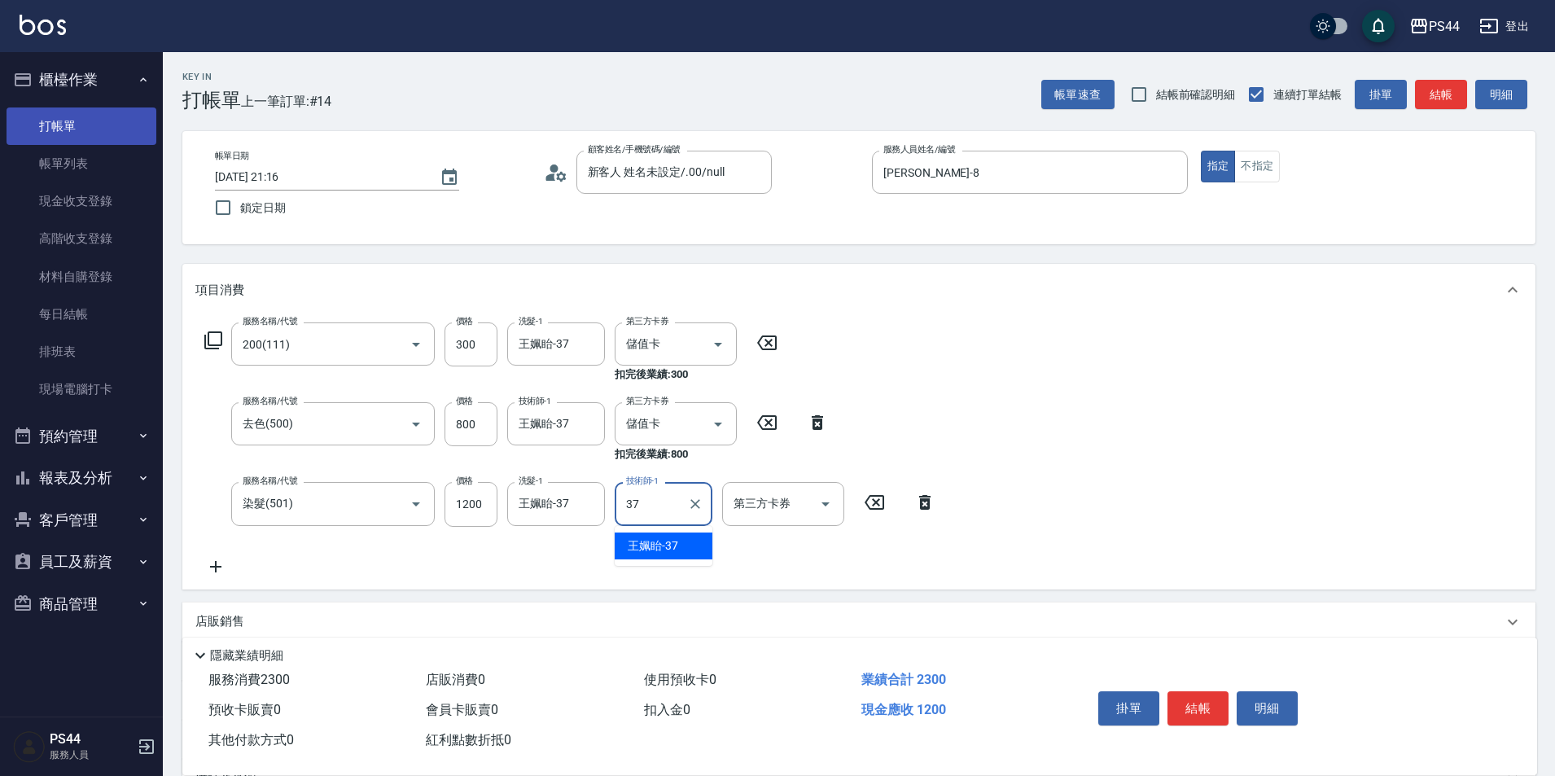
type input "王姵眙-37"
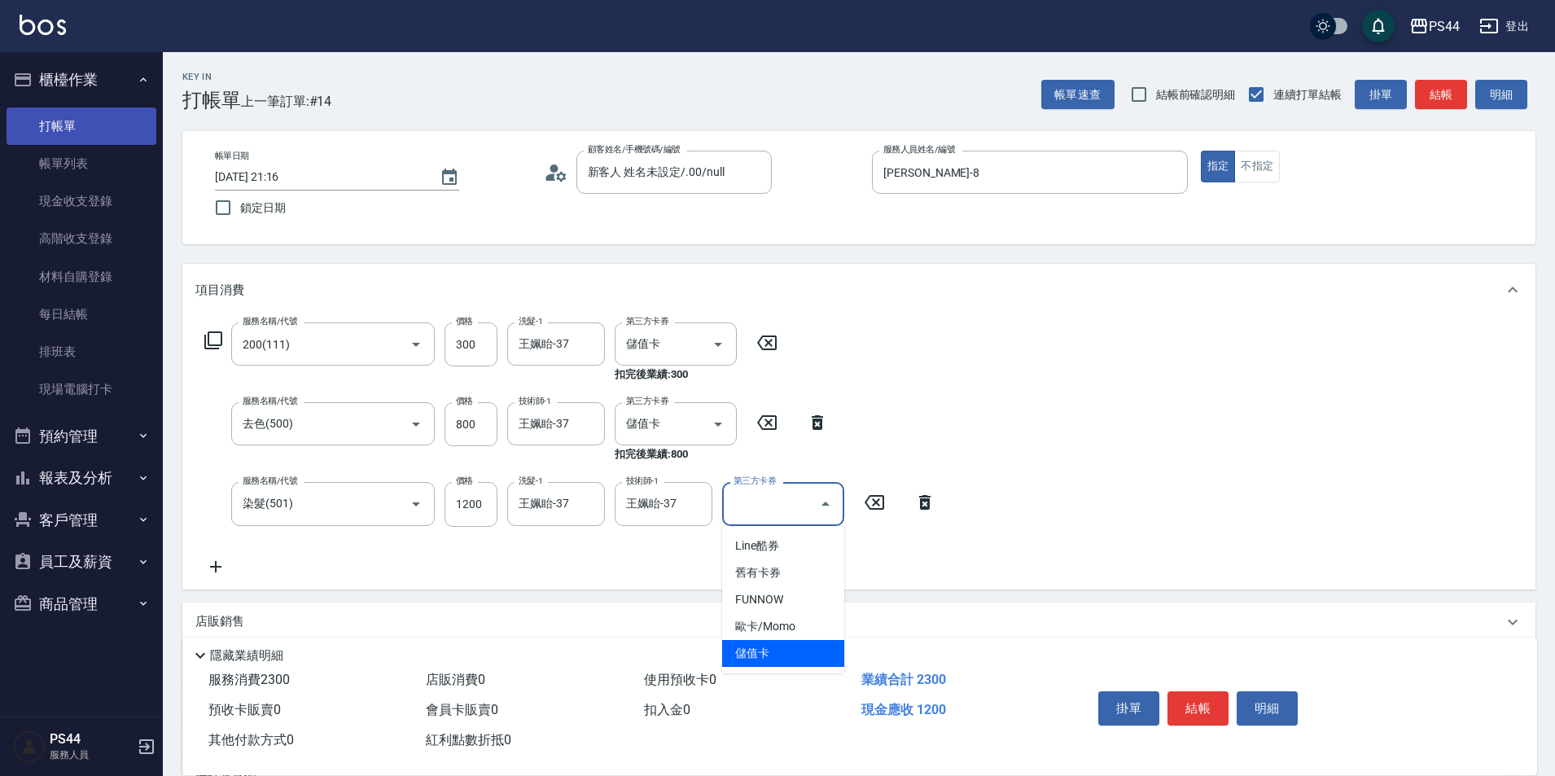
type input "儲值卡"
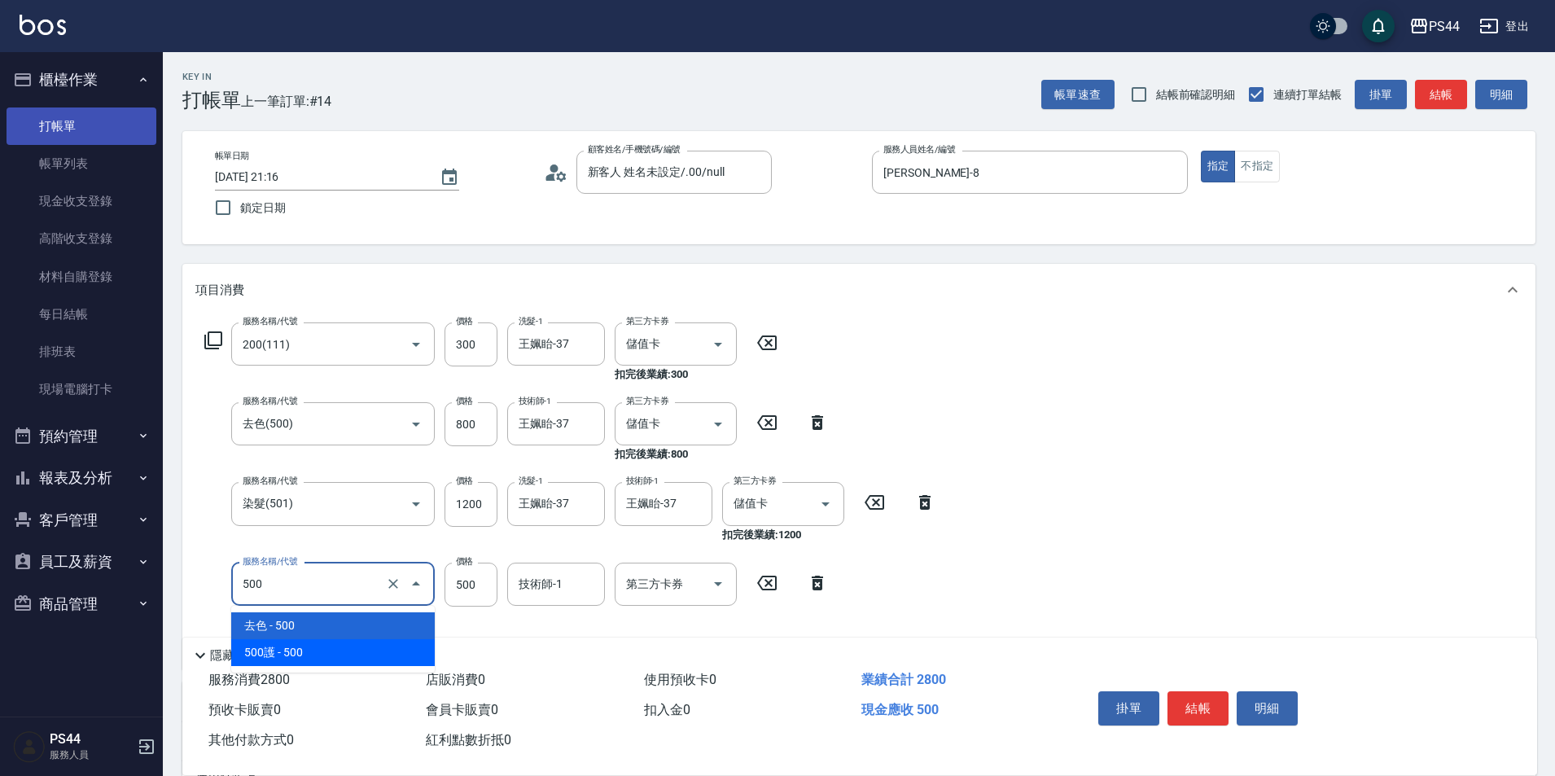
type input "500護(402)"
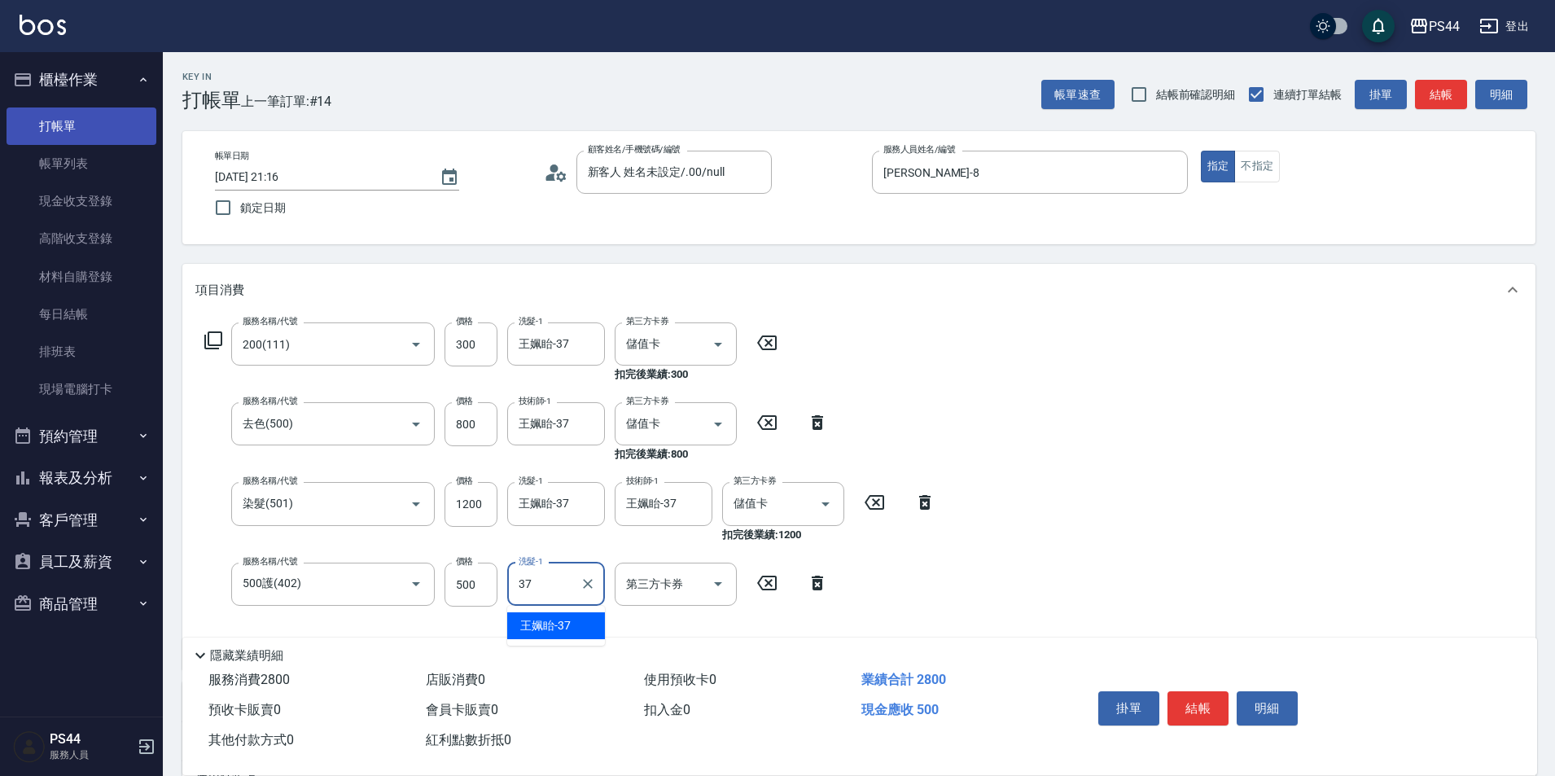
type input "王姵眙-37"
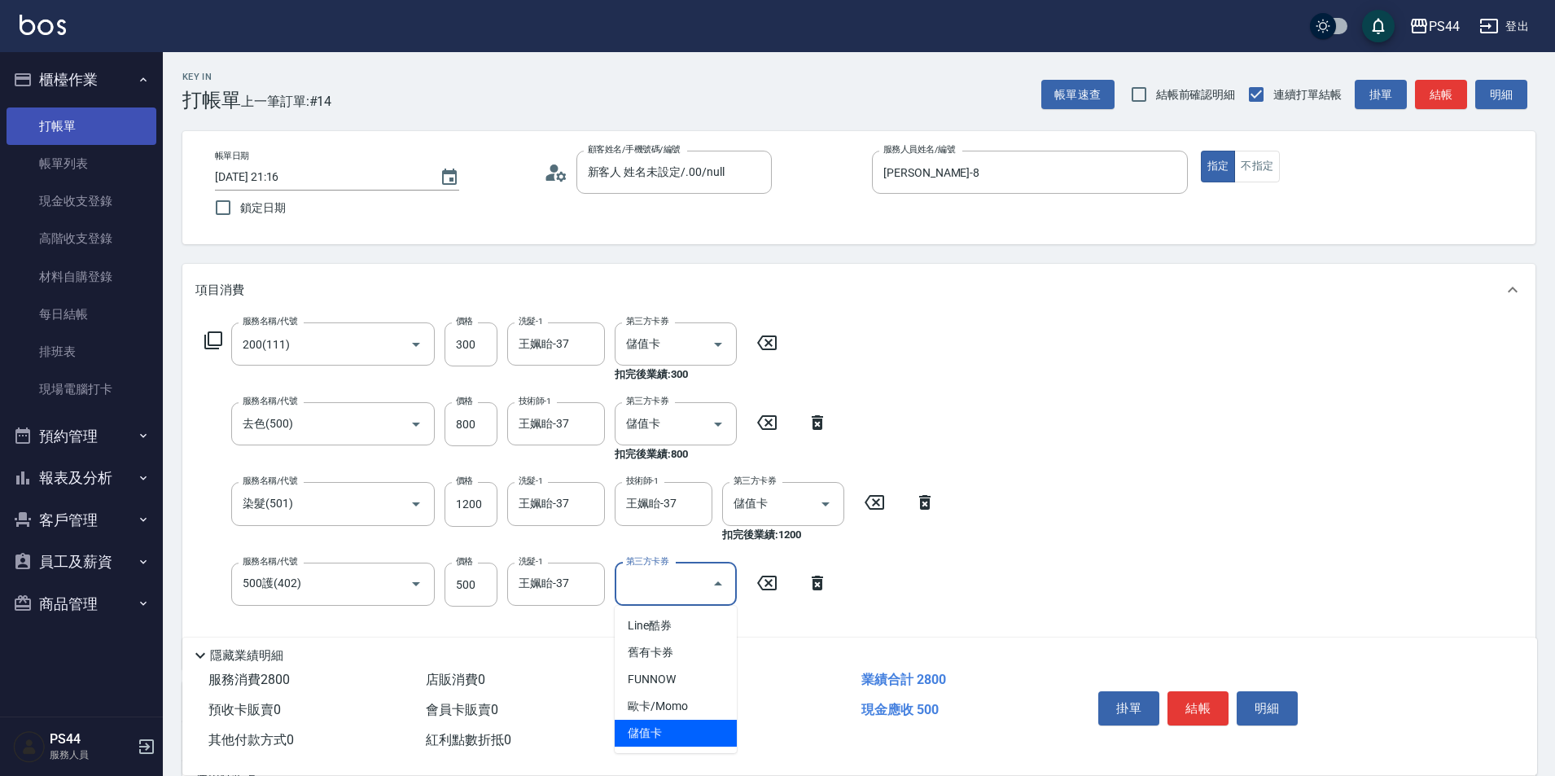
type input "儲值卡"
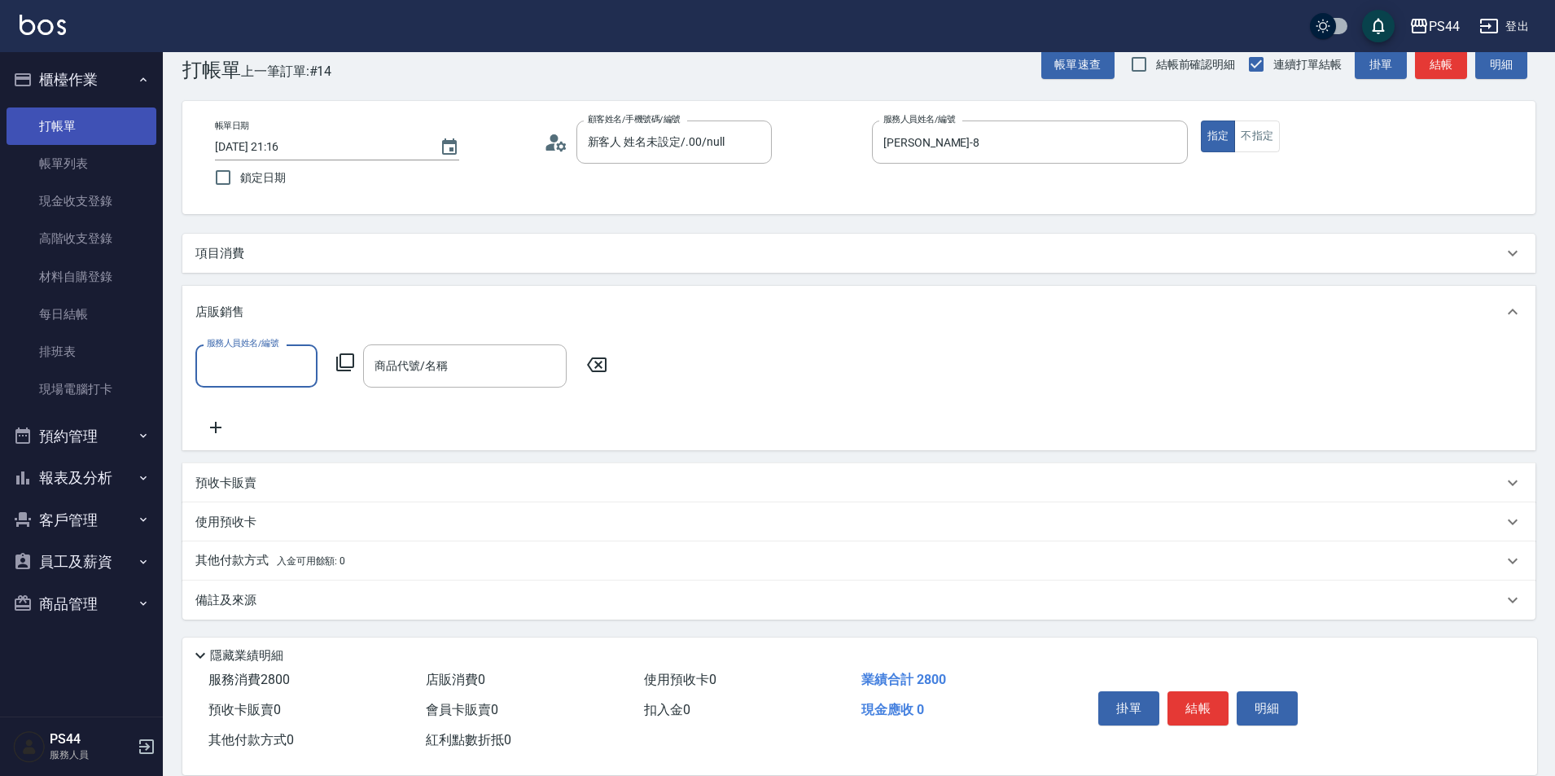
scroll to position [30, 0]
type input "[PERSON_NAME]-8"
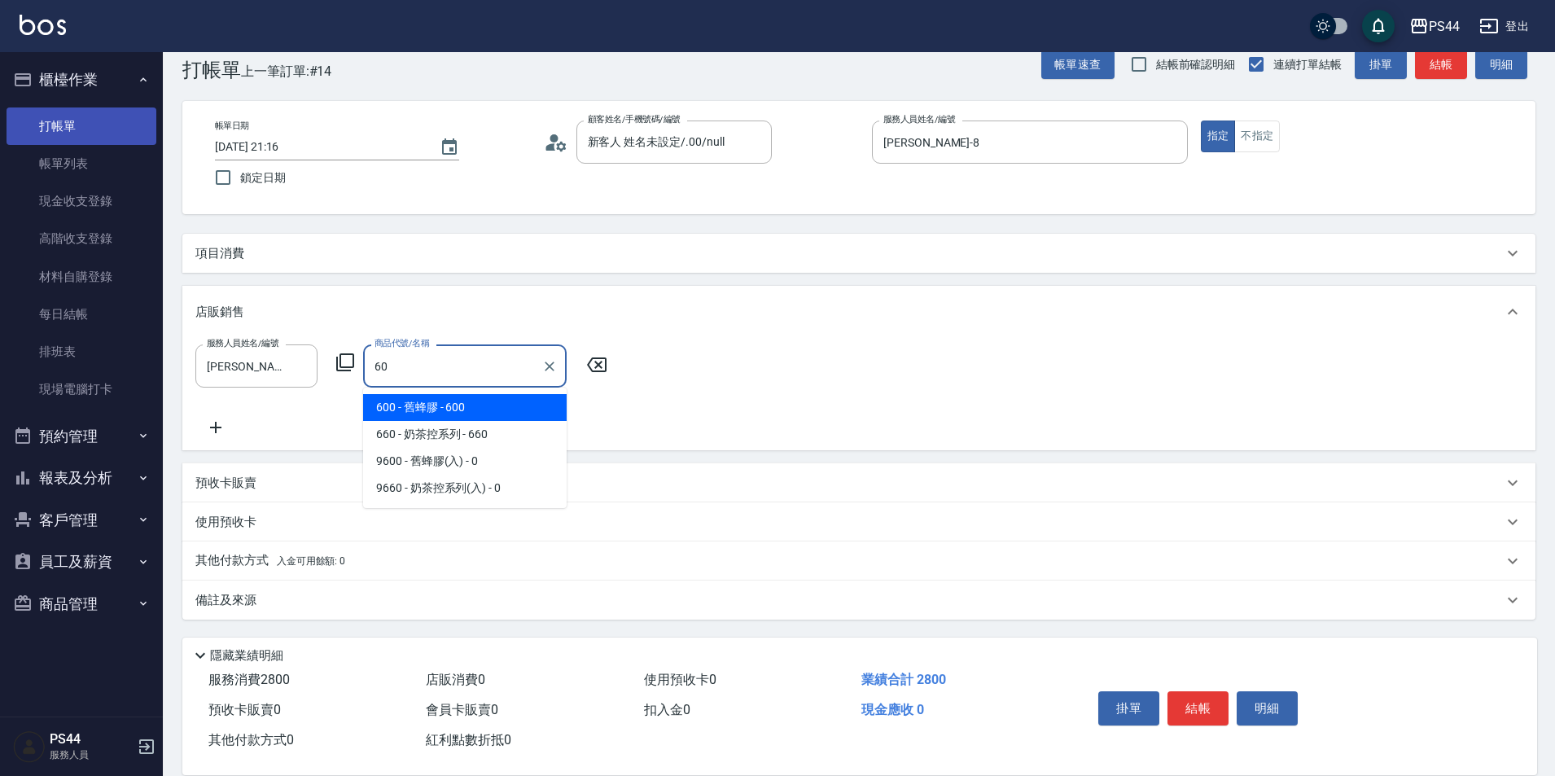
type input "舊蜂膠"
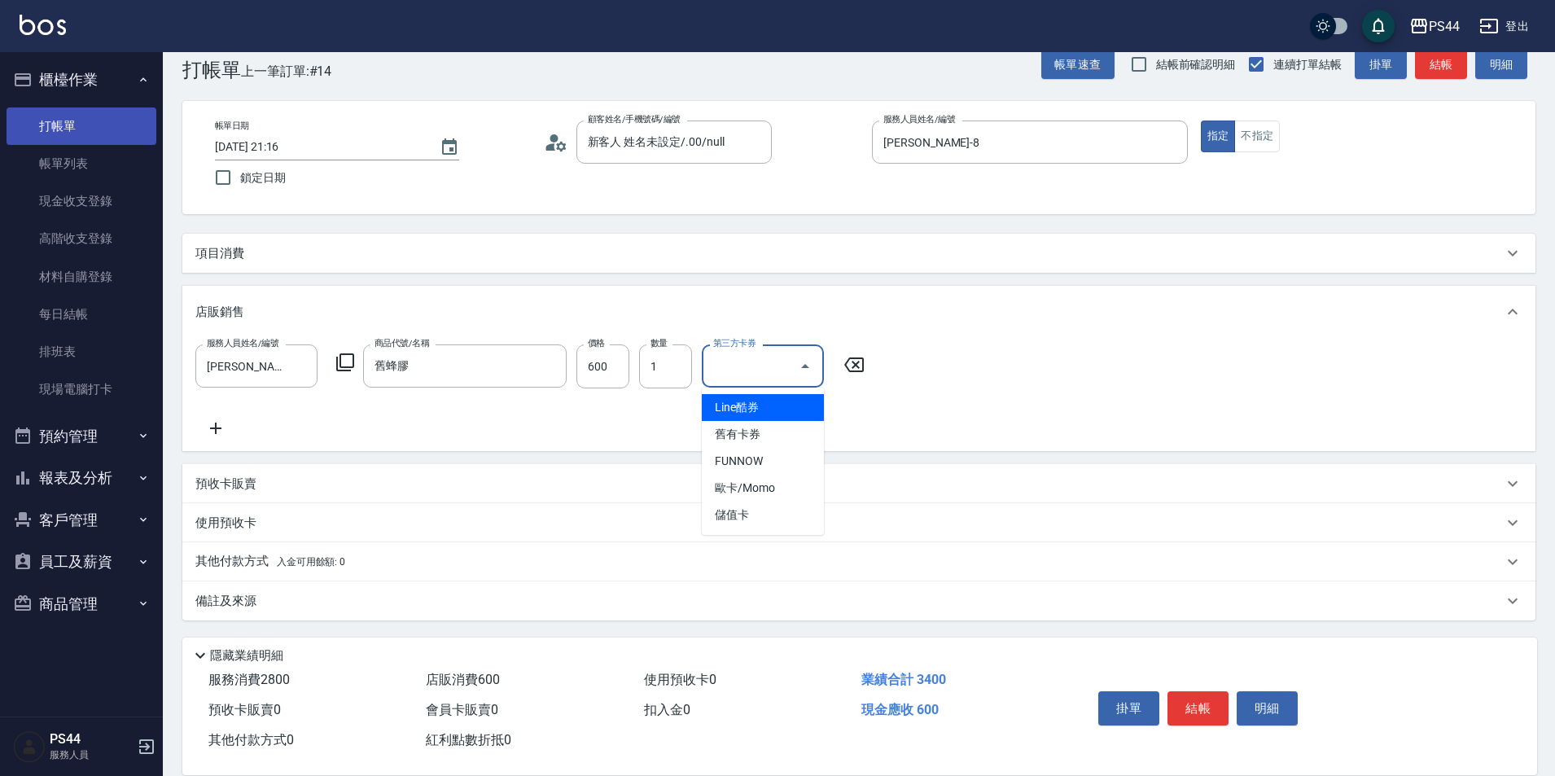
type input "儲值卡"
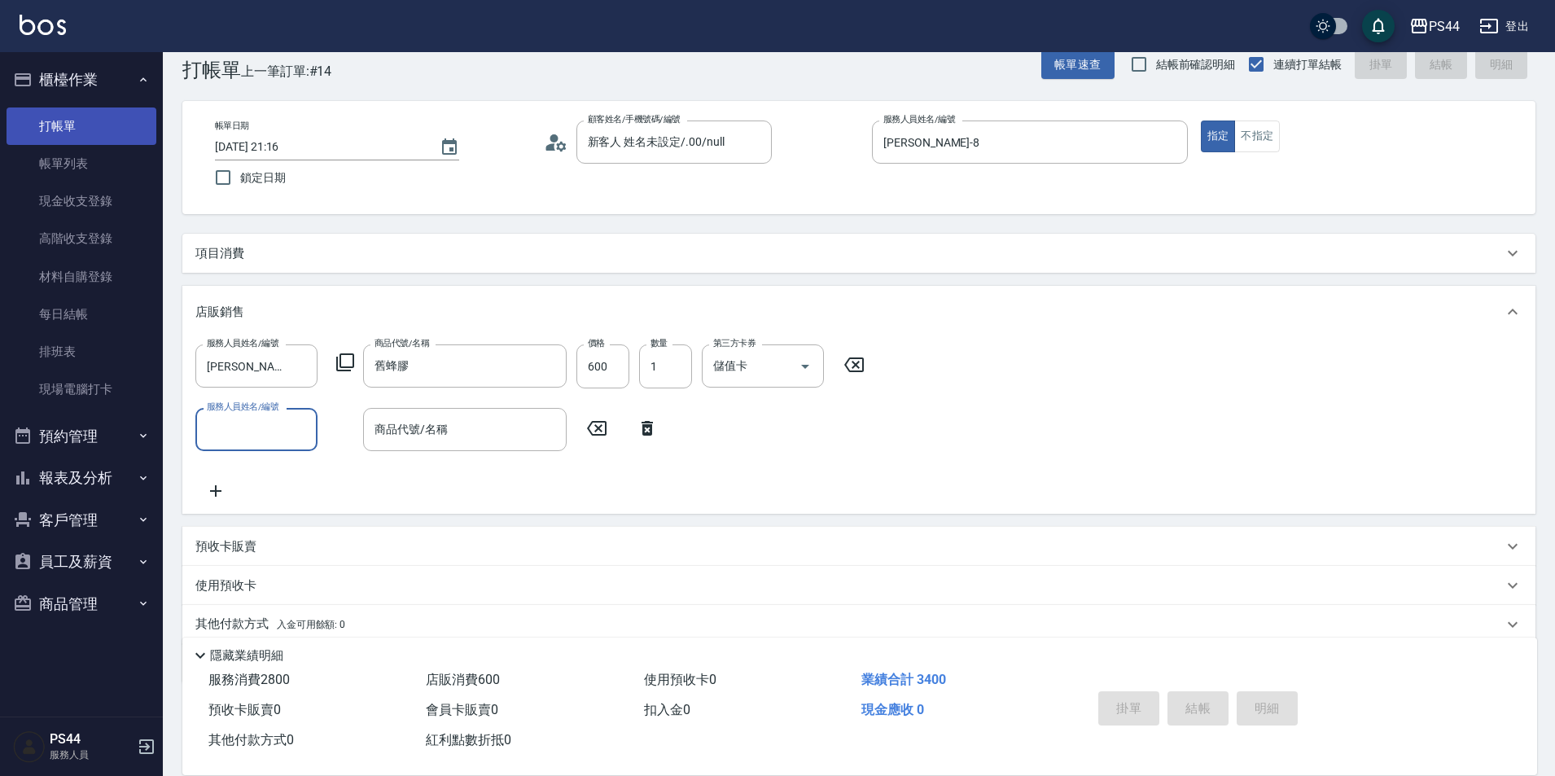
type input "[DATE] 21:17"
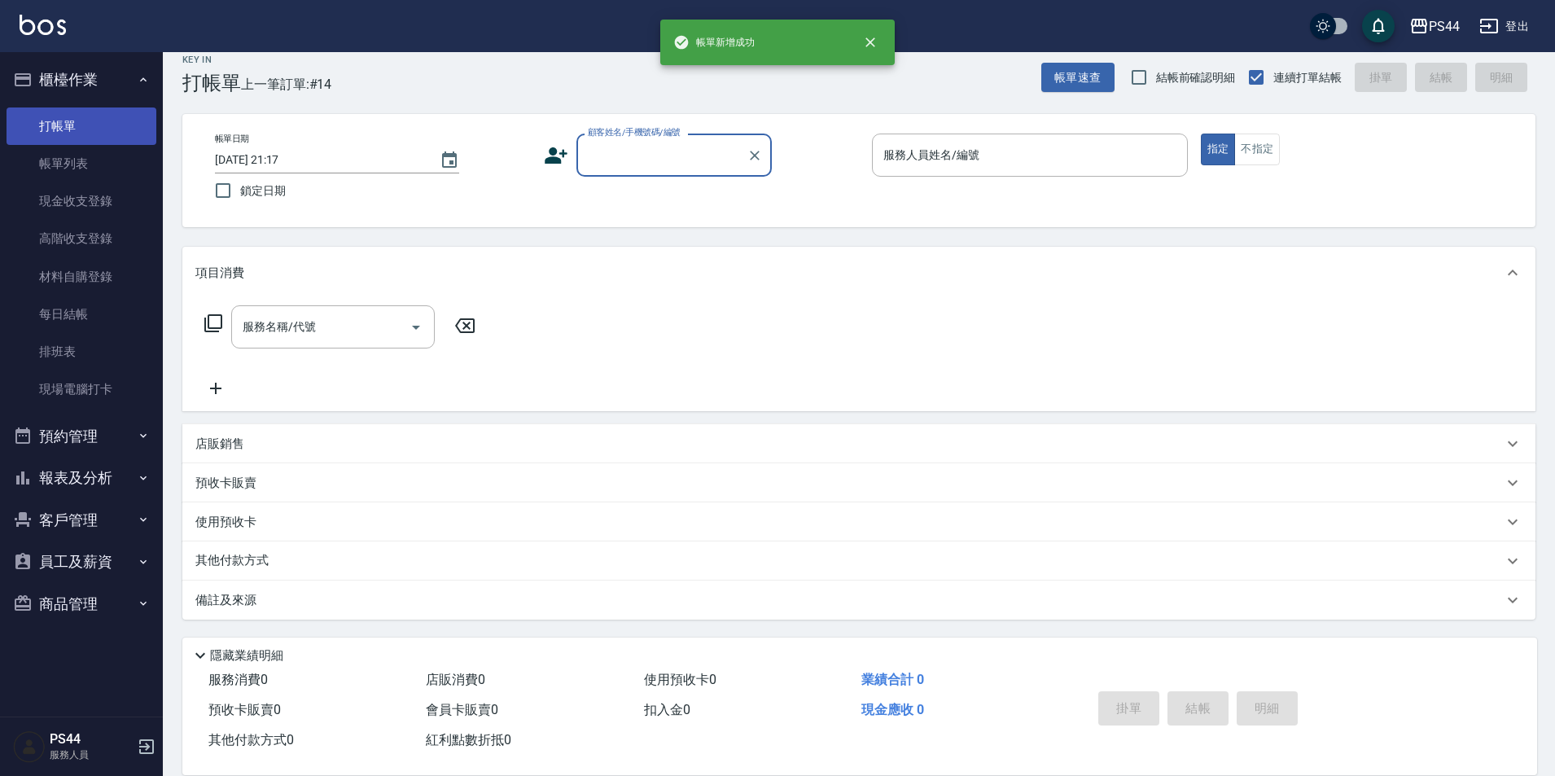
scroll to position [17, 0]
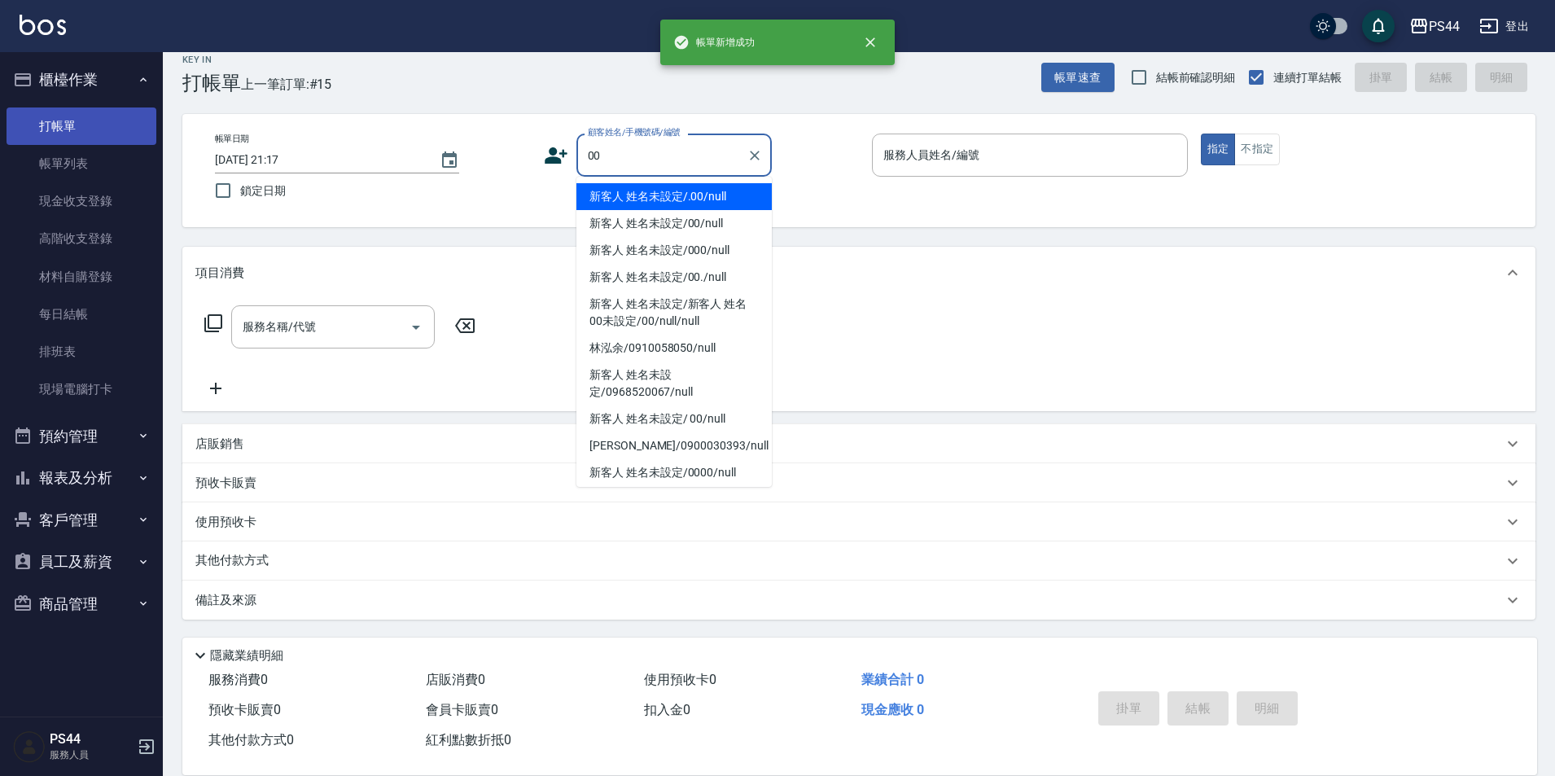
type input "新客人 姓名未設定/.00/null"
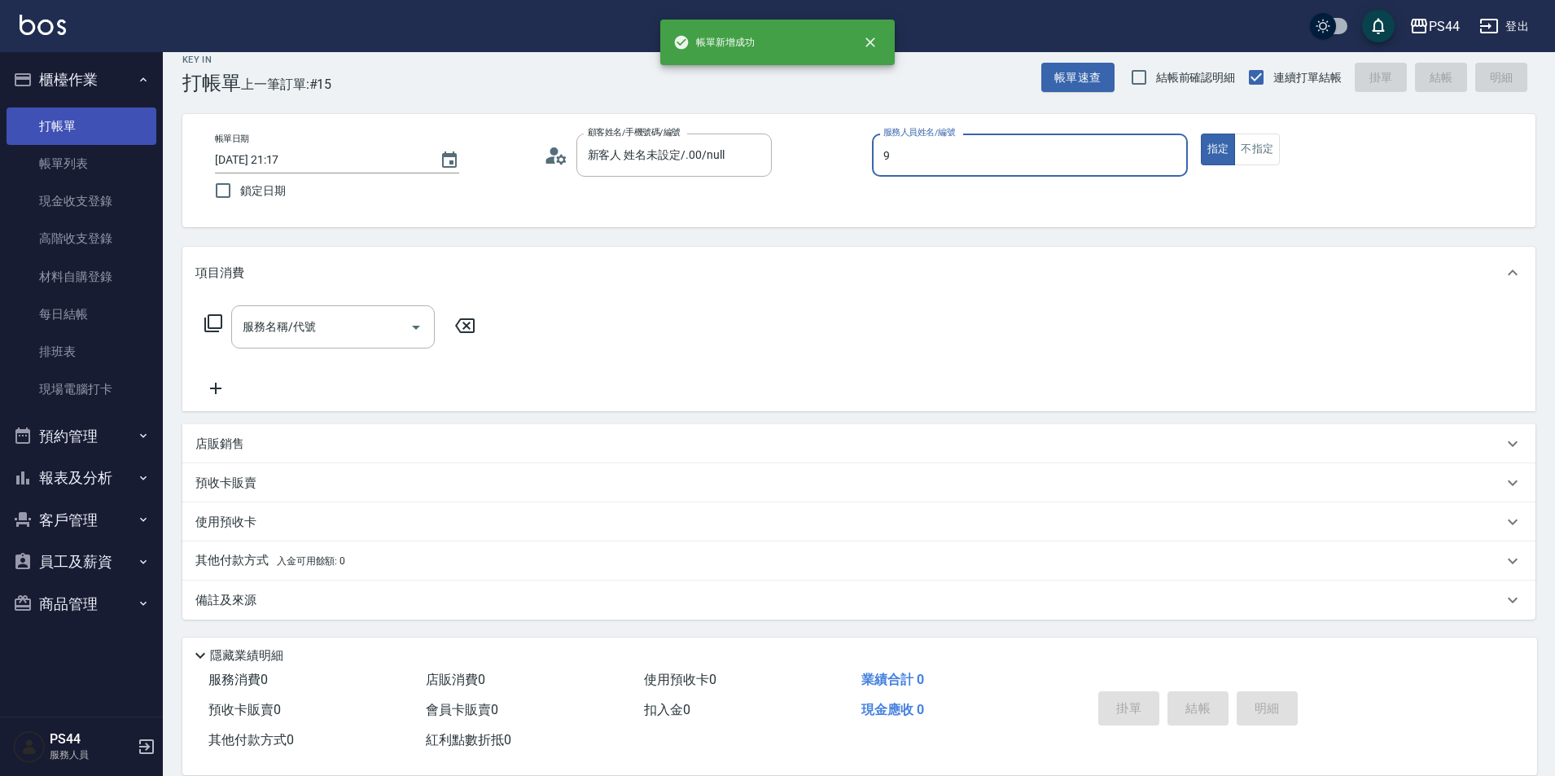
type input "白鄰琳-9"
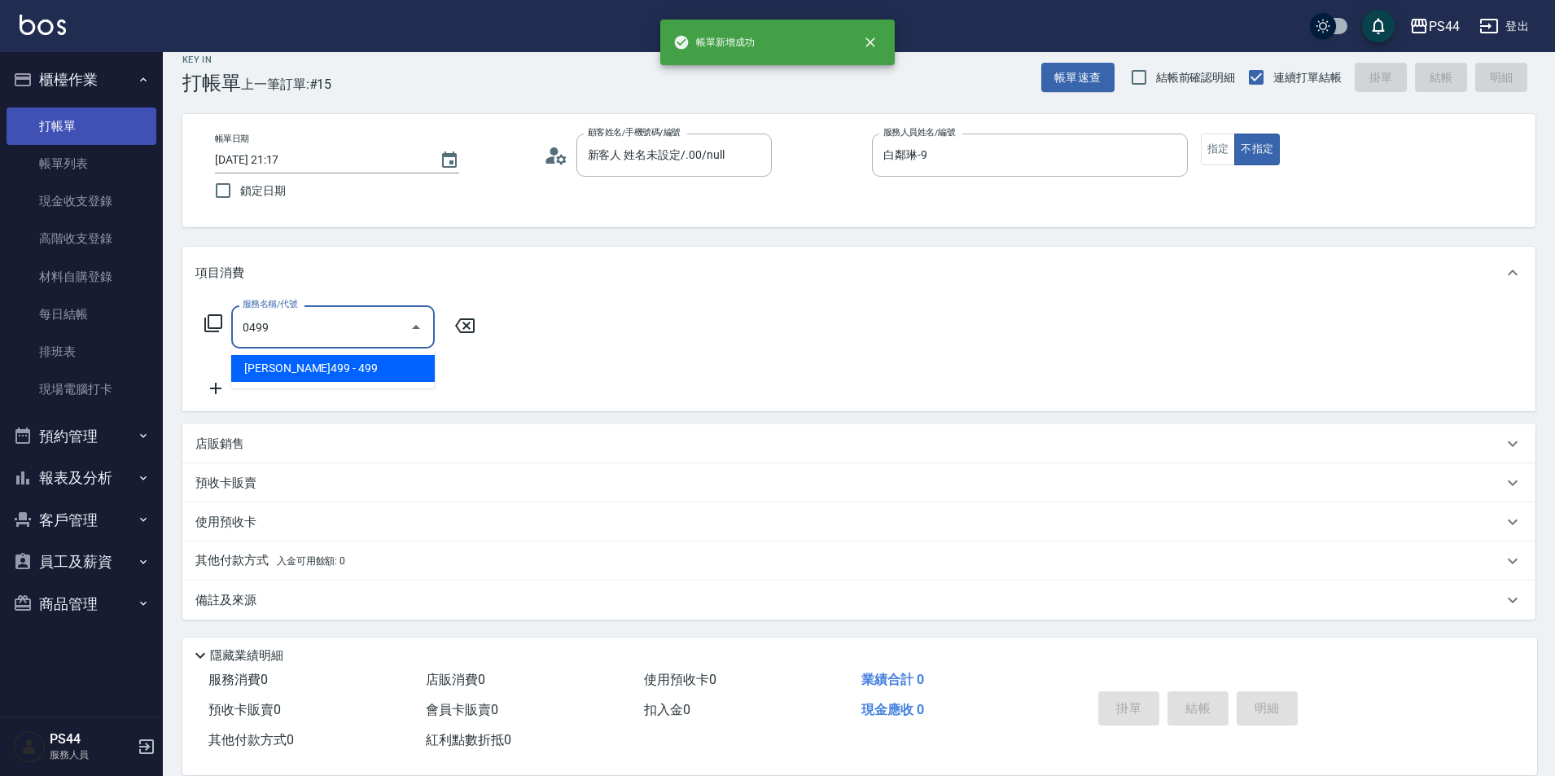
type input "[PERSON_NAME]499(0499)"
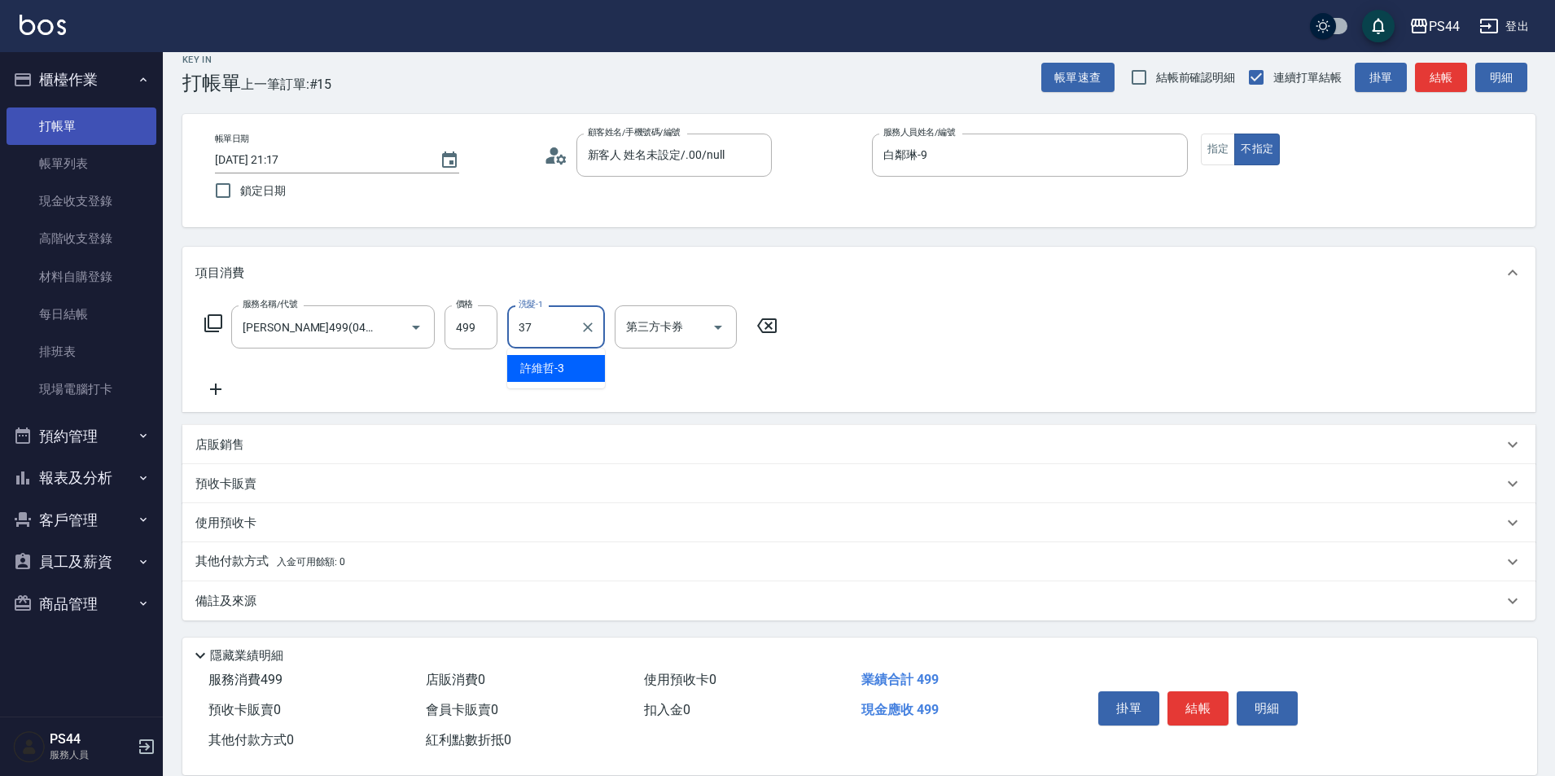
type input "王姵眙-37"
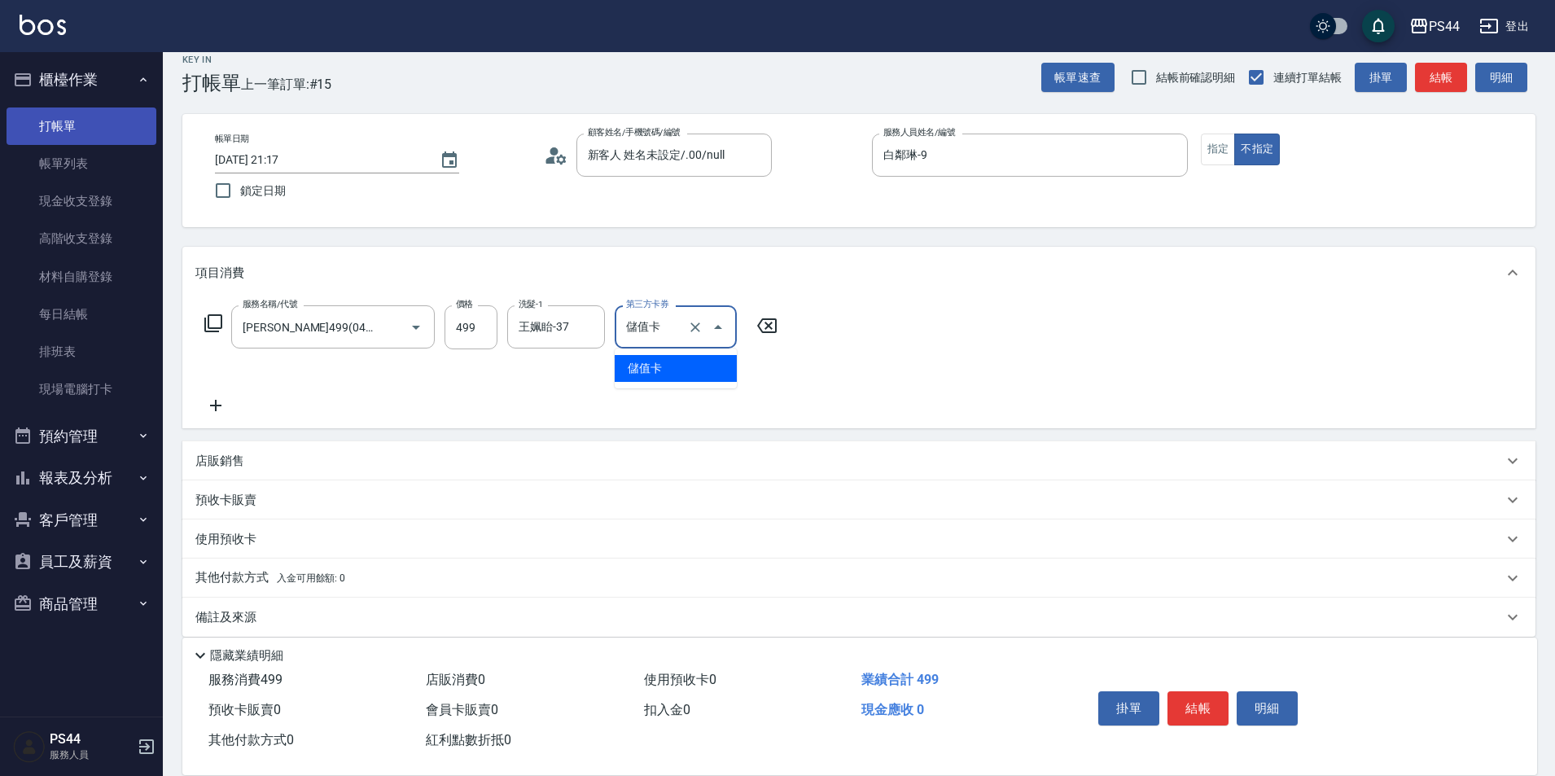
type input "儲值卡"
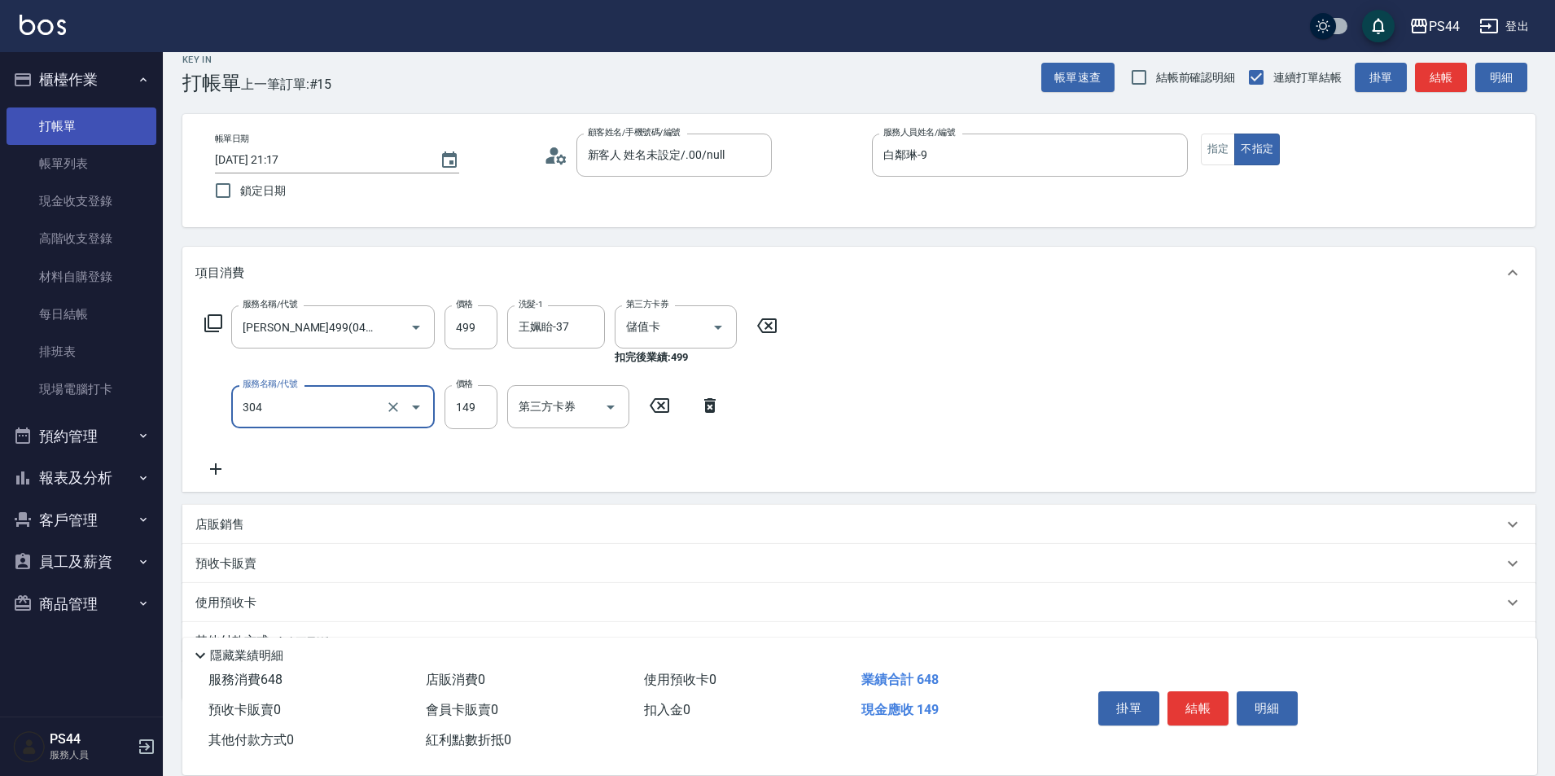
type input "剪髮(304)"
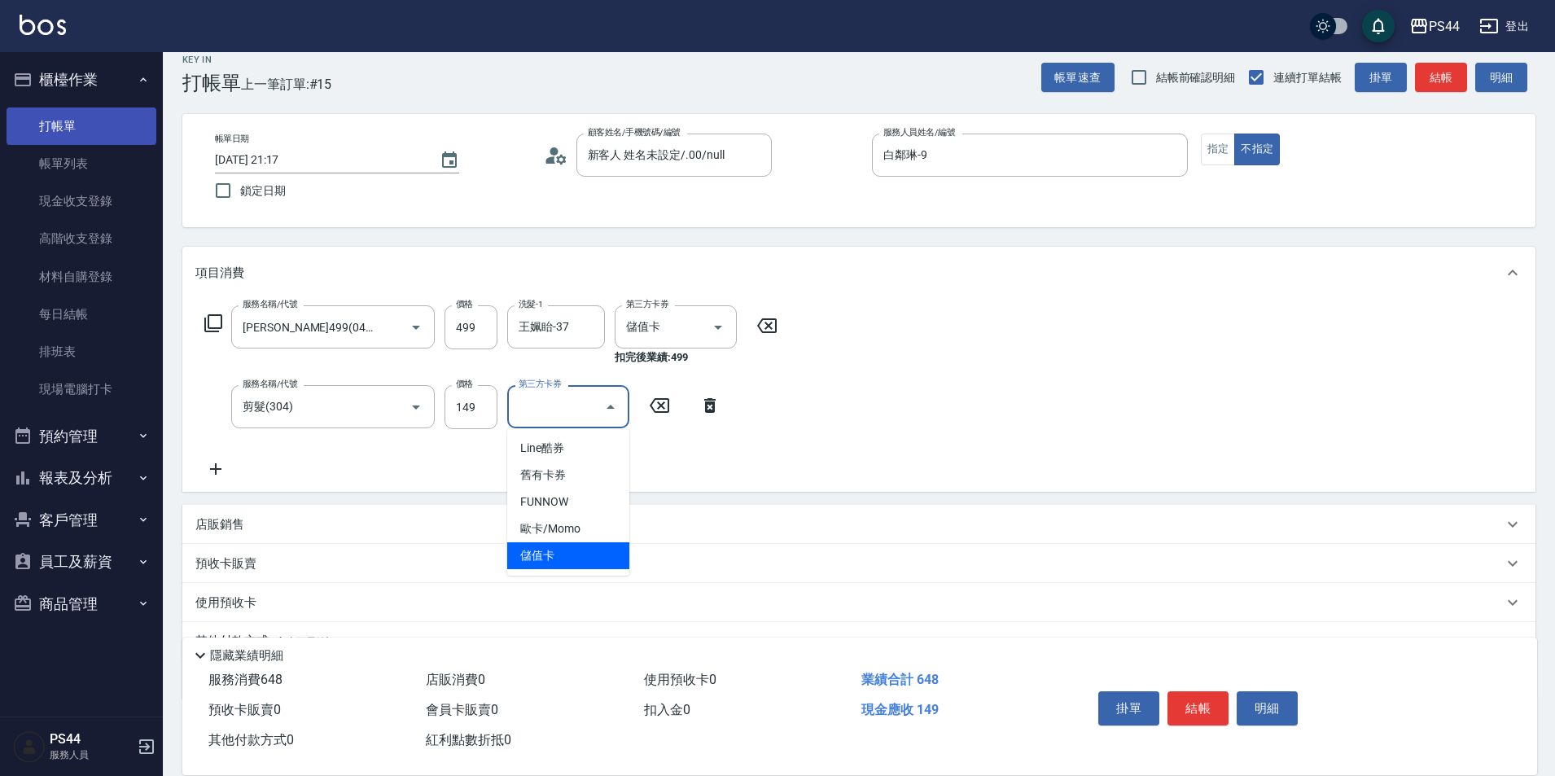
type input "儲值卡"
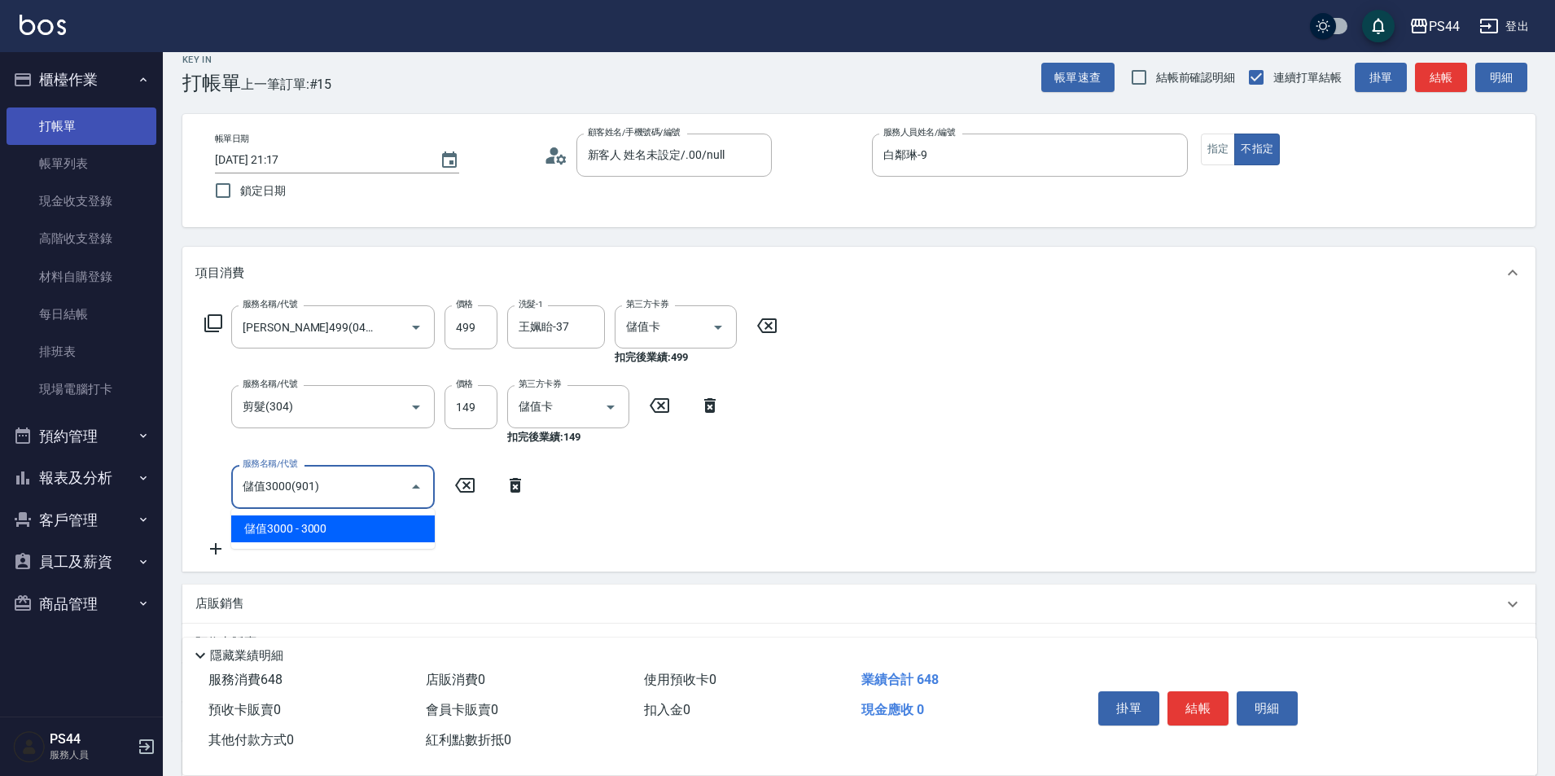
type input "儲值3000(901)"
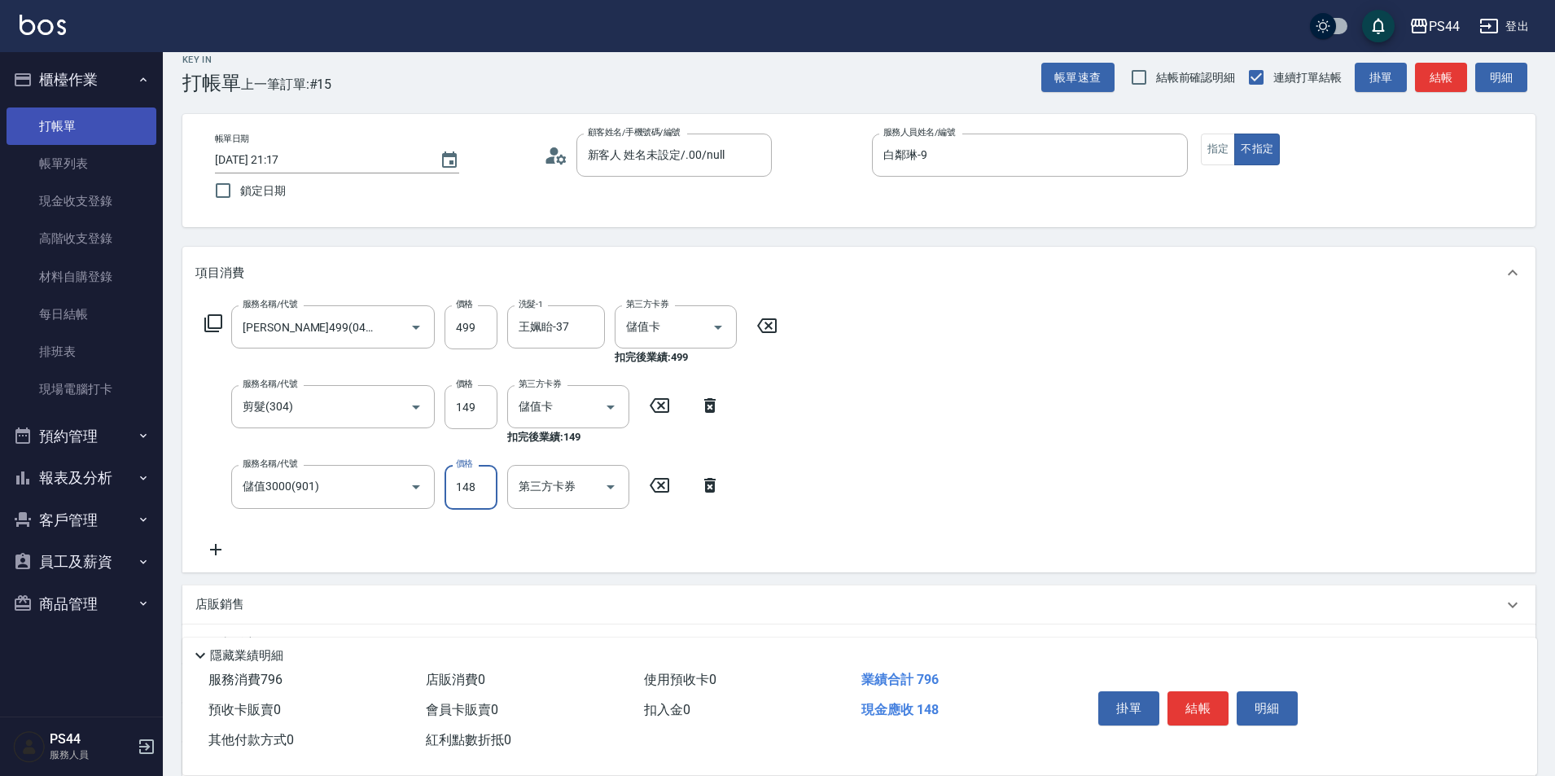
type input "148"
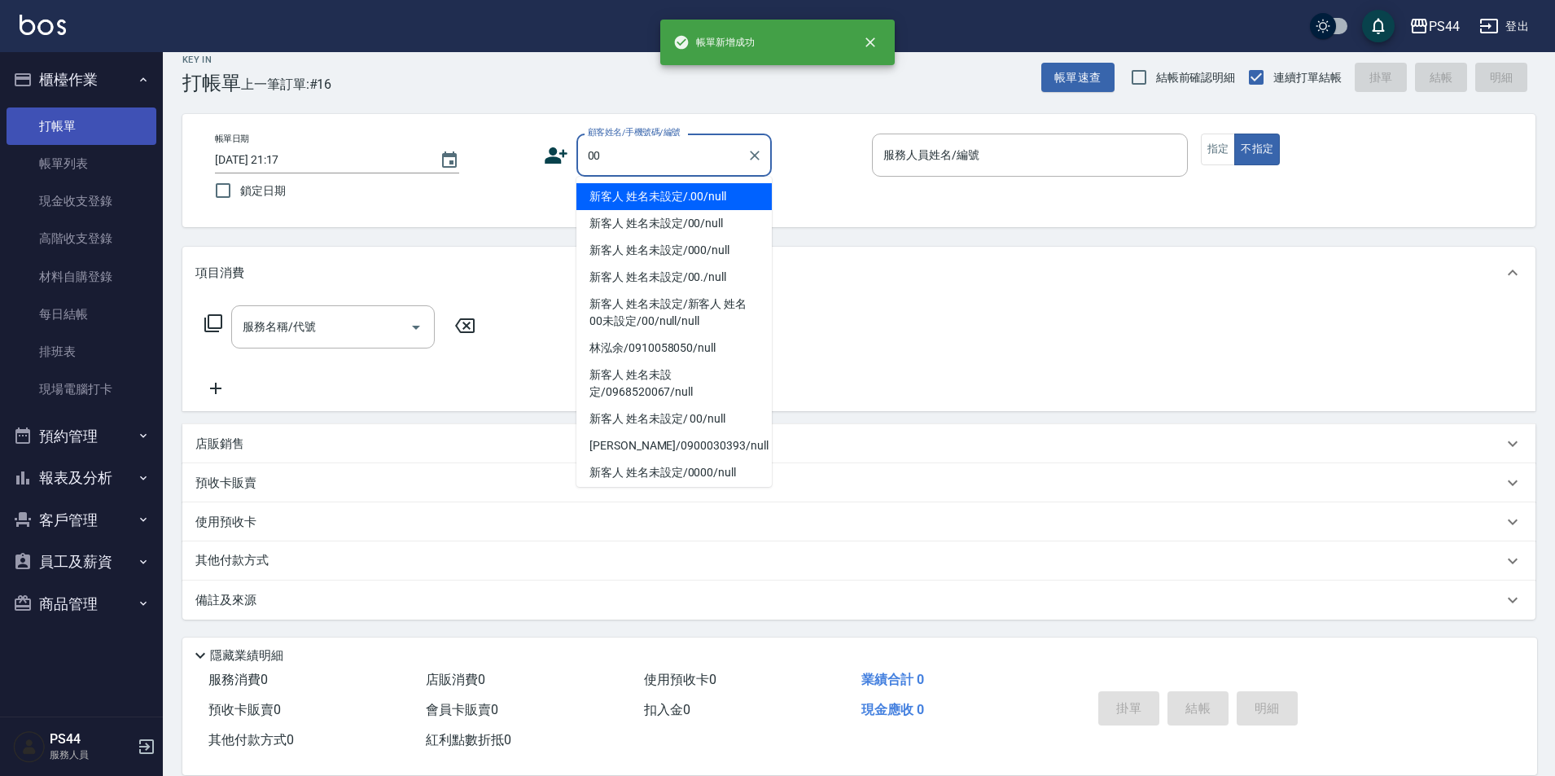
type input "新客人 姓名未設定/.00/null"
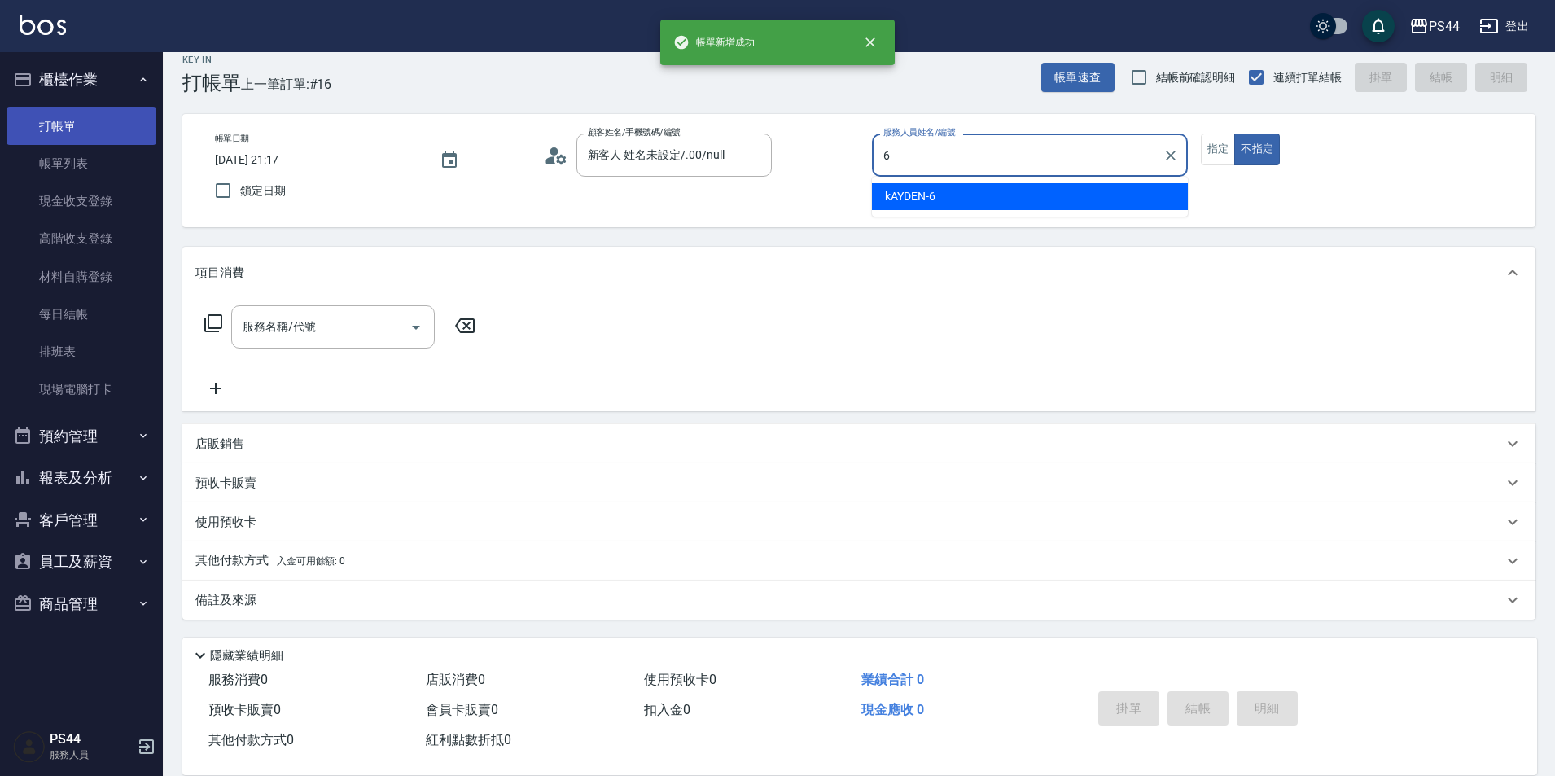
type input "kAYDEN-6"
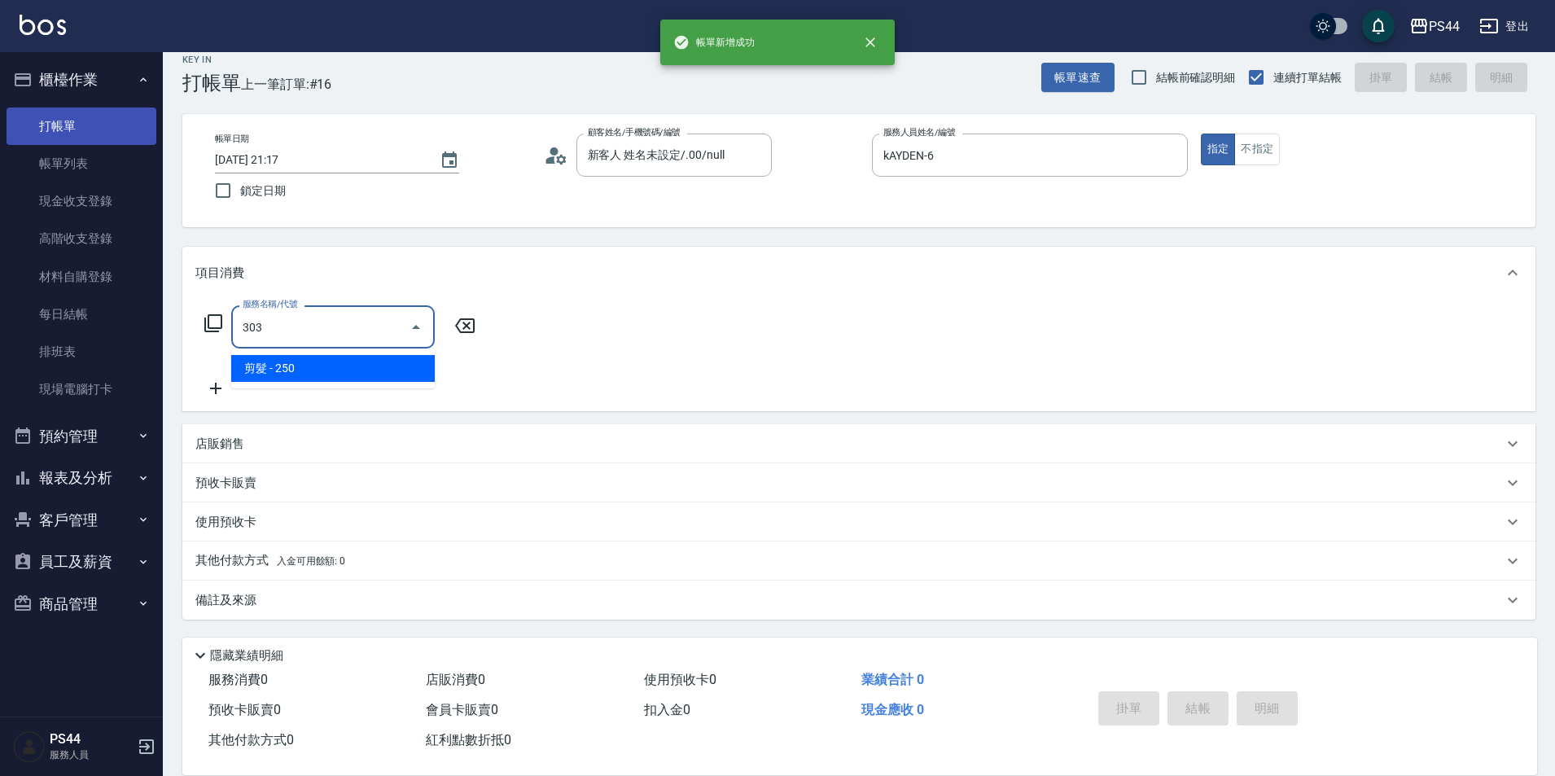
type input "剪髮(303)"
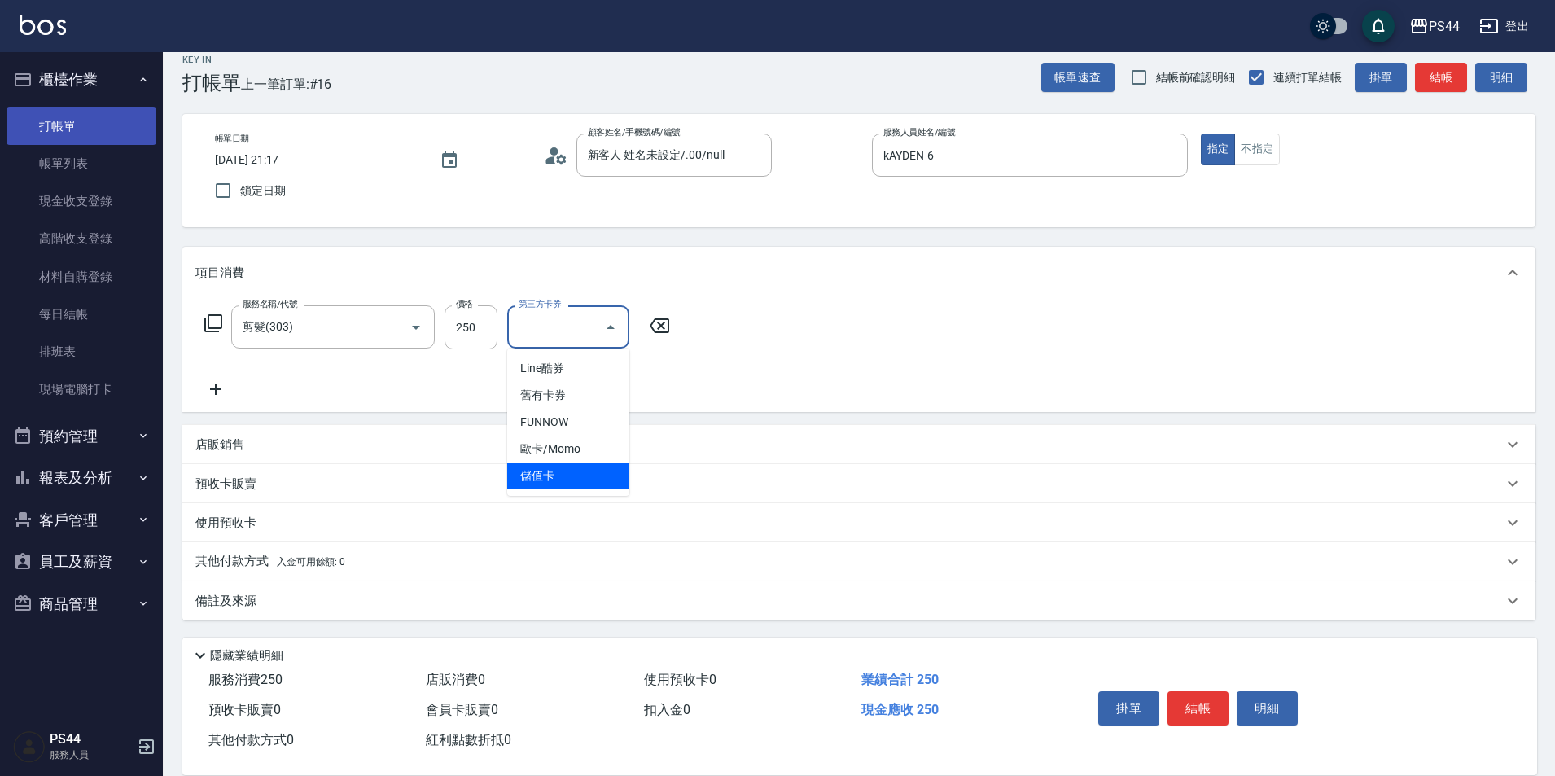
type input "儲值卡"
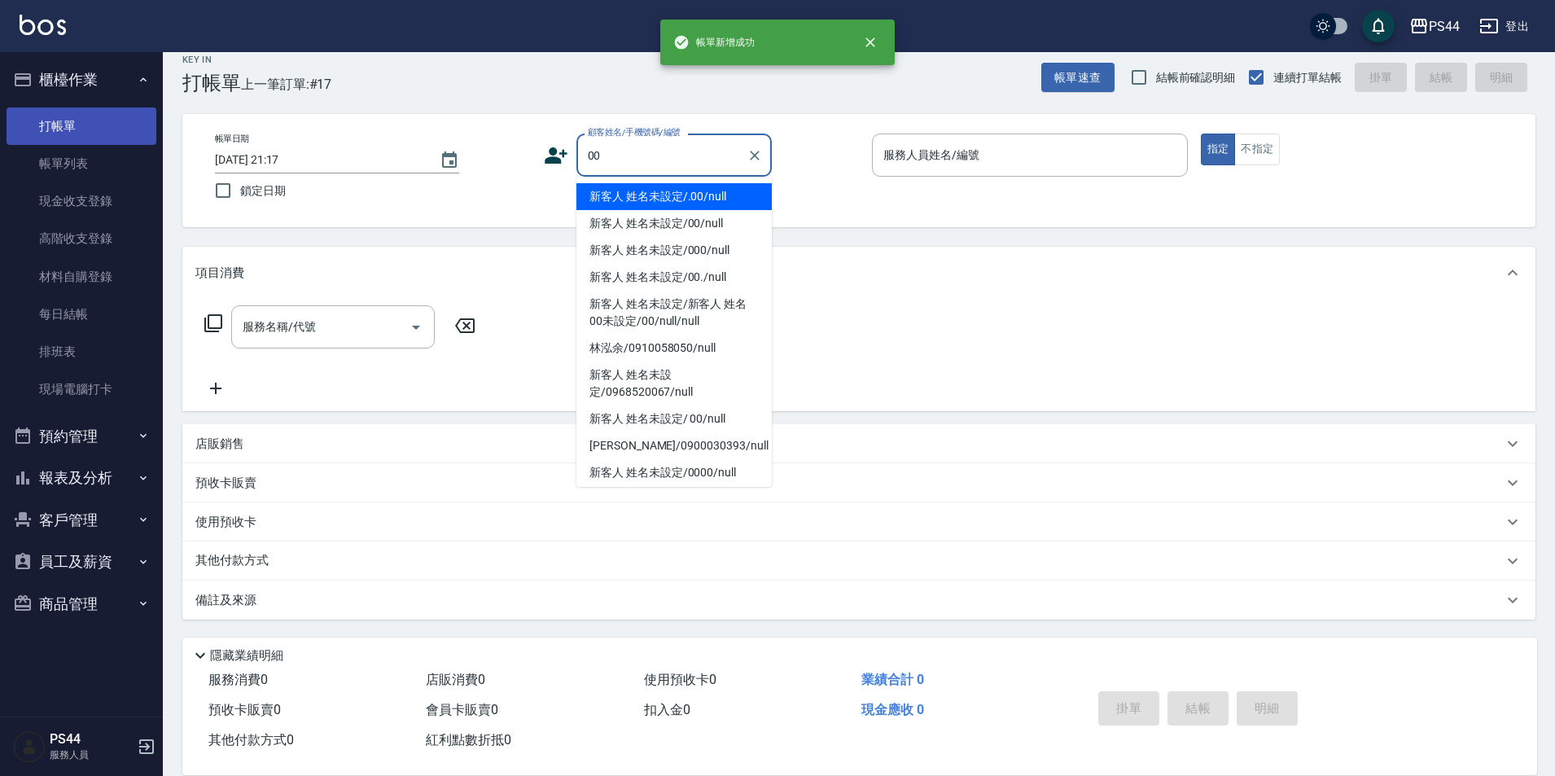
type input "新客人 姓名未設定/.00/null"
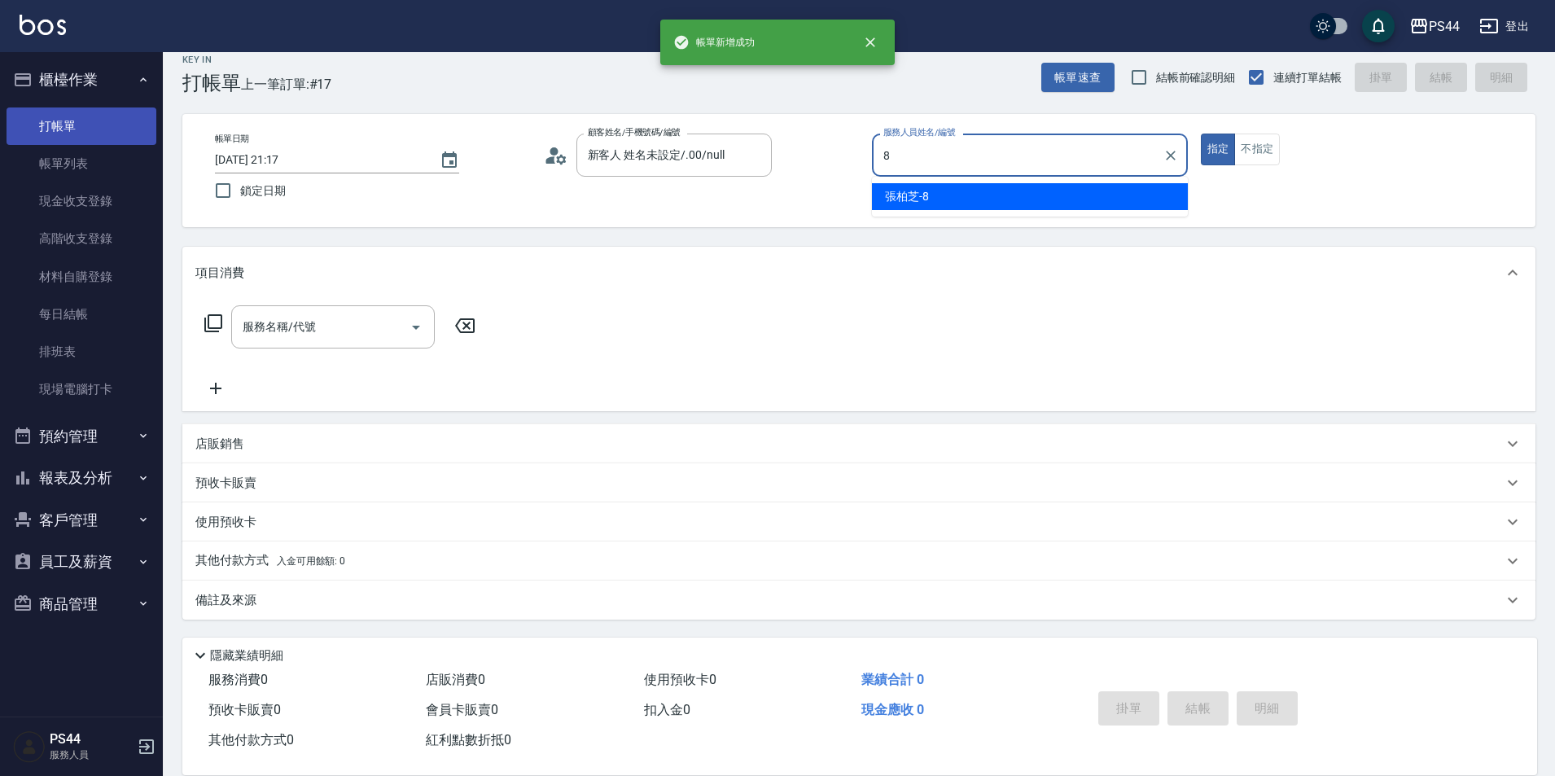
type input "[PERSON_NAME]-8"
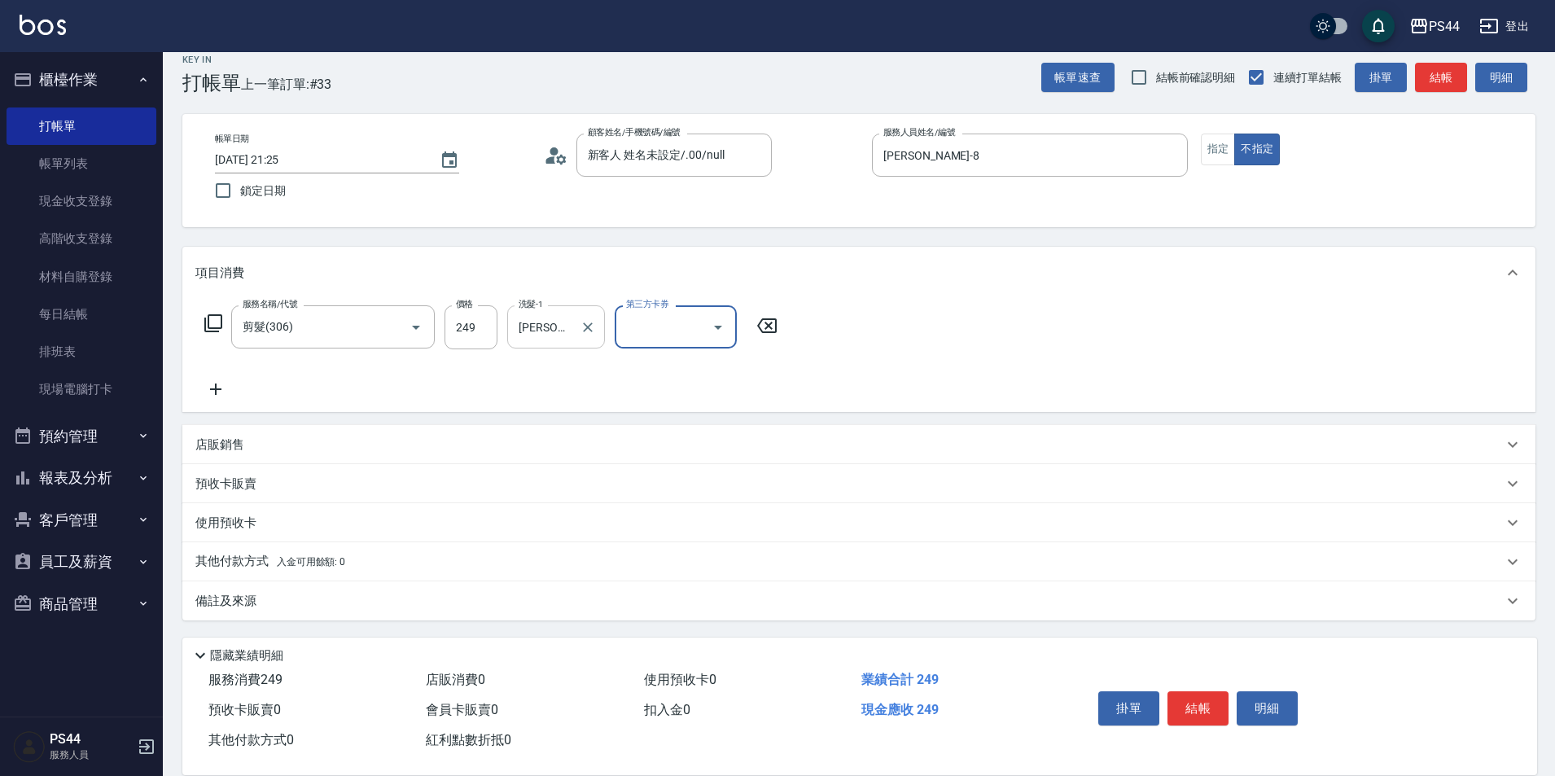
drag, startPoint x: 586, startPoint y: 320, endPoint x: 587, endPoint y: 328, distance: 8.2
click at [588, 321] on icon "Clear" at bounding box center [588, 327] width 16 height 16
drag, startPoint x: 395, startPoint y: 322, endPoint x: 404, endPoint y: 318, distance: 9.5
click at [396, 322] on icon "Clear" at bounding box center [393, 327] width 16 height 16
drag, startPoint x: 732, startPoint y: 294, endPoint x: 695, endPoint y: 299, distance: 37.0
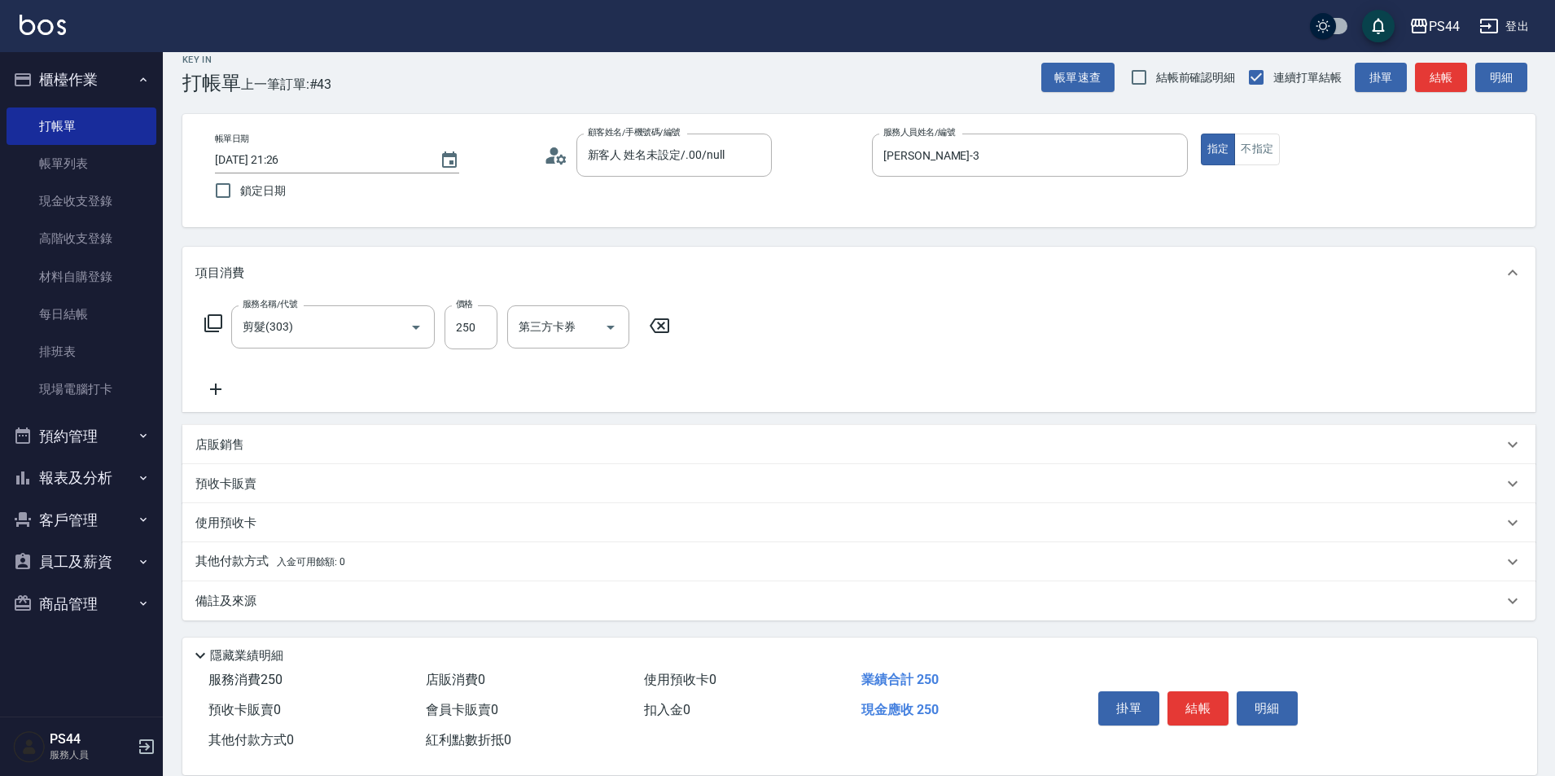
click at [732, 292] on div "項目消費" at bounding box center [858, 273] width 1353 height 52
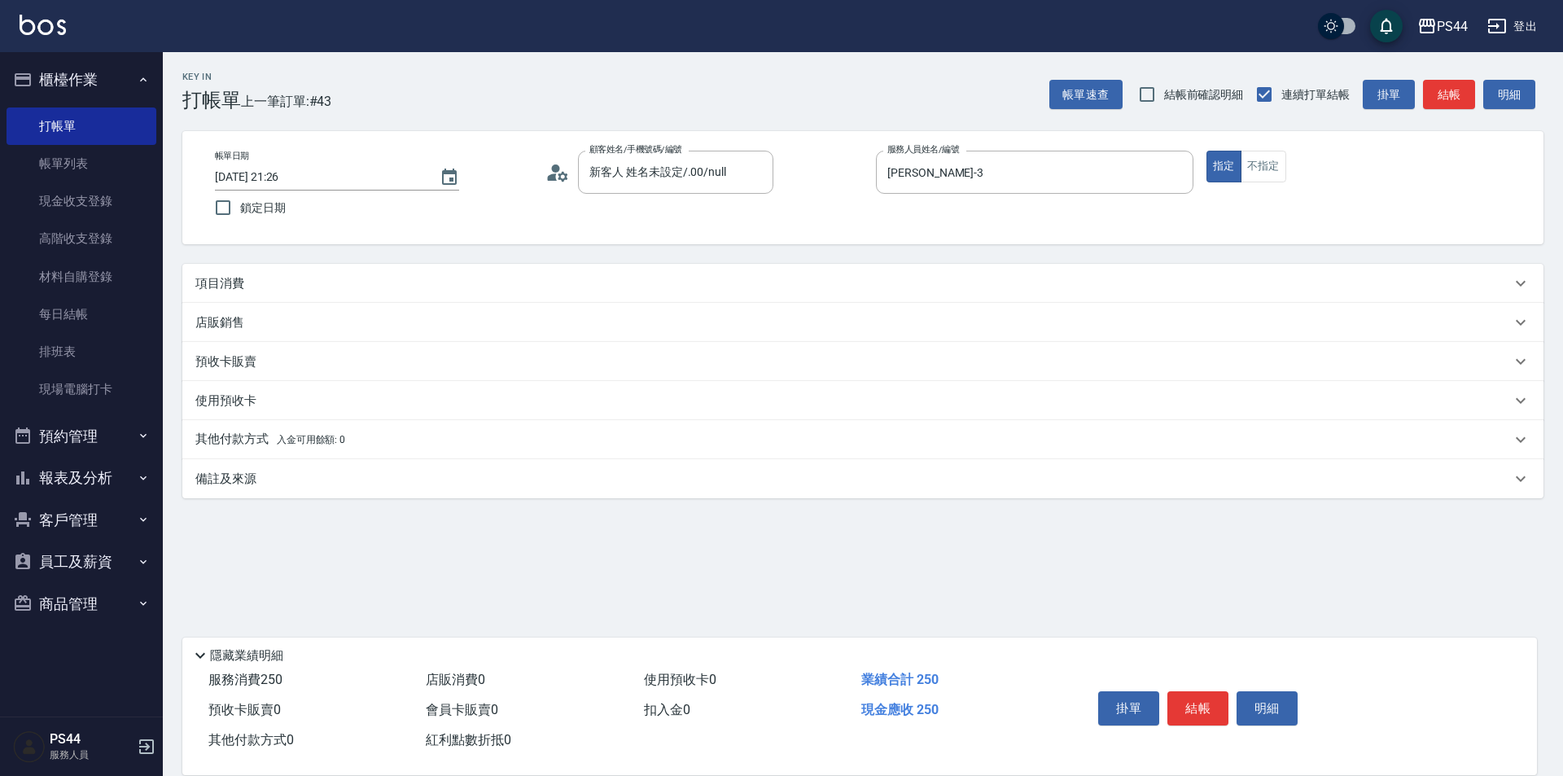
click at [278, 284] on div "項目消費" at bounding box center [853, 283] width 1316 height 17
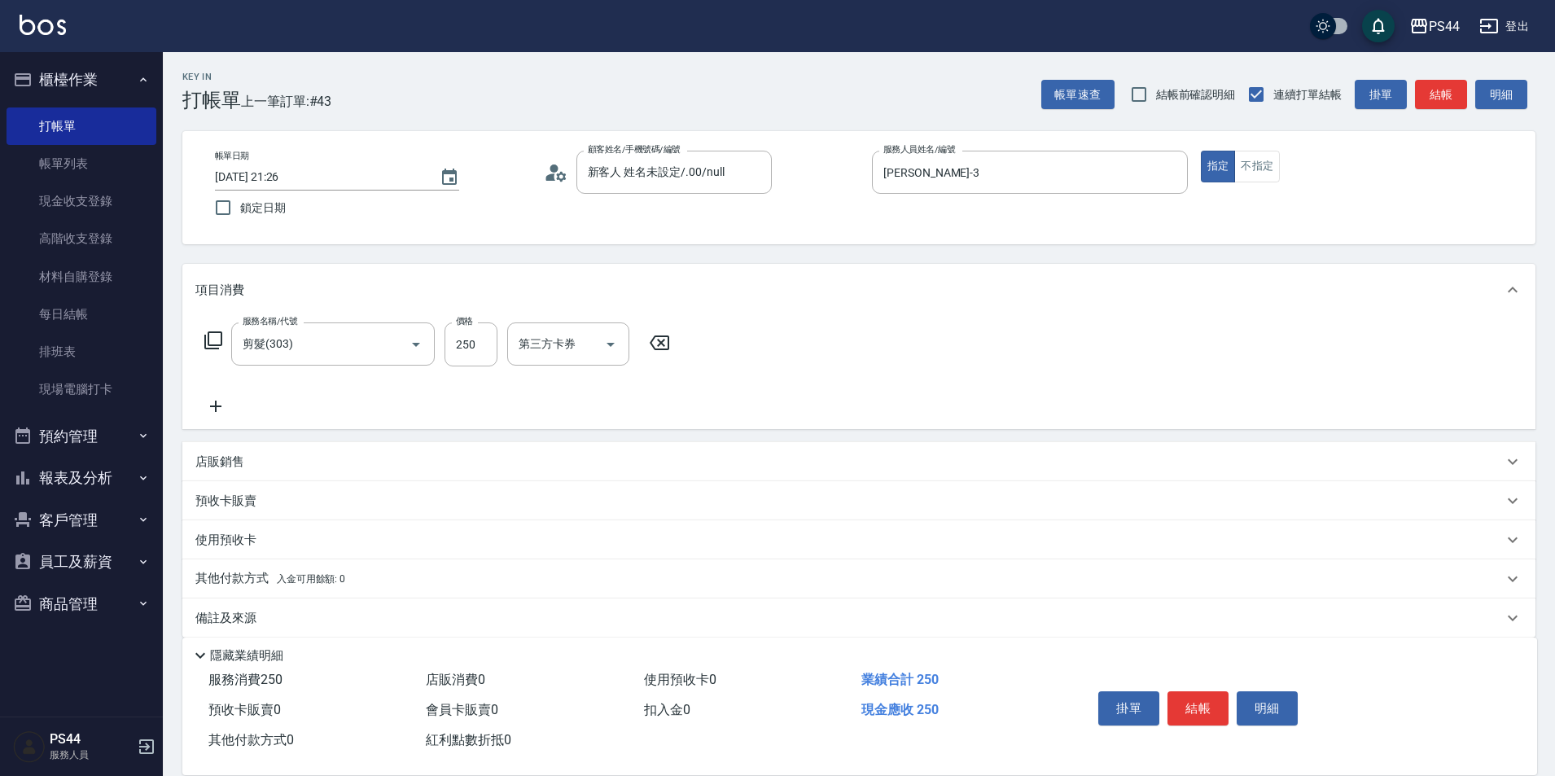
click at [213, 396] on icon at bounding box center [215, 406] width 41 height 20
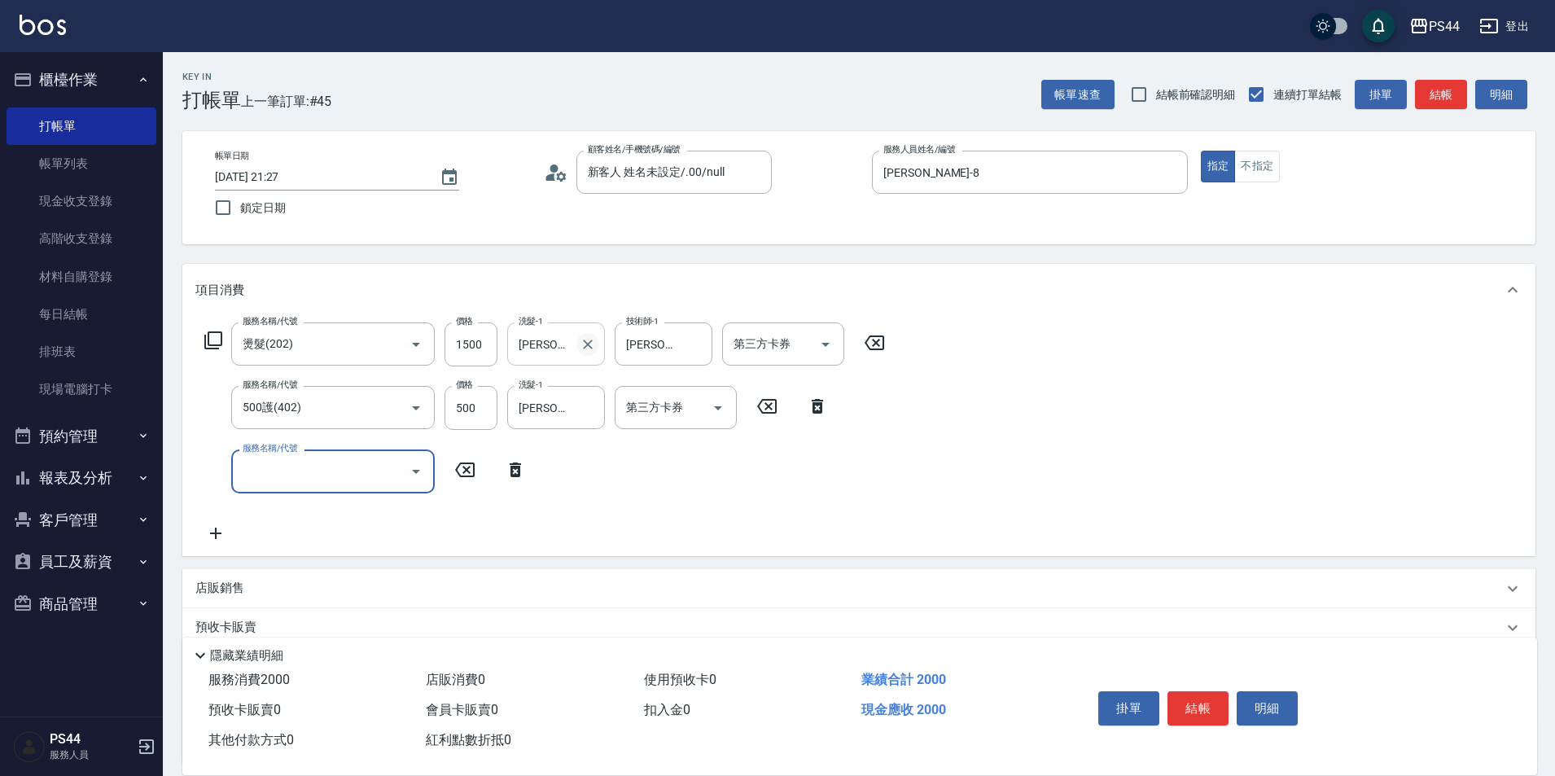
click at [593, 344] on icon "Clear" at bounding box center [588, 344] width 16 height 16
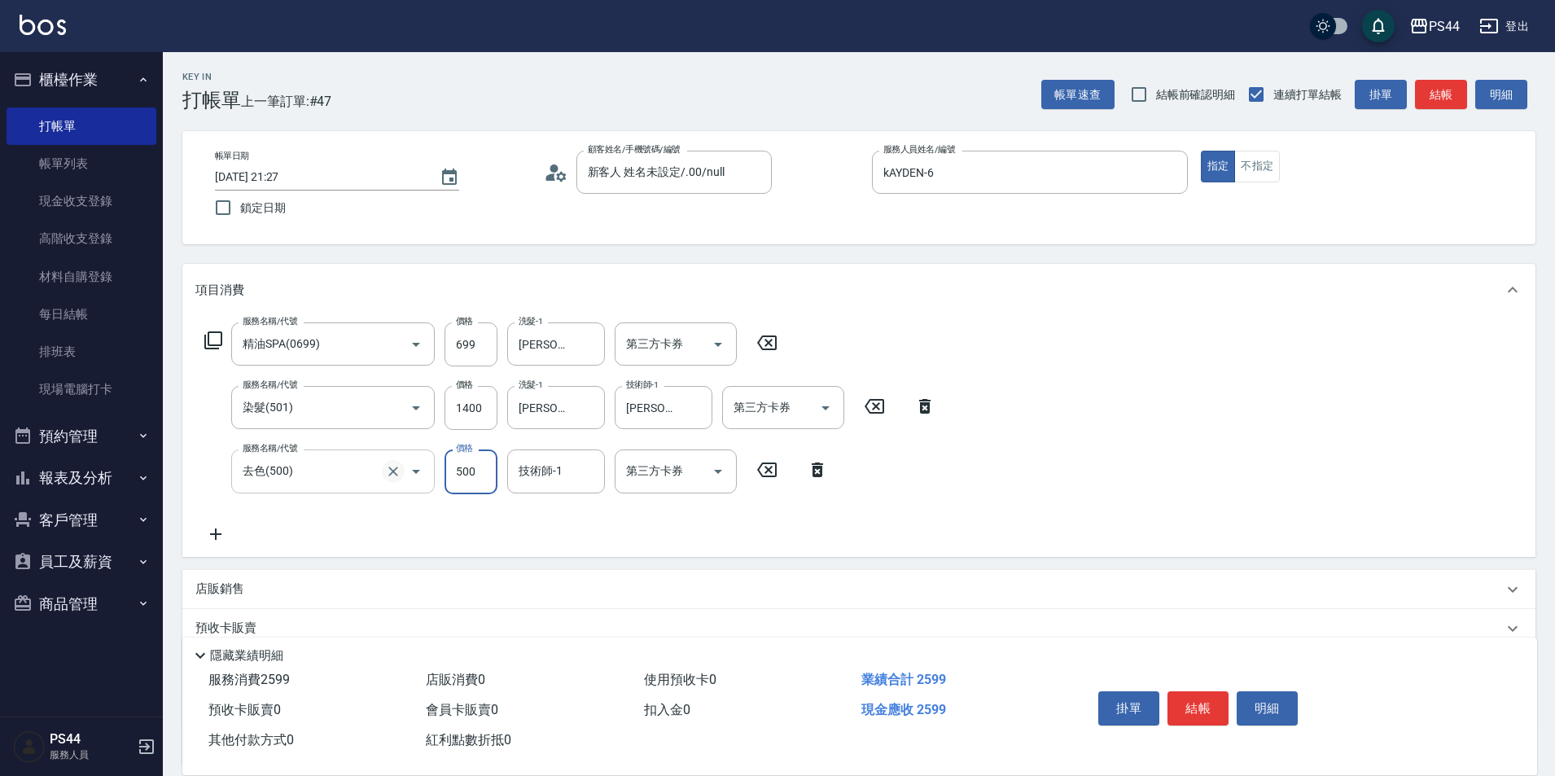
click at [391, 469] on icon "Clear" at bounding box center [393, 471] width 16 height 16
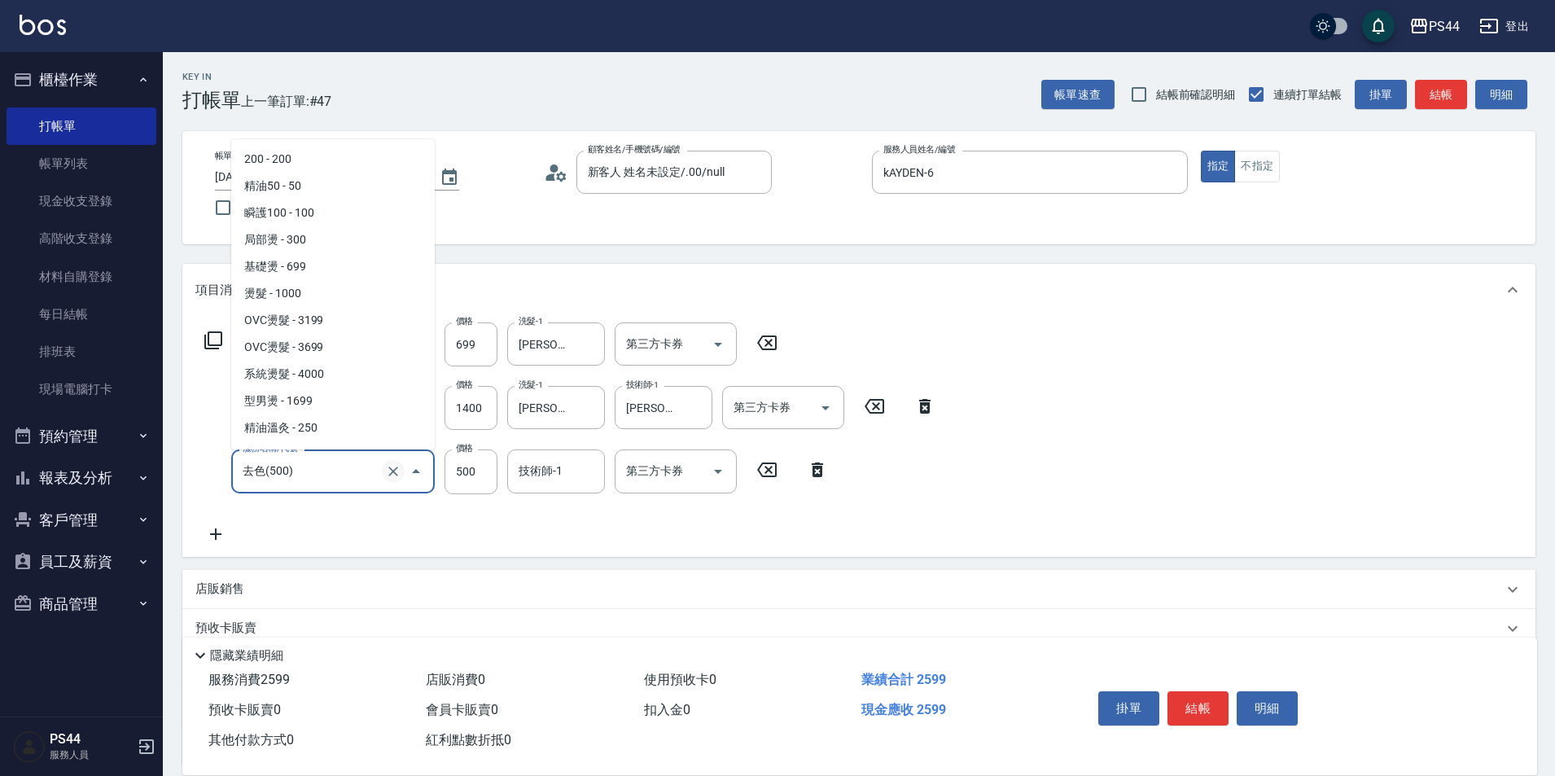
scroll to position [690, 0]
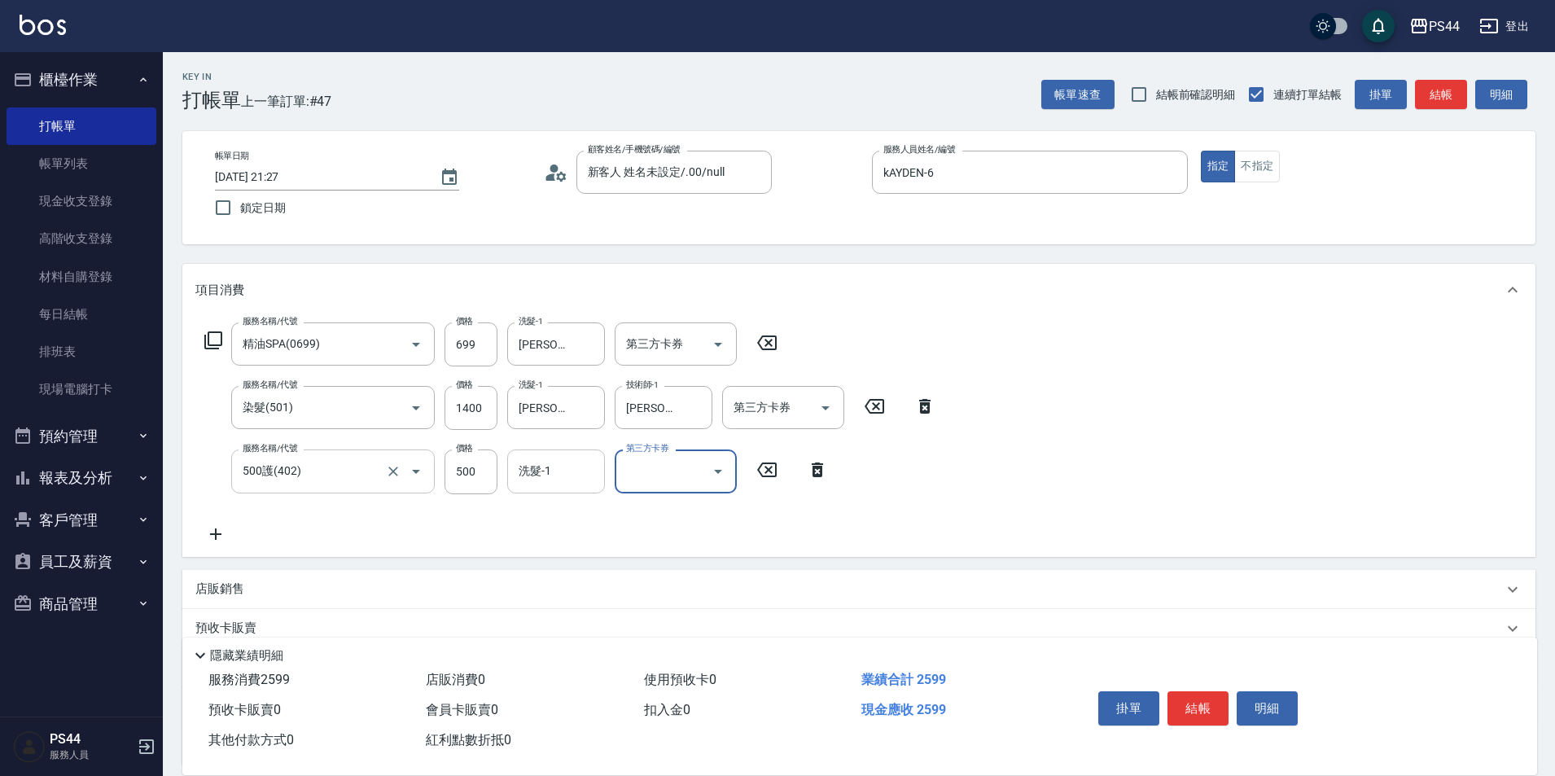
click at [588, 471] on input "洗髮-1" at bounding box center [556, 471] width 83 height 28
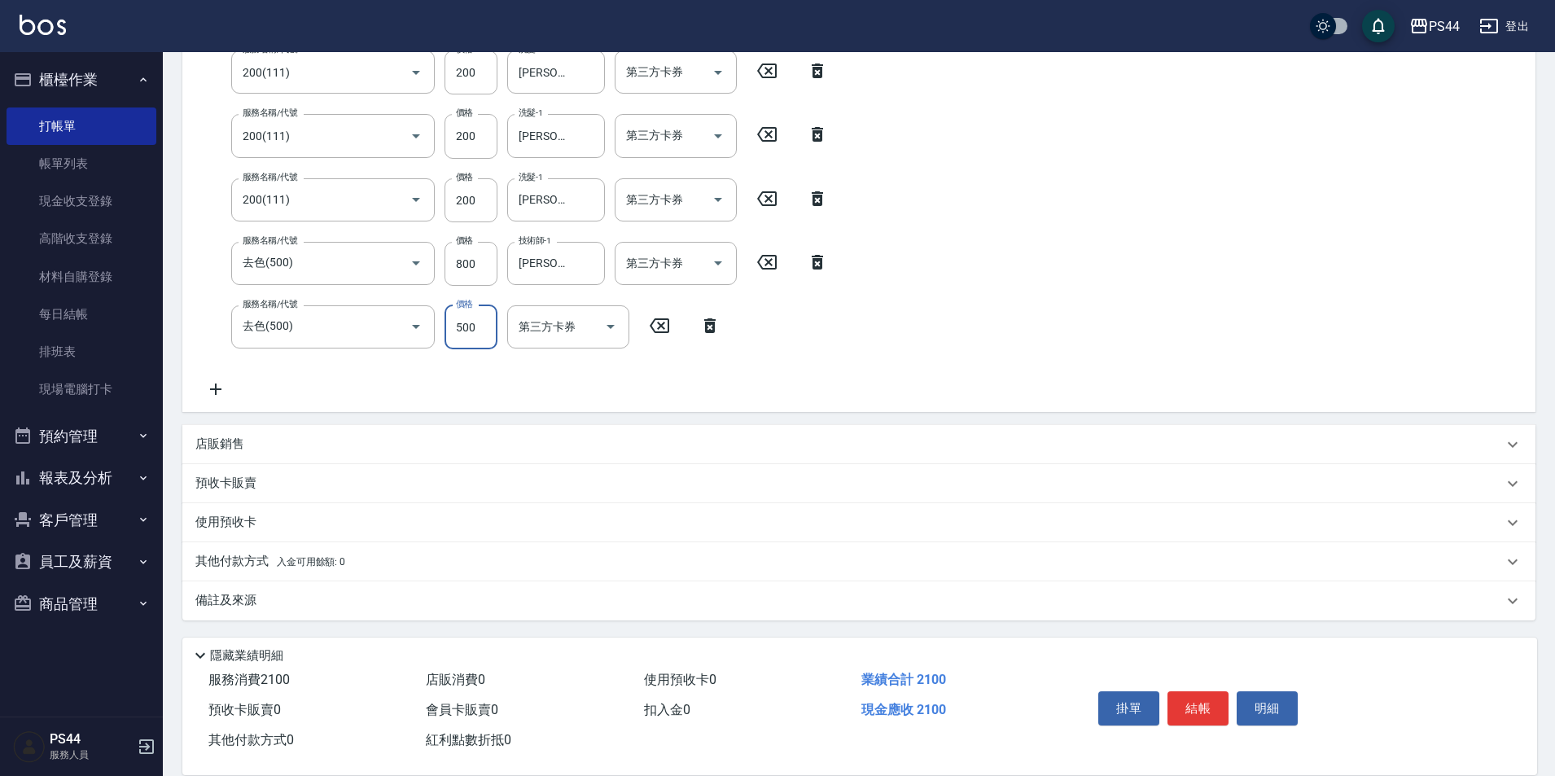
scroll to position [322, 0]
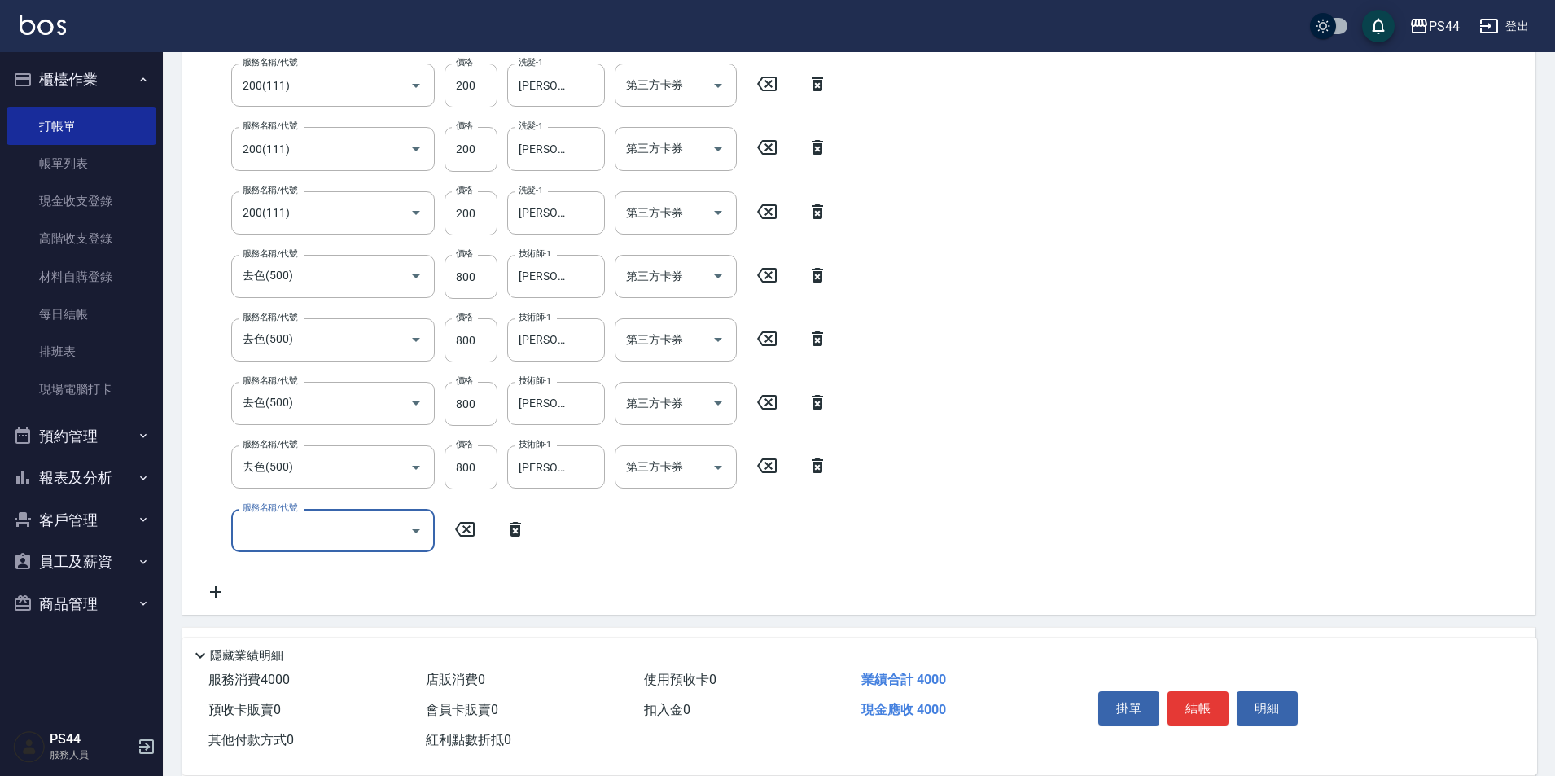
click at [821, 462] on icon at bounding box center [817, 465] width 11 height 15
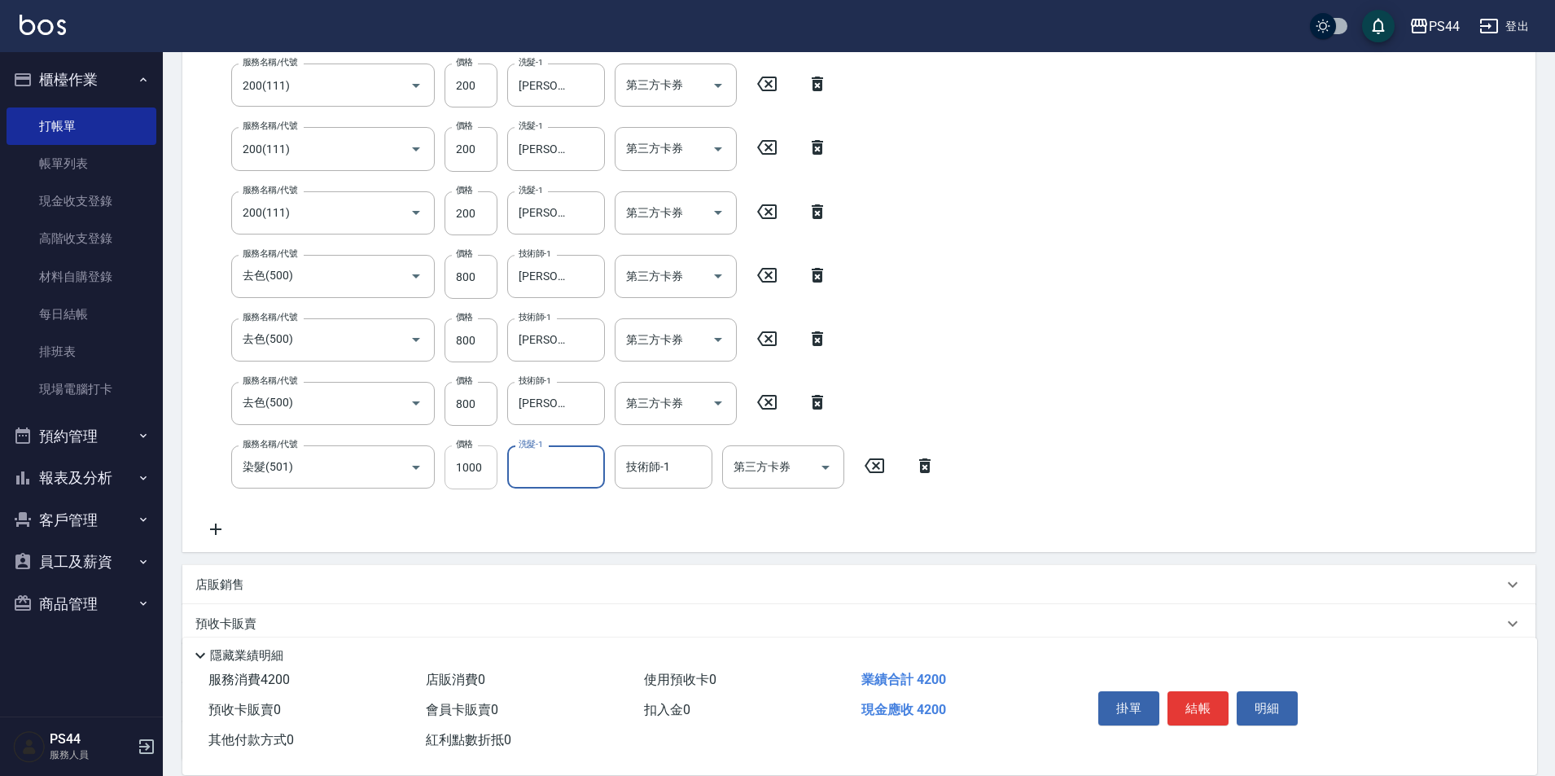
click at [481, 479] on input "1000" at bounding box center [471, 467] width 53 height 44
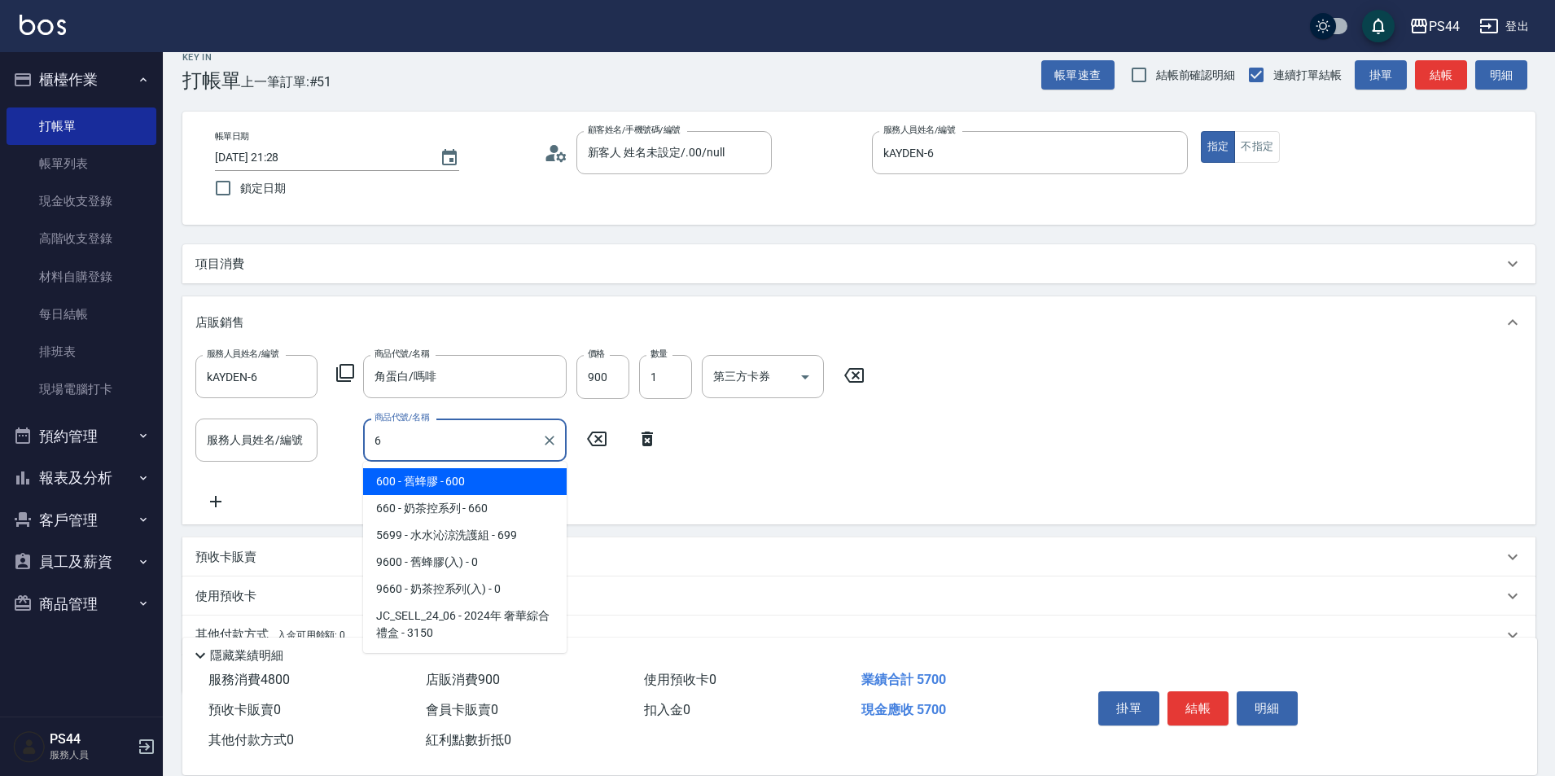
scroll to position [0, 0]
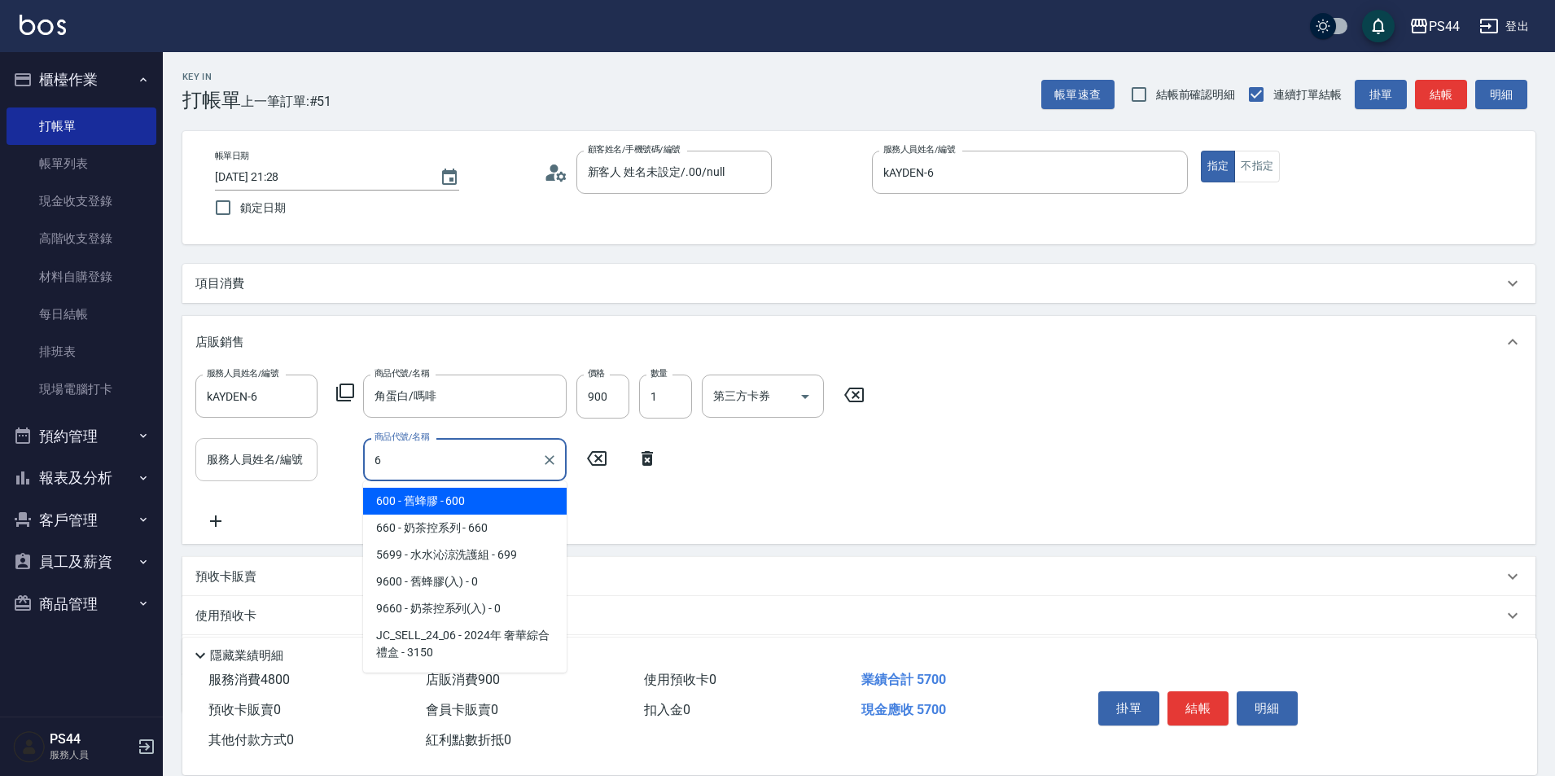
click at [260, 480] on div "服務人員姓名/編號" at bounding box center [256, 459] width 122 height 43
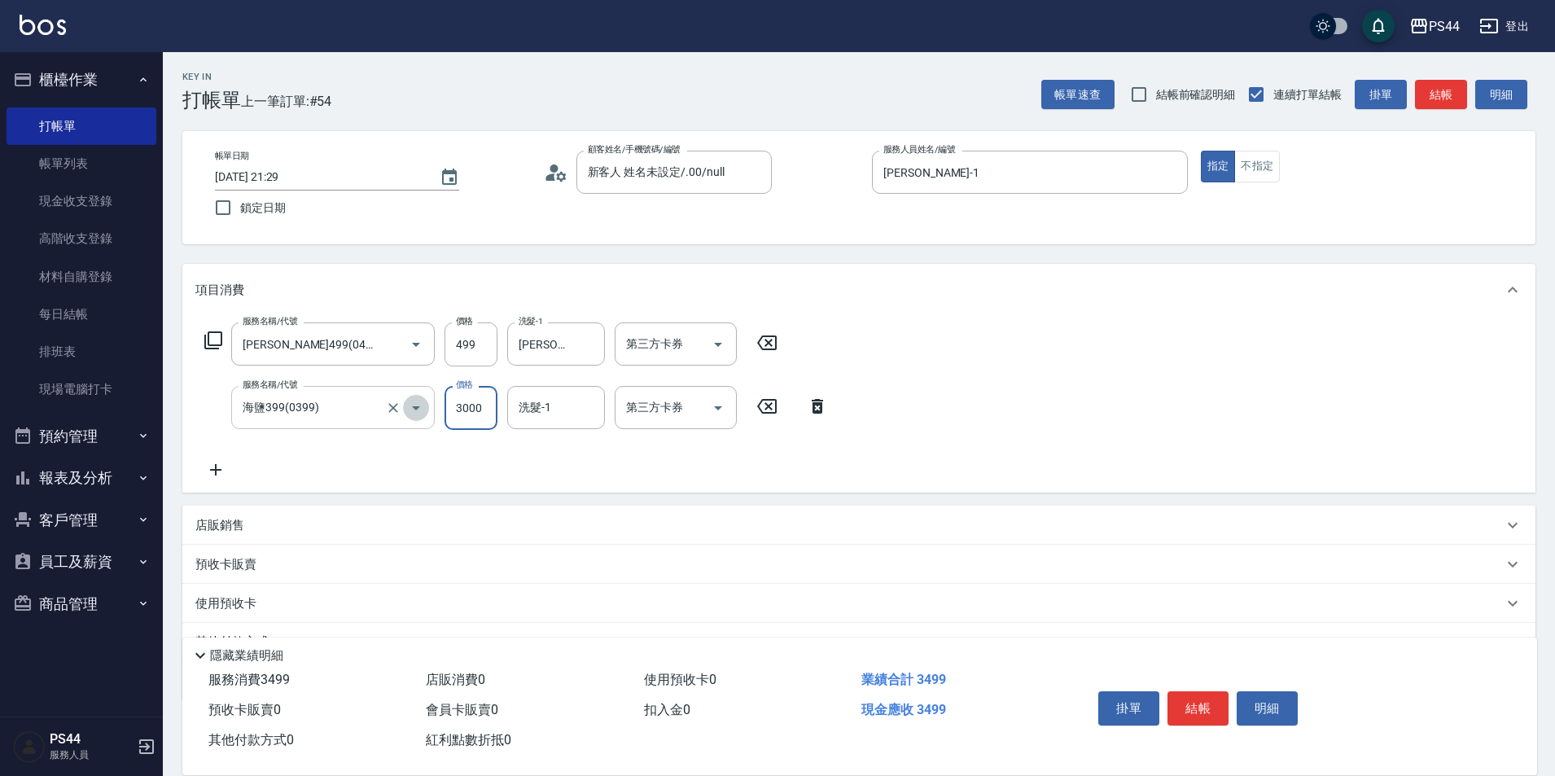
click at [405, 410] on button "Open" at bounding box center [416, 408] width 26 height 26
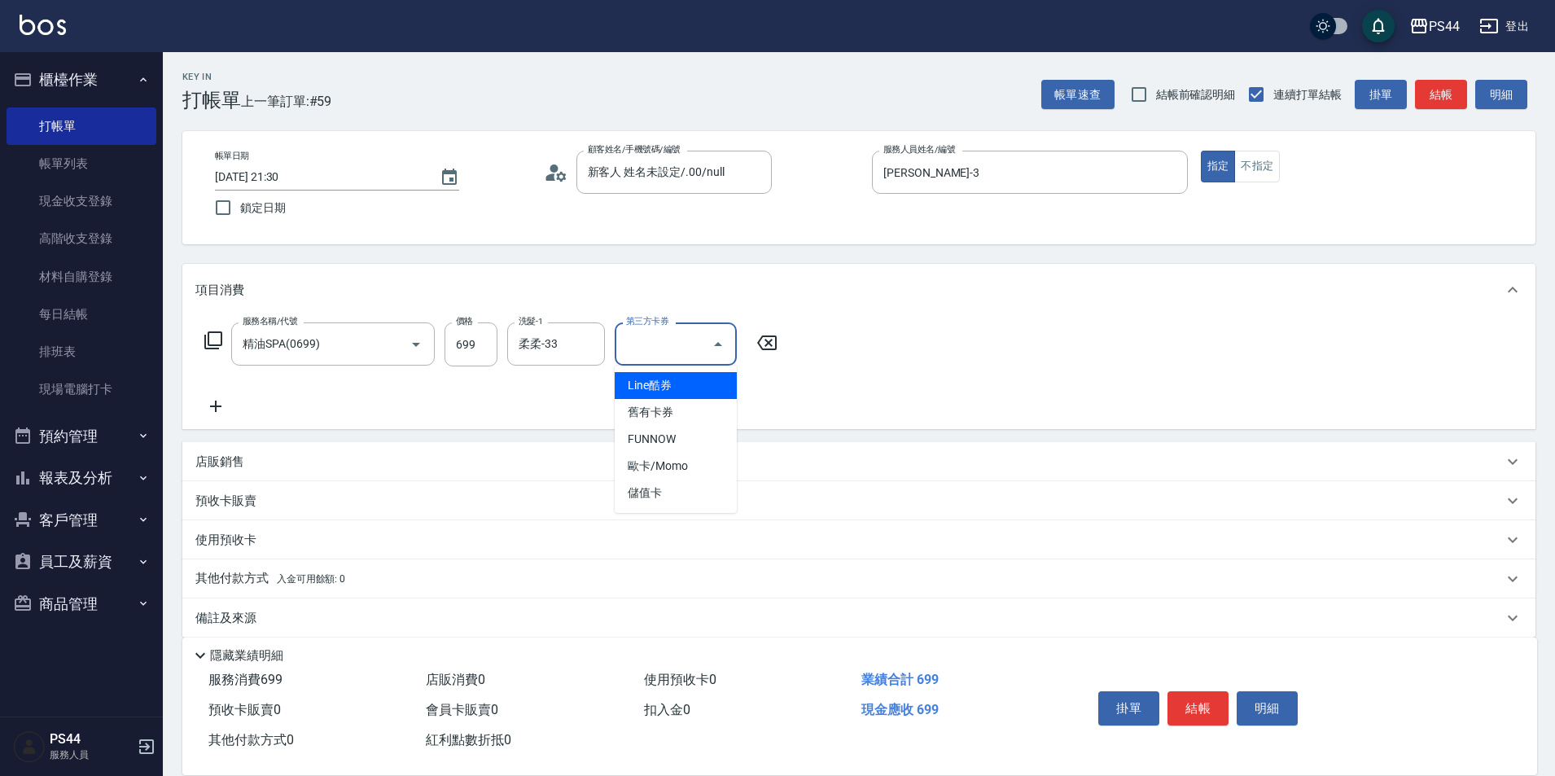
drag, startPoint x: 467, startPoint y: 400, endPoint x: 389, endPoint y: 405, distance: 78.4
click at [458, 398] on div "服務名稱/代號 精油SPA(0699) 服務名稱/代號 價格 699 價格 洗髮-1 柔柔-33 洗髮-1 第三方卡券 第三方卡券" at bounding box center [491, 369] width 592 height 94
click at [210, 411] on icon at bounding box center [215, 406] width 41 height 20
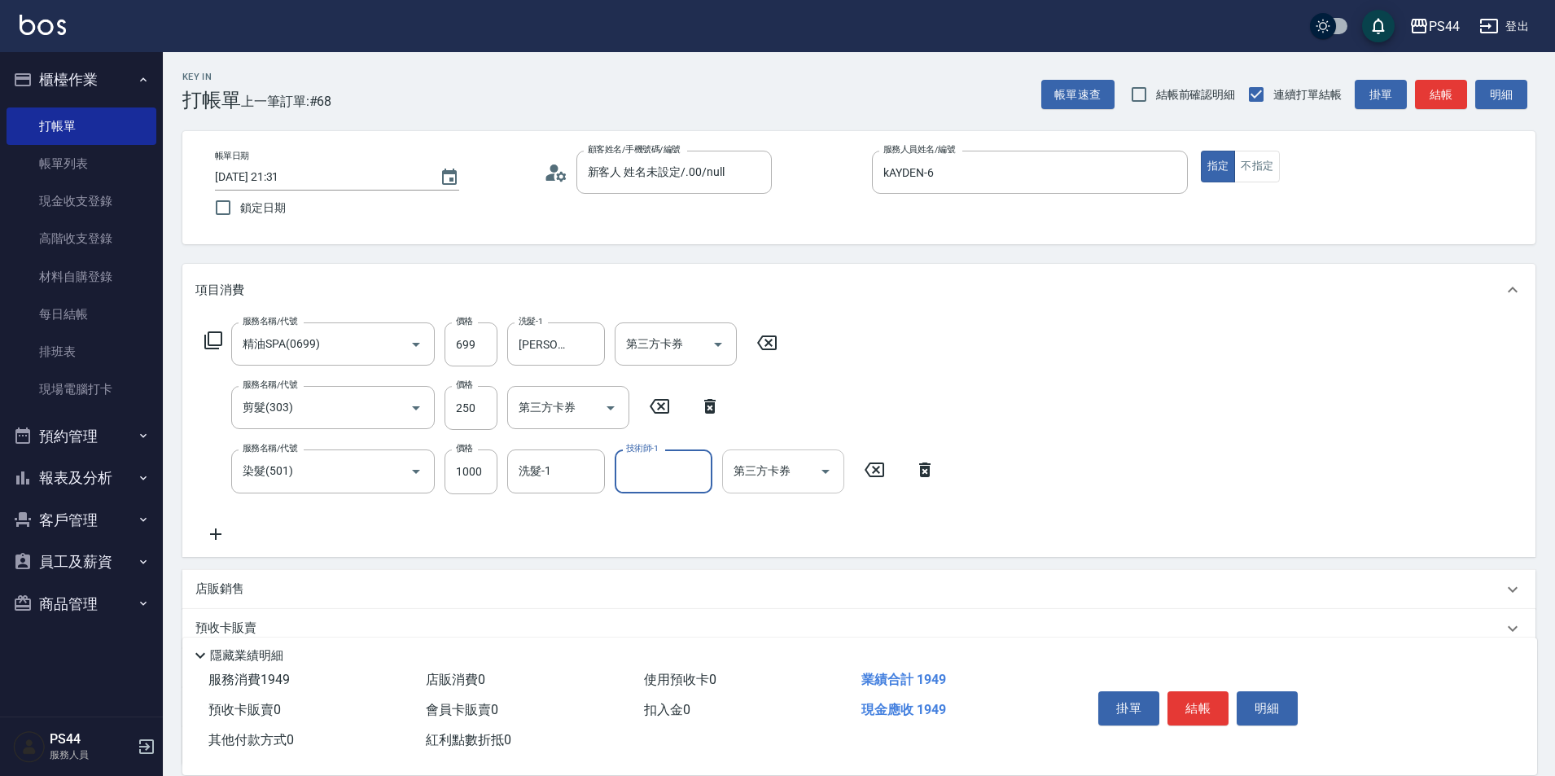
drag, startPoint x: 572, startPoint y: 477, endPoint x: 807, endPoint y: 477, distance: 235.3
click at [580, 475] on input "洗髮-1" at bounding box center [556, 471] width 83 height 28
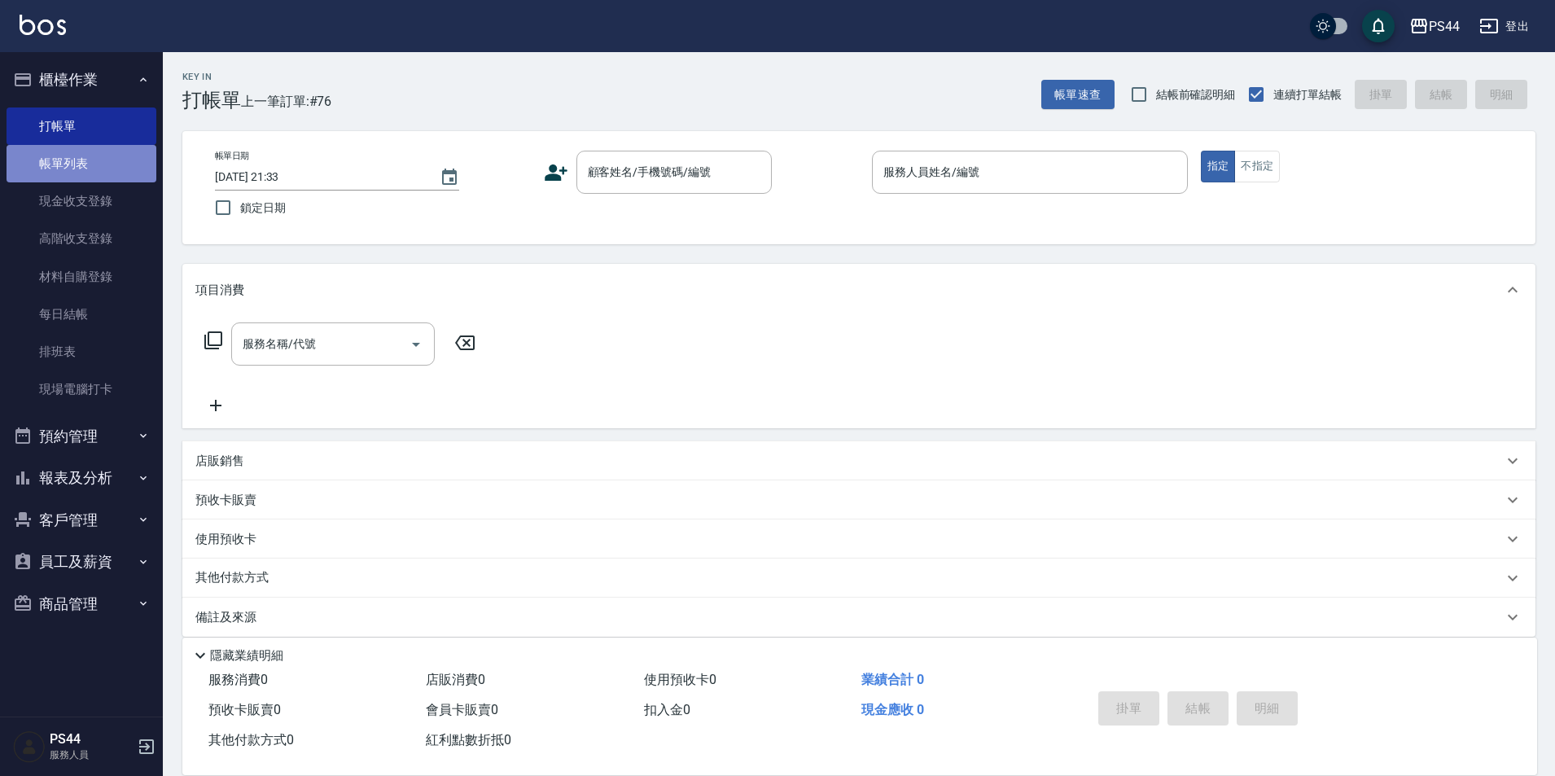
click at [46, 156] on link "帳單列表" at bounding box center [82, 163] width 150 height 37
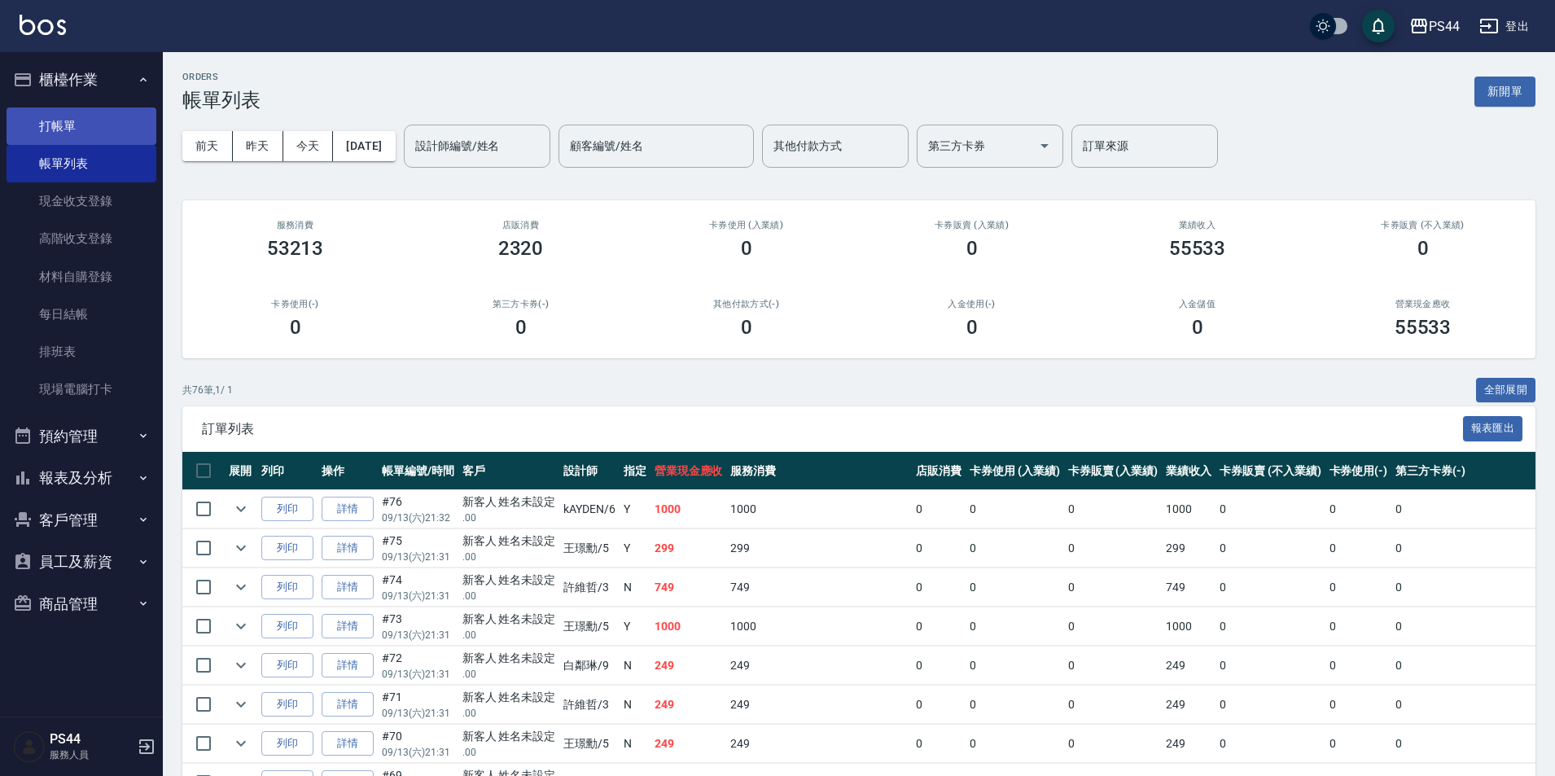
drag, startPoint x: 51, startPoint y: 122, endPoint x: 65, endPoint y: 123, distance: 13.9
click at [52, 121] on link "打帳單" at bounding box center [82, 125] width 150 height 37
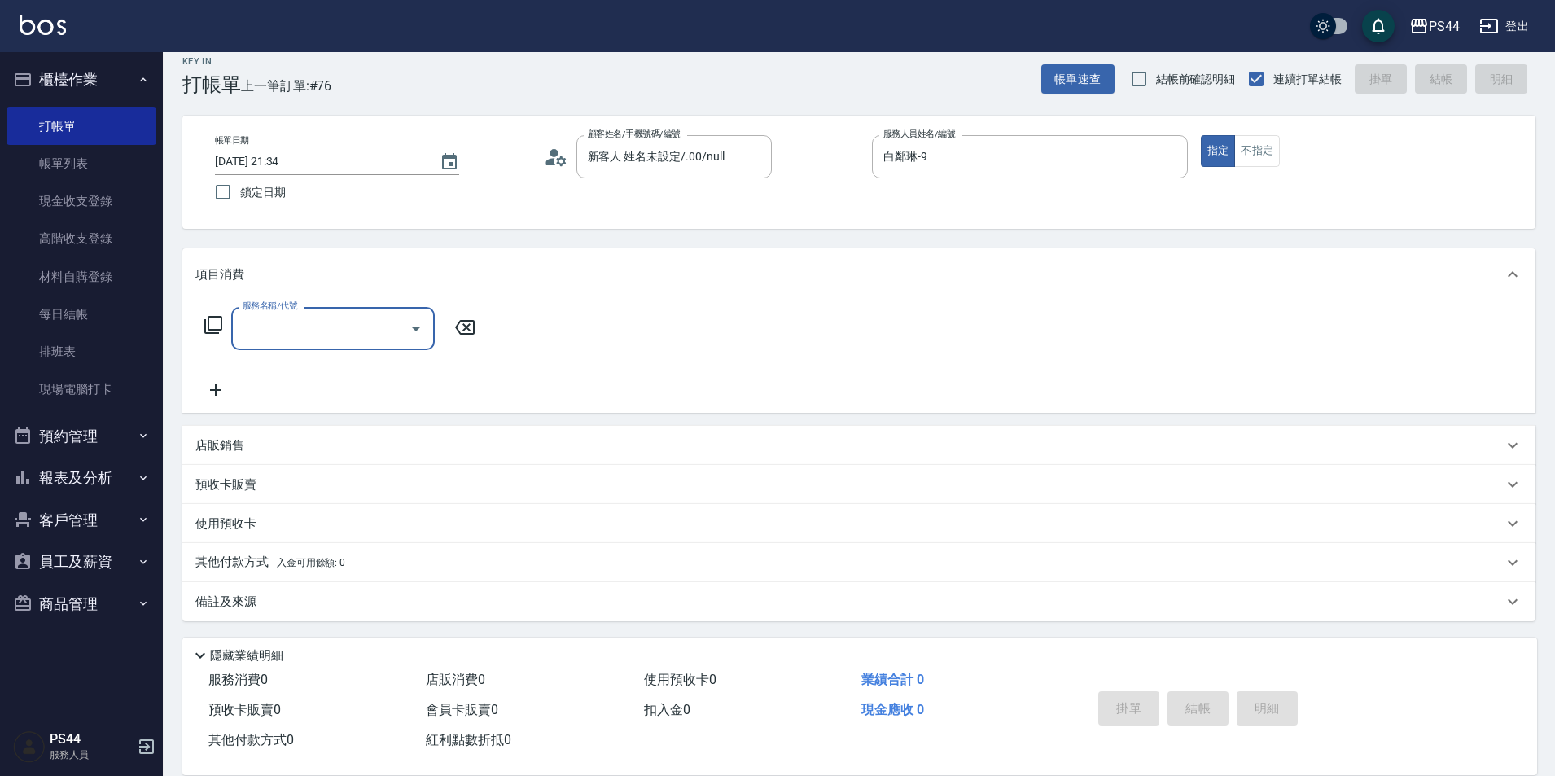
scroll to position [17, 0]
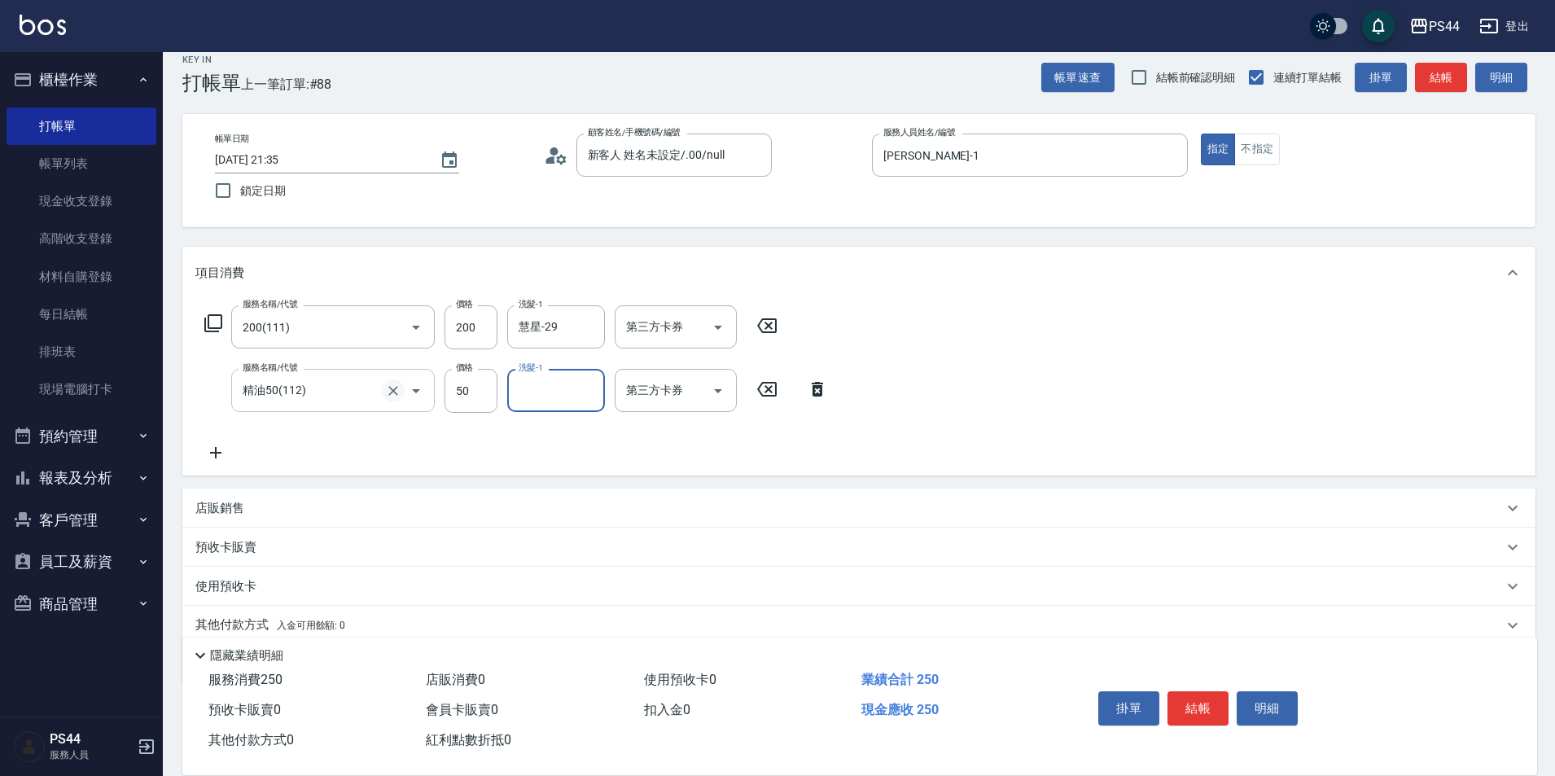
click at [393, 393] on icon "Clear" at bounding box center [393, 391] width 16 height 16
click at [397, 388] on icon "Clear" at bounding box center [393, 391] width 16 height 16
click at [401, 387] on icon "Clear" at bounding box center [393, 391] width 16 height 16
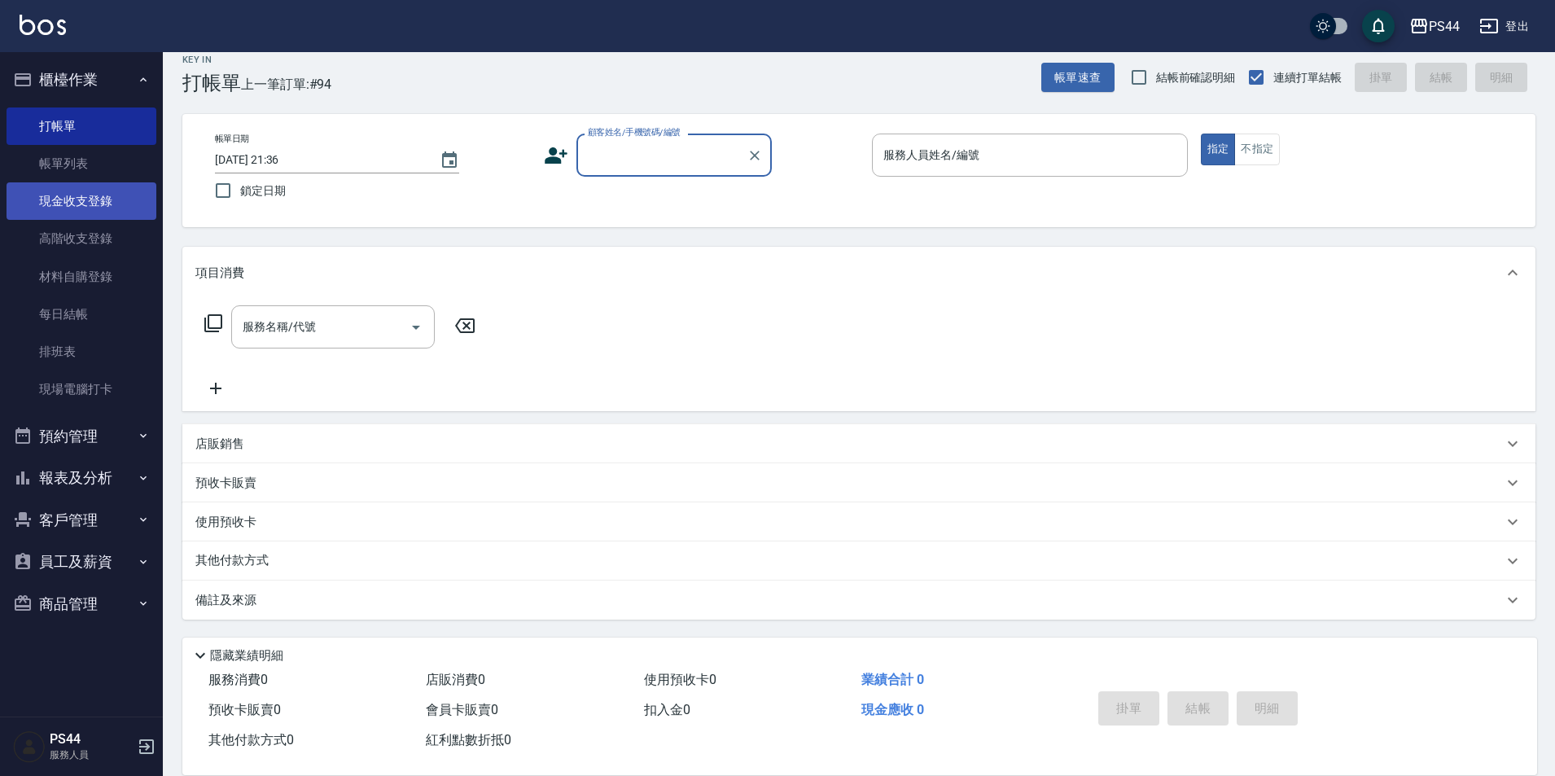
click at [61, 195] on link "現金收支登錄" at bounding box center [82, 200] width 150 height 37
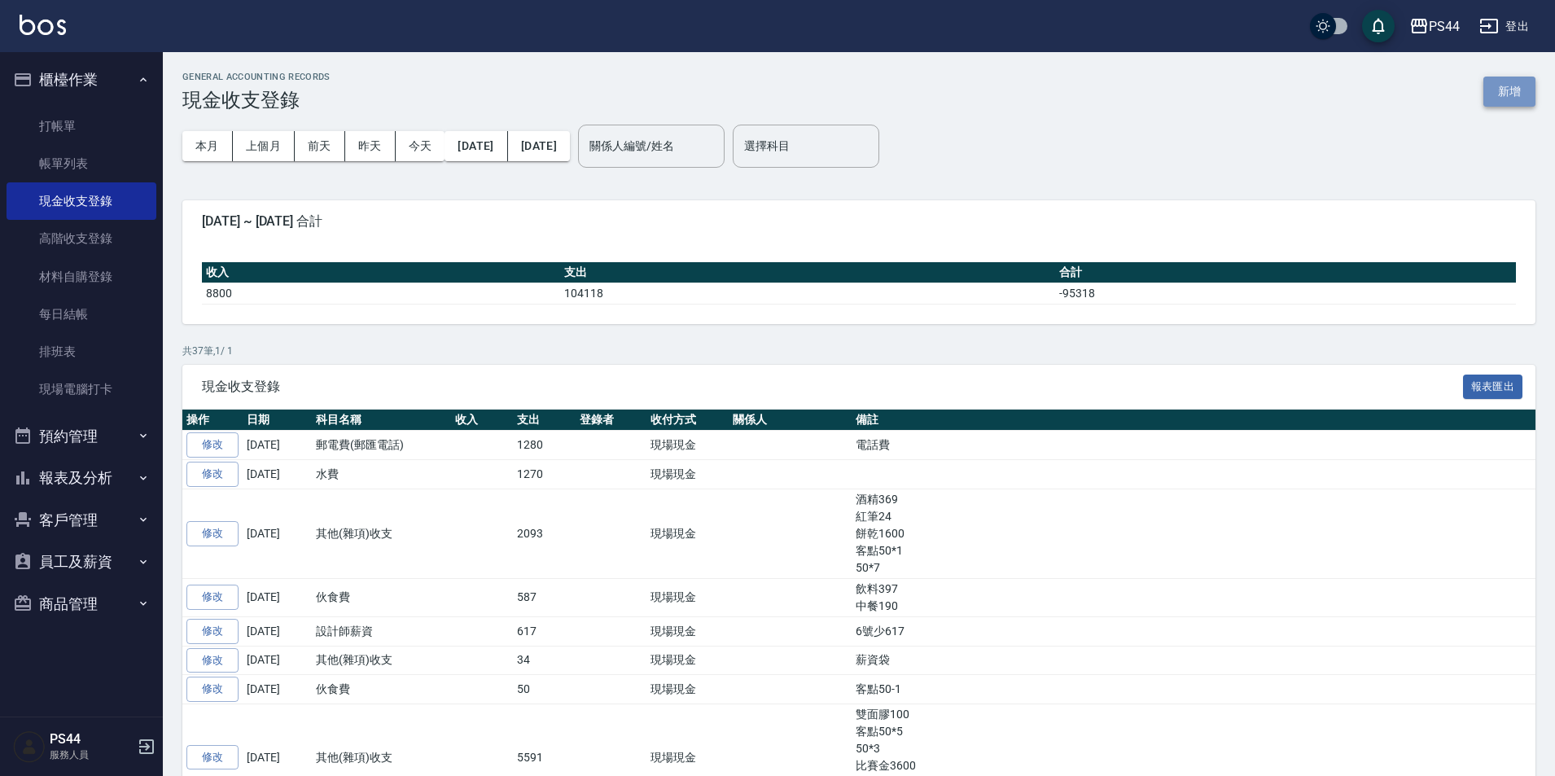
click at [1499, 81] on button "新增" at bounding box center [1509, 92] width 52 height 30
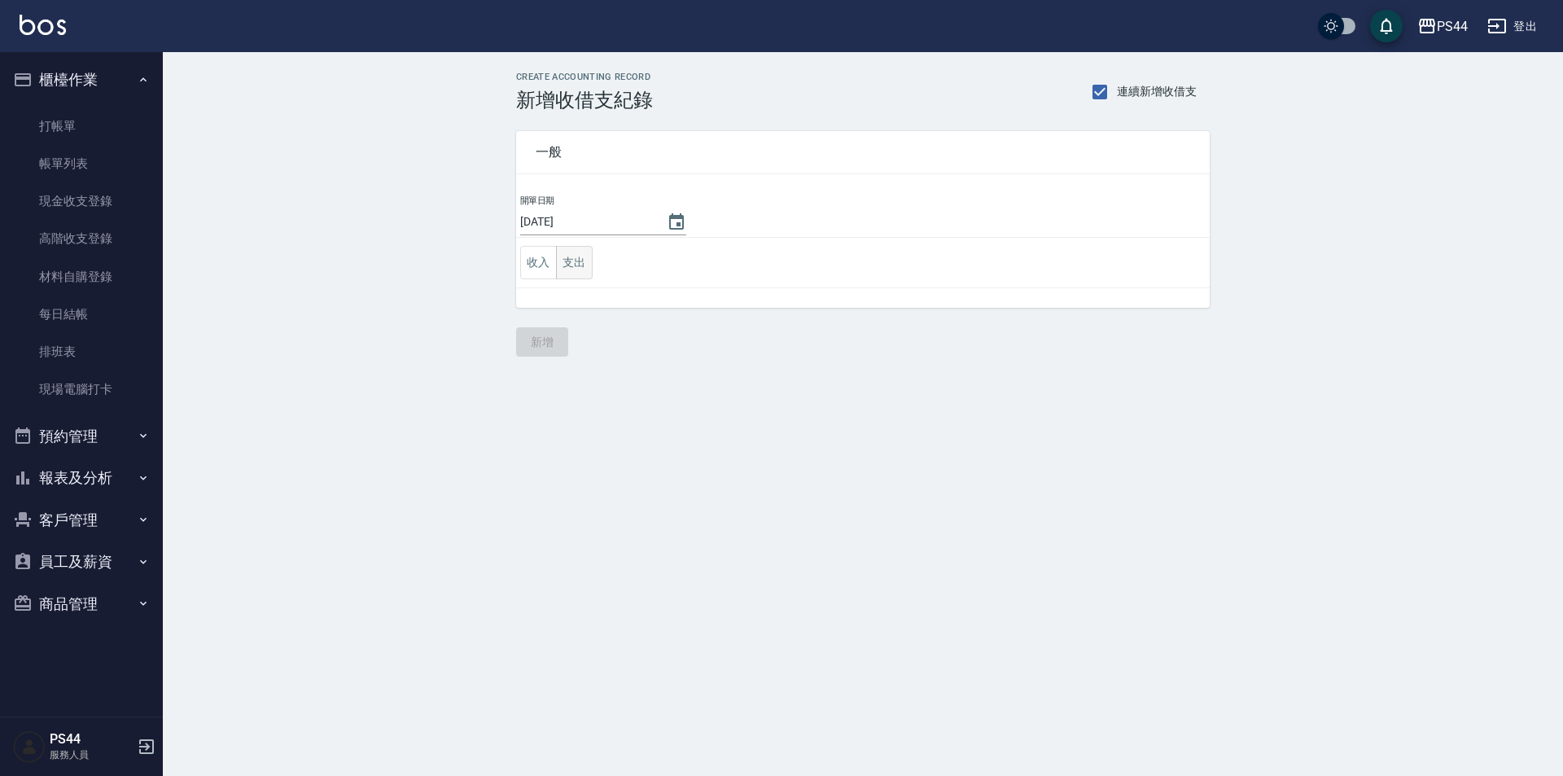
click at [576, 251] on button "支出" at bounding box center [574, 262] width 37 height 33
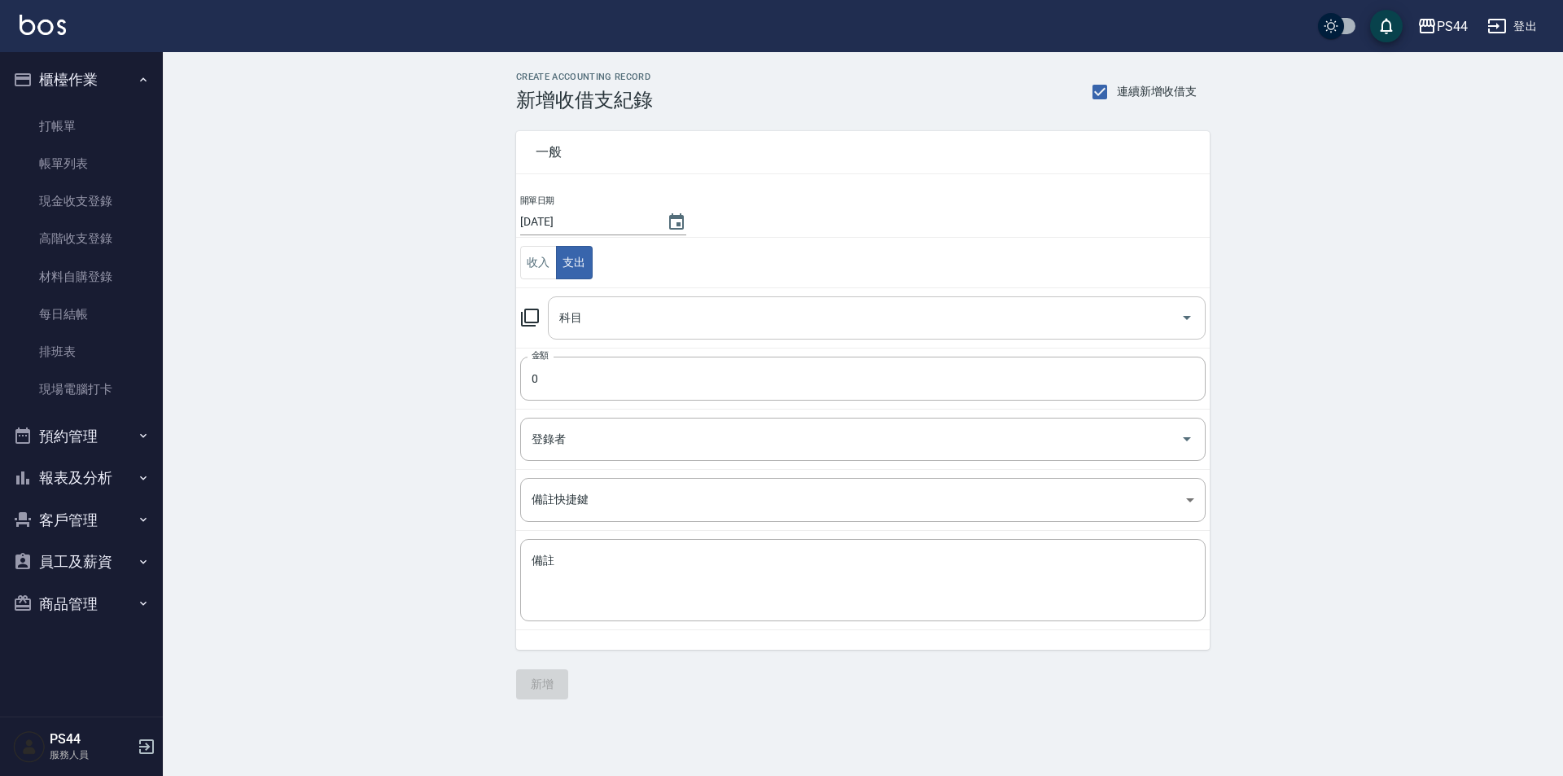
click at [819, 322] on input "科目" at bounding box center [864, 318] width 619 height 28
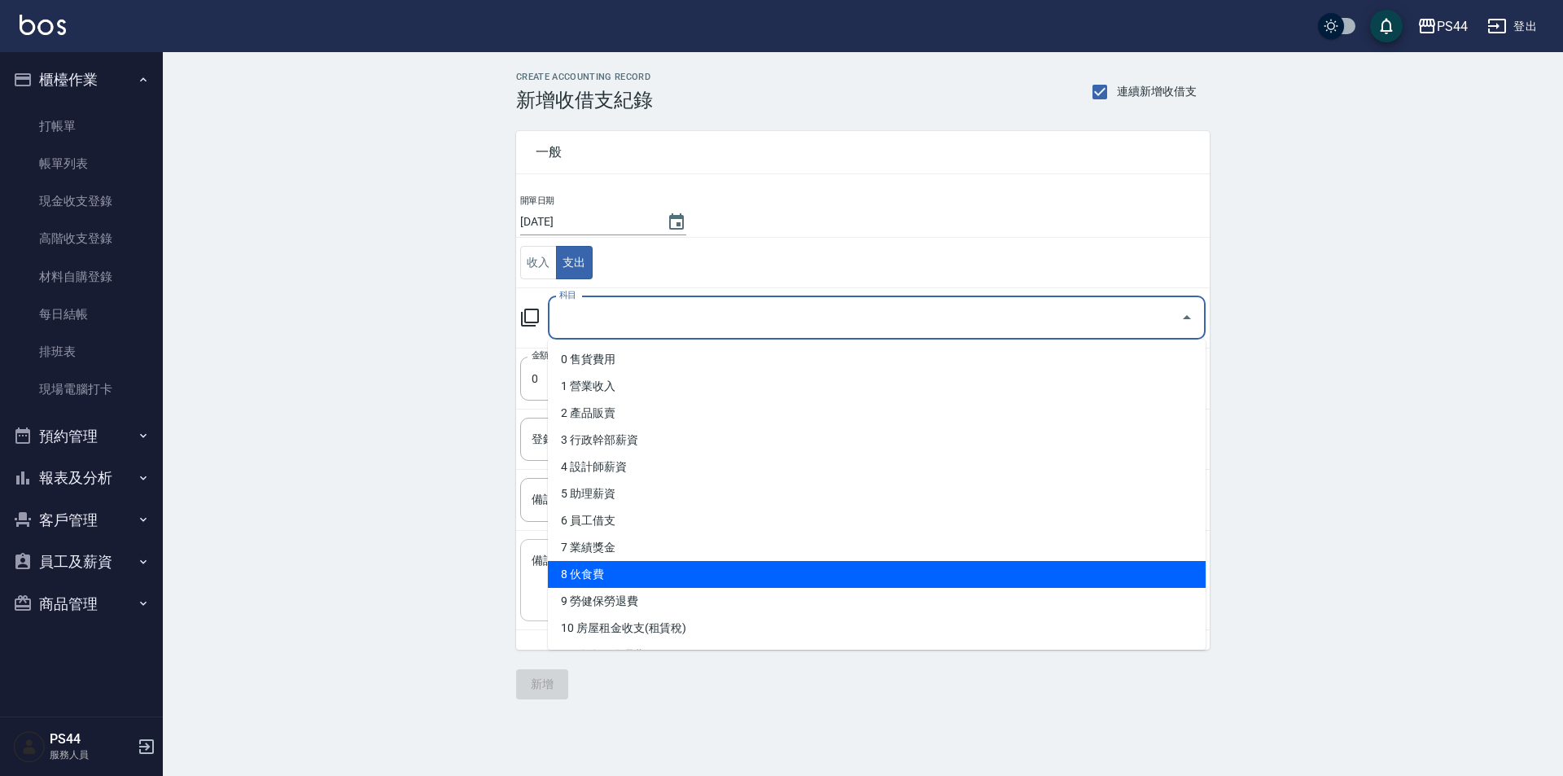
drag, startPoint x: 728, startPoint y: 567, endPoint x: 729, endPoint y: 547, distance: 19.6
click at [729, 565] on li "8 伙食費" at bounding box center [877, 574] width 658 height 27
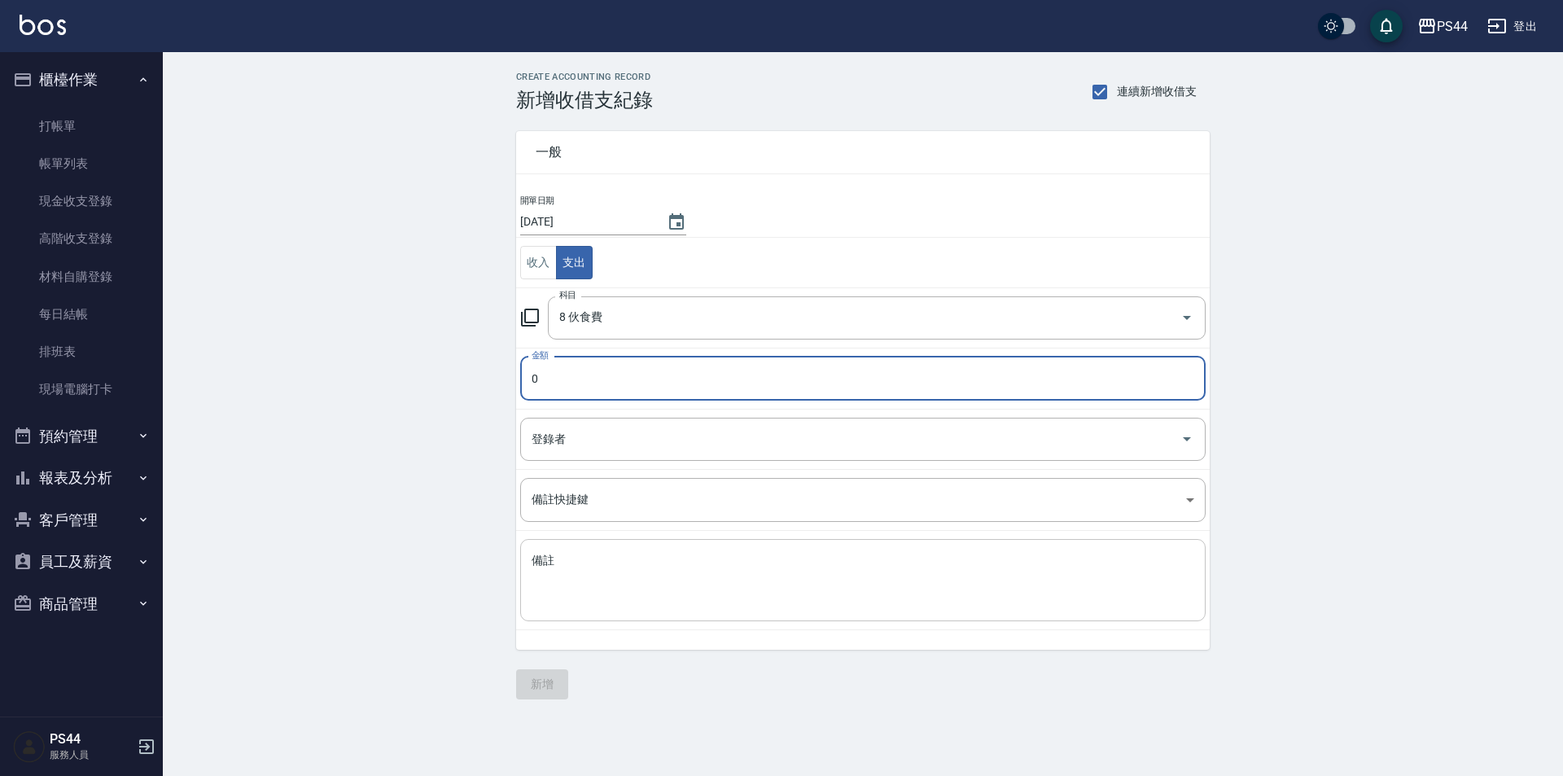
drag, startPoint x: 760, startPoint y: 563, endPoint x: 791, endPoint y: 580, distance: 34.2
click at [764, 564] on textarea "備註" at bounding box center [863, 580] width 663 height 55
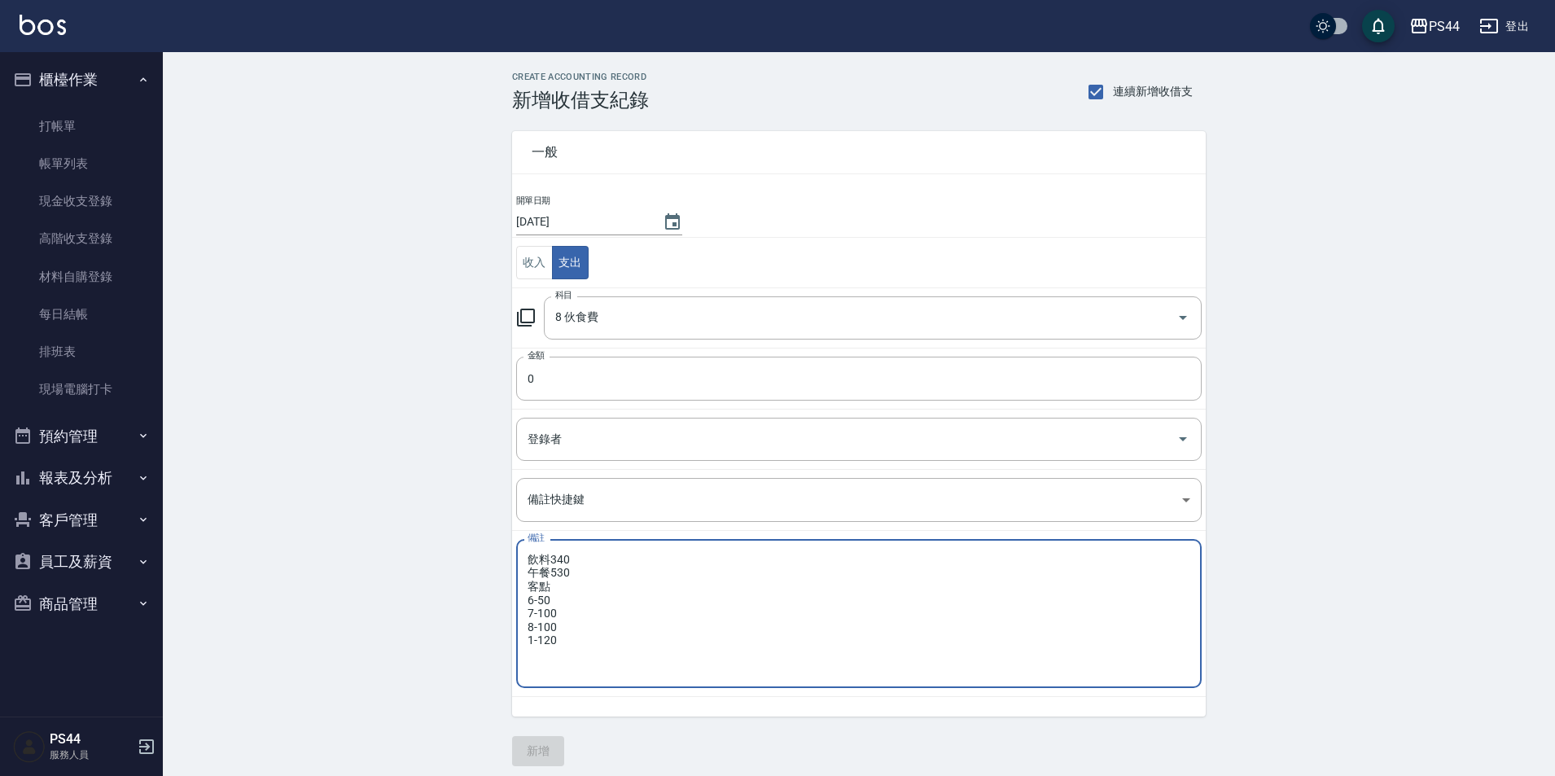
click at [721, 401] on td "金額 0 金額" at bounding box center [859, 378] width 694 height 61
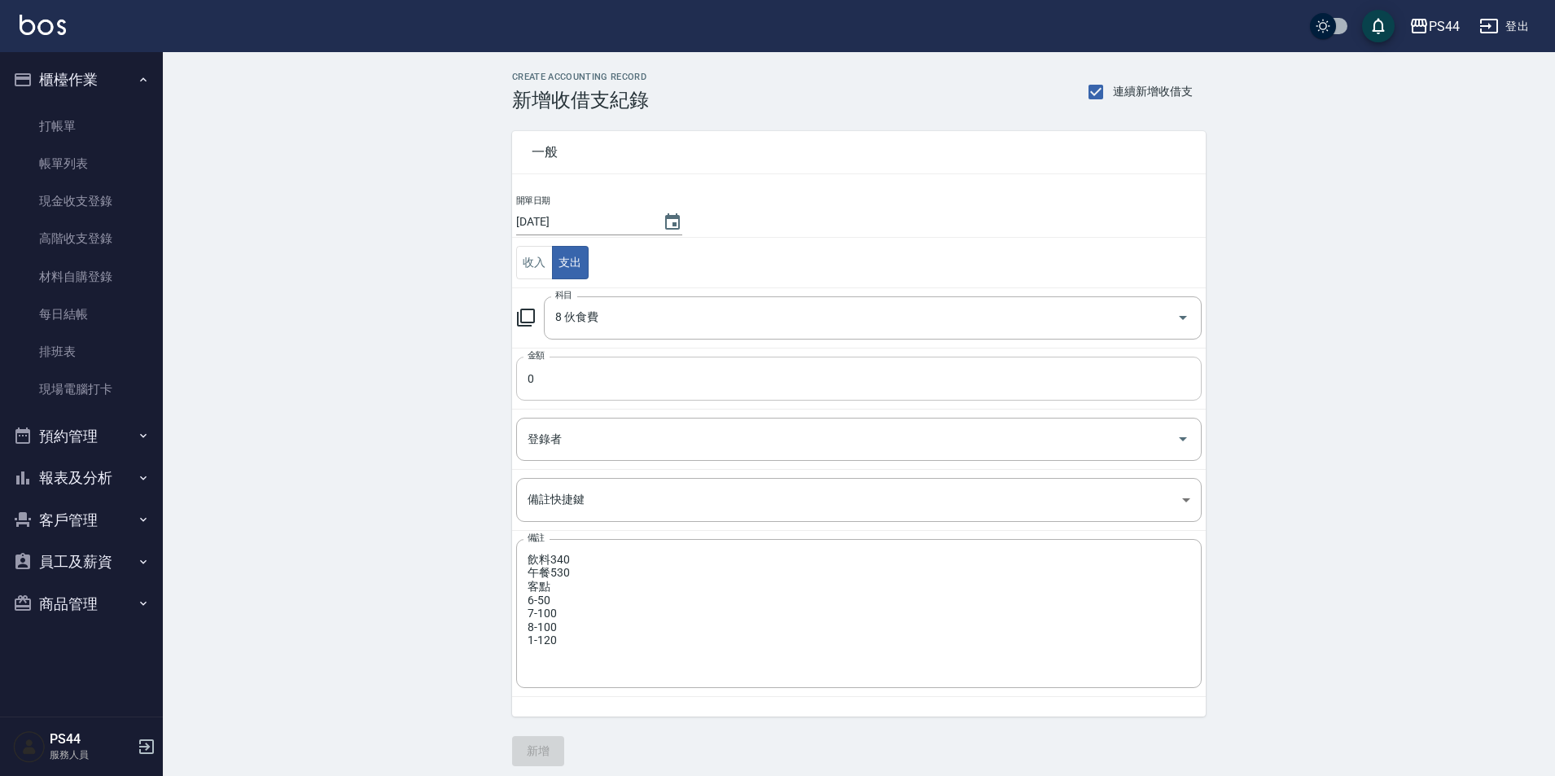
click at [714, 382] on input "0" at bounding box center [858, 379] width 685 height 44
click at [556, 743] on button "新增" at bounding box center [538, 751] width 52 height 30
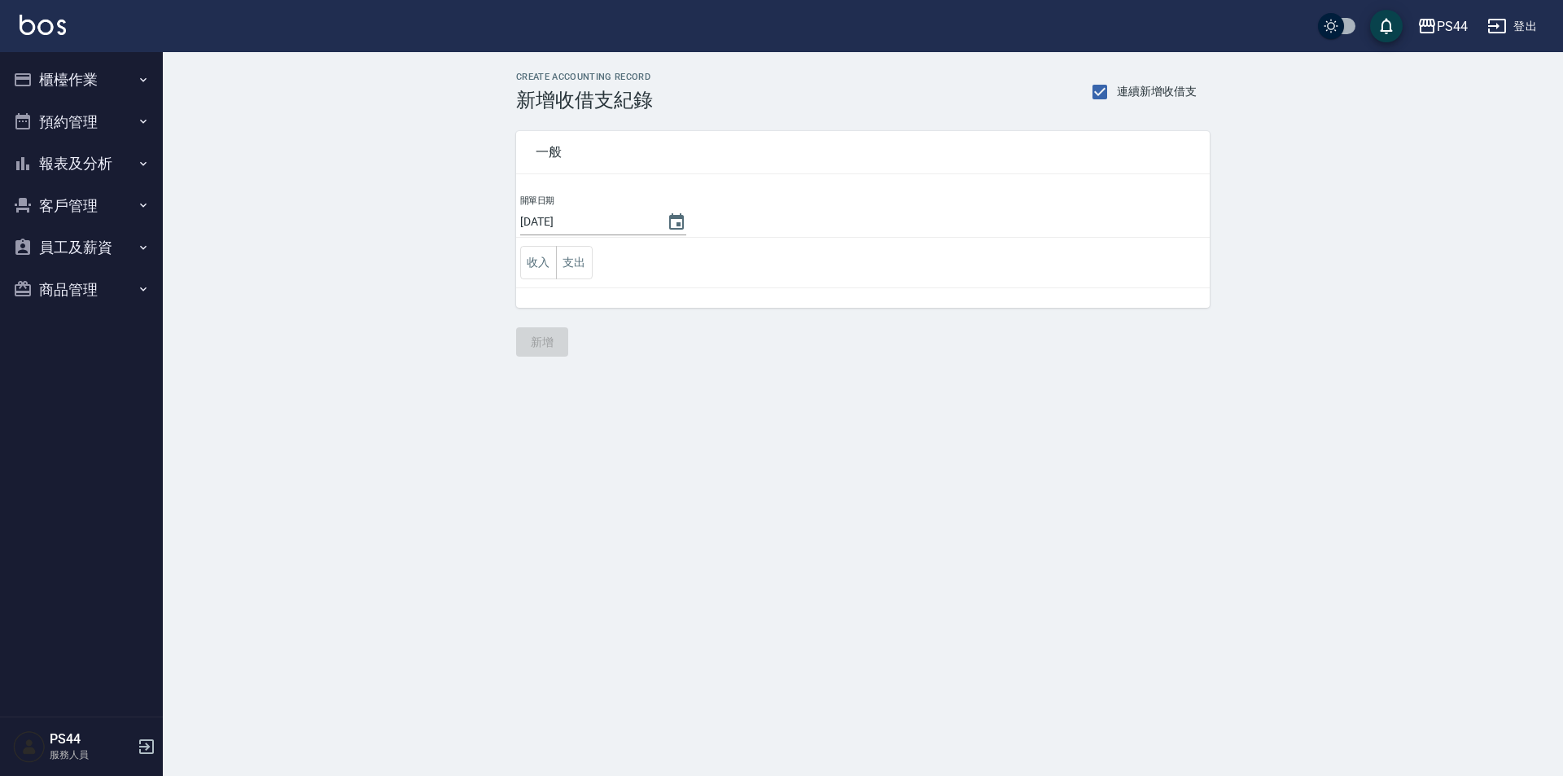
click at [92, 145] on button "報表及分析" at bounding box center [82, 163] width 150 height 42
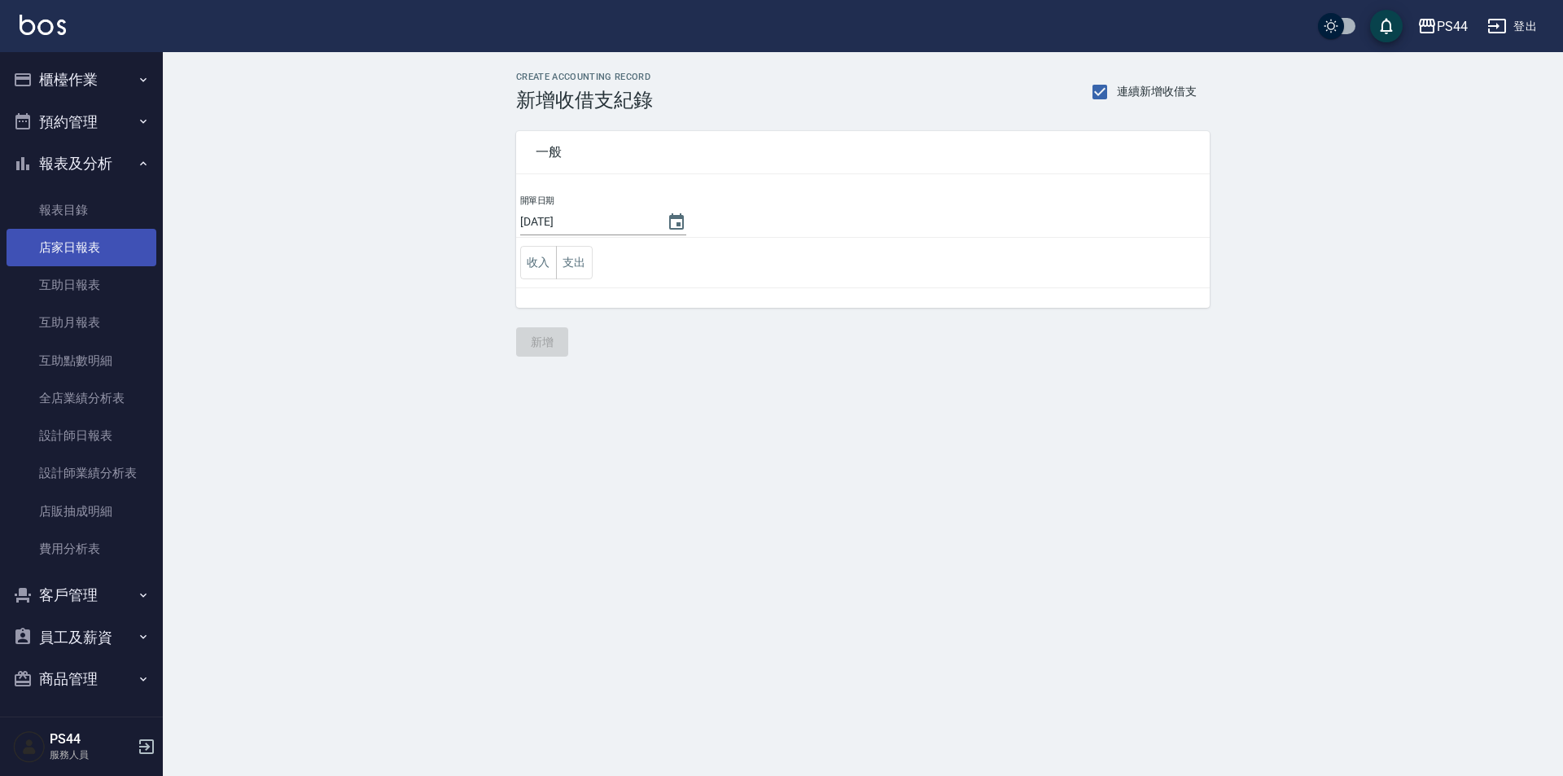
click at [90, 234] on link "店家日報表" at bounding box center [82, 247] width 150 height 37
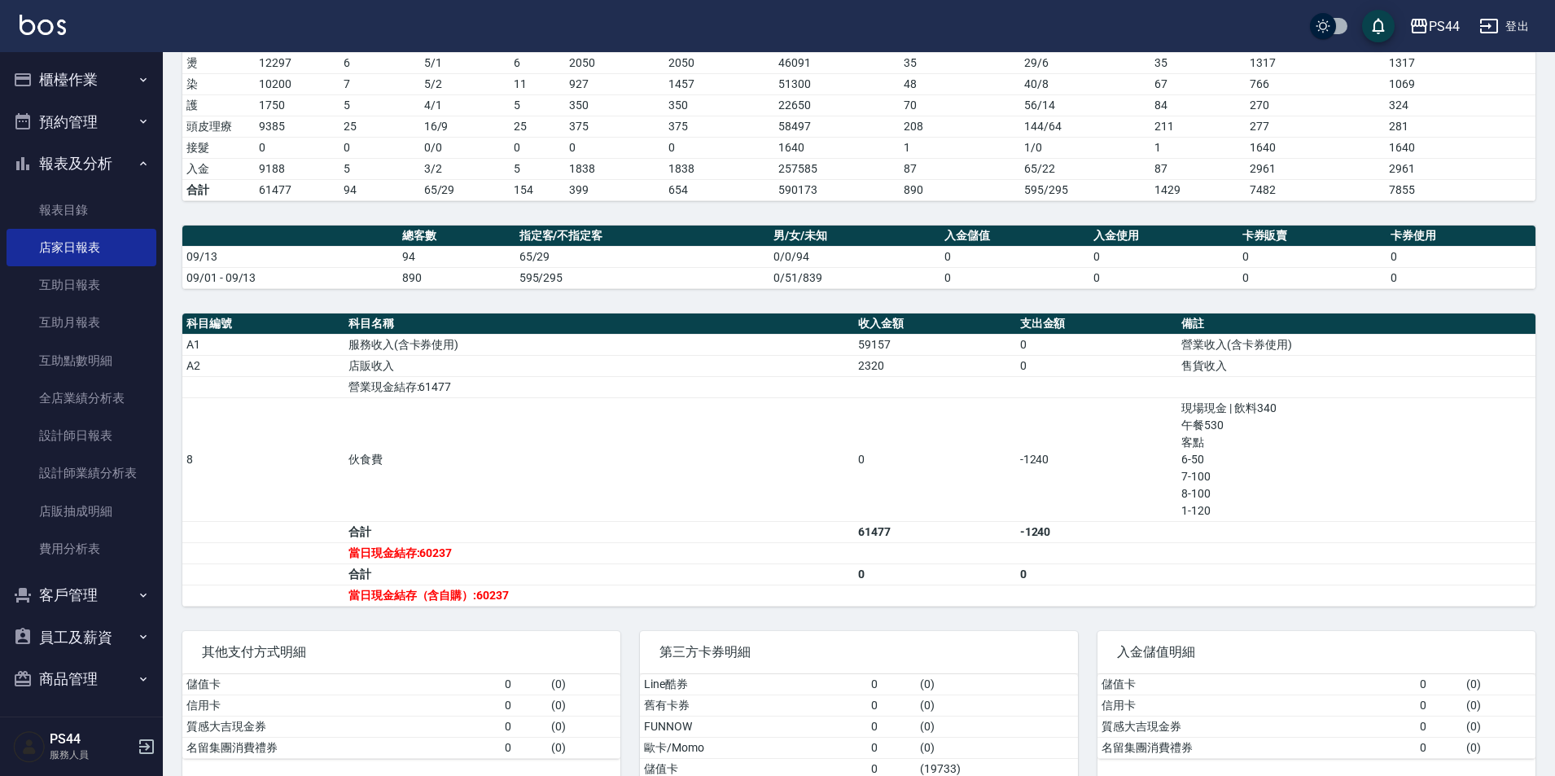
scroll to position [326, 0]
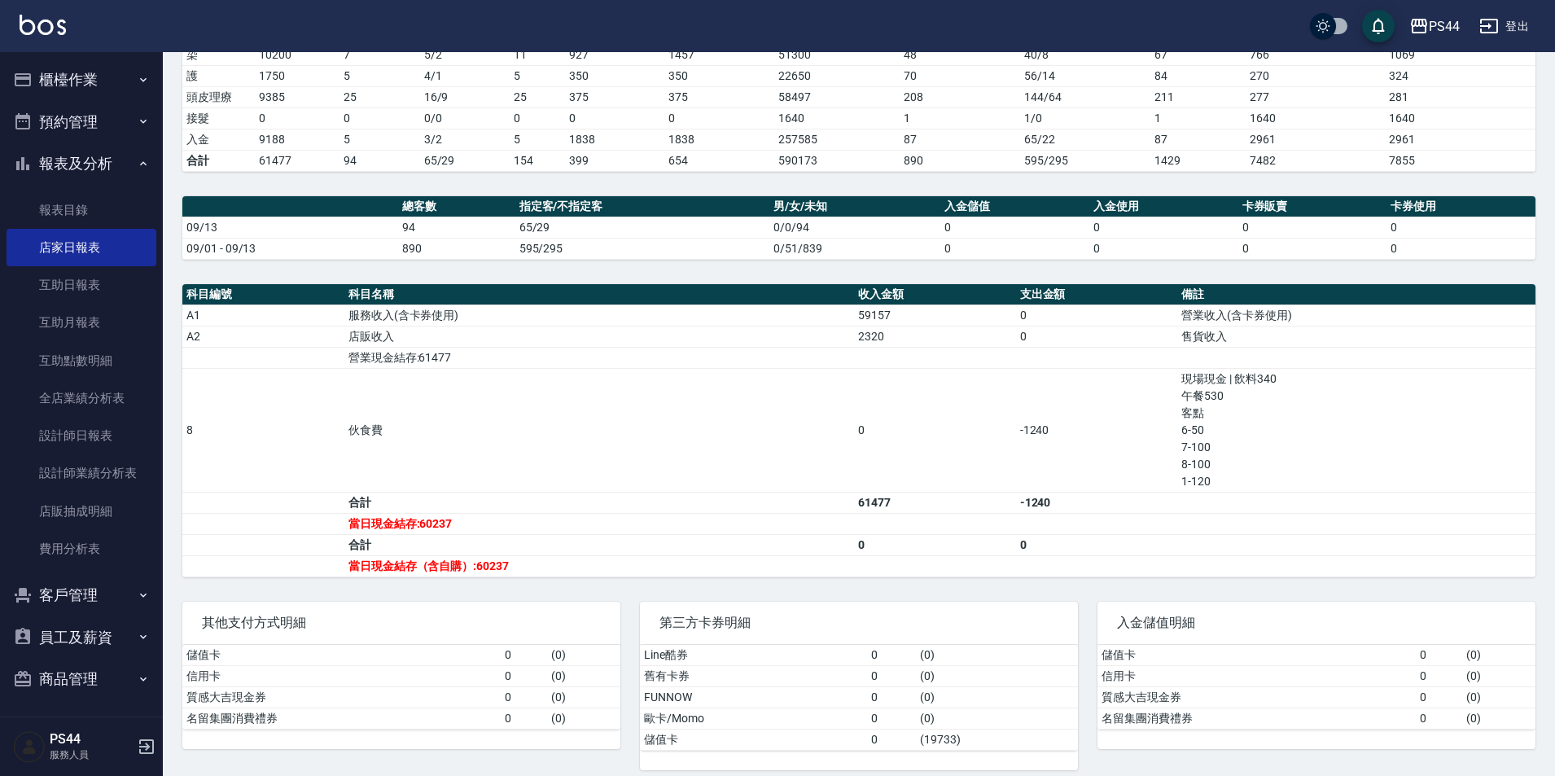
click at [41, 76] on button "櫃檯作業" at bounding box center [82, 80] width 150 height 42
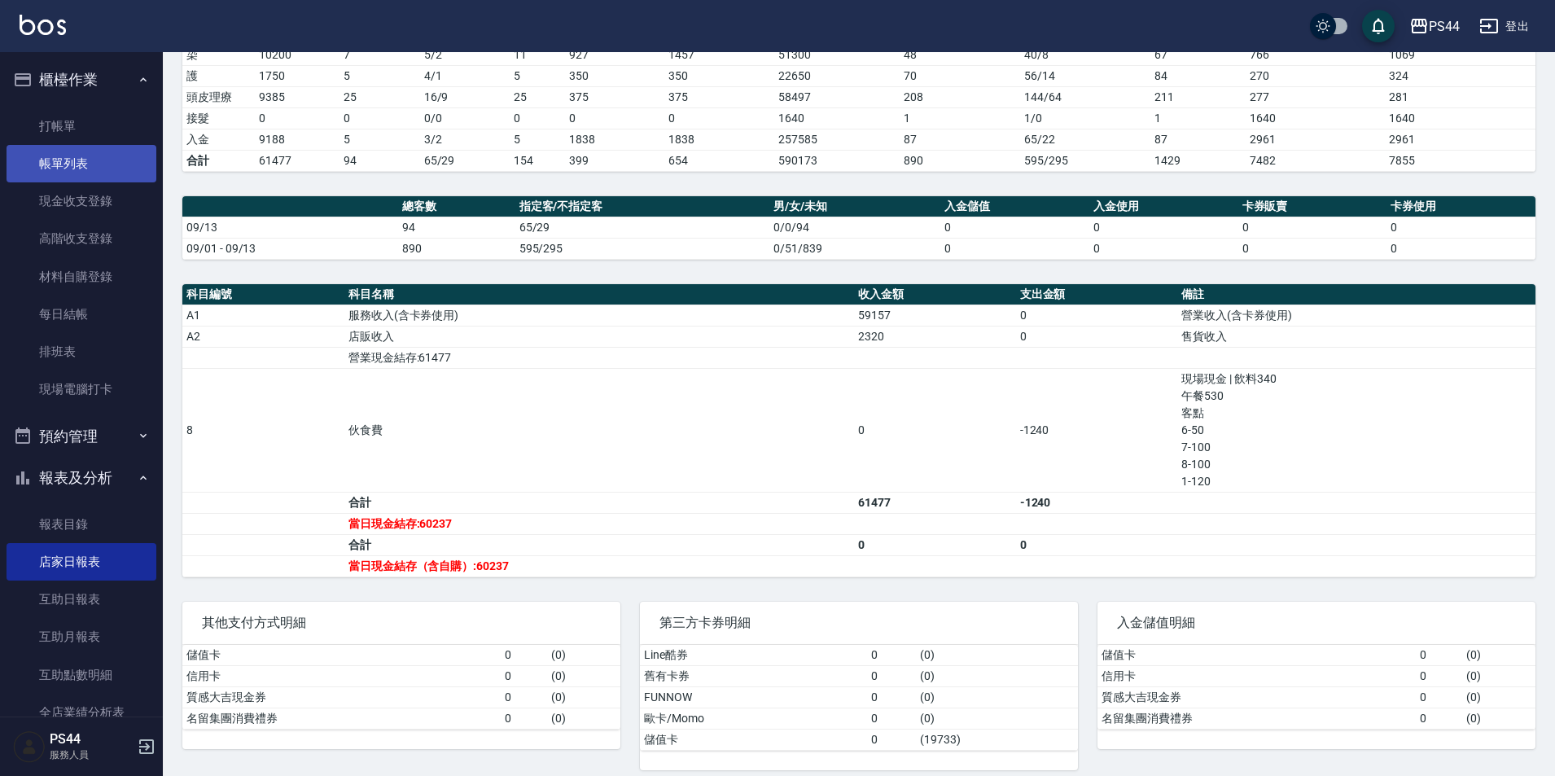
click at [93, 160] on link "帳單列表" at bounding box center [82, 163] width 150 height 37
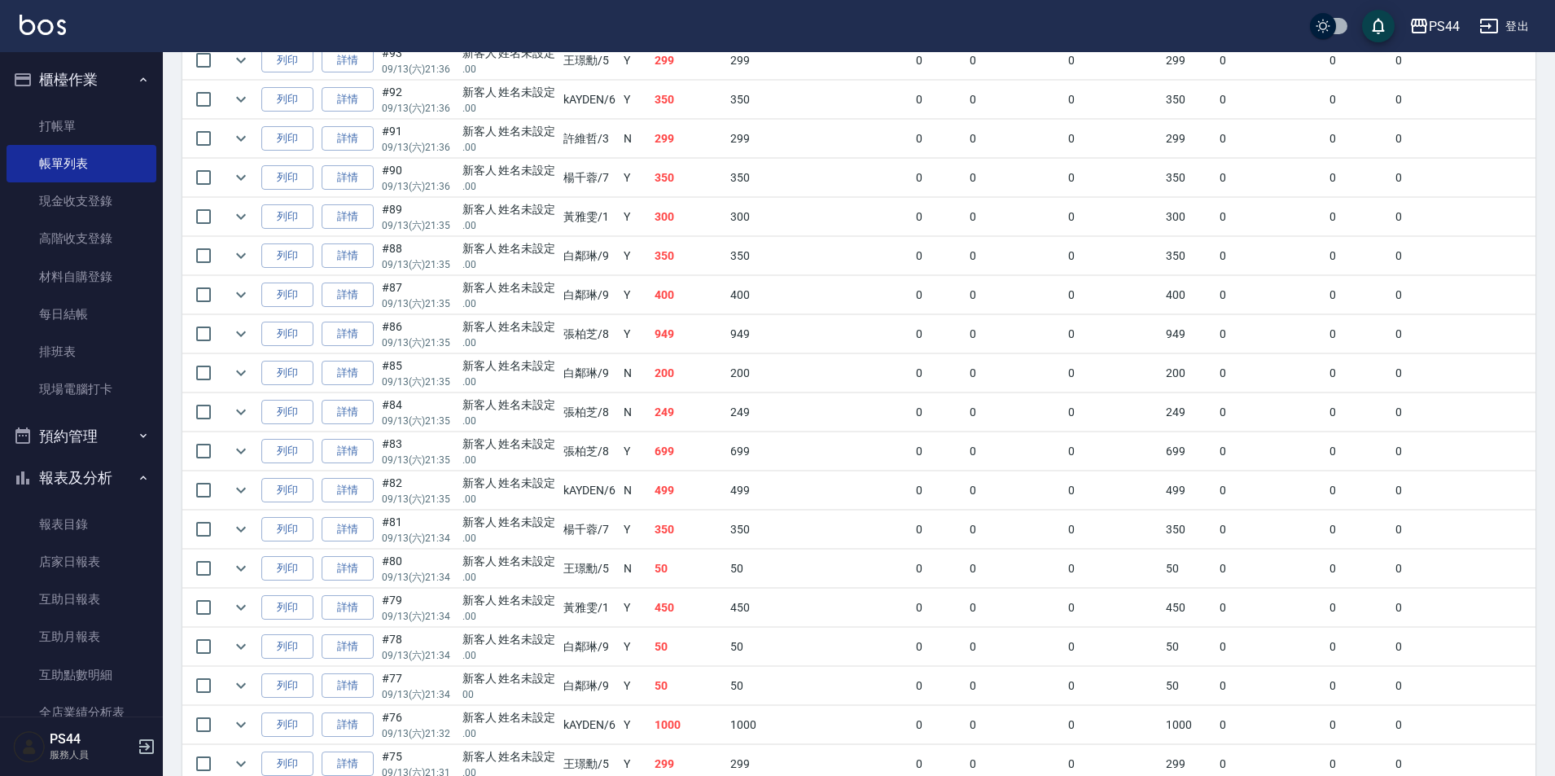
scroll to position [488, 0]
click at [113, 561] on link "店家日報表" at bounding box center [82, 561] width 150 height 37
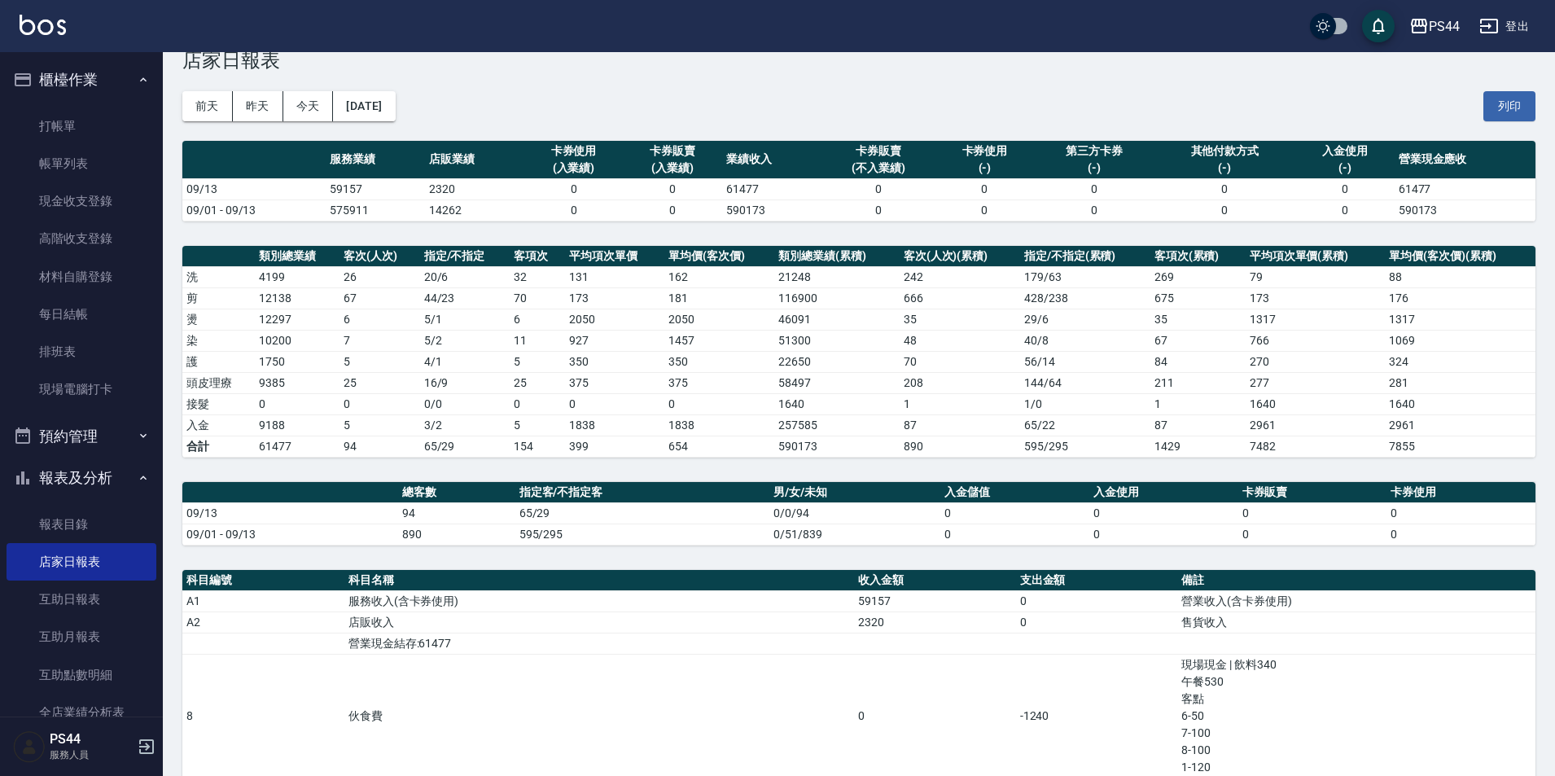
scroll to position [31, 0]
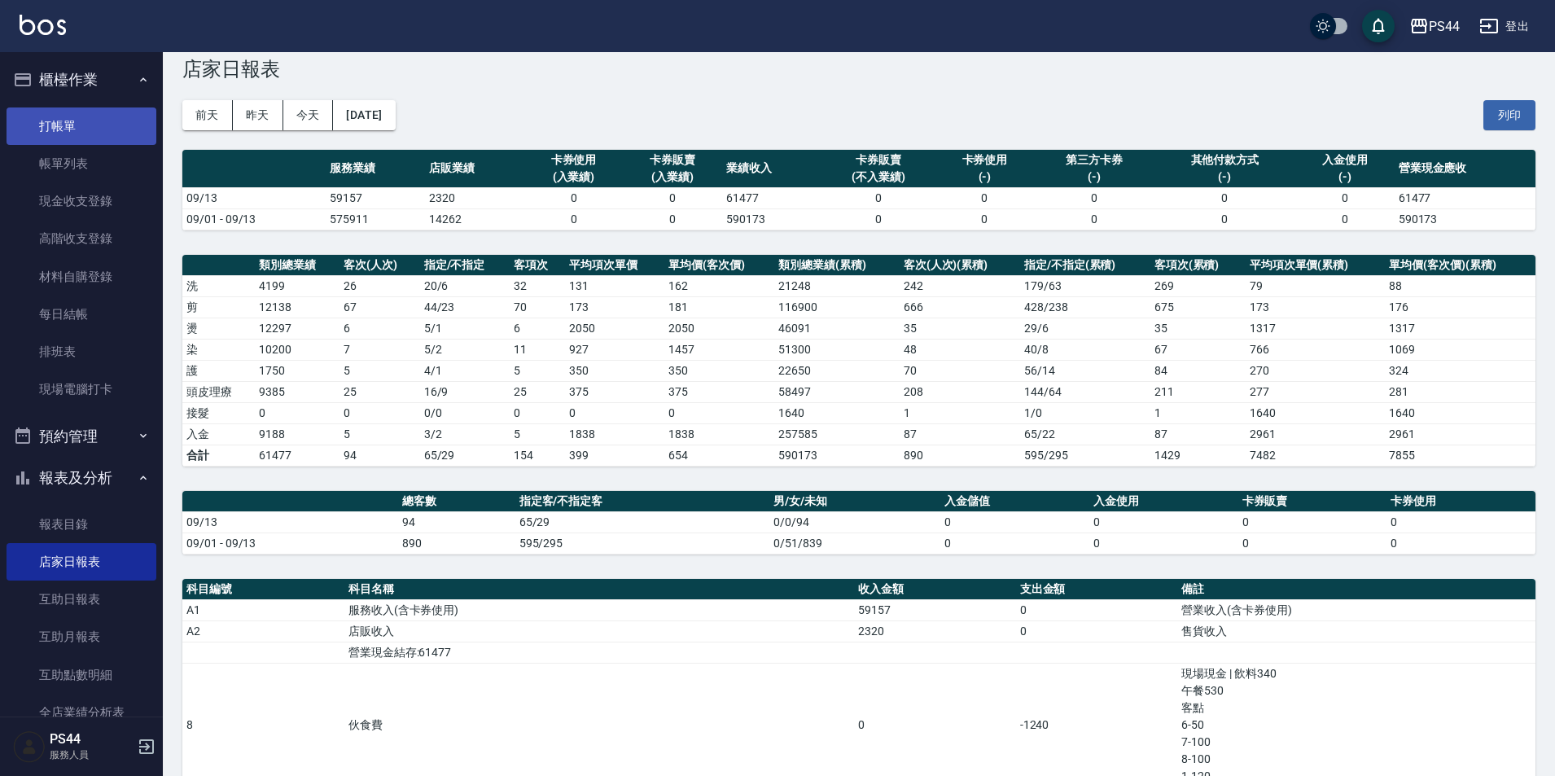
click at [19, 140] on link "打帳單" at bounding box center [82, 125] width 150 height 37
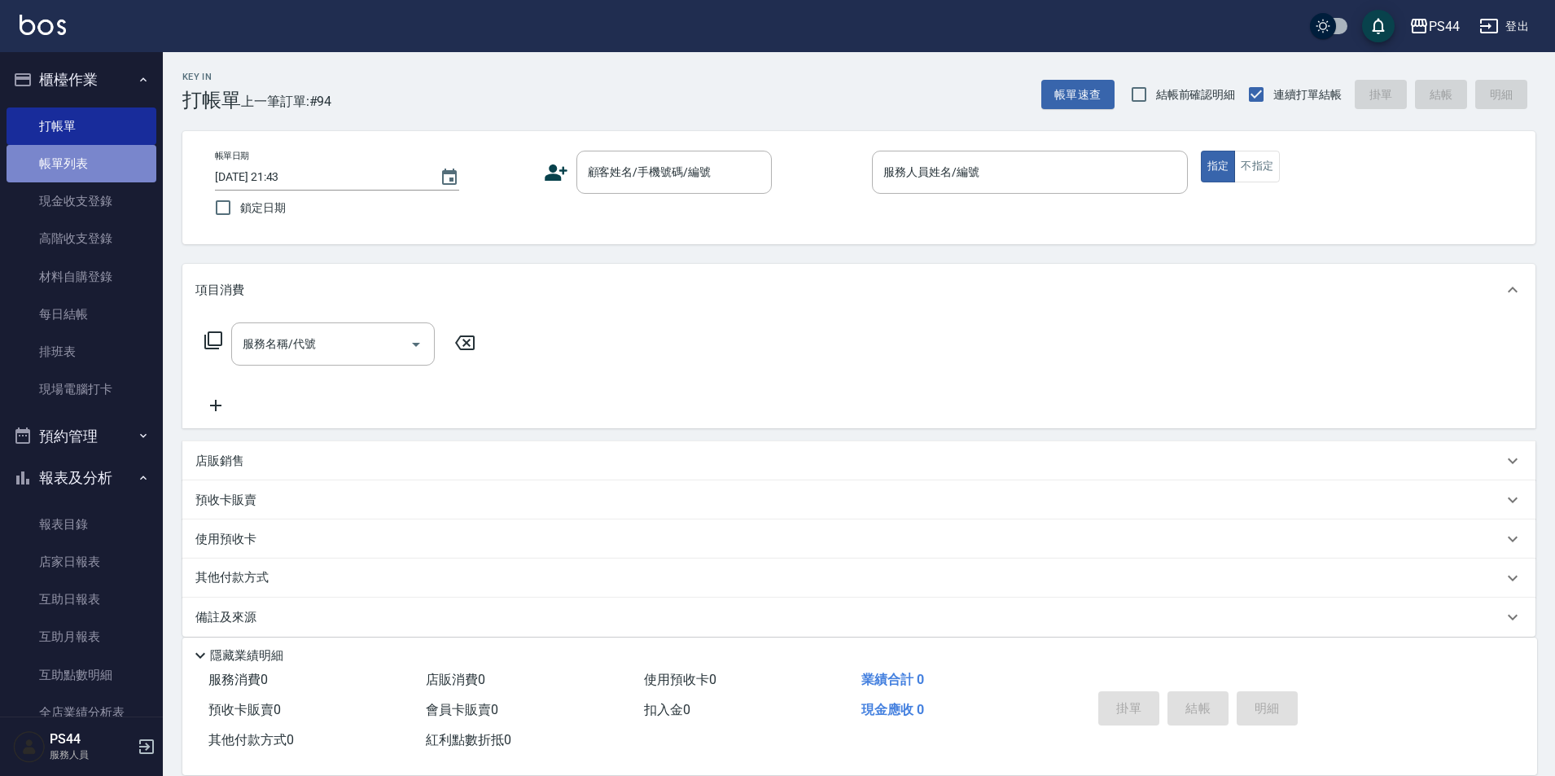
click at [107, 147] on link "帳單列表" at bounding box center [82, 163] width 150 height 37
click at [94, 164] on link "帳單列表" at bounding box center [82, 163] width 150 height 37
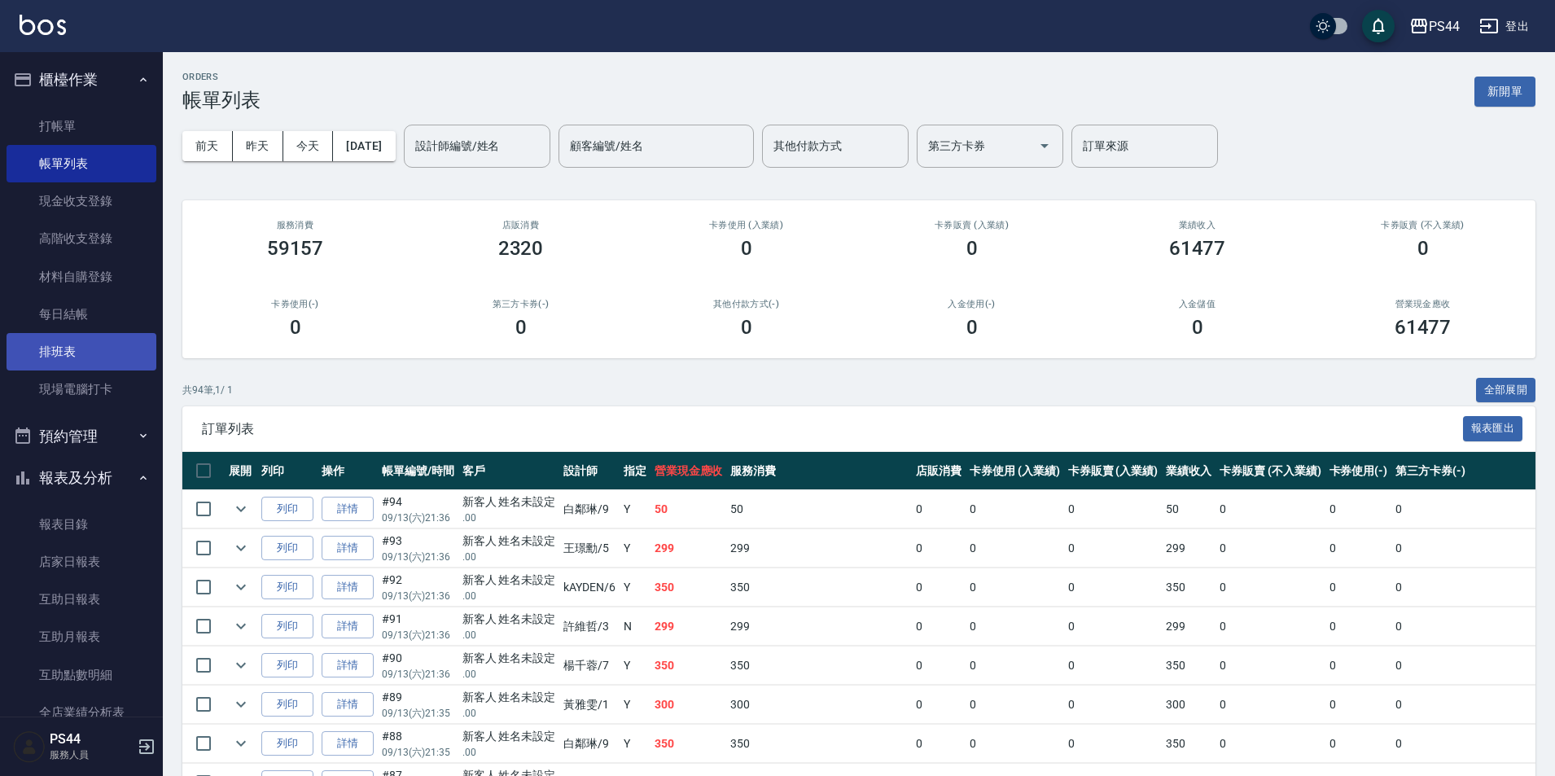
click at [121, 335] on link "排班表" at bounding box center [82, 351] width 150 height 37
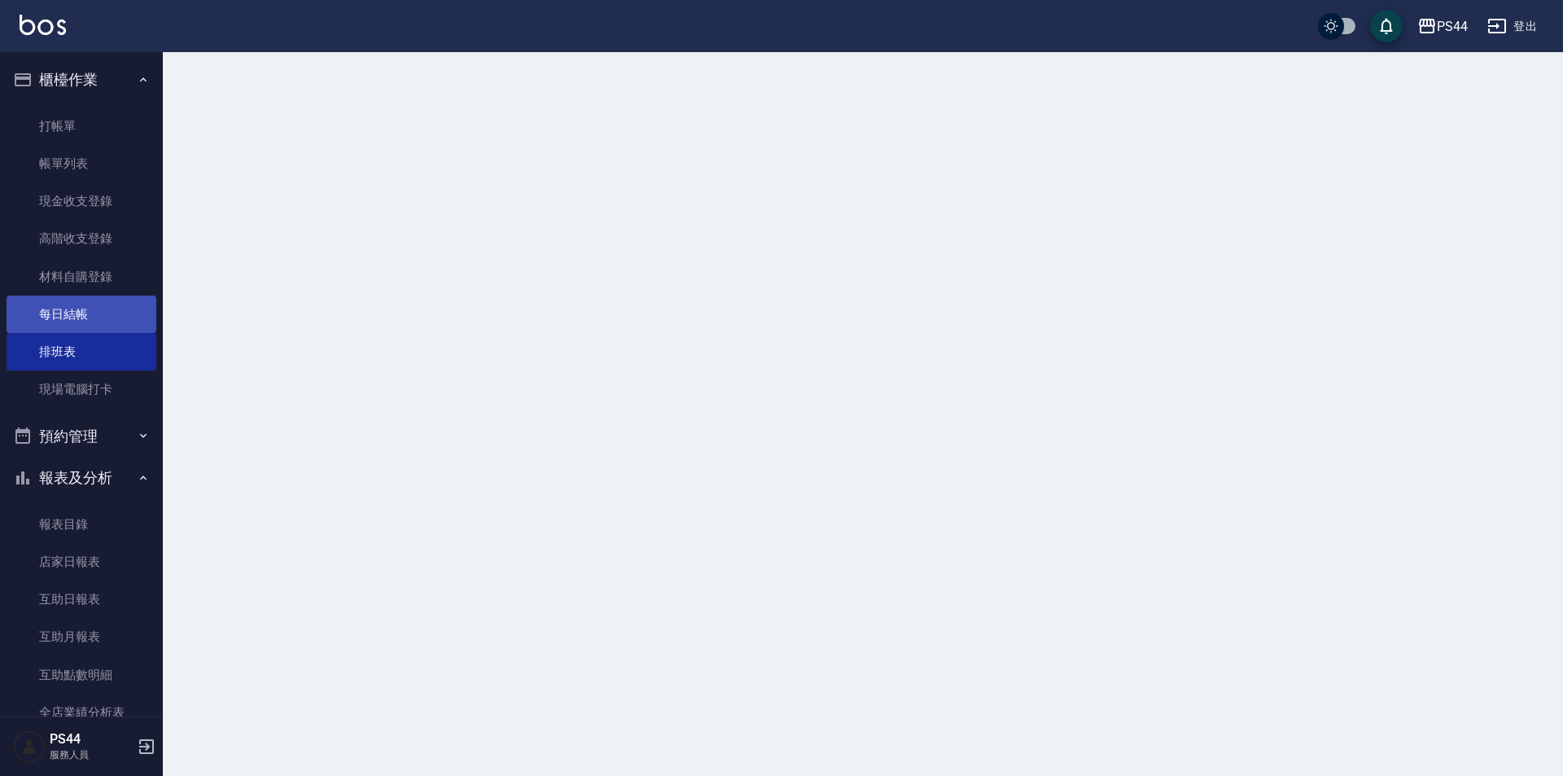
click at [121, 326] on link "每日結帳" at bounding box center [82, 314] width 150 height 37
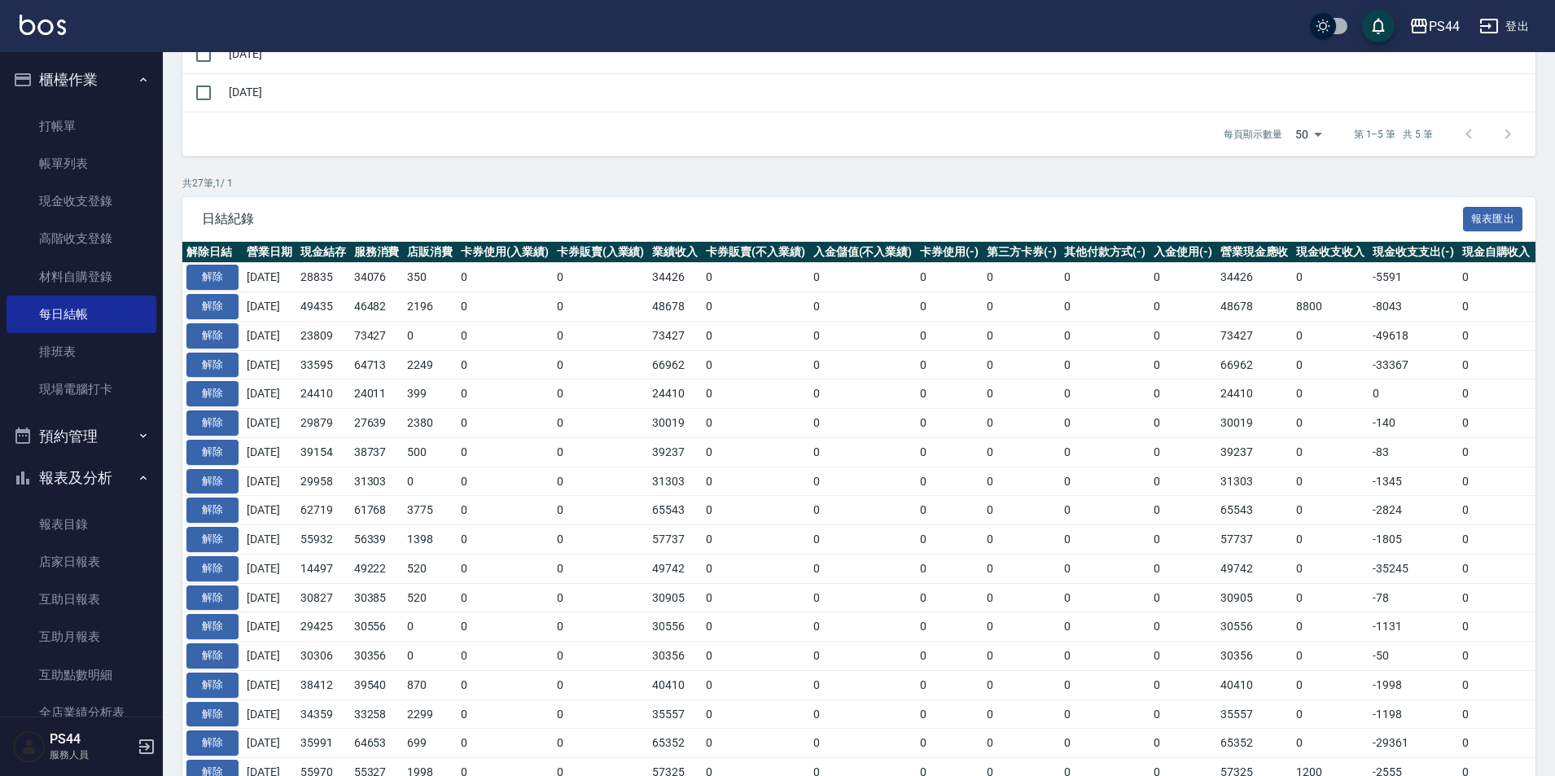
scroll to position [407, 0]
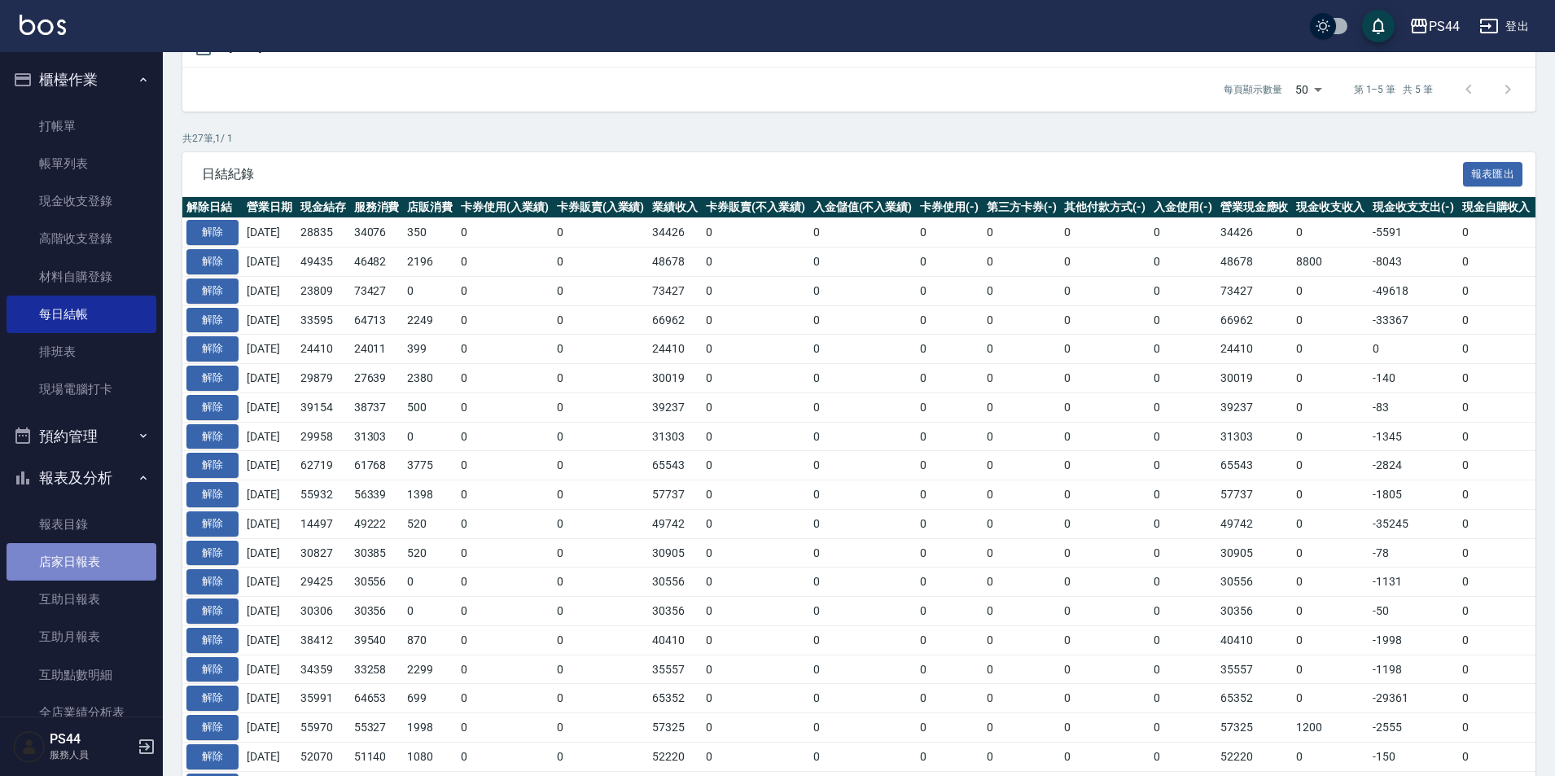
click at [92, 568] on link "店家日報表" at bounding box center [82, 561] width 150 height 37
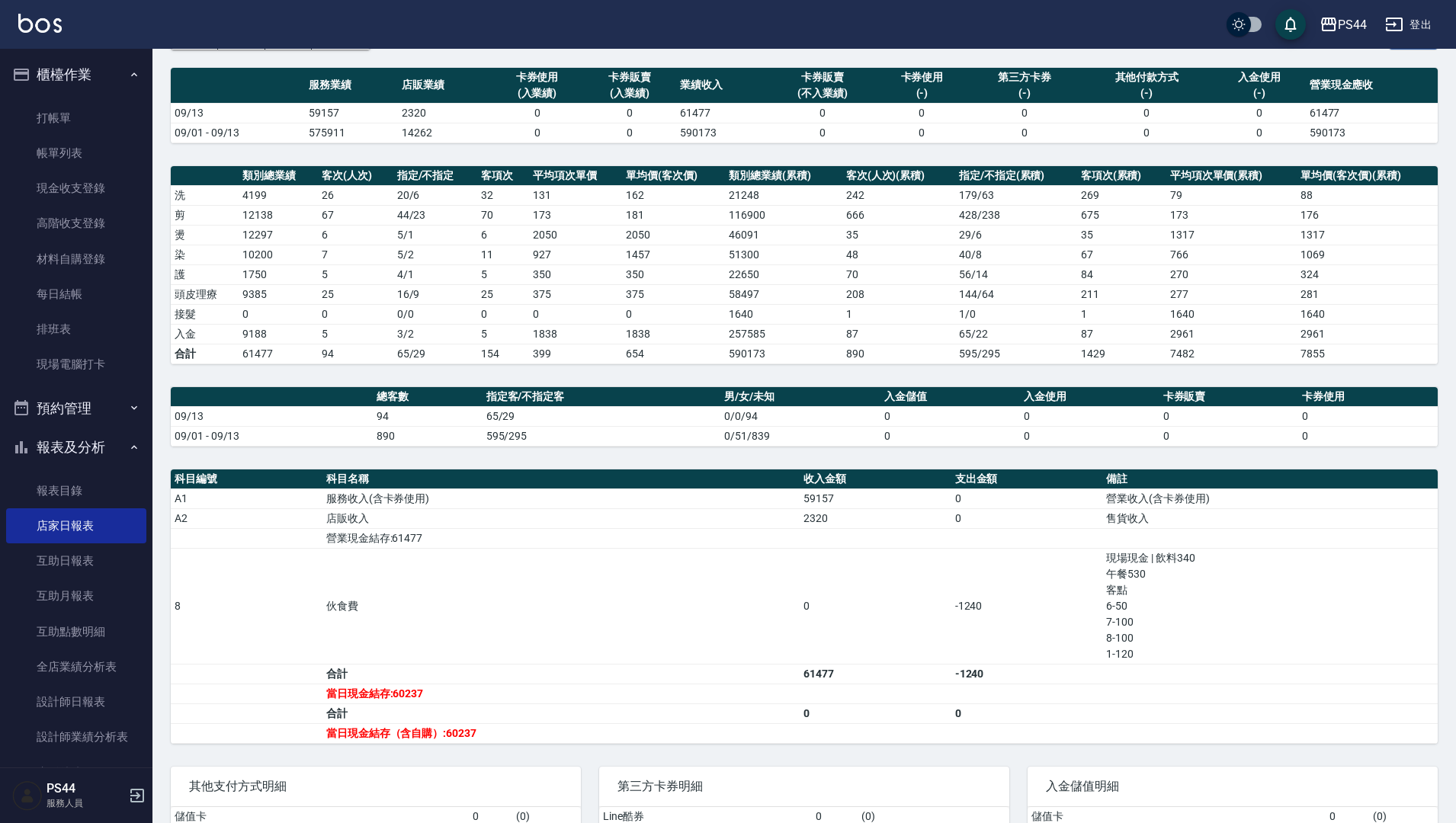
scroll to position [62, 0]
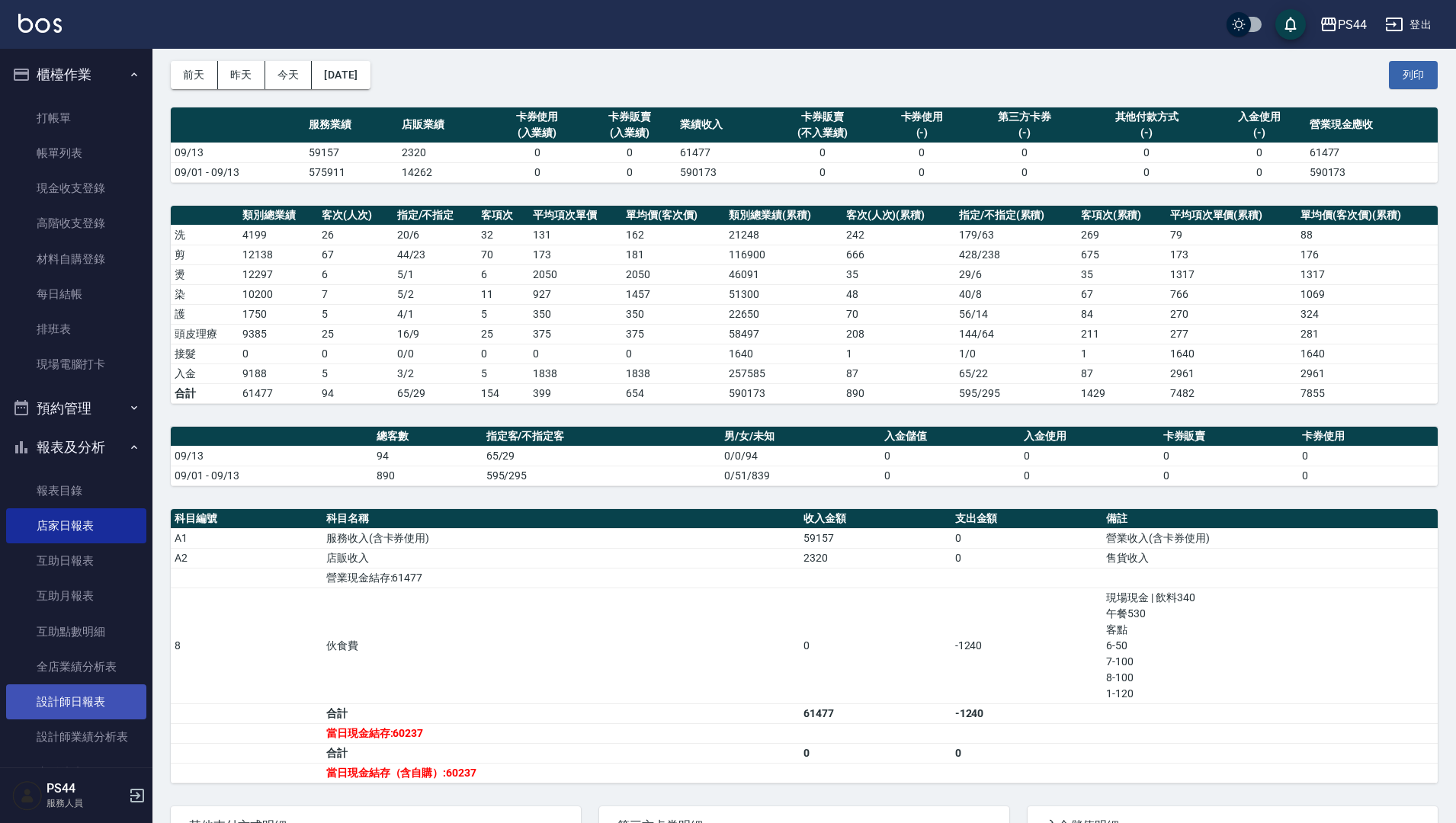
click at [109, 700] on link "設計師日報表" at bounding box center [77, 701] width 140 height 35
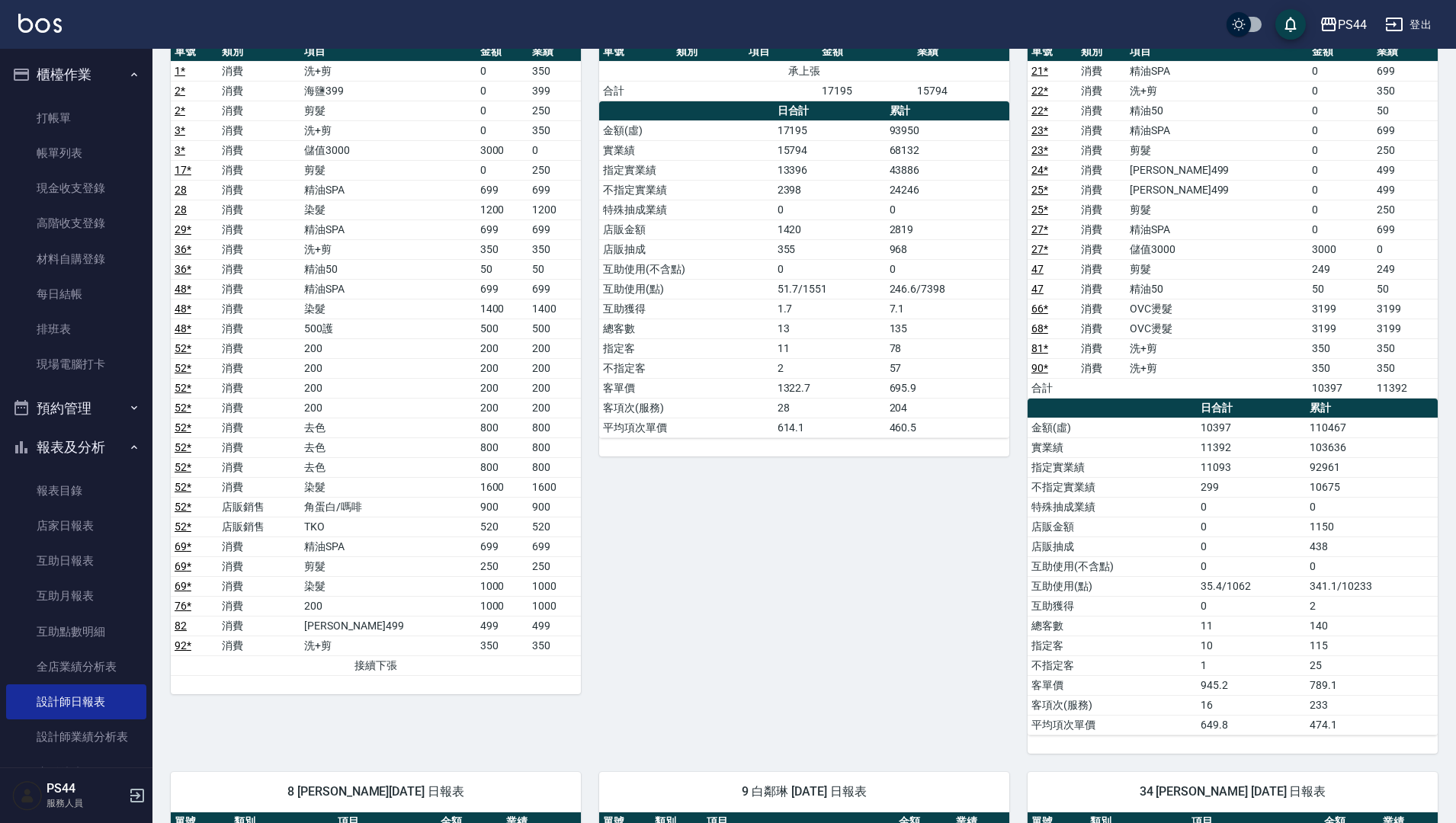
scroll to position [1026, 0]
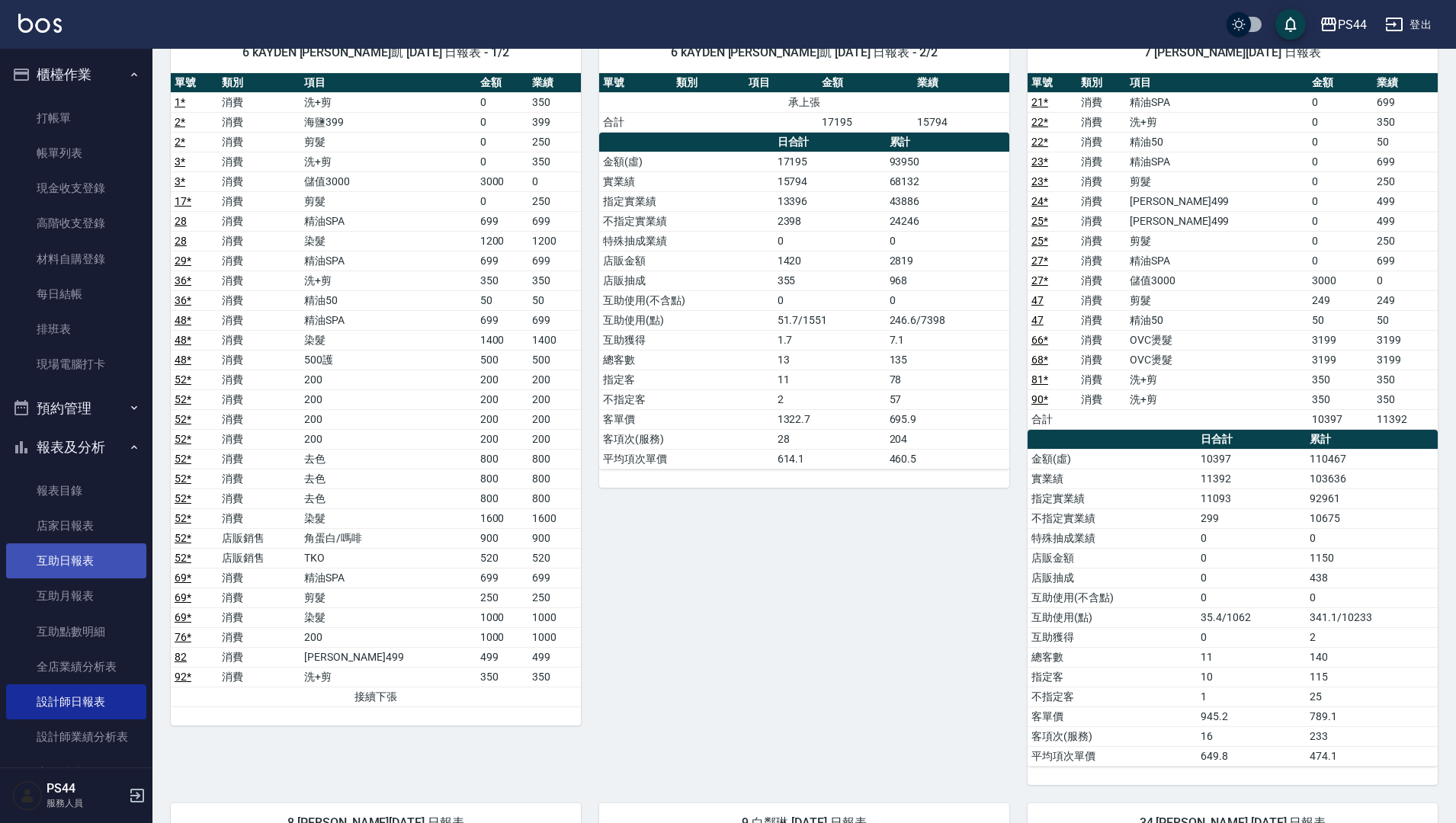
click at [101, 567] on link "互助日報表" at bounding box center [77, 560] width 140 height 35
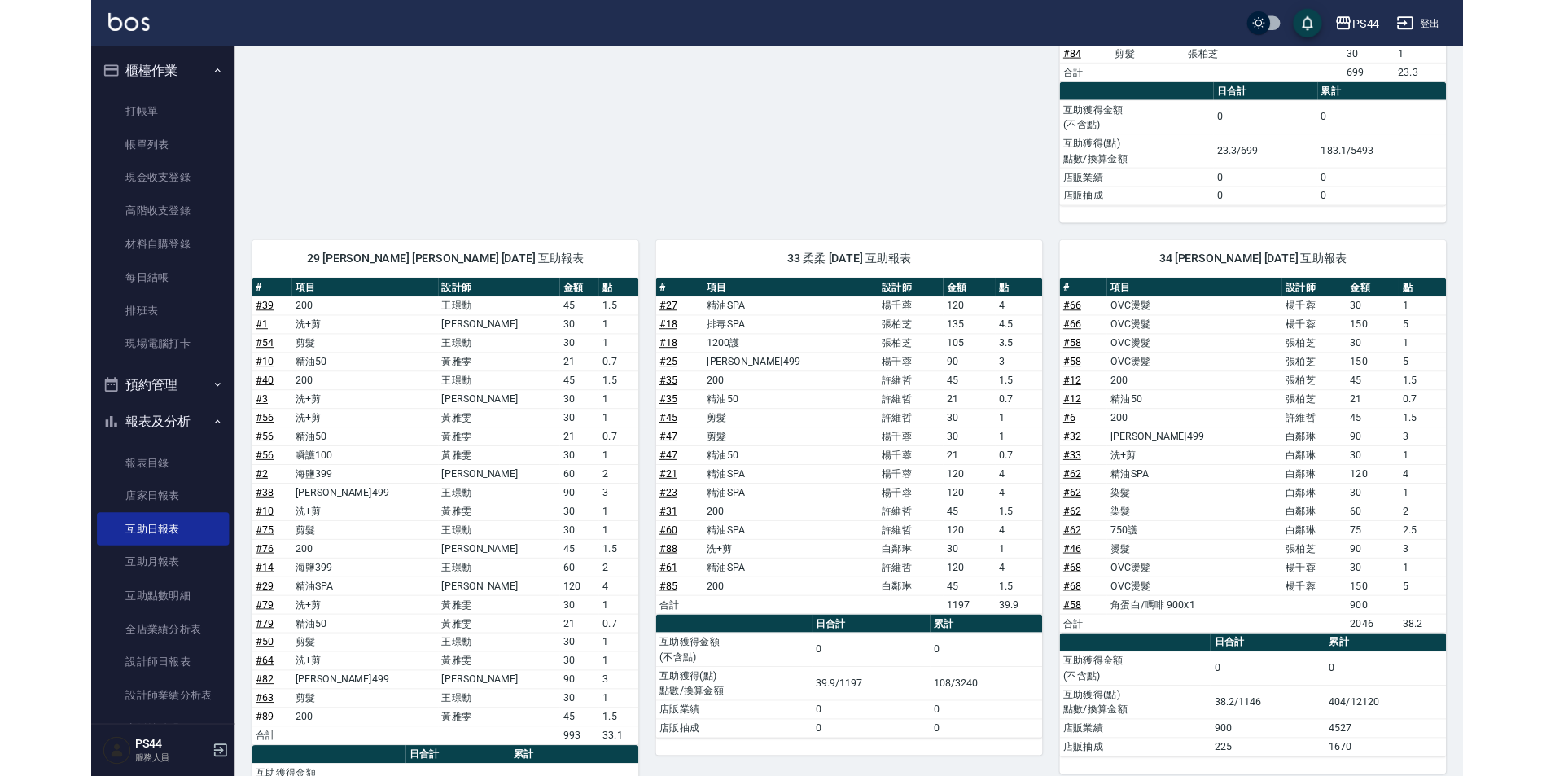
scroll to position [716, 0]
